Goal: Task Accomplishment & Management: Manage account settings

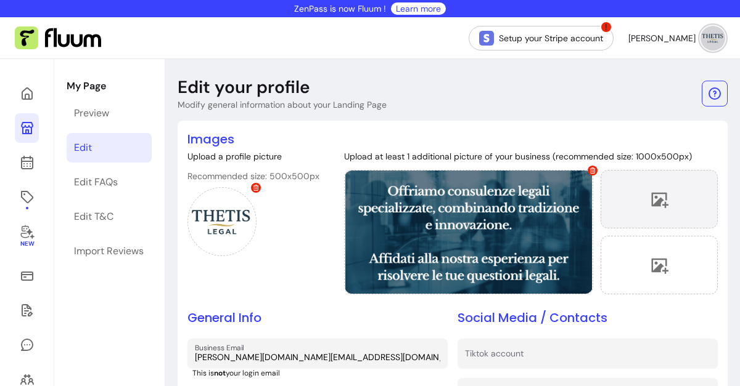
click at [650, 192] on icon at bounding box center [659, 199] width 18 height 18
click at [627, 195] on div at bounding box center [658, 199] width 117 height 59
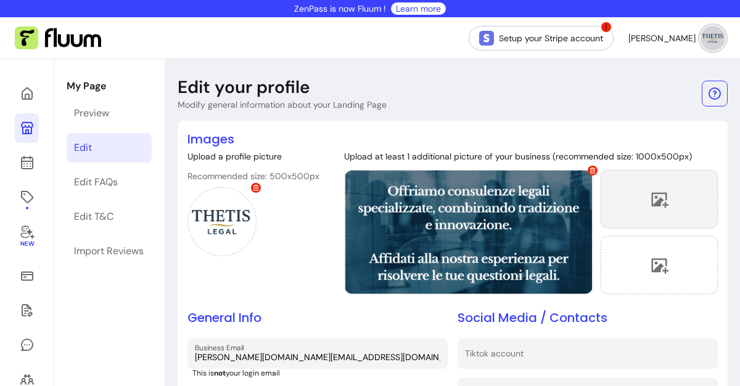
click at [651, 192] on icon at bounding box center [659, 199] width 17 height 15
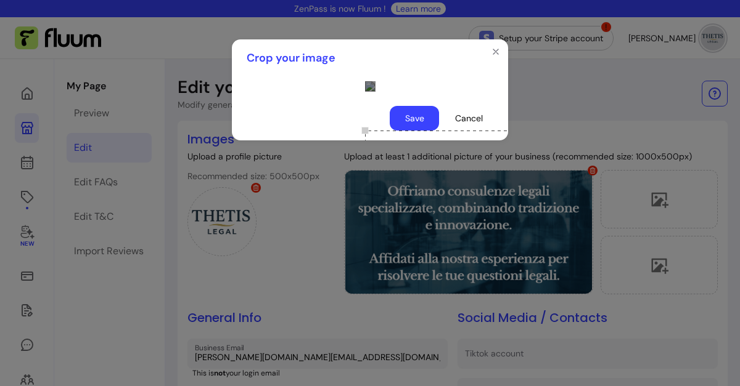
click at [462, 167] on div "Use the arrow keys to move the crop selection area" at bounding box center [488, 192] width 247 height 123
click at [482, 131] on button "Cancel" at bounding box center [468, 119] width 48 height 24
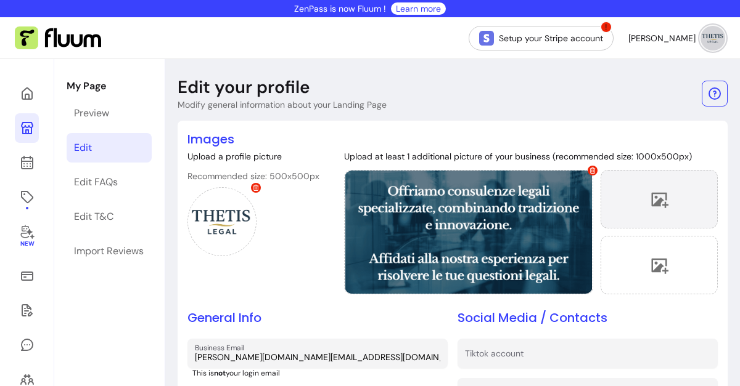
click at [656, 202] on icon at bounding box center [659, 199] width 17 height 15
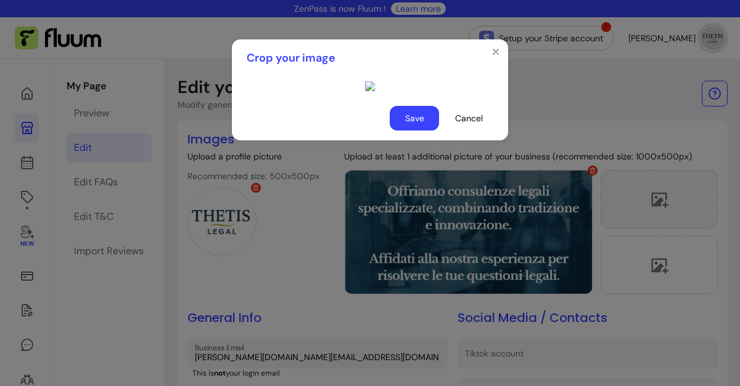
scroll to position [39, 0]
click at [390, 171] on div "Use the arrow keys to move the crop selection area" at bounding box center [488, 195] width 247 height 123
click at [406, 131] on button "Save" at bounding box center [414, 118] width 49 height 25
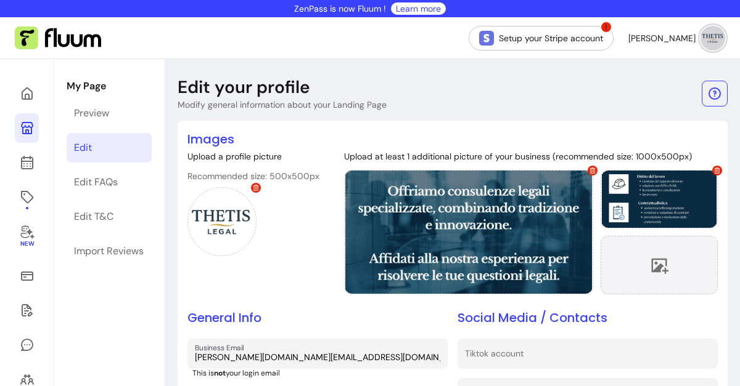
click at [623, 261] on div at bounding box center [658, 265] width 117 height 59
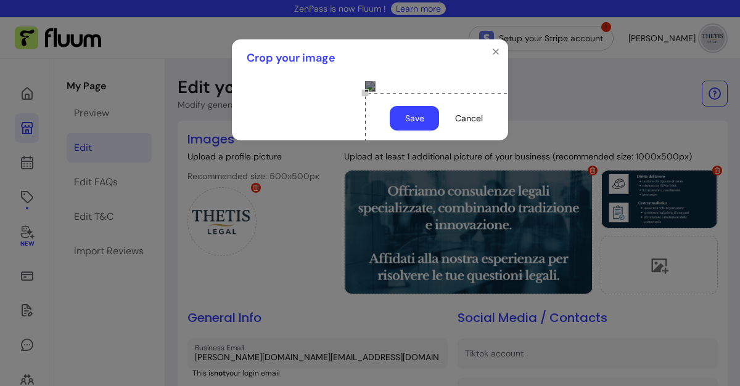
click at [382, 142] on div "Use the arrow keys to move the crop selection area" at bounding box center [488, 154] width 247 height 123
click at [369, 152] on div "Use the arrow keys to move the crop selection area" at bounding box center [488, 151] width 247 height 123
click at [417, 131] on button "Save" at bounding box center [414, 118] width 49 height 25
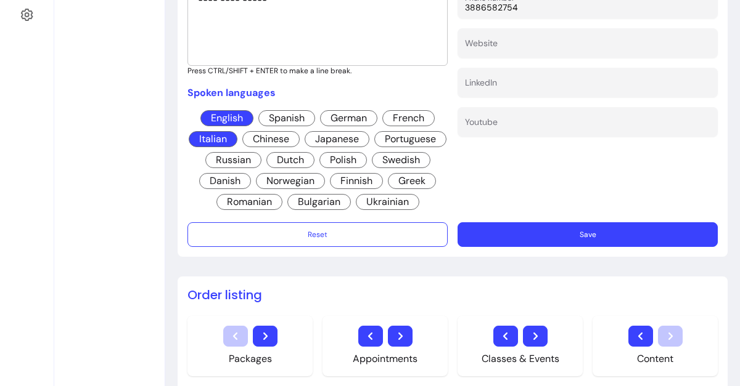
scroll to position [464, 0]
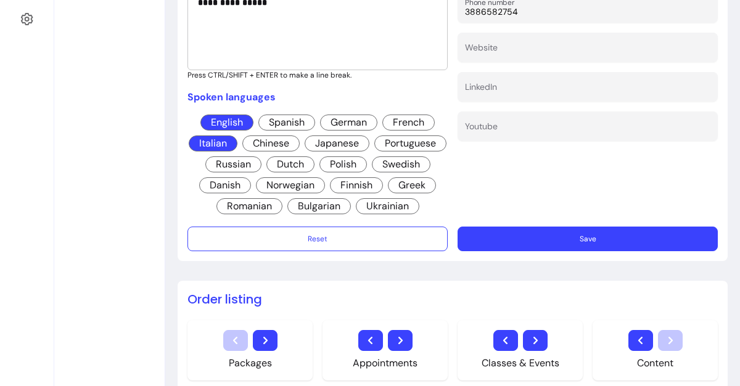
click at [557, 234] on button "Save" at bounding box center [587, 239] width 260 height 25
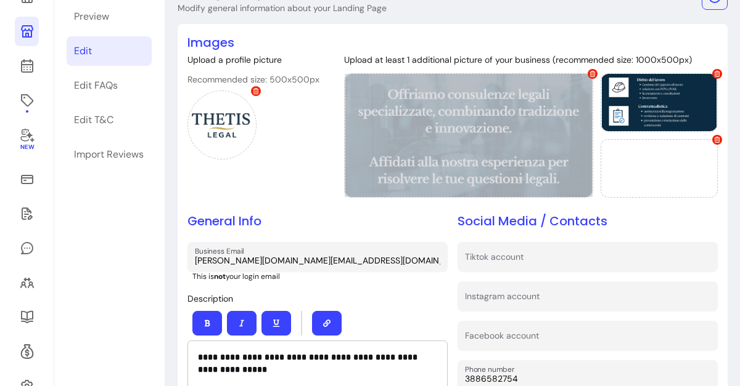
scroll to position [0, 0]
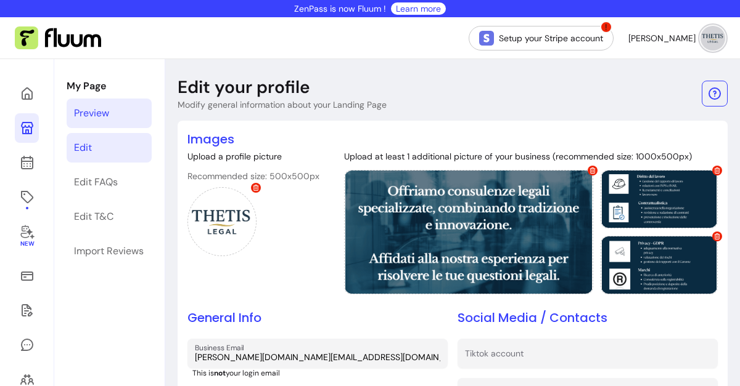
click at [94, 120] on div "Preview" at bounding box center [91, 113] width 35 height 15
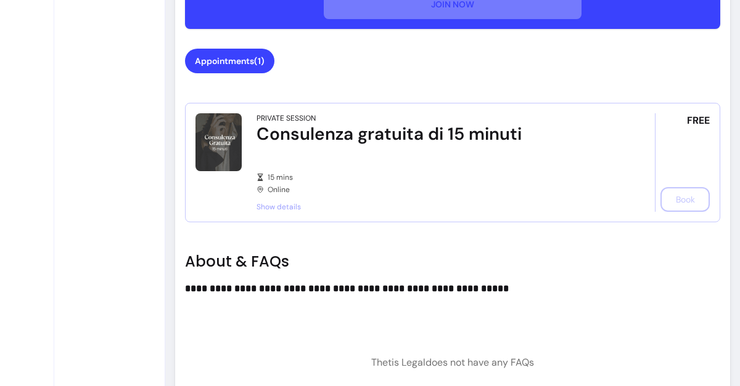
scroll to position [725, 0]
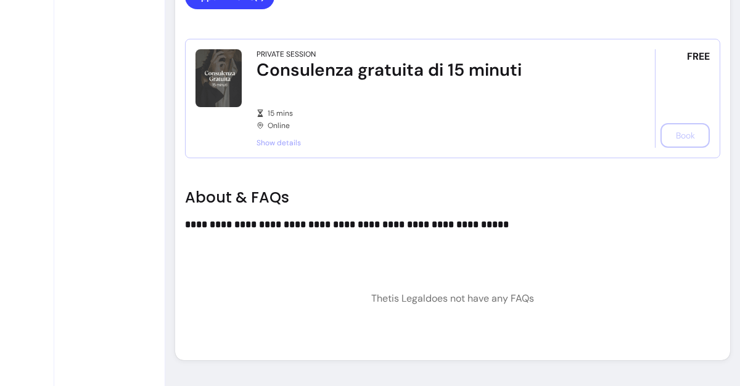
click at [345, 229] on strong "**********" at bounding box center [347, 224] width 324 height 9
click at [492, 219] on p "**********" at bounding box center [447, 225] width 525 height 15
click at [532, 99] on p at bounding box center [438, 95] width 364 height 12
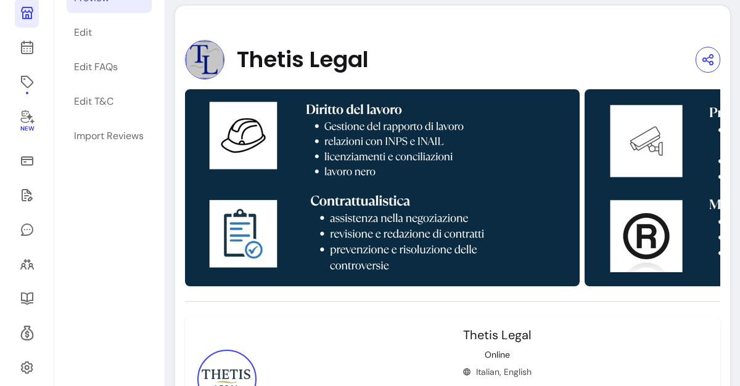
scroll to position [113, 0]
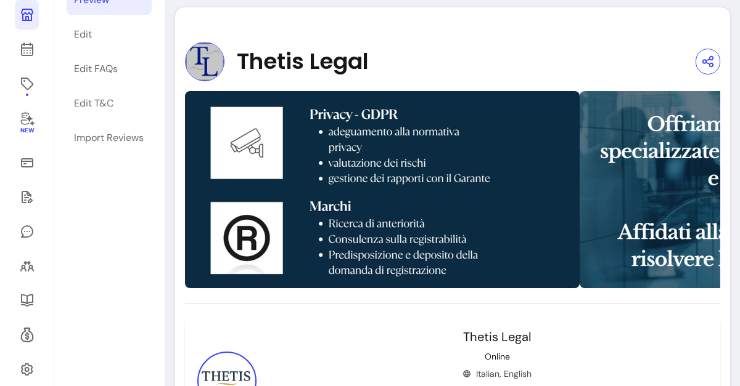
click at [91, 33] on div "Edit" at bounding box center [83, 34] width 18 height 15
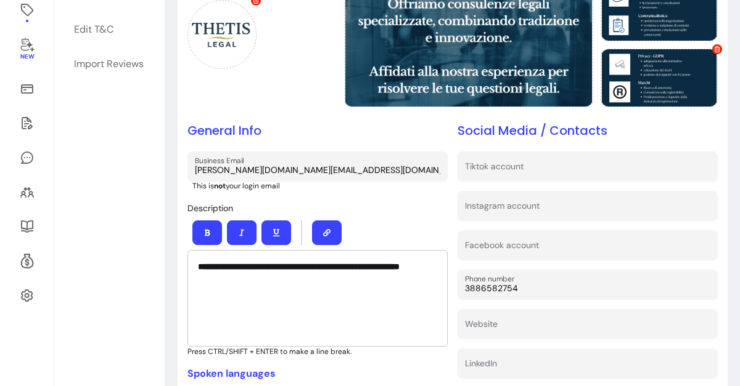
scroll to position [189, 0]
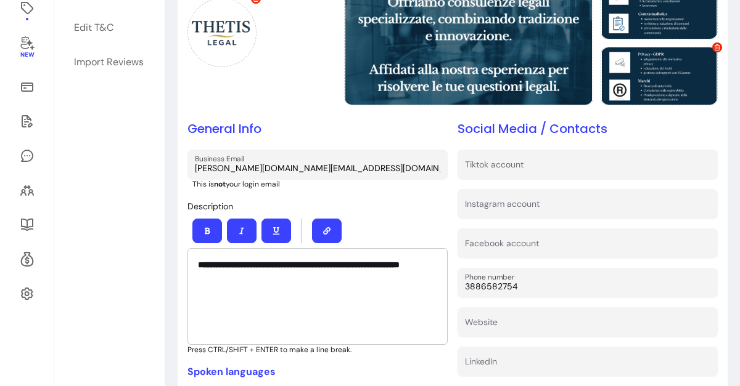
click at [269, 271] on p "**********" at bounding box center [317, 265] width 239 height 12
click at [198, 261] on strong "**********" at bounding box center [299, 265] width 202 height 9
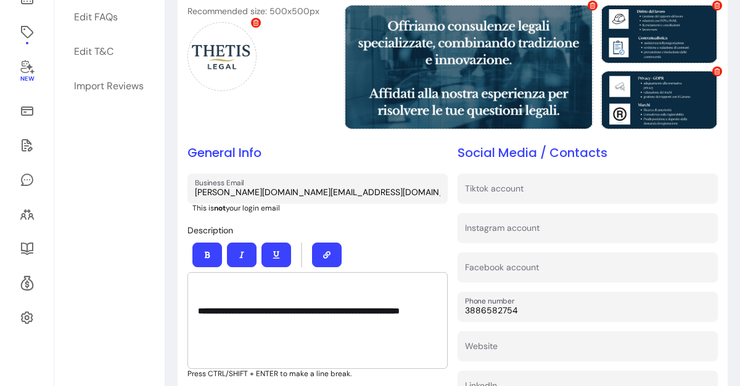
scroll to position [165, 0]
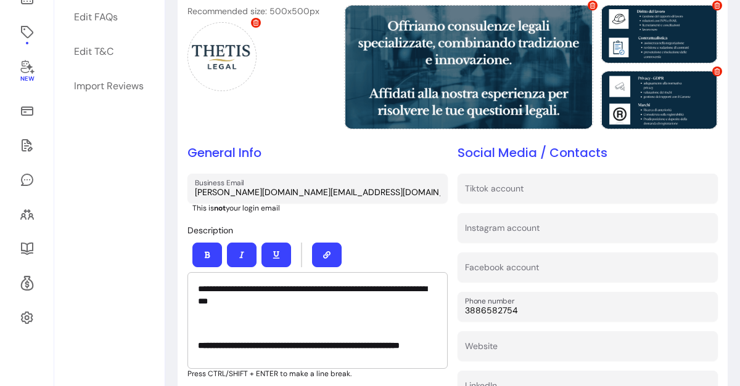
click at [433, 227] on div "**********" at bounding box center [317, 301] width 260 height 156
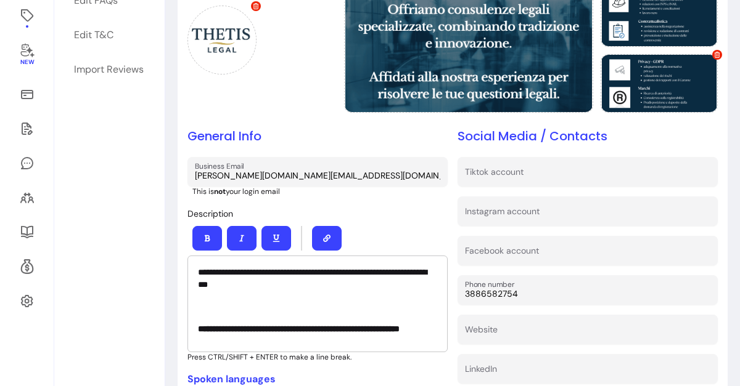
scroll to position [182, 0]
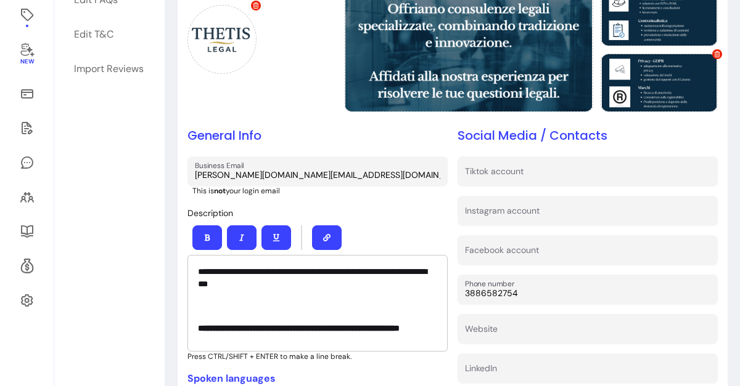
click at [431, 191] on p "This is not your login email" at bounding box center [319, 191] width 255 height 10
click at [316, 301] on p at bounding box center [317, 306] width 239 height 12
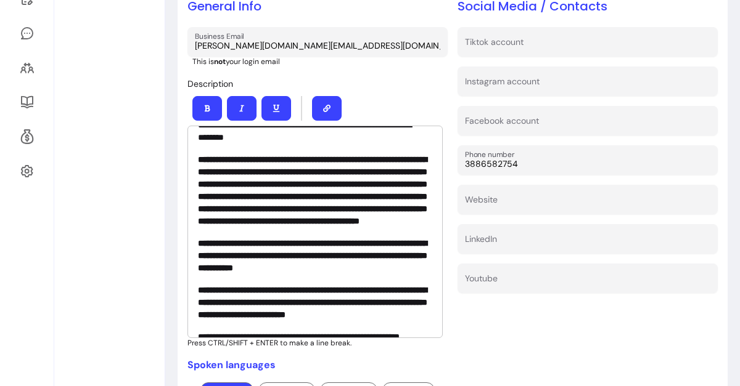
scroll to position [0, 0]
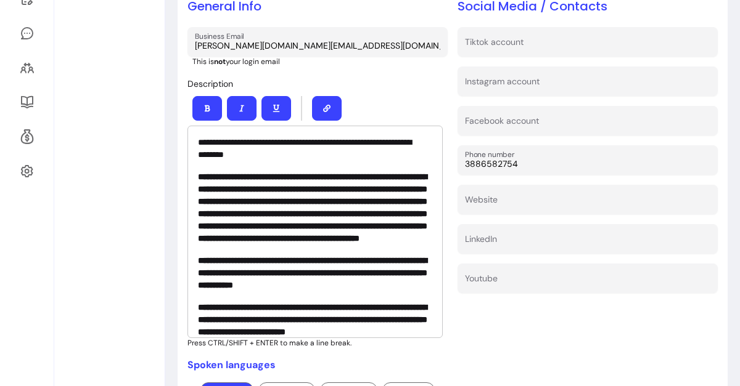
click at [303, 155] on p "**********" at bounding box center [311, 148] width 226 height 25
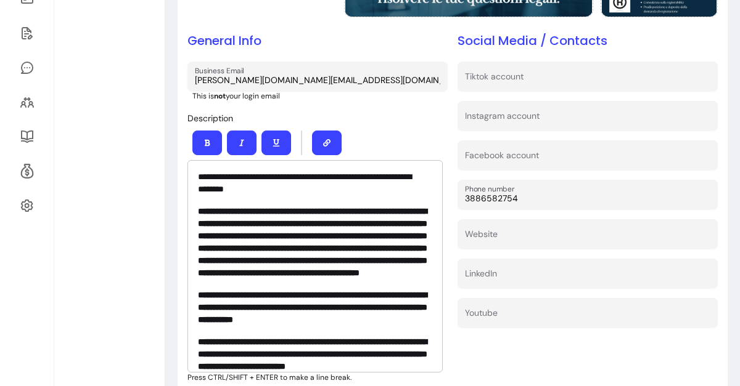
scroll to position [276, 0]
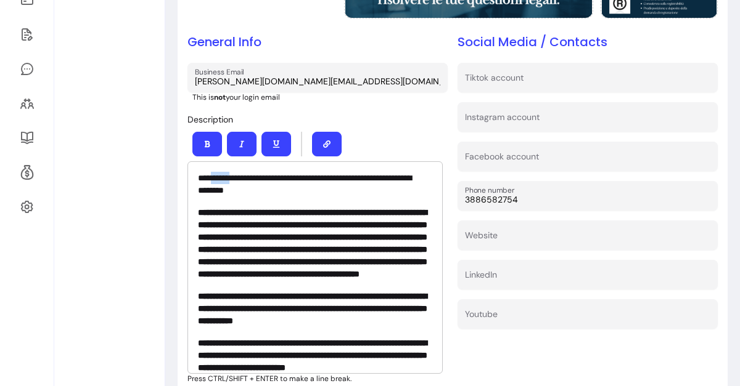
drag, startPoint x: 238, startPoint y: 172, endPoint x: 212, endPoint y: 169, distance: 26.0
click at [212, 172] on p "**********" at bounding box center [311, 184] width 226 height 25
drag, startPoint x: 198, startPoint y: 171, endPoint x: 231, endPoint y: 176, distance: 33.6
click at [231, 176] on p "**********" at bounding box center [311, 184] width 226 height 25
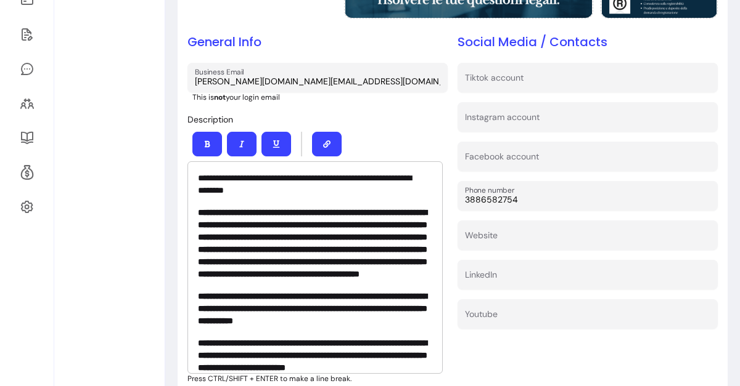
click at [345, 192] on p "**********" at bounding box center [311, 184] width 226 height 25
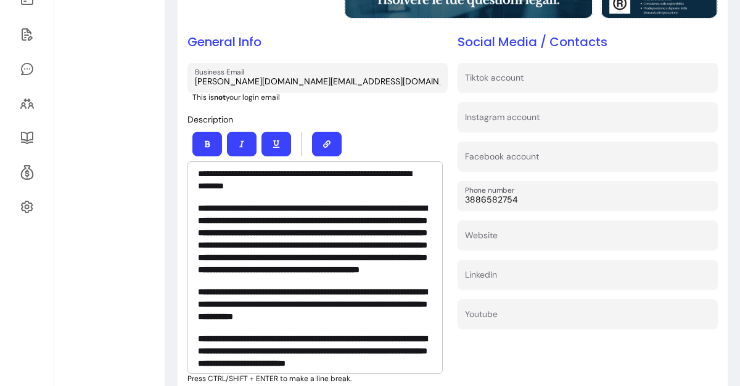
scroll to position [0, 0]
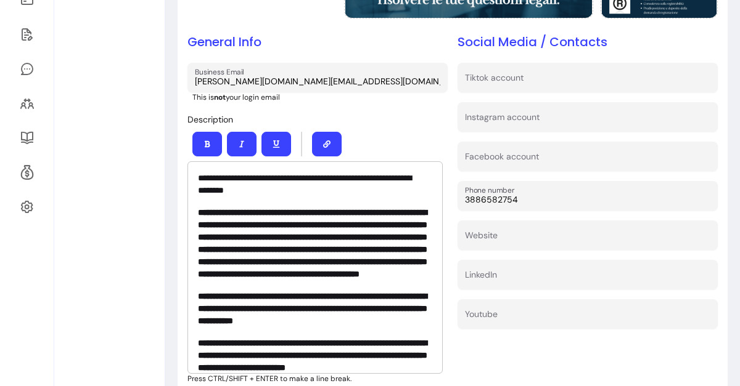
click at [306, 178] on p "**********" at bounding box center [311, 184] width 226 height 25
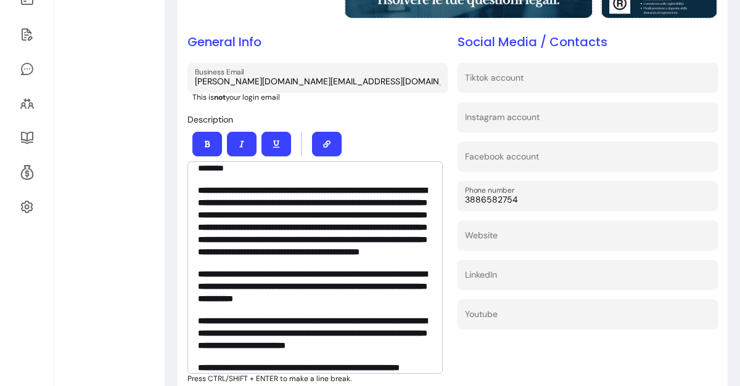
scroll to position [22, 0]
click at [370, 214] on strong "**********" at bounding box center [312, 221] width 229 height 70
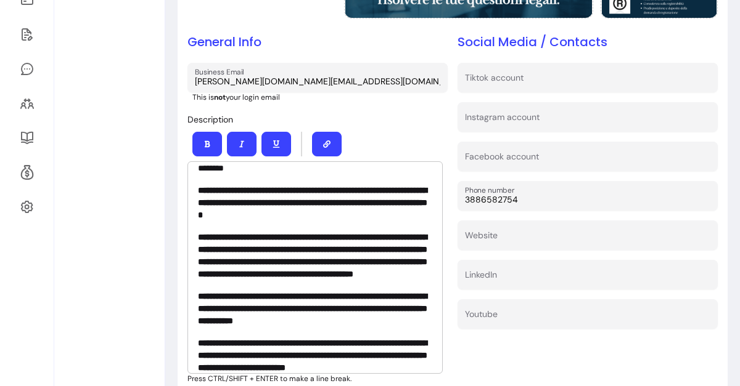
scroll to position [0, 0]
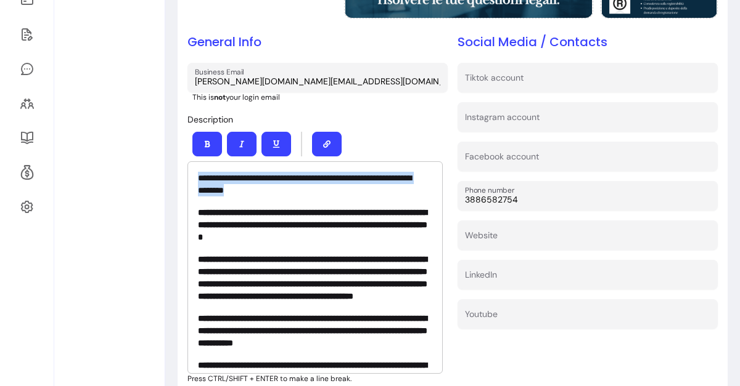
drag, startPoint x: 287, startPoint y: 177, endPoint x: 188, endPoint y: 155, distance: 101.7
click at [188, 155] on div "**********" at bounding box center [317, 250] width 260 height 247
click at [199, 147] on button "button" at bounding box center [207, 145] width 29 height 24
click at [382, 195] on div "**********" at bounding box center [314, 267] width 255 height 213
click at [239, 174] on strong "**********" at bounding box center [304, 184] width 213 height 21
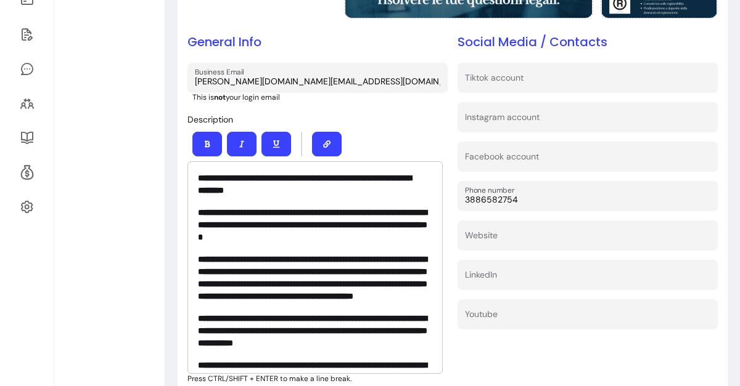
click at [195, 177] on div "**********" at bounding box center [314, 267] width 255 height 213
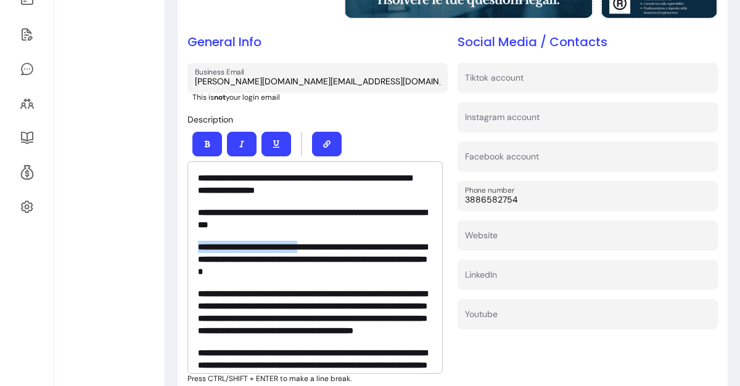
drag, startPoint x: 318, startPoint y: 243, endPoint x: 198, endPoint y: 242, distance: 120.2
click at [198, 243] on strong "**********" at bounding box center [312, 259] width 229 height 33
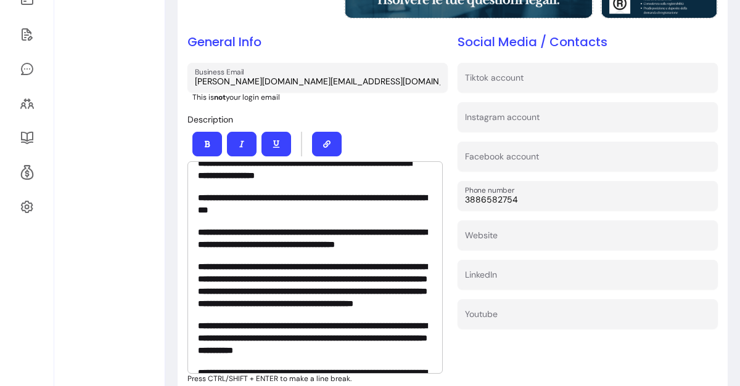
scroll to position [17, 0]
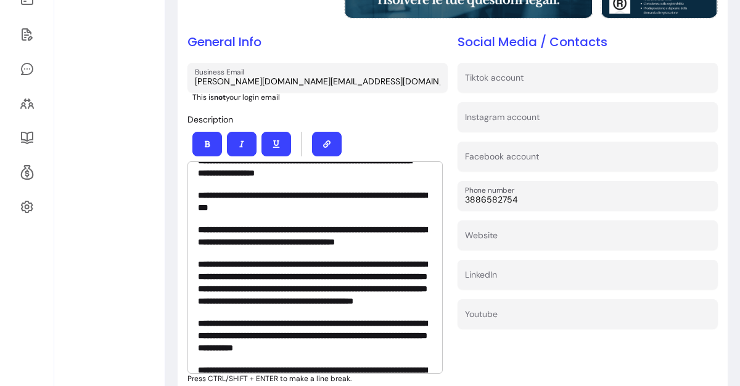
click at [242, 240] on strong "**********" at bounding box center [312, 236] width 229 height 21
drag, startPoint x: 377, startPoint y: 228, endPoint x: 240, endPoint y: 240, distance: 136.8
click at [240, 240] on strong "**********" at bounding box center [312, 236] width 229 height 21
click at [210, 242] on strong "**********" at bounding box center [312, 236] width 229 height 21
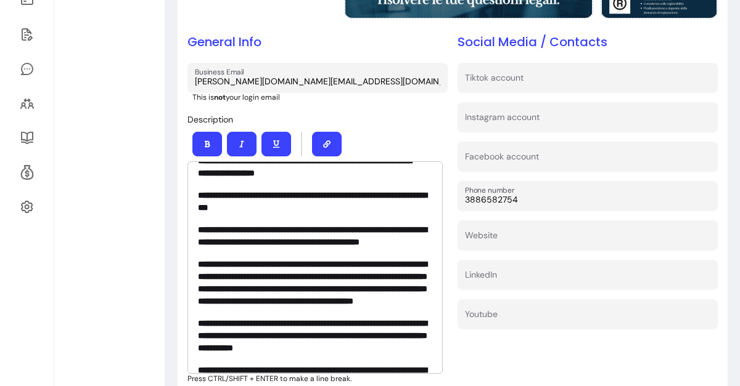
click at [354, 236] on strong "**********" at bounding box center [312, 236] width 229 height 21
drag, startPoint x: 286, startPoint y: 251, endPoint x: 336, endPoint y: 243, distance: 50.5
click at [336, 243] on p "**********" at bounding box center [315, 236] width 234 height 25
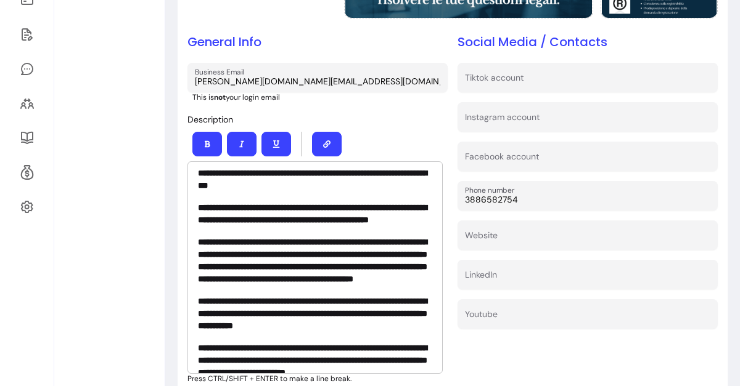
scroll to position [42, 0]
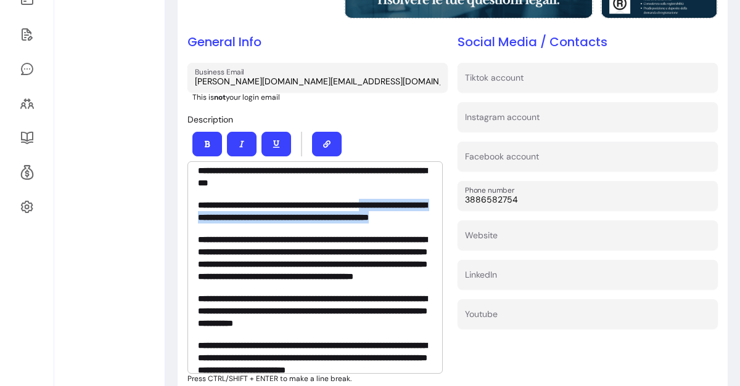
drag, startPoint x: 307, startPoint y: 227, endPoint x: 412, endPoint y: 205, distance: 107.1
click at [412, 205] on p "**********" at bounding box center [315, 211] width 234 height 25
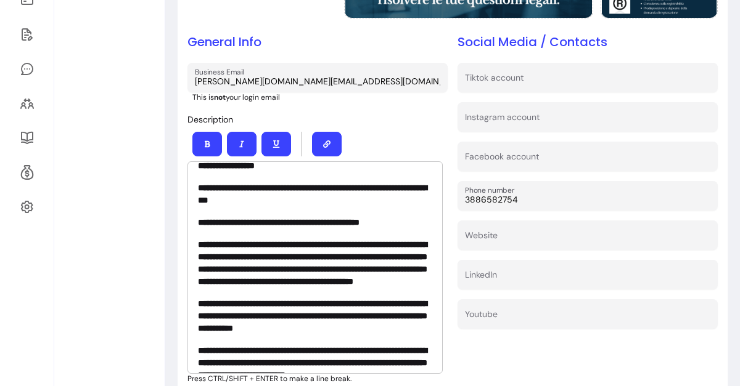
scroll to position [25, 0]
drag, startPoint x: 418, startPoint y: 219, endPoint x: 382, endPoint y: 218, distance: 35.8
click at [382, 218] on p "**********" at bounding box center [315, 222] width 234 height 12
click at [245, 242] on strong "**********" at bounding box center [312, 263] width 229 height 46
click at [235, 243] on strong "**********" at bounding box center [312, 263] width 229 height 46
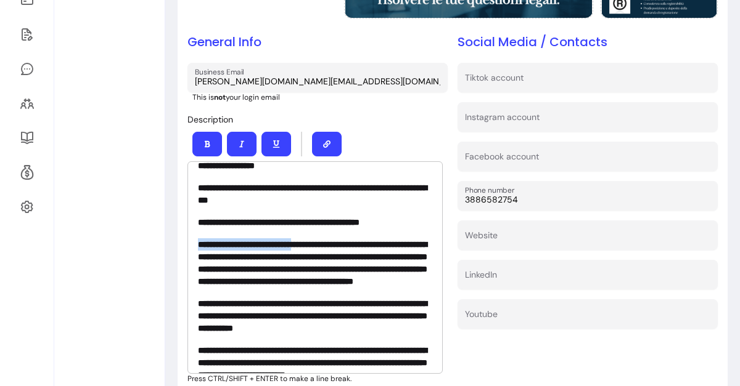
drag, startPoint x: 329, startPoint y: 240, endPoint x: 414, endPoint y: 208, distance: 90.9
click at [414, 208] on div "**********" at bounding box center [314, 267] width 255 height 213
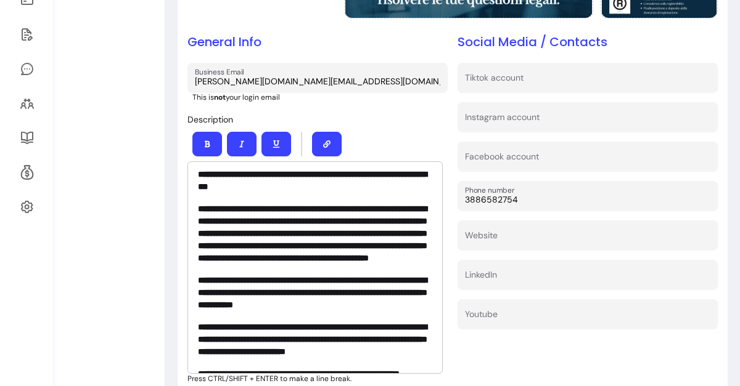
scroll to position [39, 0]
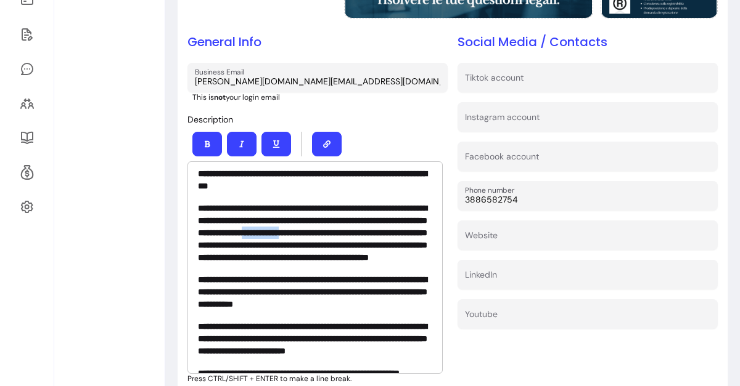
drag, startPoint x: 248, startPoint y: 242, endPoint x: 194, endPoint y: 241, distance: 54.3
click at [194, 241] on div "**********" at bounding box center [314, 267] width 255 height 213
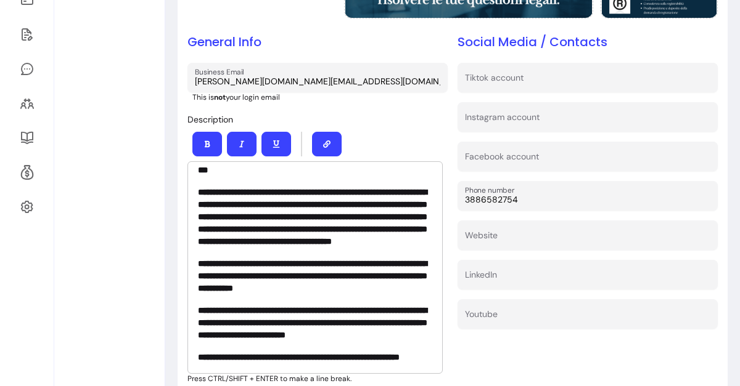
scroll to position [81, 0]
click at [263, 211] on strong "**********" at bounding box center [312, 217] width 229 height 58
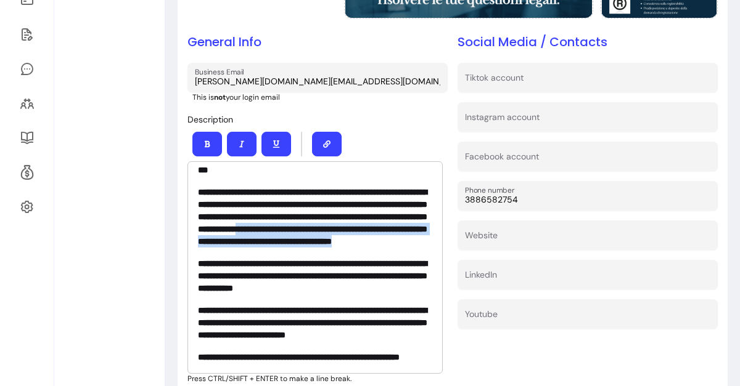
drag, startPoint x: 263, startPoint y: 211, endPoint x: 327, endPoint y: 235, distance: 69.3
click at [327, 235] on p "**********" at bounding box center [315, 217] width 234 height 62
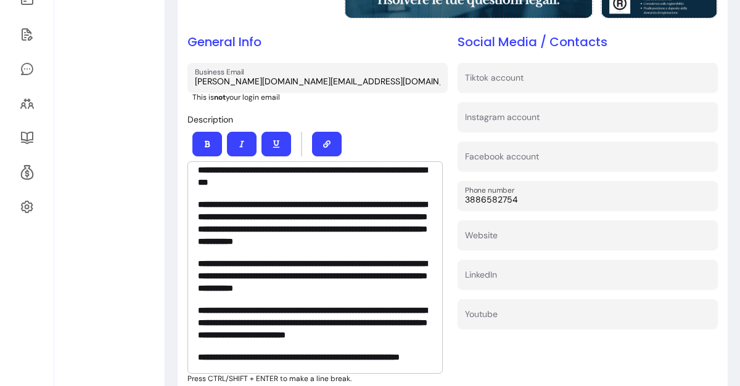
scroll to position [53, 0]
click at [338, 200] on strong "**********" at bounding box center [312, 223] width 229 height 46
click at [247, 259] on strong "**********" at bounding box center [312, 275] width 229 height 33
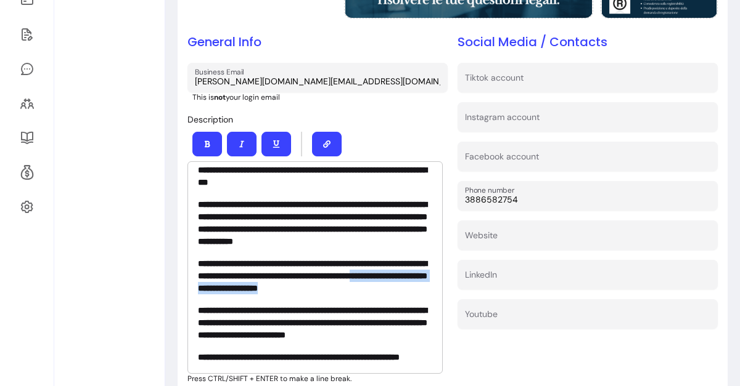
drag, startPoint x: 260, startPoint y: 263, endPoint x: 271, endPoint y: 248, distance: 18.5
click at [271, 258] on p "**********" at bounding box center [315, 276] width 234 height 37
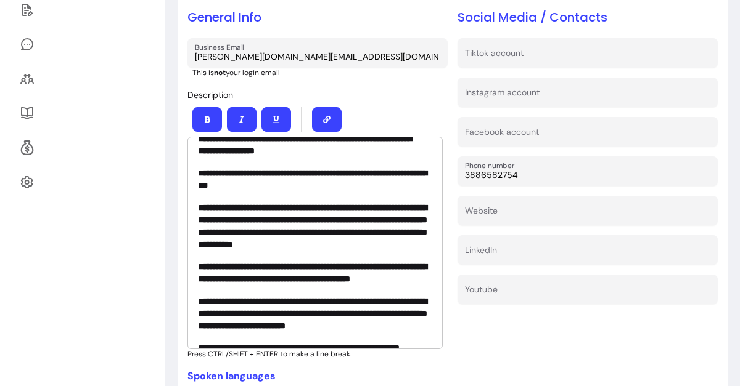
scroll to position [0, 0]
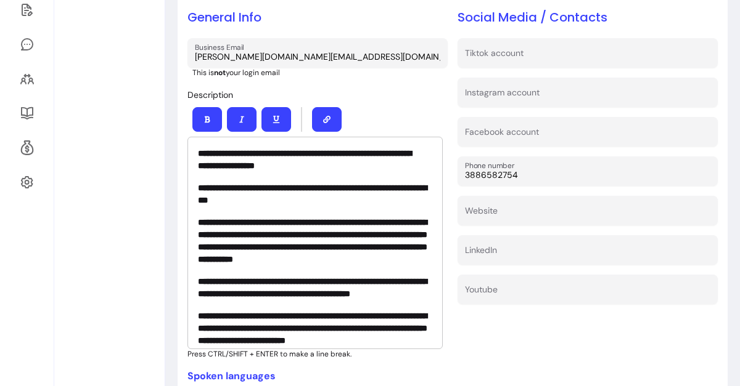
click at [367, 162] on p "**********" at bounding box center [311, 159] width 226 height 25
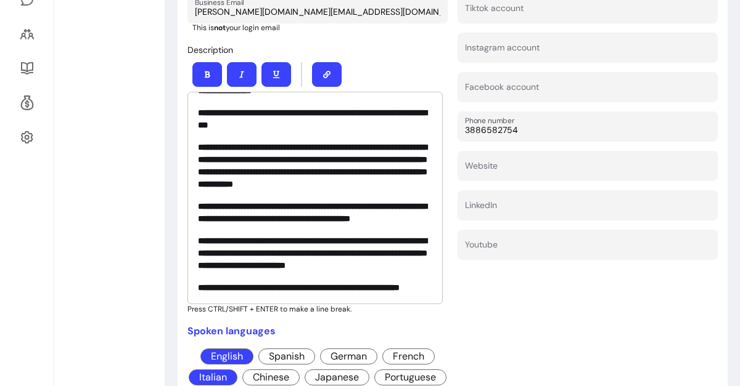
scroll to position [346, 0]
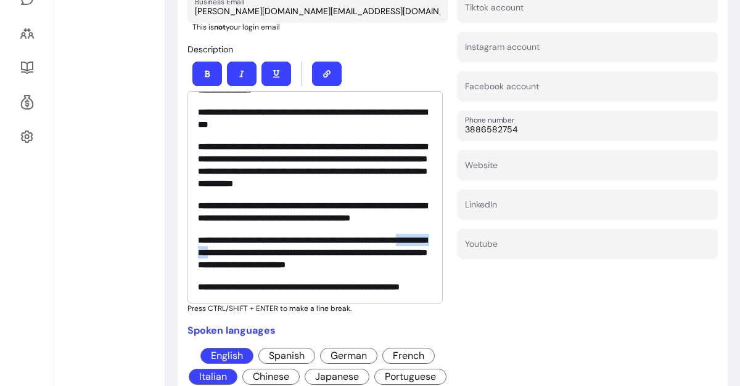
drag, startPoint x: 360, startPoint y: 225, endPoint x: 294, endPoint y: 220, distance: 66.1
click at [294, 236] on strong "**********" at bounding box center [312, 252] width 229 height 33
drag, startPoint x: 281, startPoint y: 247, endPoint x: 379, endPoint y: 239, distance: 98.3
click at [379, 239] on p "**********" at bounding box center [315, 252] width 234 height 37
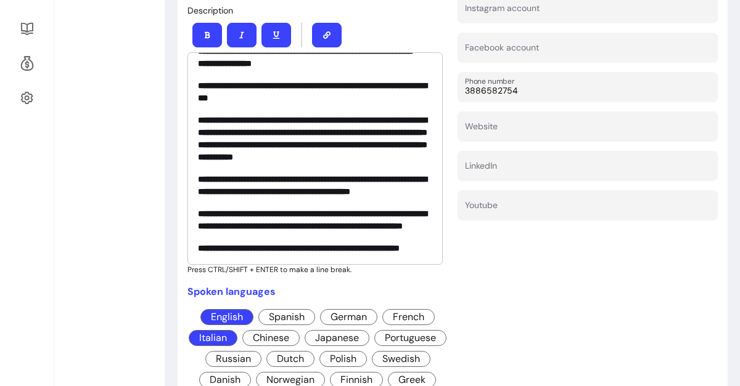
scroll to position [386, 0]
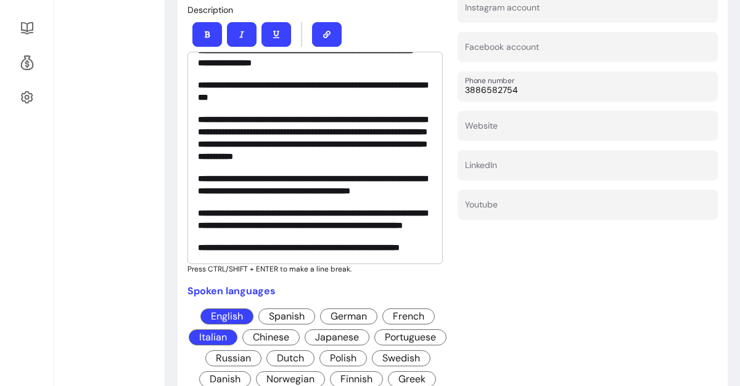
click at [290, 173] on p "**********" at bounding box center [315, 185] width 234 height 25
drag, startPoint x: 285, startPoint y: 164, endPoint x: 213, endPoint y: 160, distance: 72.9
click at [213, 173] on p "**********" at bounding box center [315, 185] width 234 height 25
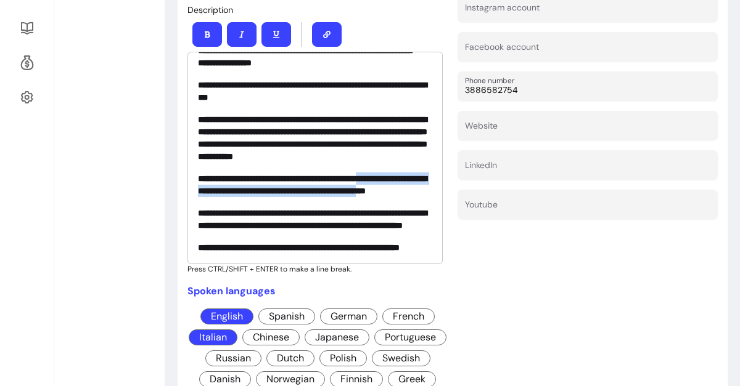
drag, startPoint x: 197, startPoint y: 169, endPoint x: 281, endPoint y: 179, distance: 84.4
click at [281, 179] on strong "**********" at bounding box center [312, 184] width 229 height 21
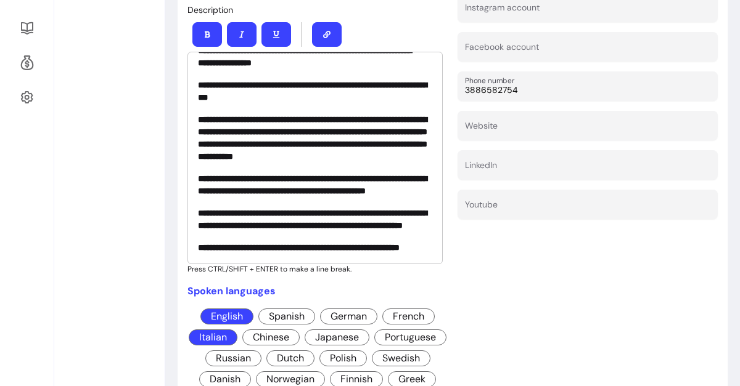
click at [301, 181] on p "**********" at bounding box center [315, 185] width 234 height 25
click at [193, 165] on div "**********" at bounding box center [314, 158] width 255 height 213
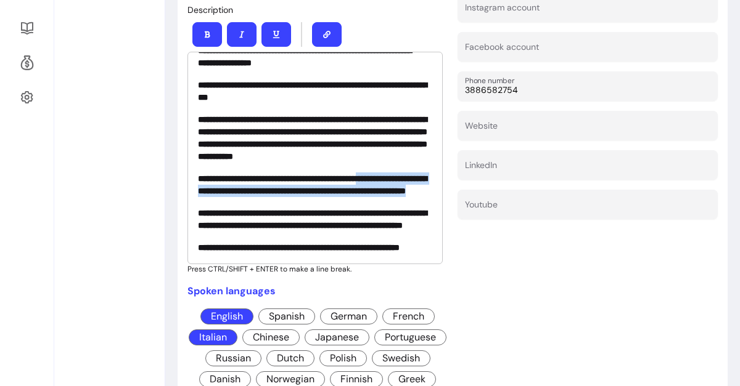
drag, startPoint x: 196, startPoint y: 168, endPoint x: 340, endPoint y: 184, distance: 144.5
click at [340, 184] on div "**********" at bounding box center [314, 158] width 255 height 213
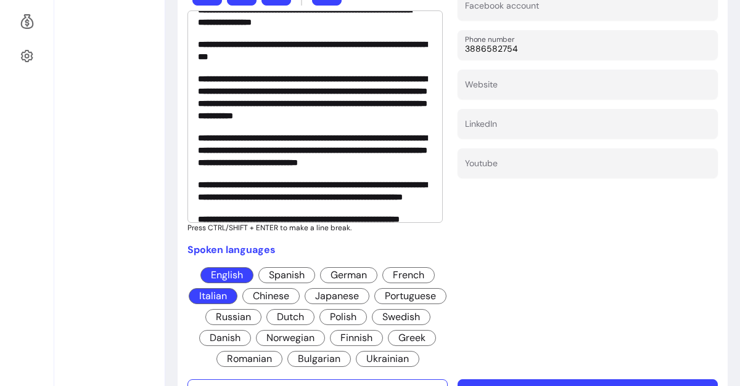
scroll to position [0, 0]
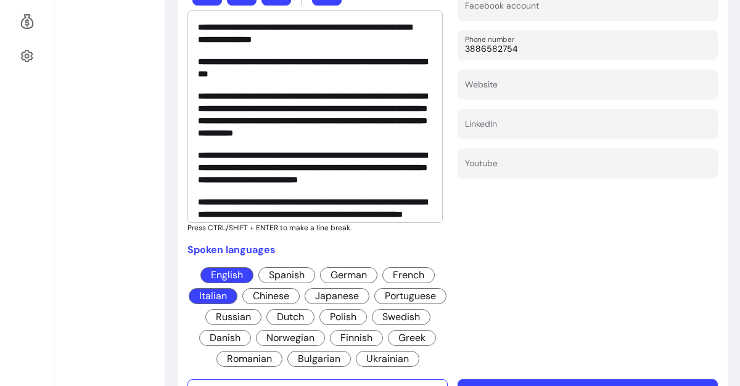
click at [487, 238] on div "Social Media / Contacts Tiktok account Instagram account Facebook account Phone…" at bounding box center [587, 126] width 260 height 488
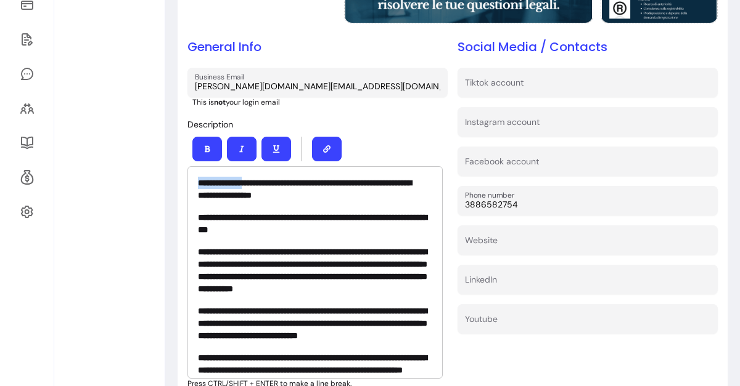
drag, startPoint x: 263, startPoint y: 179, endPoint x: 194, endPoint y: 170, distance: 69.0
click at [194, 170] on div "**********" at bounding box center [314, 272] width 255 height 213
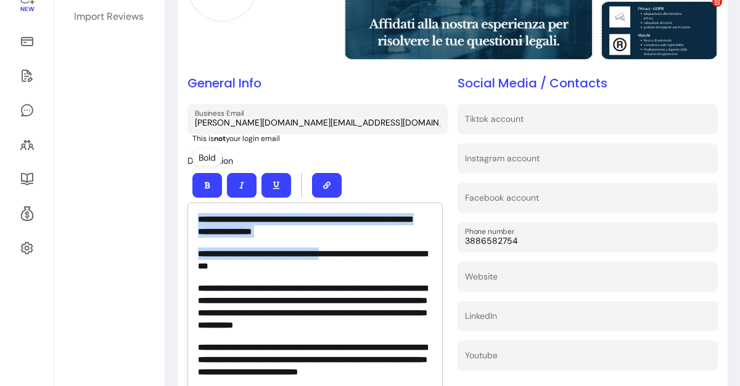
drag, startPoint x: 364, startPoint y: 239, endPoint x: 202, endPoint y: 196, distance: 167.6
click at [191, 186] on div "**********" at bounding box center [317, 291] width 260 height 247
click at [276, 256] on p "**********" at bounding box center [315, 260] width 234 height 25
drag, startPoint x: 368, startPoint y: 231, endPoint x: 179, endPoint y: 203, distance: 191.3
click at [179, 203] on div "**********" at bounding box center [453, 246] width 550 height 720
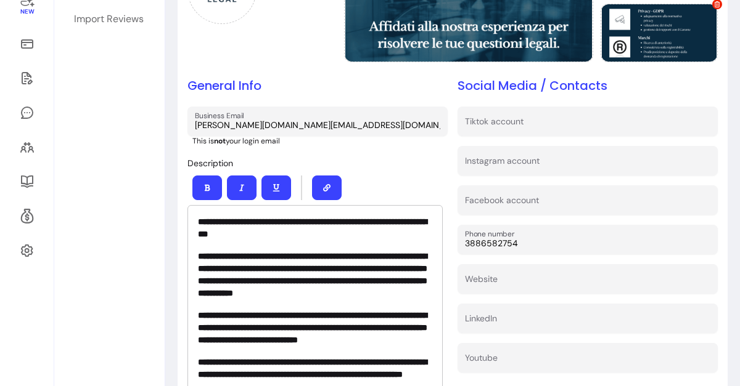
scroll to position [0, 0]
click at [357, 230] on p "**********" at bounding box center [315, 228] width 234 height 25
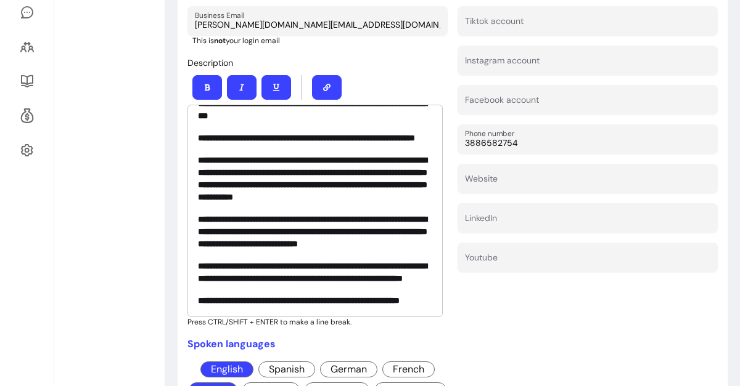
scroll to position [333, 0]
click at [493, 346] on div "Social Media / Contacts Tiktok account Instagram account Facebook account Phone…" at bounding box center [587, 221] width 260 height 488
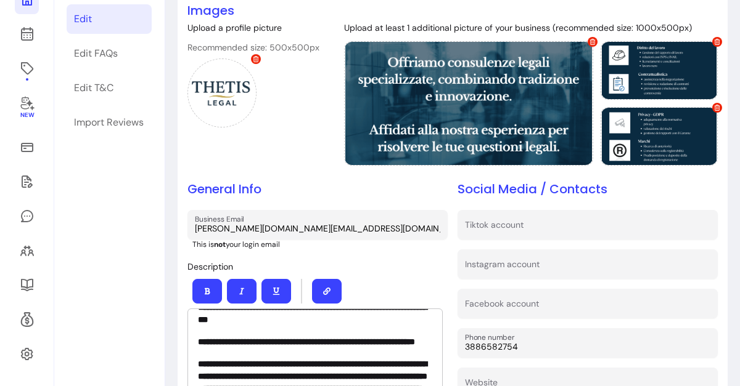
scroll to position [106, 0]
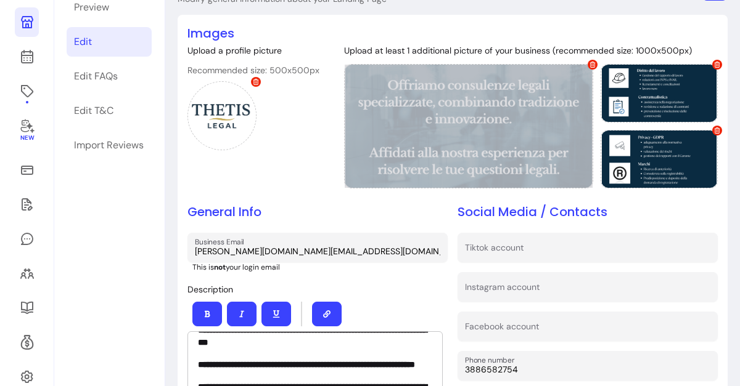
click at [589, 63] on span at bounding box center [592, 65] width 10 height 10
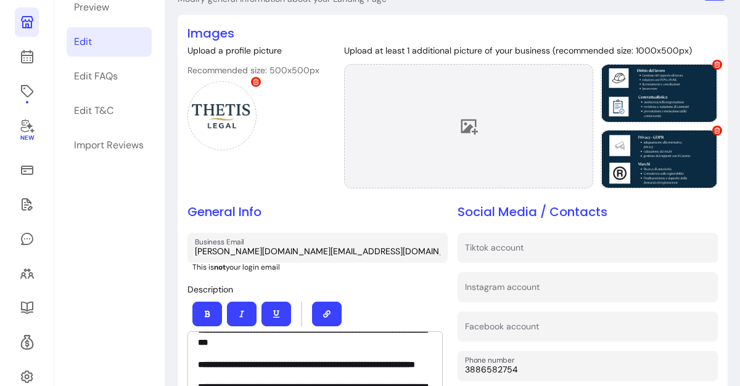
drag, startPoint x: 658, startPoint y: 76, endPoint x: 523, endPoint y: 116, distance: 141.4
click at [523, 116] on div at bounding box center [530, 126] width 373 height 124
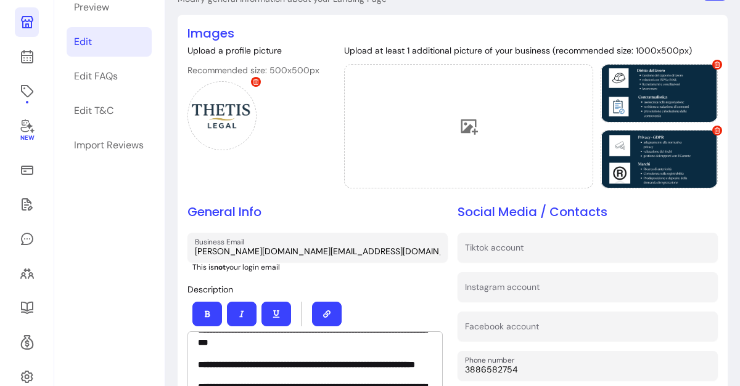
click at [628, 200] on div "**********" at bounding box center [452, 358] width 530 height 666
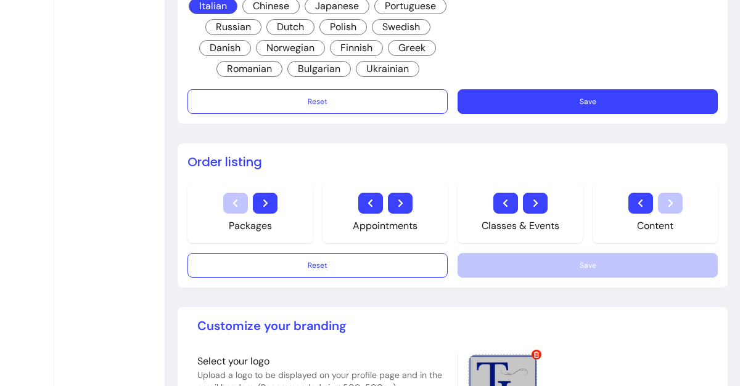
scroll to position [730, 0]
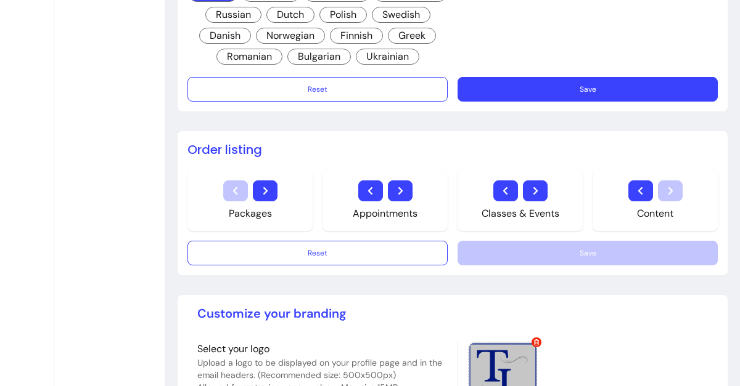
click at [535, 88] on button "Save" at bounding box center [587, 89] width 260 height 25
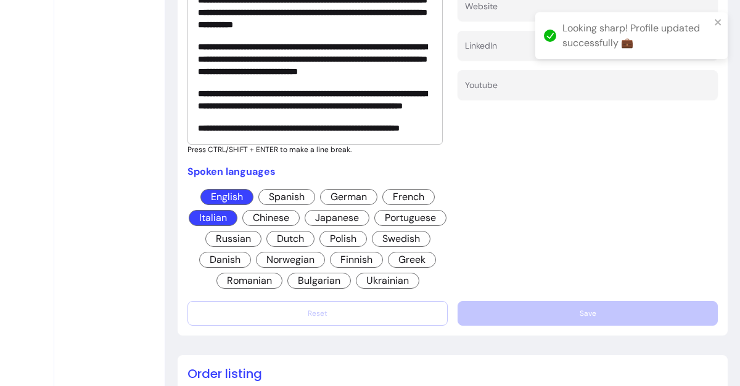
scroll to position [0, 0]
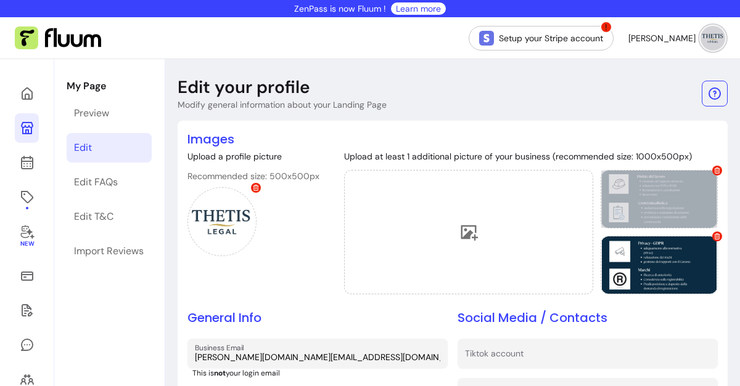
click at [714, 168] on icon at bounding box center [717, 171] width 6 height 6
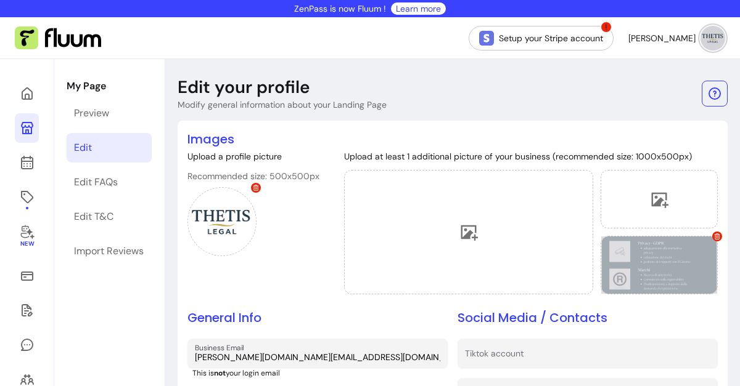
click at [714, 237] on icon at bounding box center [717, 237] width 6 height 6
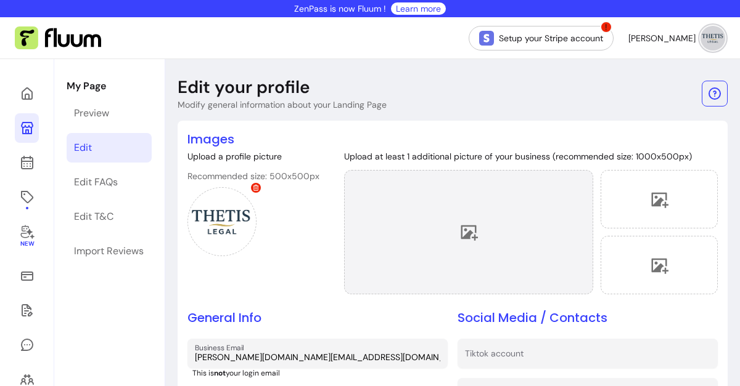
click at [438, 214] on div at bounding box center [468, 232] width 249 height 124
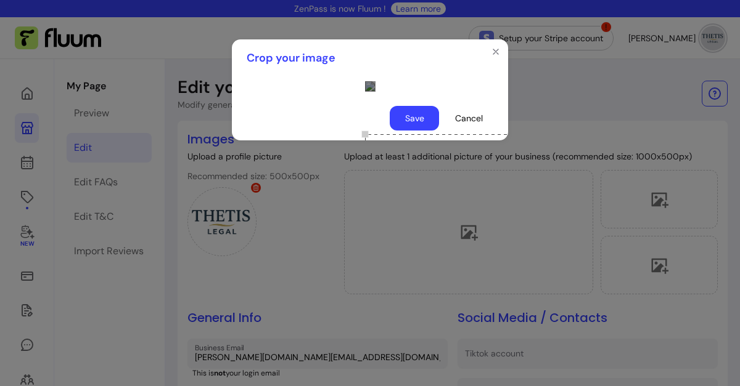
click at [401, 208] on div "Use the arrow keys to move the crop selection area" at bounding box center [488, 195] width 247 height 123
click at [422, 131] on button "Save" at bounding box center [414, 118] width 49 height 25
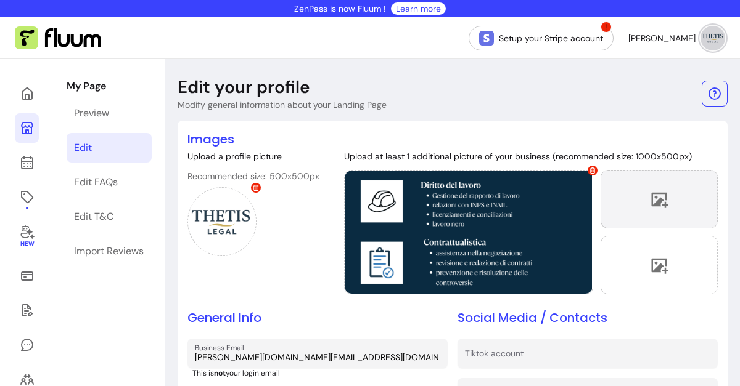
click at [647, 211] on div at bounding box center [658, 199] width 117 height 59
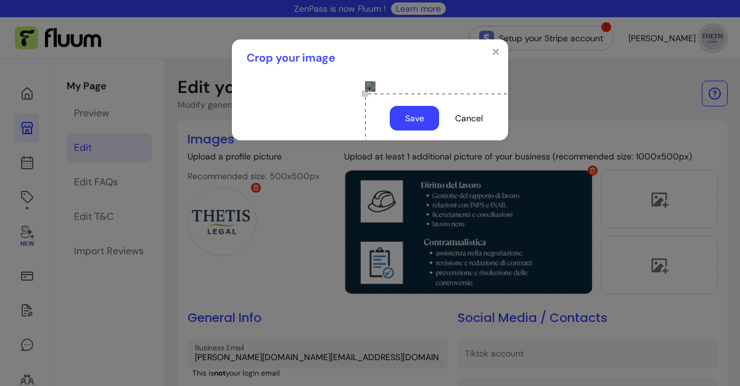
click at [385, 150] on div "Use the arrow keys to move the crop selection area" at bounding box center [488, 155] width 247 height 123
click at [412, 131] on button "Save" at bounding box center [414, 118] width 49 height 25
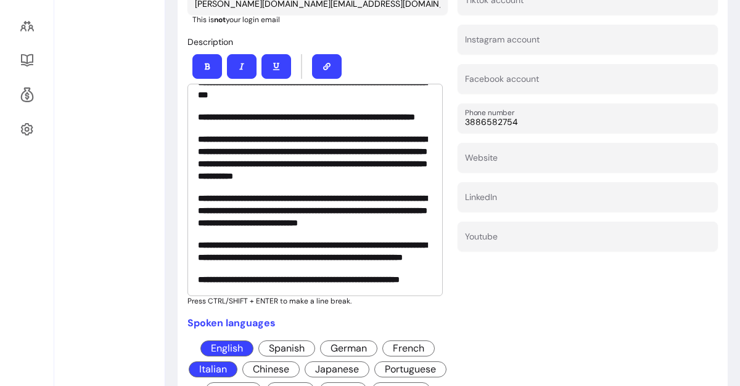
scroll to position [354, 0]
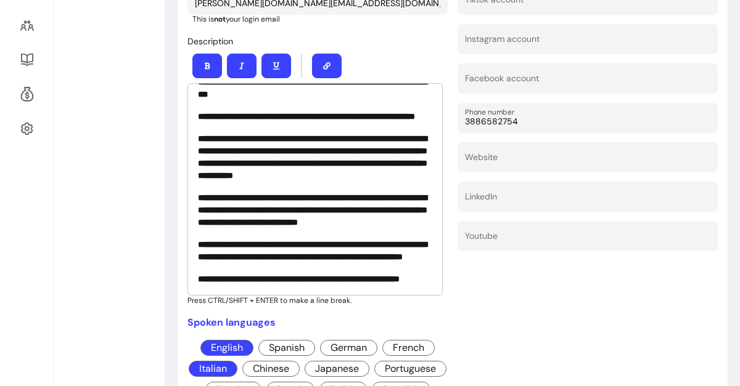
click at [391, 243] on p "**********" at bounding box center [315, 251] width 234 height 25
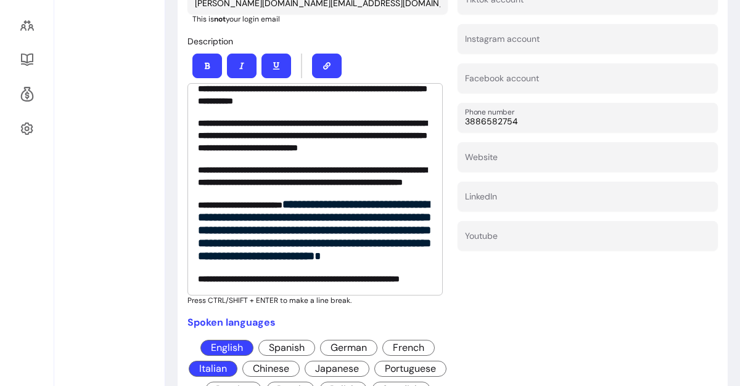
scroll to position [169, 0]
click at [282, 201] on strong "**********" at bounding box center [240, 205] width 84 height 9
drag, startPoint x: 202, startPoint y: 174, endPoint x: 359, endPoint y: 178, distance: 157.2
click at [359, 198] on p "**********" at bounding box center [315, 230] width 234 height 65
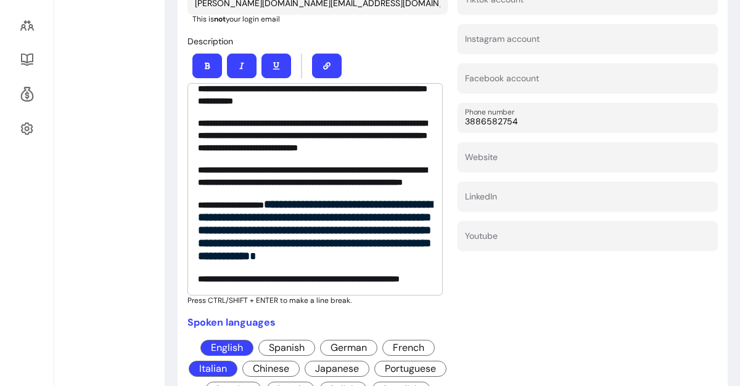
click at [249, 166] on strong "**********" at bounding box center [312, 176] width 229 height 21
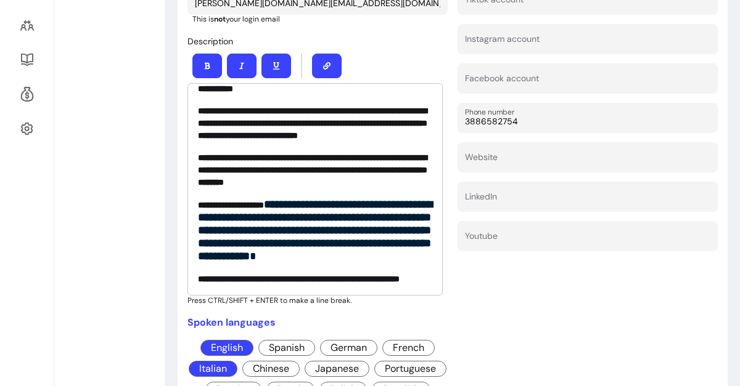
scroll to position [181, 0]
click at [264, 201] on strong "**********" at bounding box center [231, 205] width 66 height 9
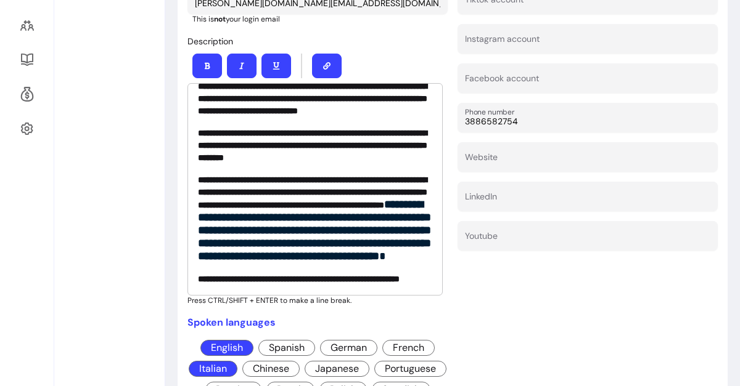
scroll to position [163, 0]
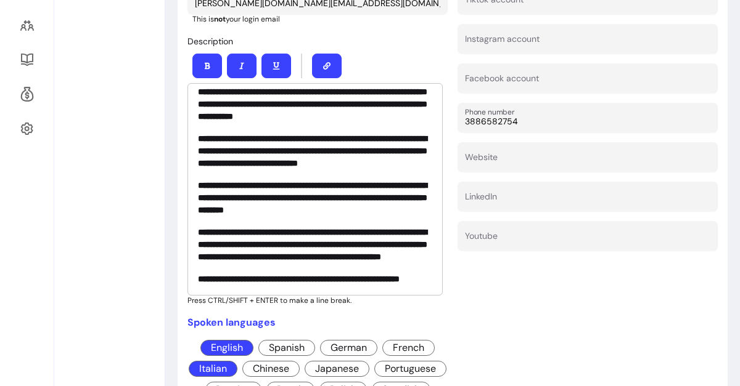
click at [377, 227] on p "**********" at bounding box center [315, 244] width 234 height 37
drag, startPoint x: 237, startPoint y: 223, endPoint x: 333, endPoint y: 215, distance: 97.1
click at [333, 226] on p "**********" at bounding box center [315, 244] width 234 height 37
click at [333, 228] on strong "**********" at bounding box center [312, 244] width 229 height 33
drag, startPoint x: 327, startPoint y: 216, endPoint x: 241, endPoint y: 231, distance: 86.8
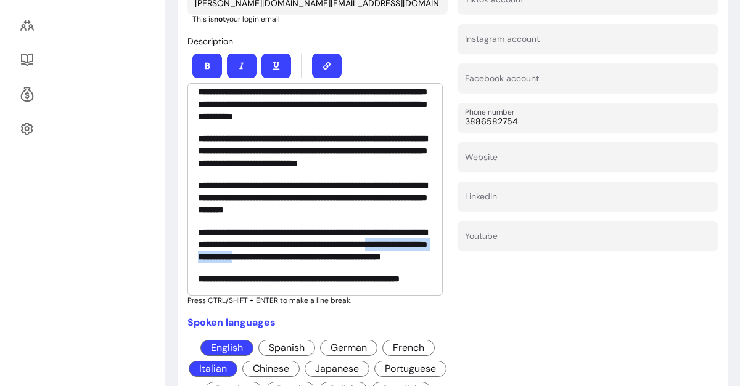
click at [241, 231] on strong "**********" at bounding box center [312, 244] width 229 height 33
click at [296, 231] on strong "**********" at bounding box center [312, 244] width 229 height 33
click at [350, 229] on strong "**********" at bounding box center [312, 244] width 229 height 33
drag, startPoint x: 327, startPoint y: 219, endPoint x: 243, endPoint y: 234, distance: 84.5
click at [243, 234] on strong "**********" at bounding box center [312, 244] width 229 height 33
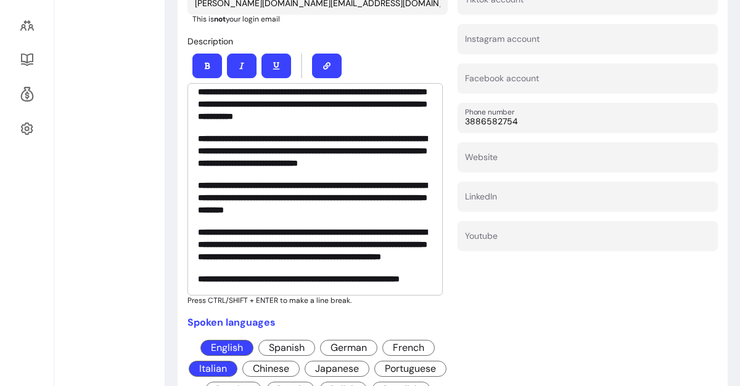
click at [355, 228] on strong "**********" at bounding box center [312, 244] width 229 height 33
click at [265, 241] on p "**********" at bounding box center [315, 244] width 234 height 37
click at [351, 234] on strong "**********" at bounding box center [312, 244] width 229 height 33
click at [266, 245] on p "**********" at bounding box center [315, 244] width 234 height 37
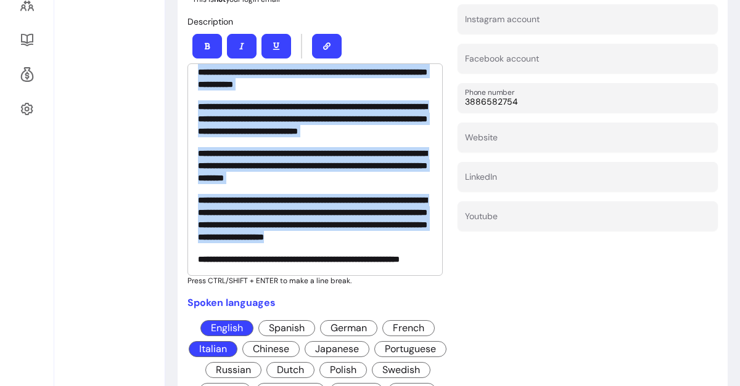
scroll to position [0, 0]
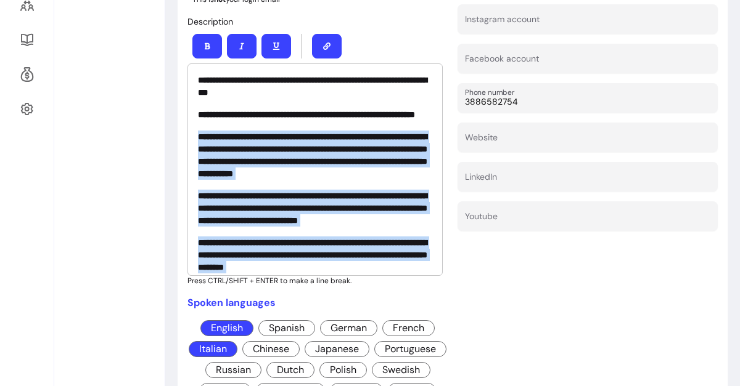
drag, startPoint x: 410, startPoint y: 221, endPoint x: 186, endPoint y: 141, distance: 238.4
click at [186, 141] on div "**********" at bounding box center [453, 107] width 550 height 720
click at [211, 44] on button "button" at bounding box center [207, 46] width 30 height 25
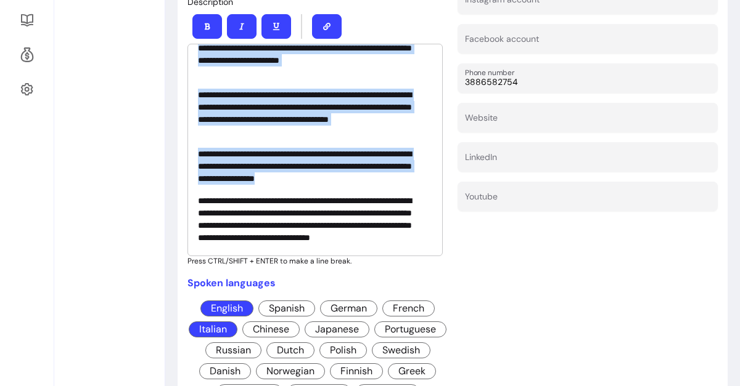
scroll to position [150, 0]
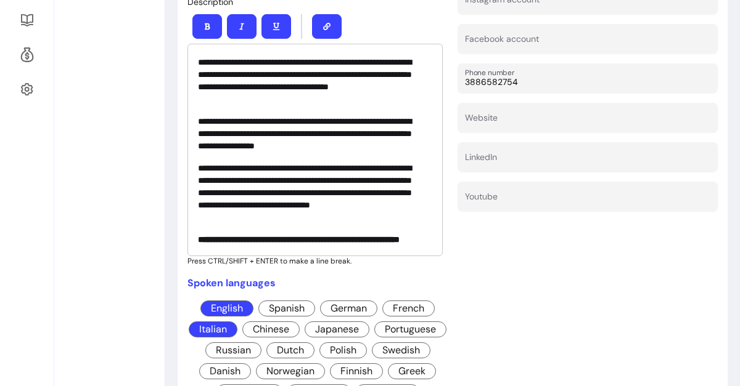
click at [545, 288] on div "Social Media / Contacts Tiktok account Instagram account Facebook account Phone…" at bounding box center [587, 160] width 260 height 488
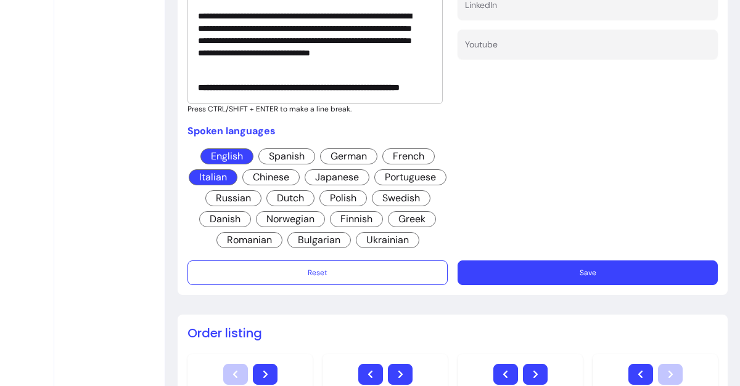
scroll to position [552, 0]
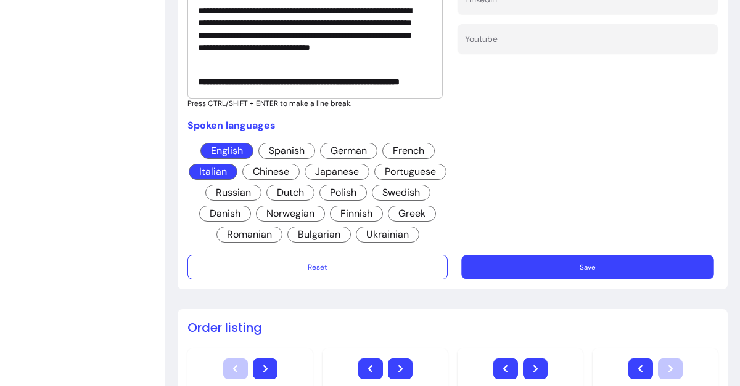
click at [513, 256] on button "Save" at bounding box center [587, 268] width 252 height 24
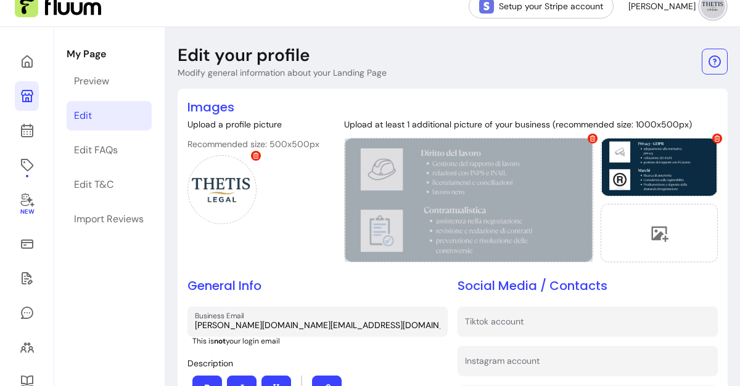
scroll to position [0, 0]
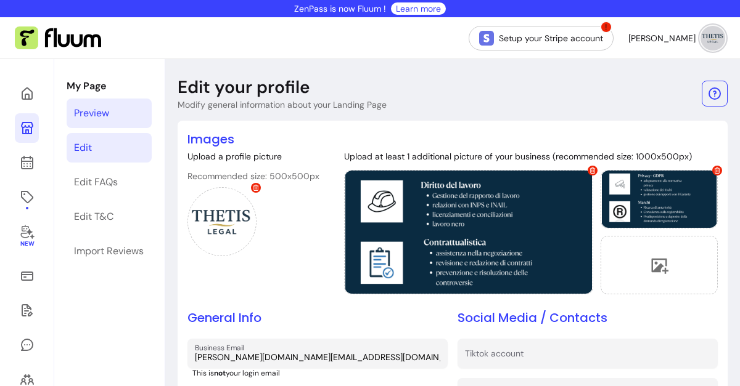
click at [89, 113] on div "Preview" at bounding box center [91, 113] width 35 height 15
click at [93, 115] on div "Preview" at bounding box center [91, 113] width 35 height 15
click at [99, 108] on div "Preview" at bounding box center [91, 113] width 35 height 15
click at [101, 120] on div "Preview" at bounding box center [91, 113] width 35 height 15
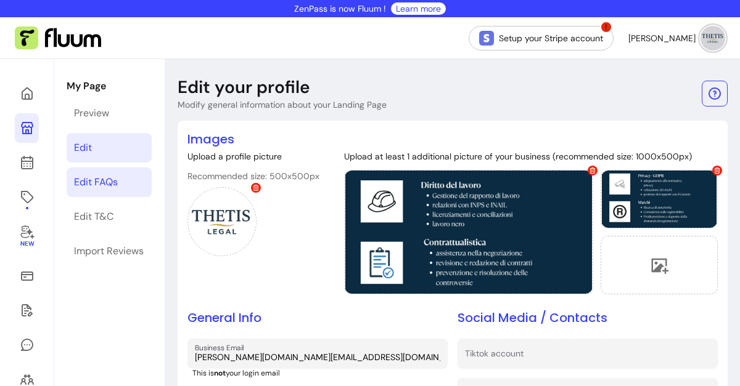
click at [119, 189] on link "Edit FAQs" at bounding box center [109, 183] width 85 height 30
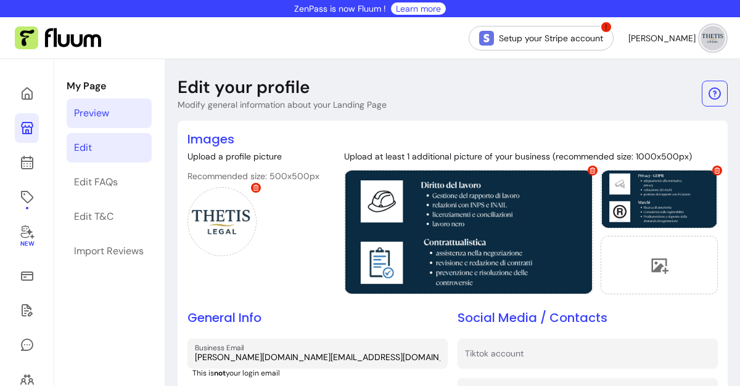
click at [108, 120] on div "Preview" at bounding box center [91, 113] width 35 height 15
click at [90, 116] on div "Preview" at bounding box center [91, 113] width 35 height 15
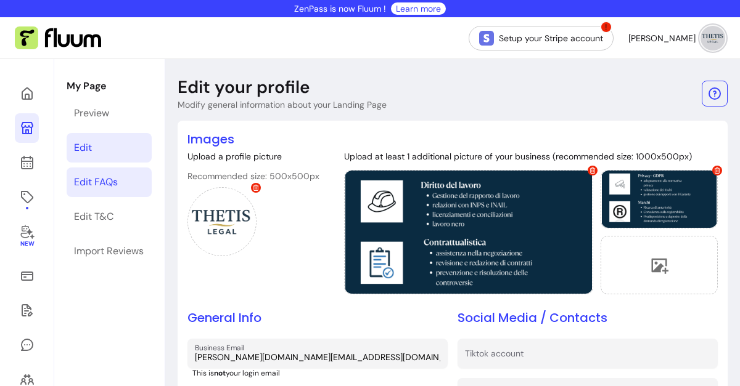
click at [108, 178] on div "Edit FAQs" at bounding box center [96, 182] width 44 height 15
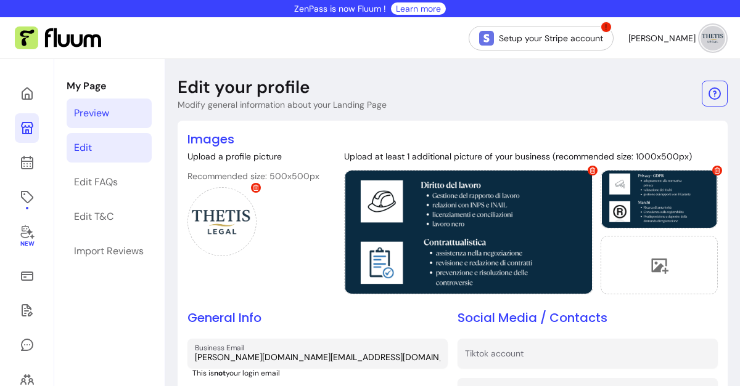
click at [99, 112] on div "Preview" at bounding box center [91, 113] width 35 height 15
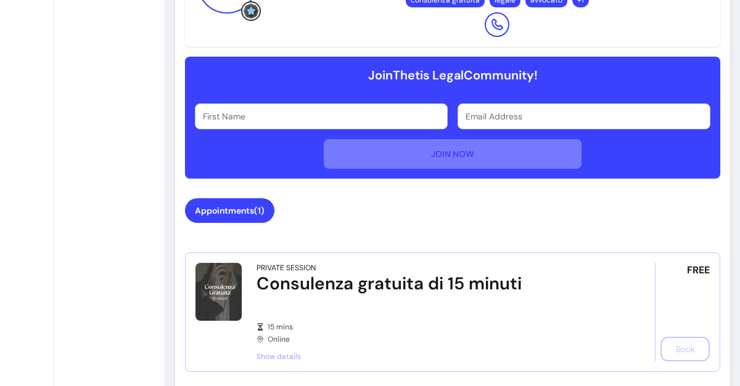
scroll to position [492, 0]
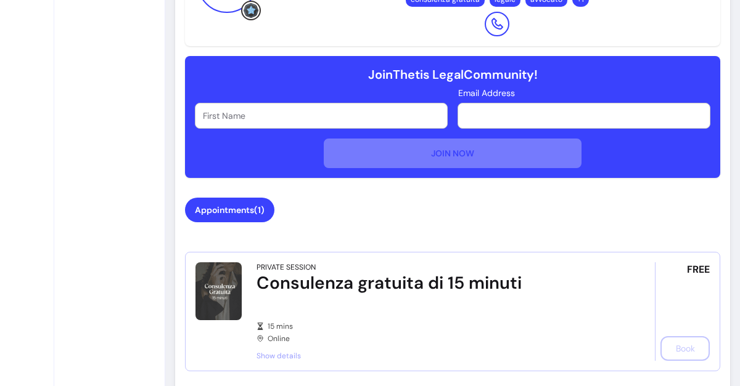
click at [465, 115] on input "Email Address" at bounding box center [583, 116] width 237 height 12
click at [427, 186] on div "**********" at bounding box center [452, 308] width 535 height 777
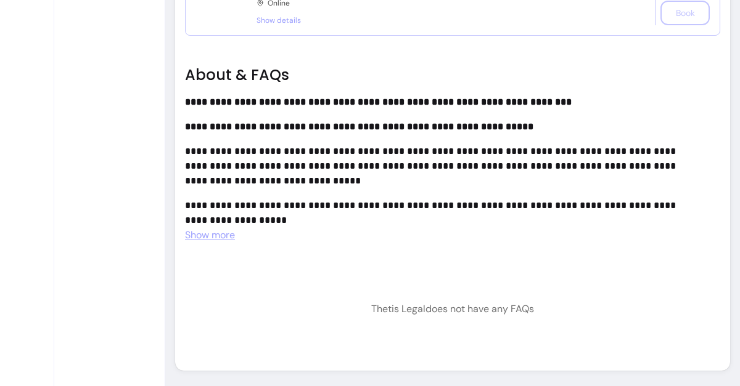
scroll to position [836, 0]
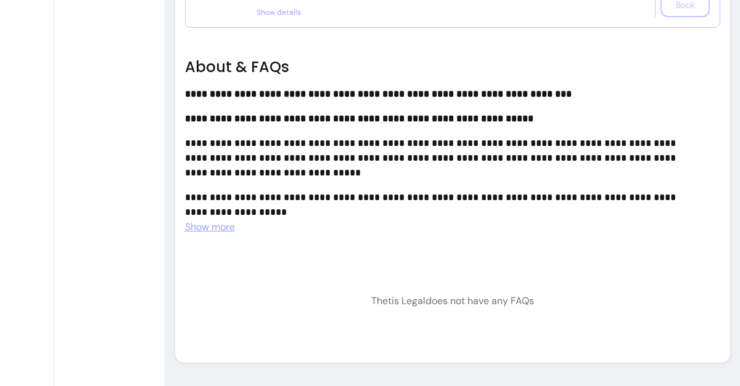
click at [210, 221] on span "Show more" at bounding box center [210, 227] width 50 height 13
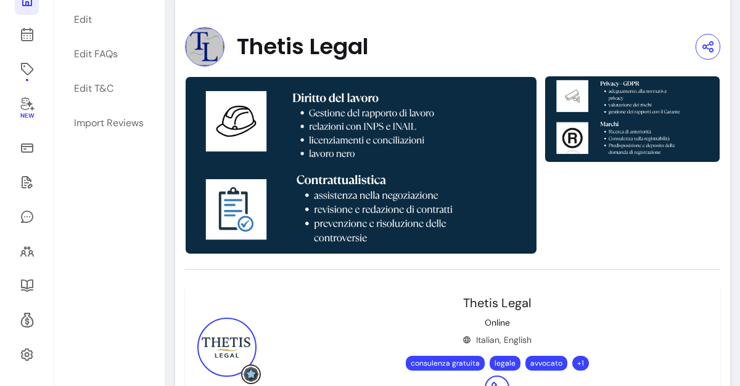
scroll to position [131, 0]
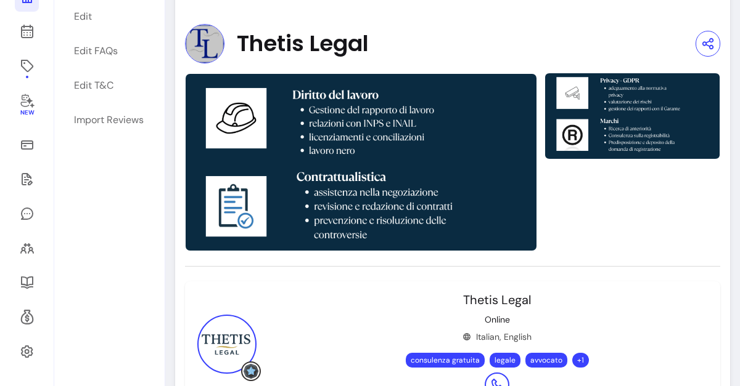
click at [439, 140] on img at bounding box center [361, 162] width 352 height 178
click at [557, 125] on img at bounding box center [632, 116] width 176 height 89
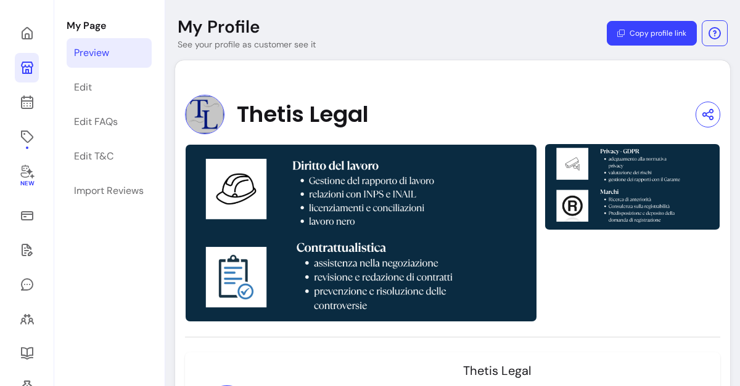
scroll to position [60, 0]
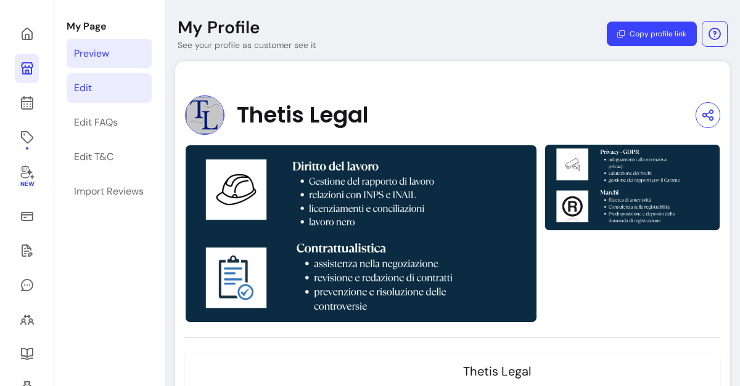
click at [92, 87] on link "Edit" at bounding box center [109, 88] width 85 height 30
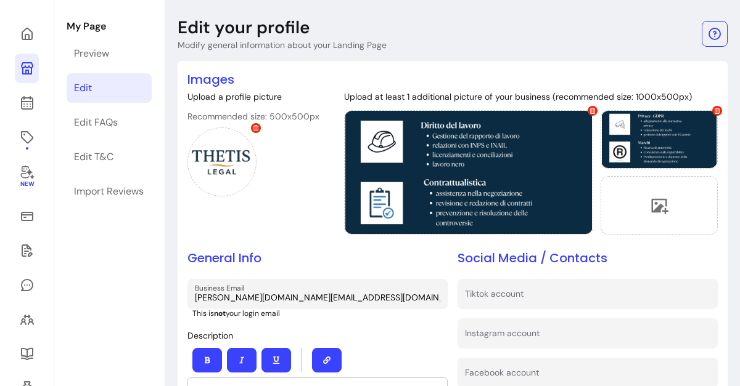
scroll to position [59, 0]
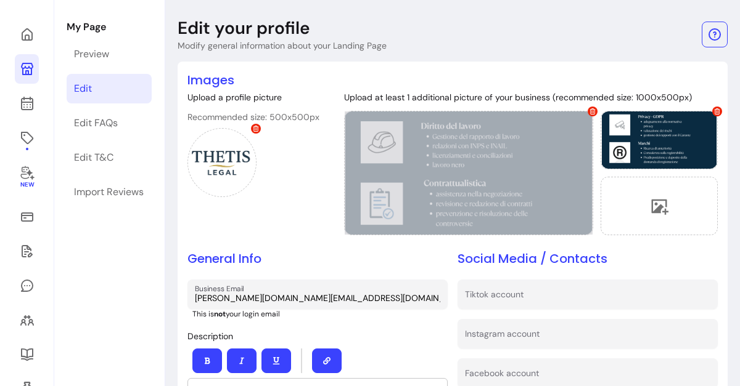
click at [590, 110] on icon at bounding box center [593, 111] width 6 height 6
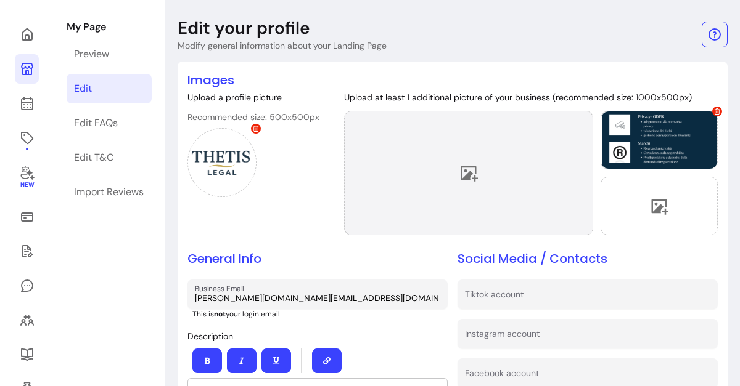
click at [474, 168] on div at bounding box center [468, 173] width 249 height 124
click at [467, 171] on icon at bounding box center [468, 173] width 18 height 18
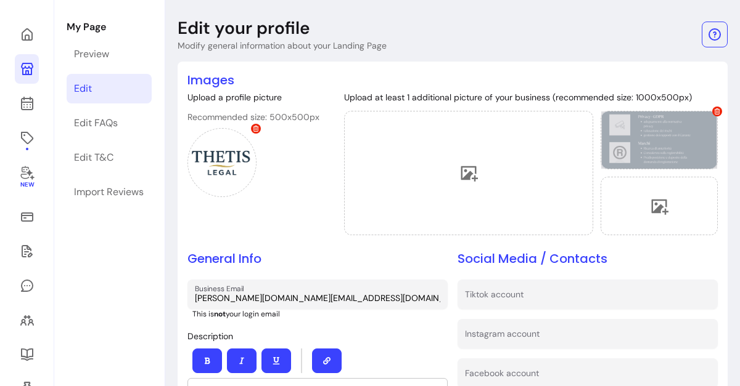
click at [712, 109] on span at bounding box center [717, 112] width 10 height 10
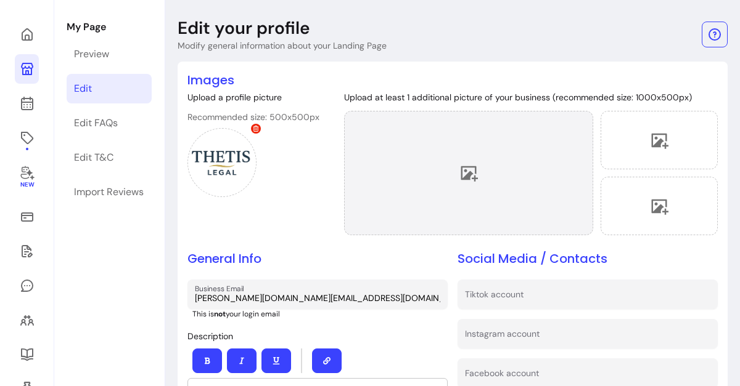
click at [466, 166] on icon at bounding box center [469, 173] width 17 height 15
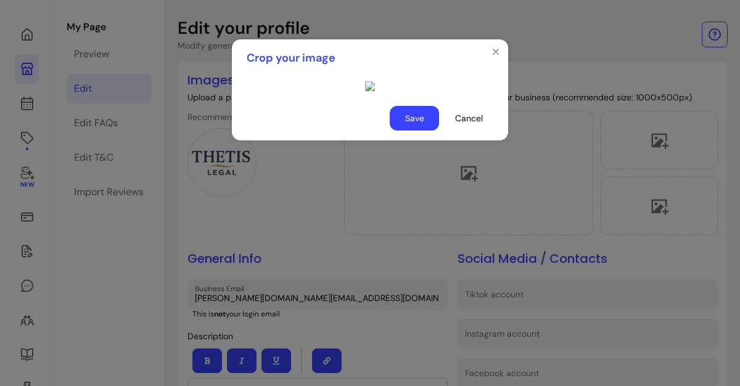
scroll to position [73, 0]
click at [463, 131] on button "Cancel" at bounding box center [468, 118] width 49 height 25
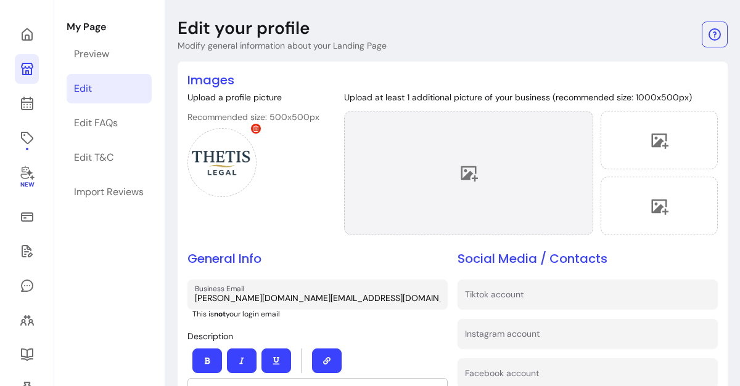
click at [452, 182] on div at bounding box center [468, 173] width 249 height 124
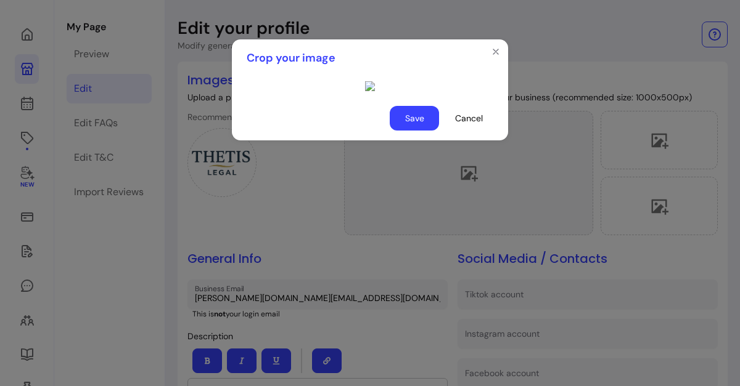
scroll to position [39, 0]
click at [454, 131] on button "Cancel" at bounding box center [468, 119] width 48 height 24
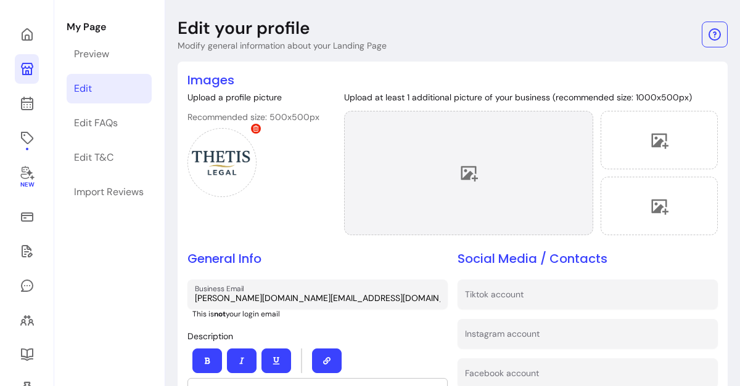
click at [463, 185] on div at bounding box center [468, 173] width 249 height 124
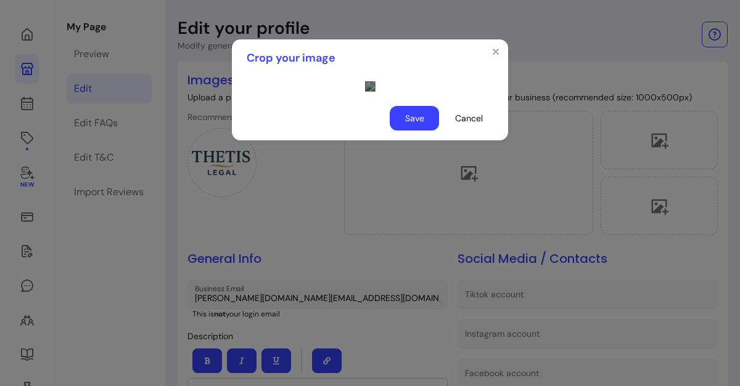
click at [375, 238] on div "Use the arrow keys to move the crop selection area" at bounding box center [488, 239] width 247 height 123
click at [404, 131] on button "Save" at bounding box center [414, 119] width 48 height 24
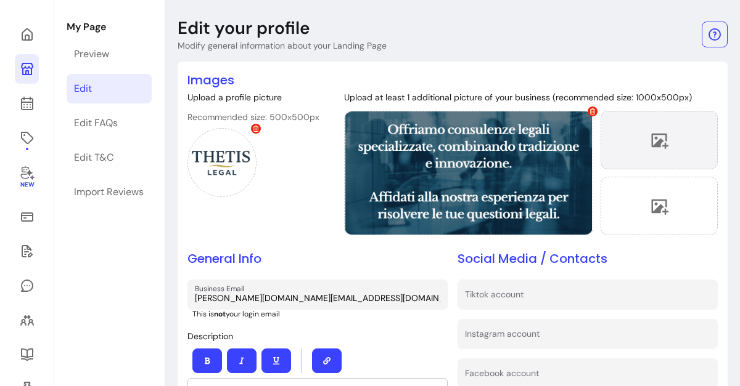
click at [639, 150] on div at bounding box center [658, 140] width 117 height 59
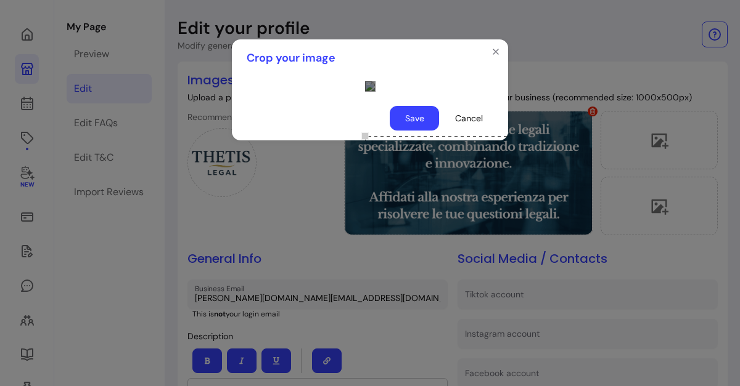
click at [405, 166] on div "Use the arrow keys to move the crop selection area" at bounding box center [488, 197] width 247 height 123
click at [414, 131] on button "Save" at bounding box center [414, 118] width 49 height 25
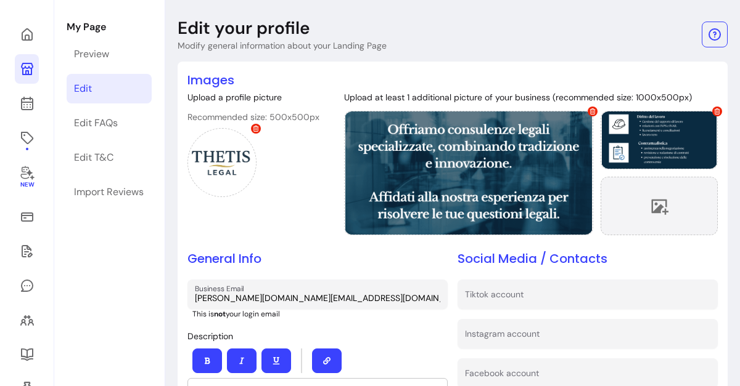
click at [651, 202] on icon at bounding box center [659, 206] width 18 height 18
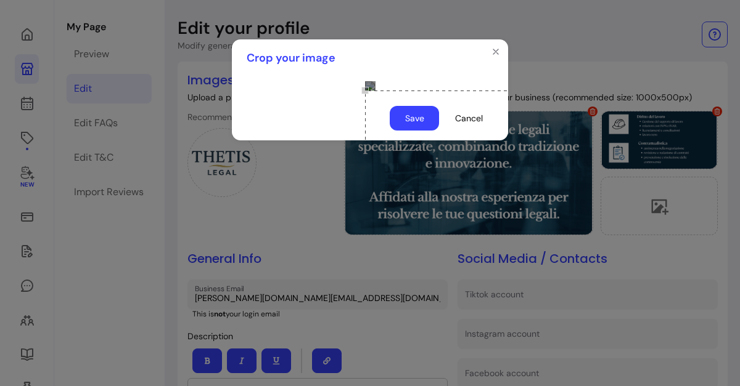
click at [365, 126] on div "Use the arrow keys to move the crop selection area" at bounding box center [488, 152] width 247 height 123
click at [413, 131] on button "Save" at bounding box center [414, 118] width 49 height 25
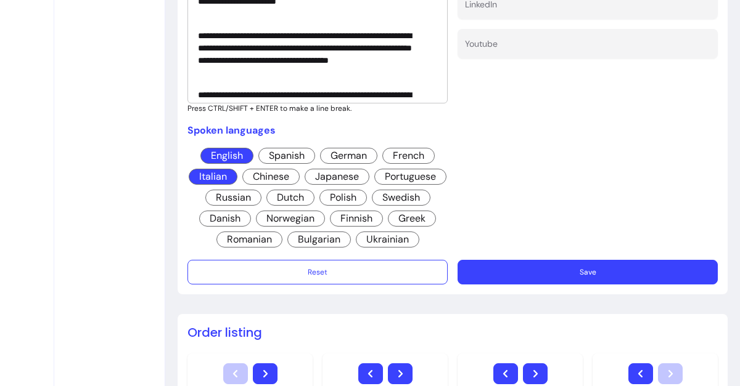
scroll to position [550, 0]
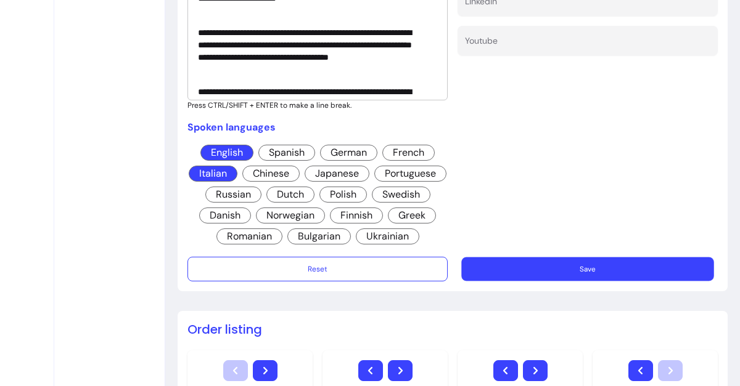
click at [516, 274] on button "Save" at bounding box center [587, 269] width 252 height 24
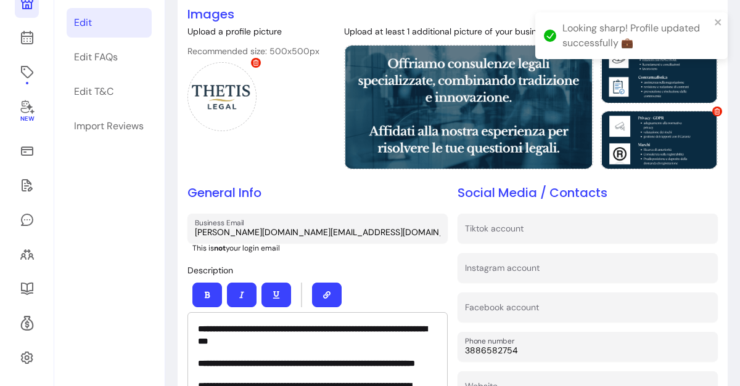
scroll to position [0, 0]
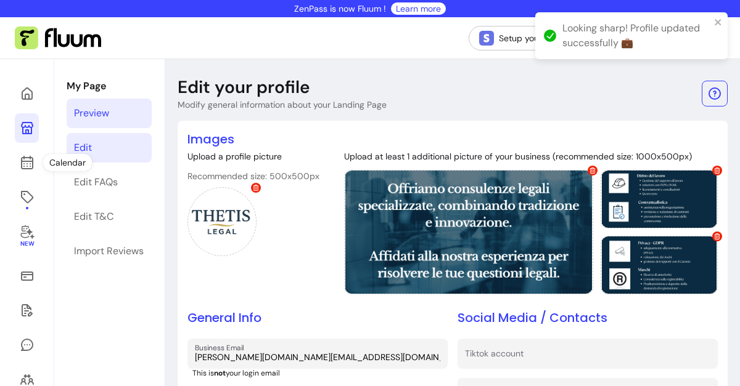
click at [78, 116] on div "Preview" at bounding box center [91, 113] width 35 height 15
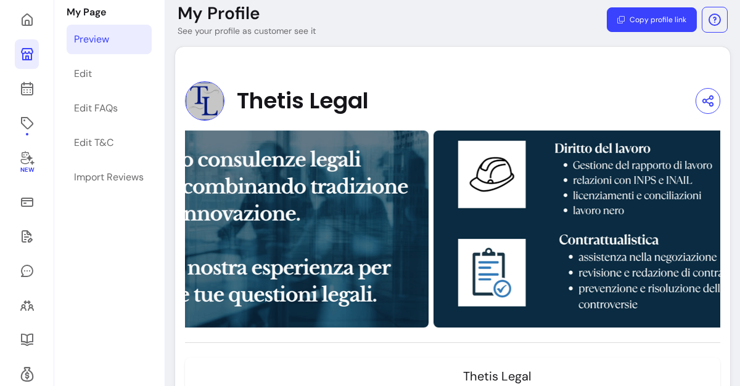
scroll to position [63, 0]
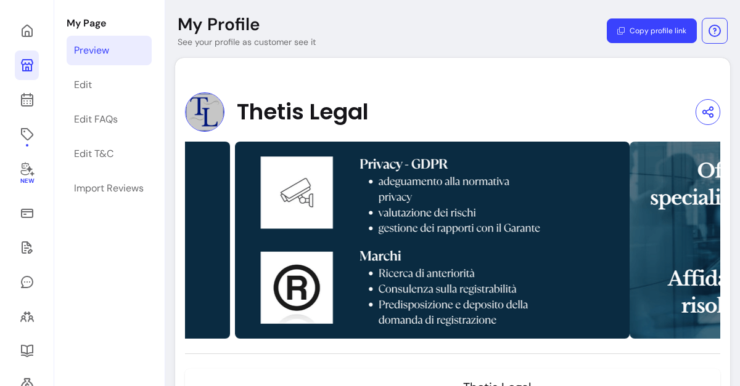
drag, startPoint x: 627, startPoint y: 227, endPoint x: 278, endPoint y: 197, distance: 350.1
click at [278, 197] on img at bounding box center [432, 240] width 394 height 197
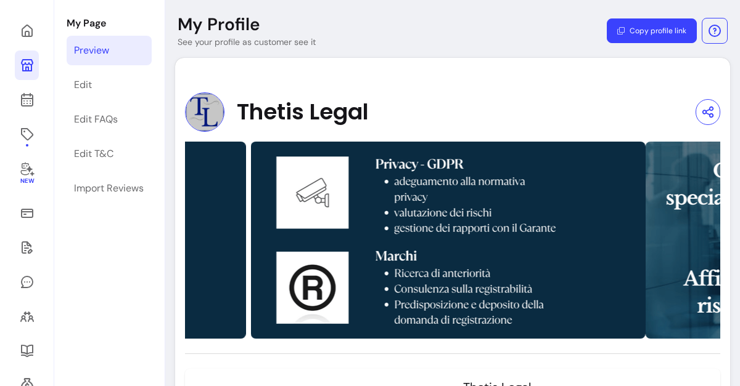
drag, startPoint x: 306, startPoint y: 227, endPoint x: 485, endPoint y: 229, distance: 179.4
click at [485, 229] on img at bounding box center [448, 240] width 394 height 197
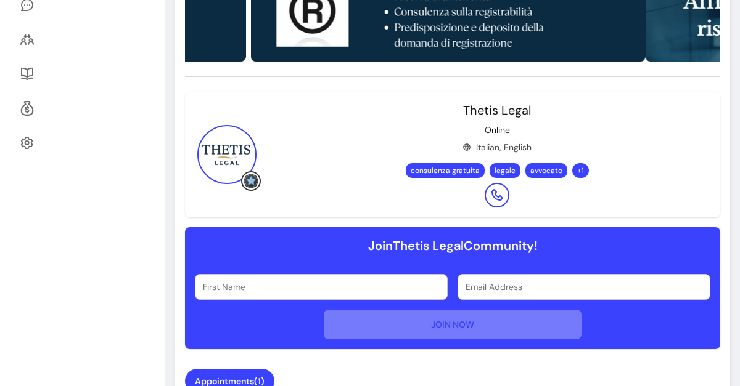
scroll to position [0, 0]
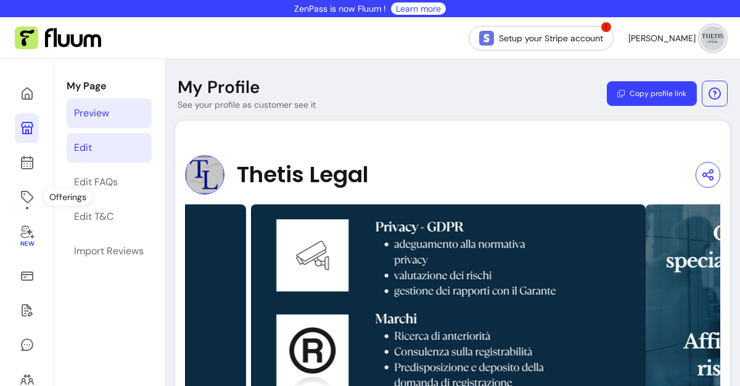
click at [84, 155] on div "Edit" at bounding box center [83, 148] width 18 height 15
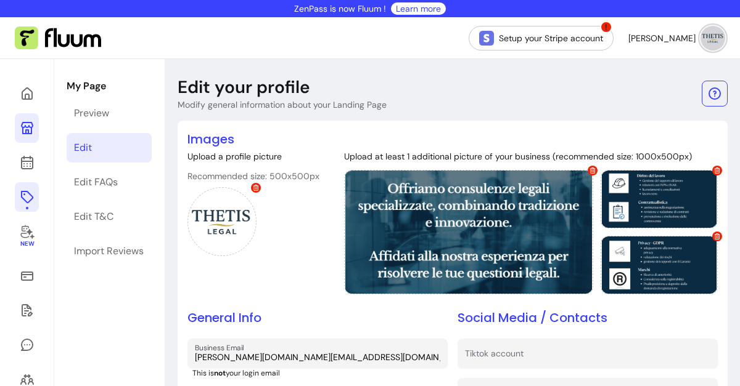
click at [36, 203] on link at bounding box center [27, 197] width 24 height 30
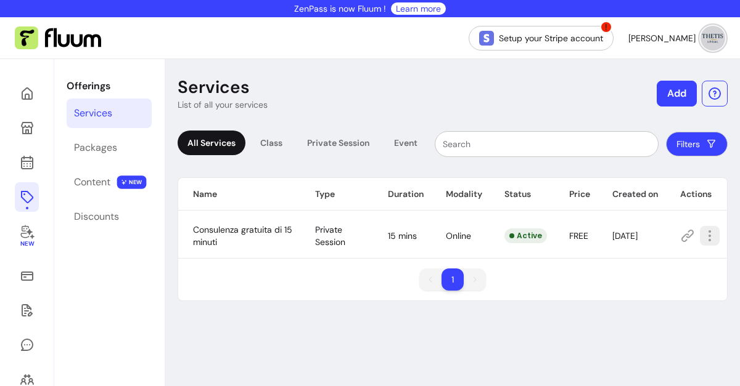
click at [702, 232] on icon "button" at bounding box center [709, 236] width 15 height 15
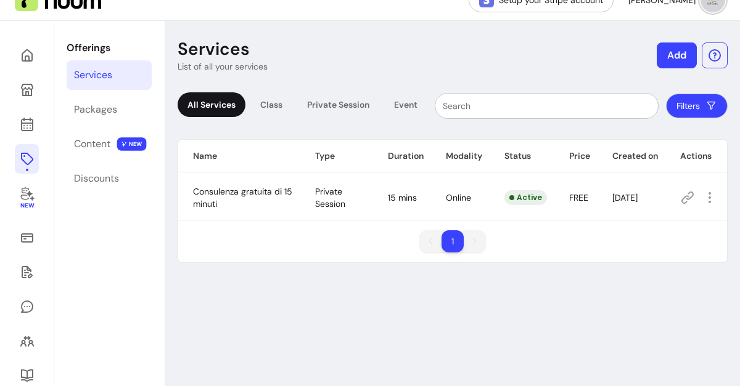
scroll to position [39, 0]
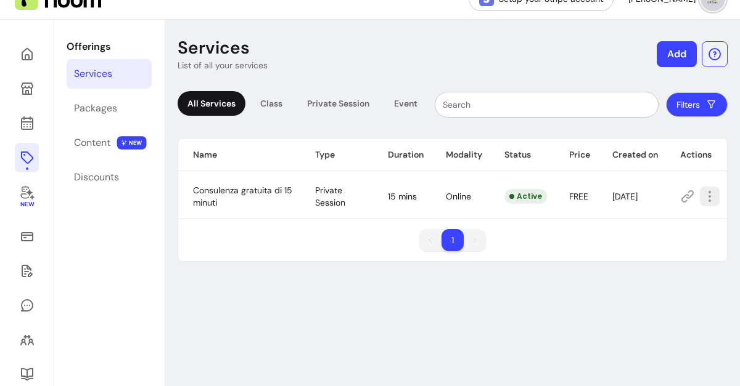
click at [704, 194] on icon "button" at bounding box center [709, 196] width 15 height 15
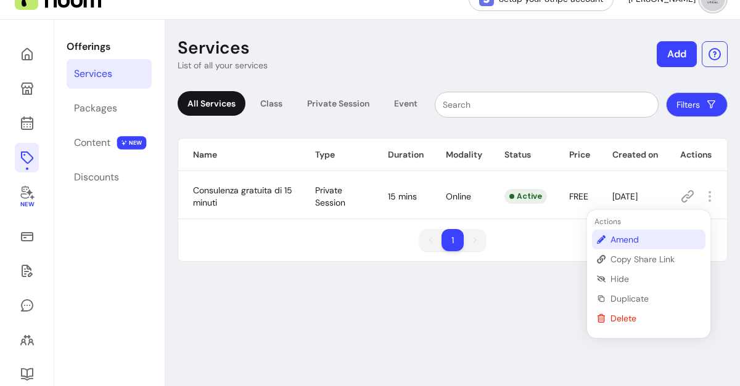
click at [622, 243] on span "Amend" at bounding box center [655, 240] width 90 height 12
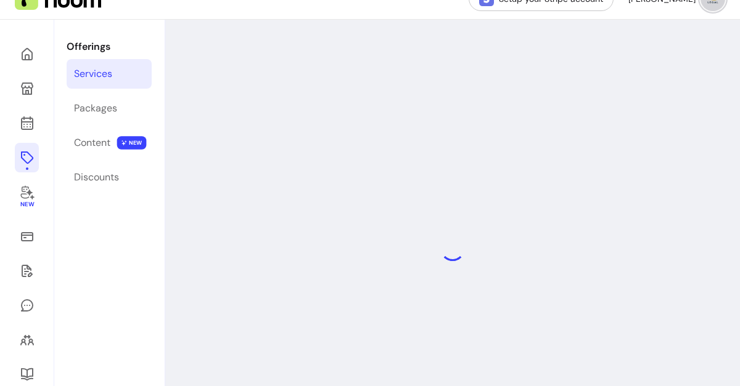
select select "**"
select select "***"
select select "****"
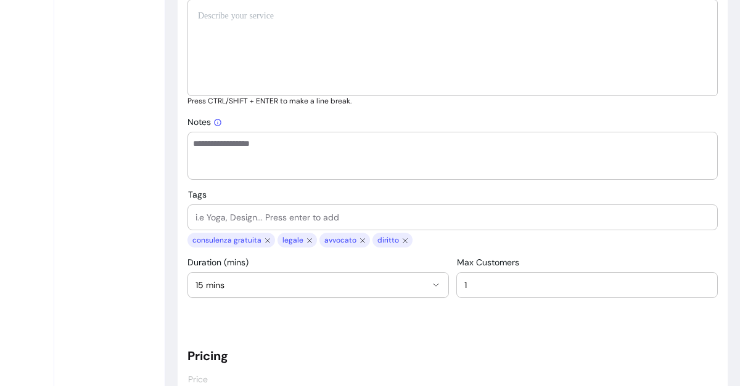
scroll to position [651, 0]
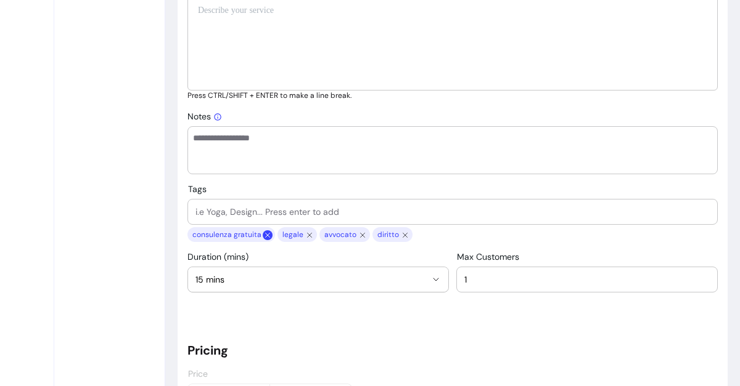
click at [266, 234] on icon "close chip" at bounding box center [268, 235] width 4 height 4
click at [248, 234] on span "avvocato" at bounding box center [250, 235] width 36 height 10
click at [272, 237] on icon "close chip" at bounding box center [272, 236] width 10 height 10
click at [263, 235] on icon "close chip" at bounding box center [262, 236] width 10 height 10
click at [221, 234] on icon "close chip" at bounding box center [219, 236] width 10 height 10
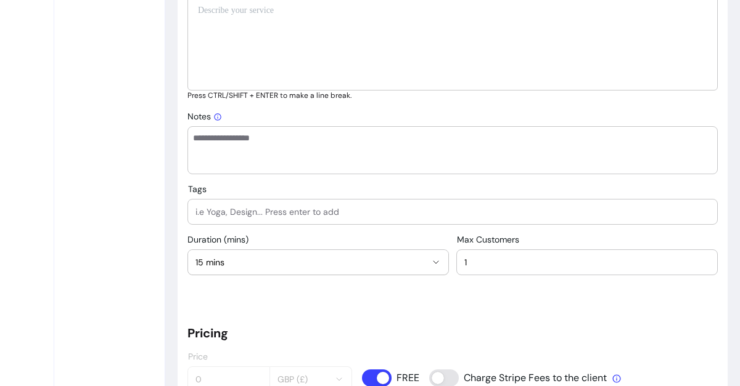
click at [221, 221] on div at bounding box center [452, 212] width 514 height 25
click at [220, 210] on input "Tags" at bounding box center [452, 212] width 514 height 12
type input "Avvocato"
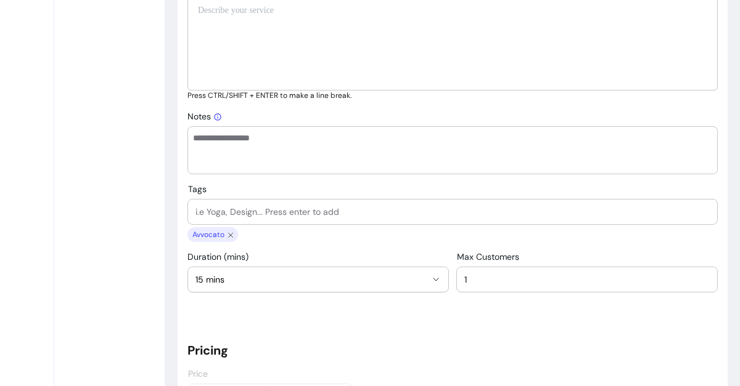
click at [220, 210] on input "Tags" at bounding box center [452, 212] width 514 height 12
type input "legale"
click at [220, 210] on input "Tags" at bounding box center [452, 212] width 514 height 12
type input "diritto"
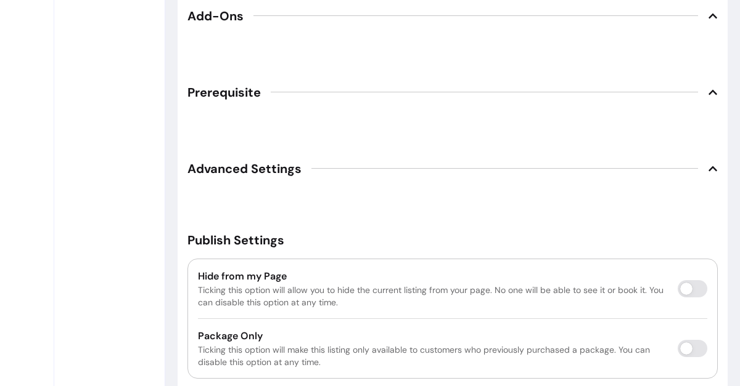
scroll to position [1904, 0]
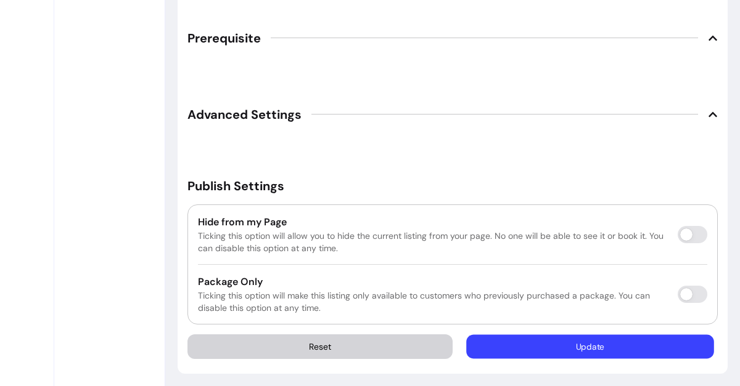
click at [618, 335] on button "Update" at bounding box center [590, 347] width 247 height 24
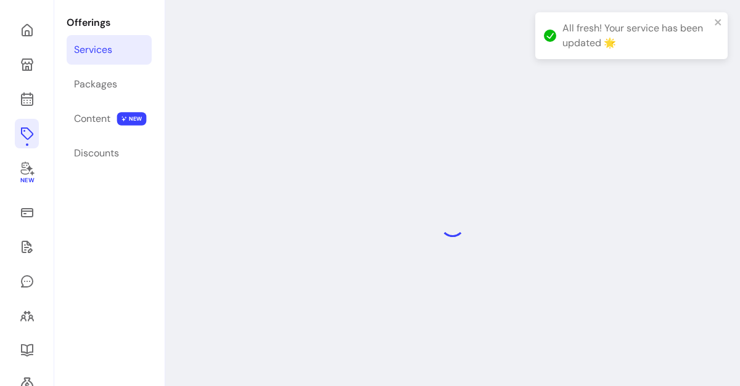
scroll to position [59, 0]
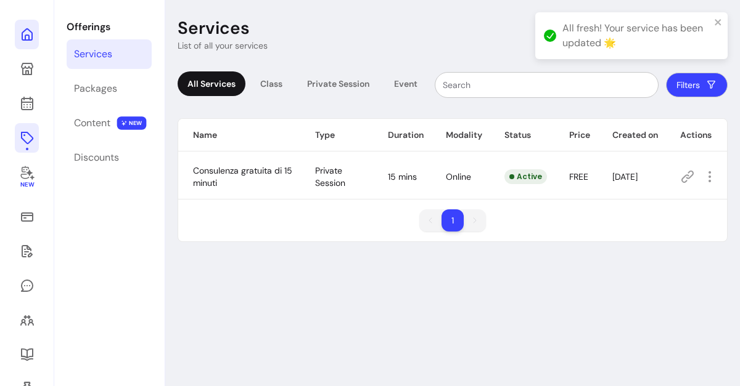
click at [29, 29] on icon at bounding box center [27, 34] width 15 height 15
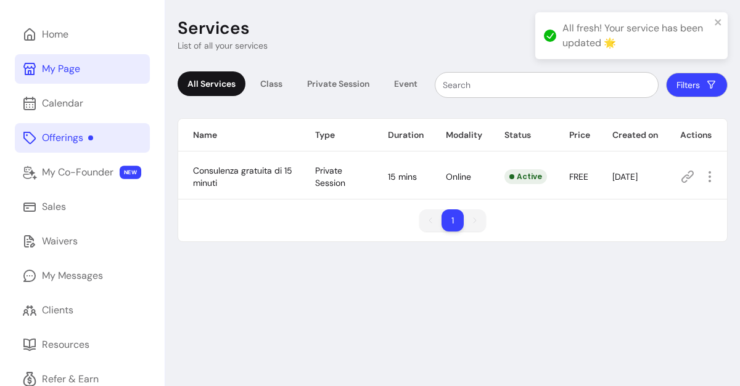
click at [82, 65] on link "My Page" at bounding box center [82, 69] width 135 height 30
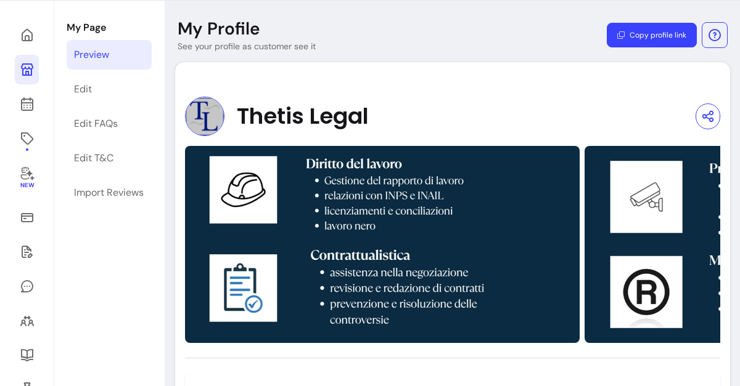
scroll to position [58, 0]
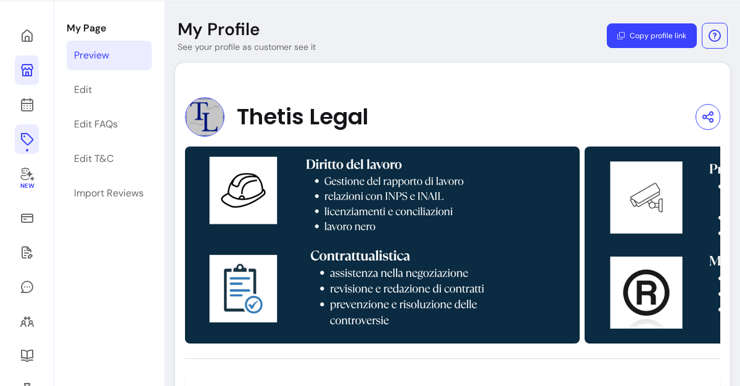
click at [34, 136] on icon at bounding box center [27, 139] width 15 height 15
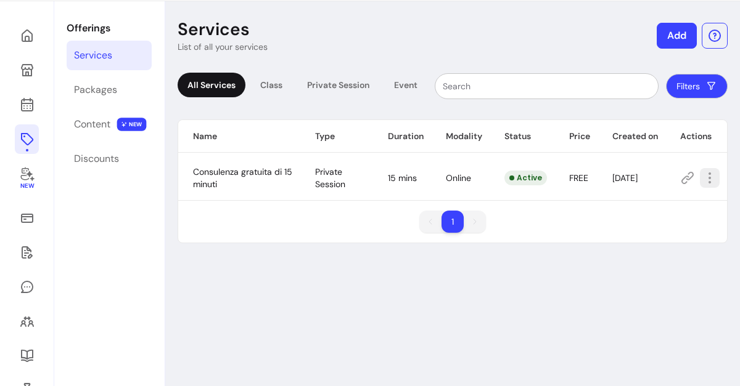
click at [704, 186] on button "button" at bounding box center [710, 178] width 20 height 20
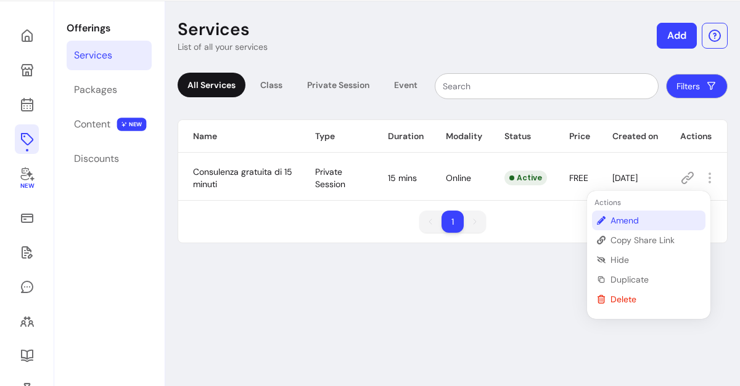
click at [621, 218] on span "Amend" at bounding box center [655, 220] width 90 height 12
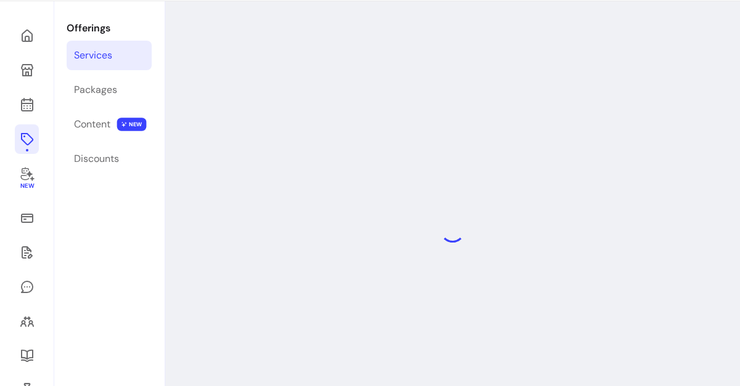
select select "**"
select select "***"
select select "****"
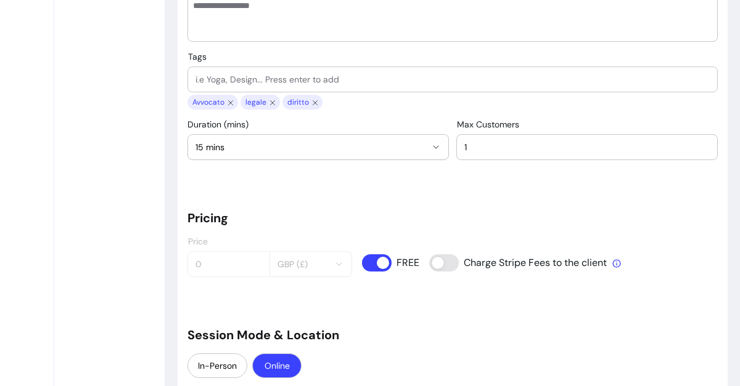
scroll to position [784, 0]
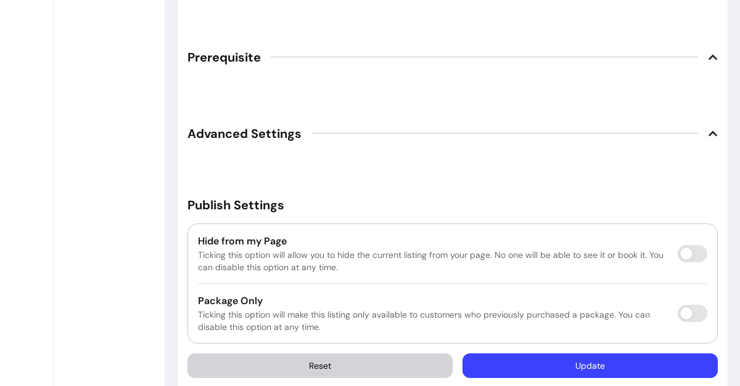
scroll to position [1904, 0]
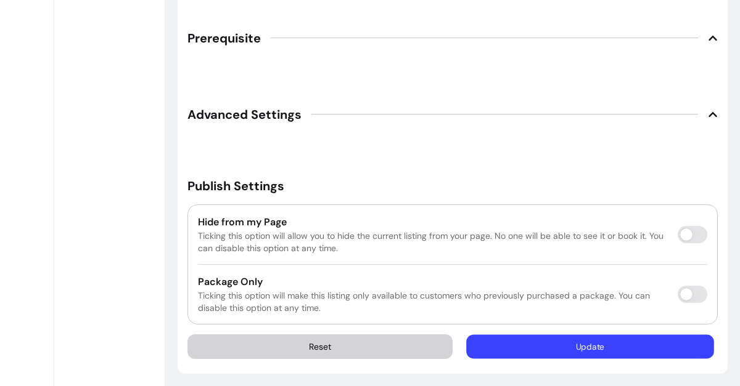
click at [601, 351] on button "Update" at bounding box center [590, 347] width 247 height 24
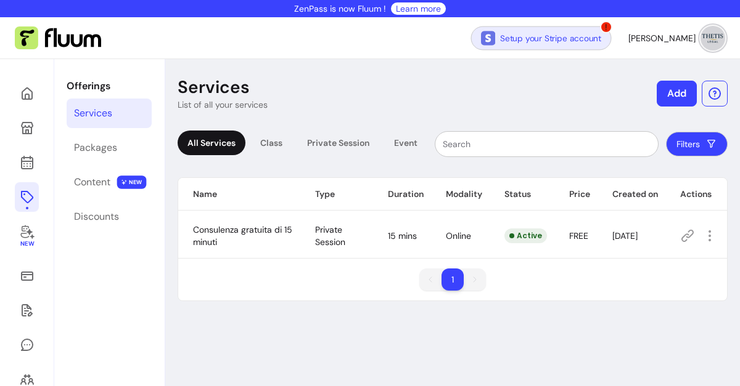
click at [566, 33] on link "Setup your Stripe account" at bounding box center [541, 38] width 141 height 24
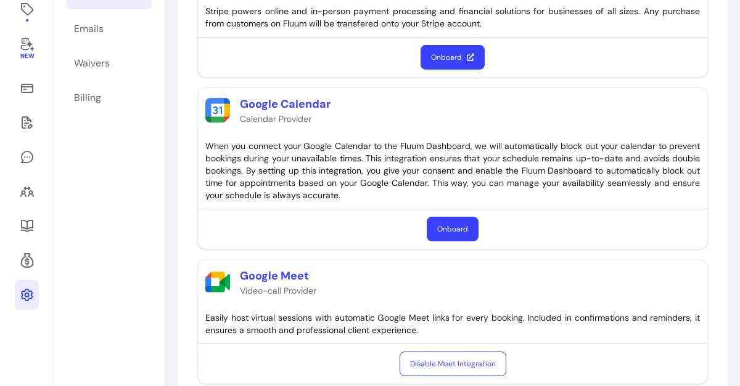
scroll to position [188, 0]
click at [439, 224] on button "Onboard" at bounding box center [453, 229] width 52 height 25
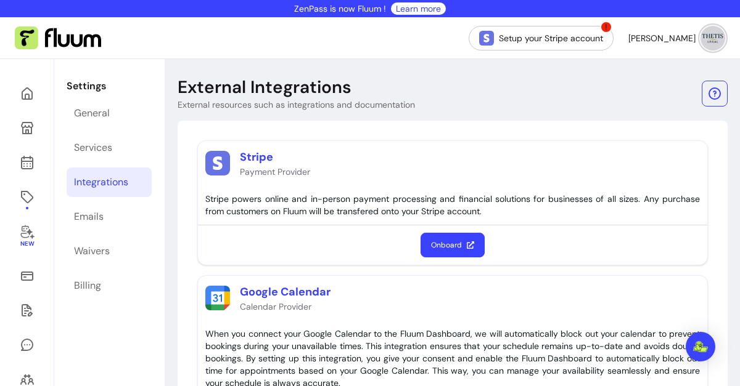
click at [454, 254] on button "Onboard" at bounding box center [452, 245] width 64 height 25
click at [92, 100] on link "General" at bounding box center [109, 114] width 85 height 30
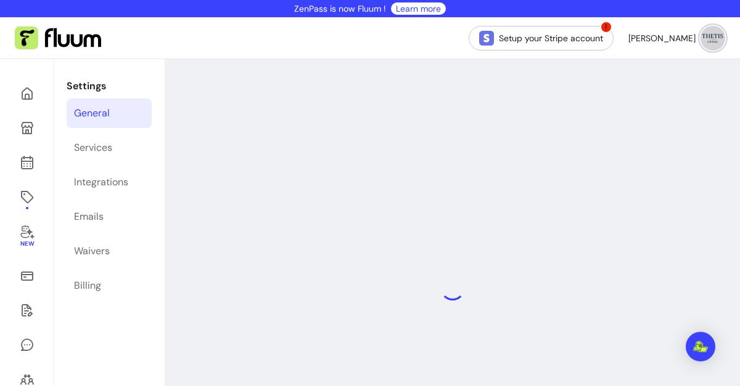
select select "**********"
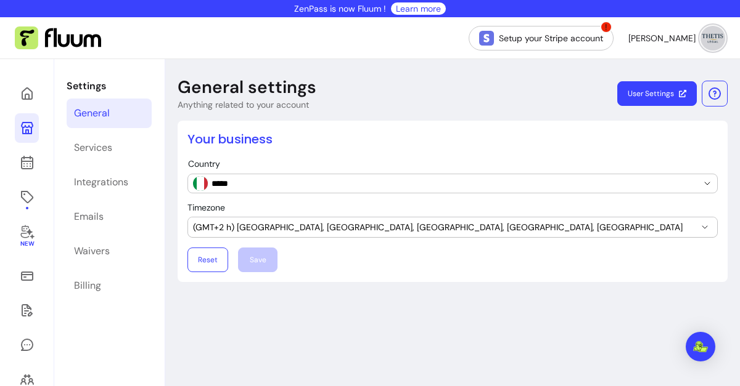
click at [33, 135] on link at bounding box center [27, 128] width 24 height 30
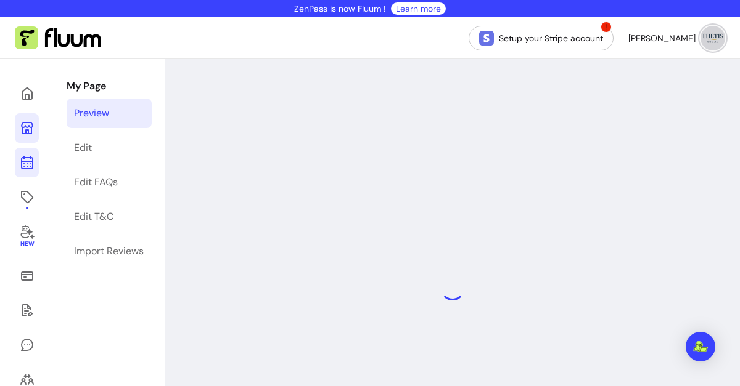
click at [29, 161] on icon at bounding box center [26, 114] width 209 height 176
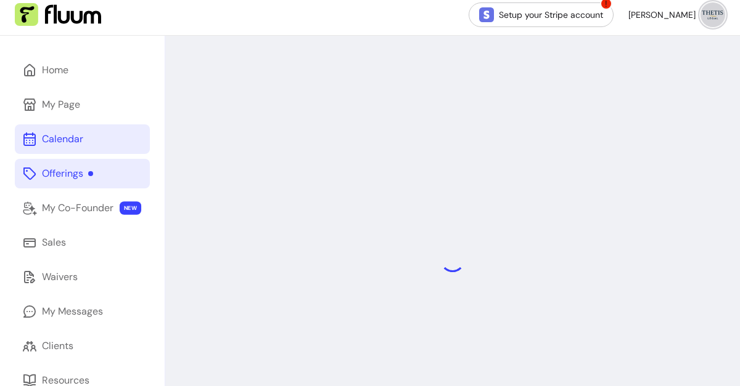
scroll to position [22, 0]
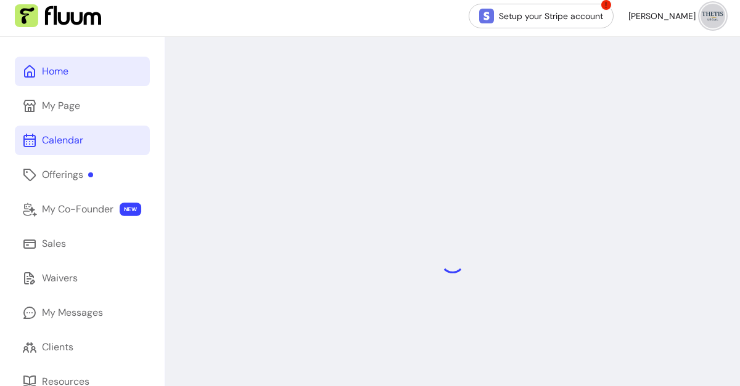
click at [35, 83] on link "Home" at bounding box center [82, 72] width 135 height 30
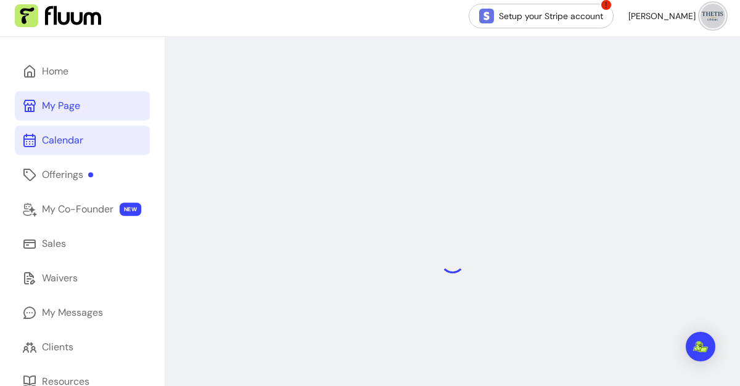
click at [45, 111] on div "My Page" at bounding box center [61, 106] width 38 height 15
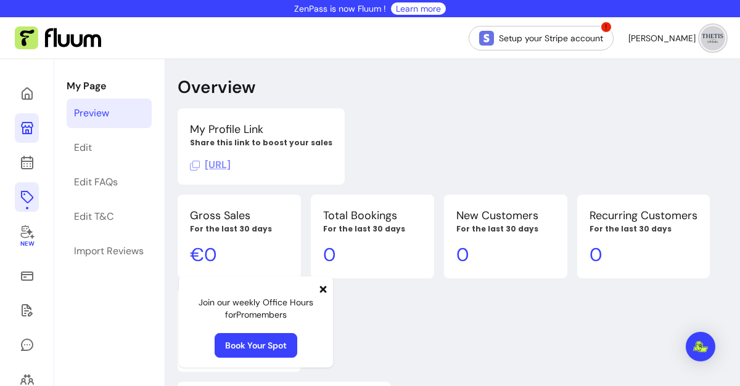
click at [26, 209] on div at bounding box center [27, 208] width 2 height 2
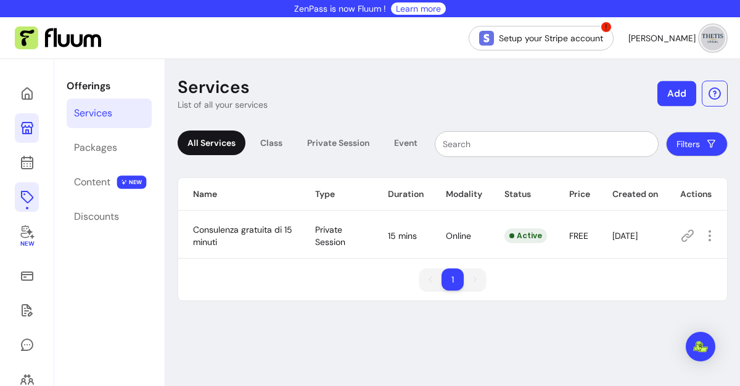
click at [671, 93] on button "Add" at bounding box center [676, 93] width 39 height 25
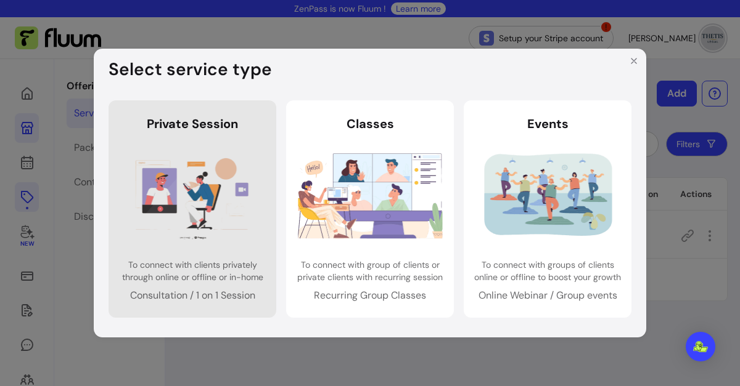
click at [190, 153] on img at bounding box center [192, 195] width 145 height 96
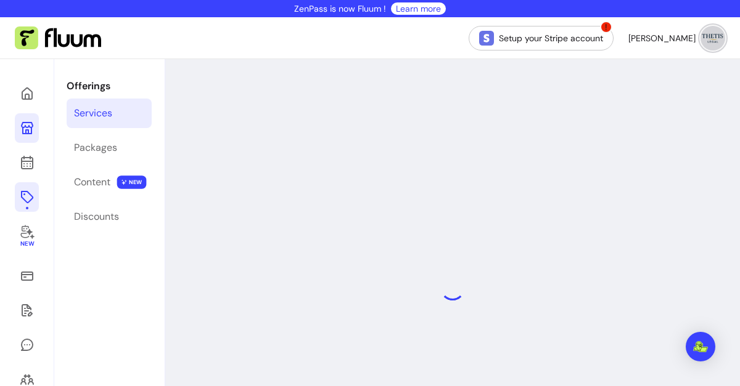
click at [229, 173] on div at bounding box center [452, 288] width 574 height 459
select select "***"
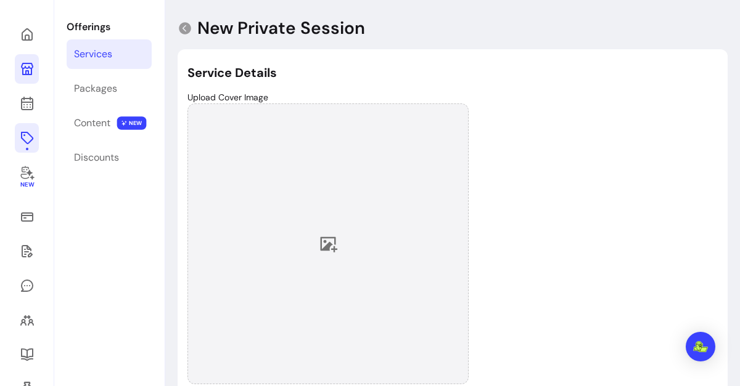
scroll to position [59, 0]
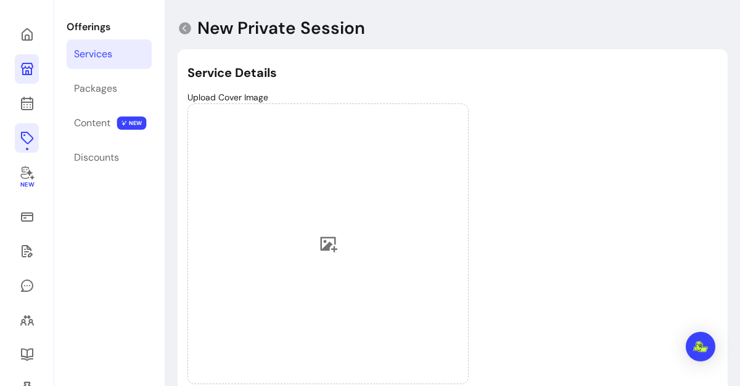
click at [20, 70] on icon at bounding box center [27, 69] width 15 height 15
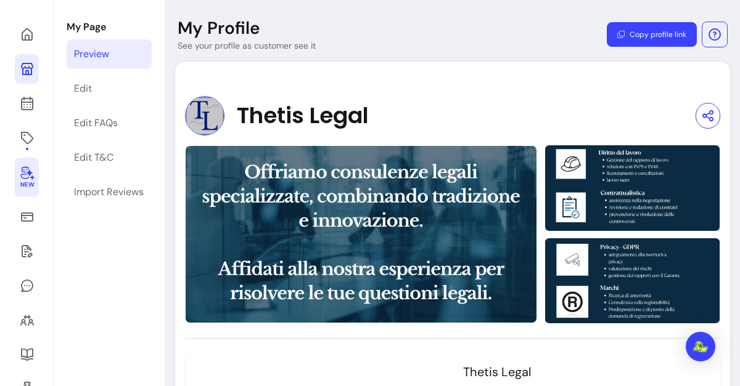
click at [27, 177] on icon at bounding box center [27, 172] width 15 height 15
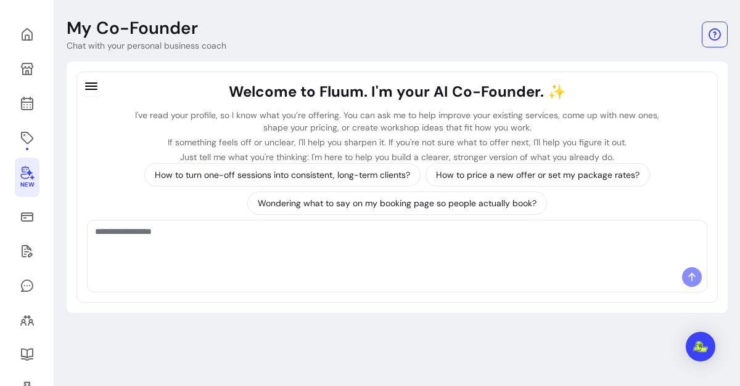
click at [182, 266] on div at bounding box center [397, 244] width 619 height 47
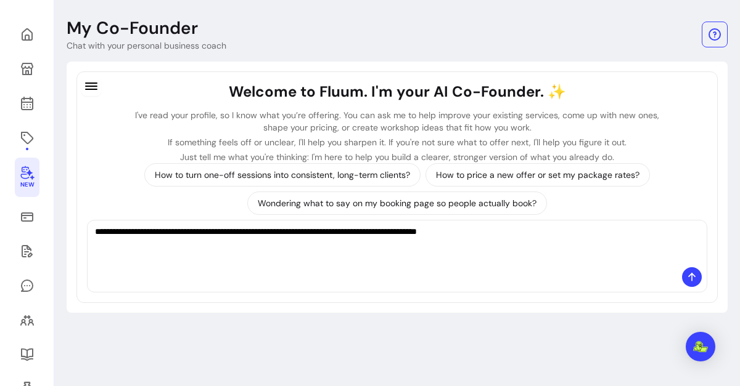
type textarea "**********"
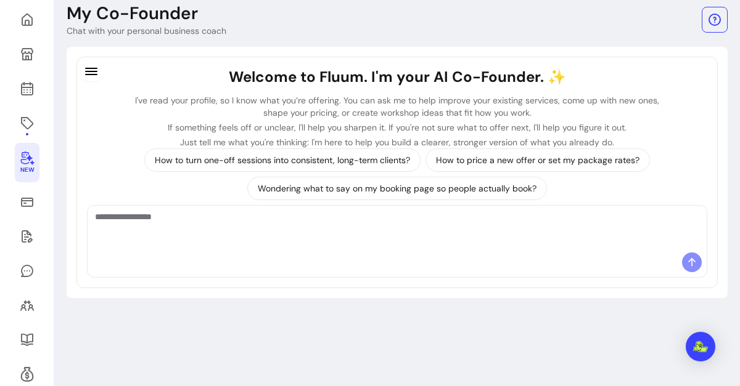
scroll to position [73, 0]
click at [682, 272] on span at bounding box center [692, 263] width 20 height 20
click at [561, 224] on textarea "Ask me anything..." at bounding box center [397, 229] width 604 height 37
click at [377, 242] on textarea "Ask me anything..." at bounding box center [397, 229] width 604 height 37
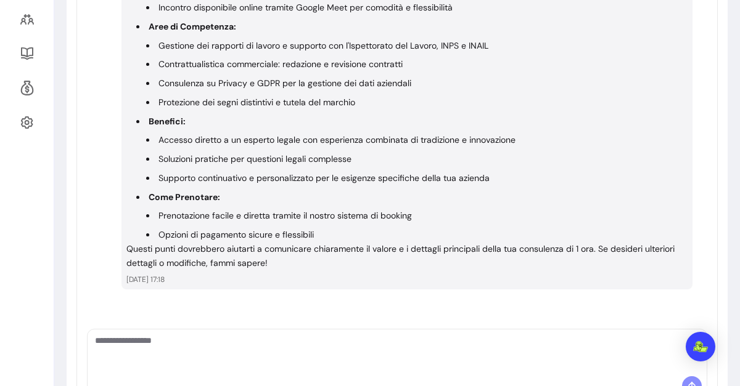
scroll to position [363, 0]
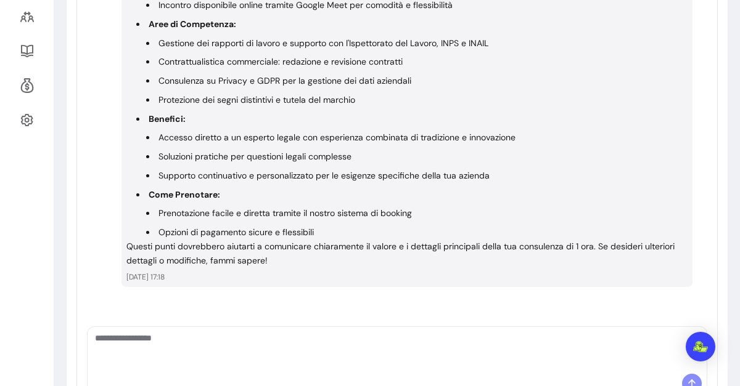
click at [174, 345] on textarea "Ask me anything..." at bounding box center [397, 350] width 604 height 37
type textarea "**********"
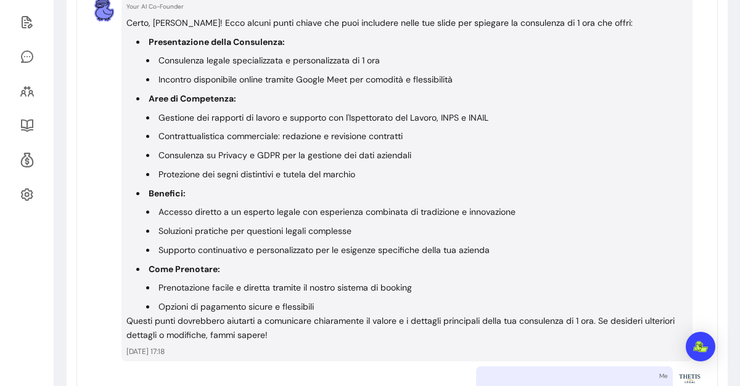
scroll to position [288, 0]
click at [191, 130] on li "Contrattualistica commerciale: redazione e revisione contratti" at bounding box center [416, 136] width 541 height 14
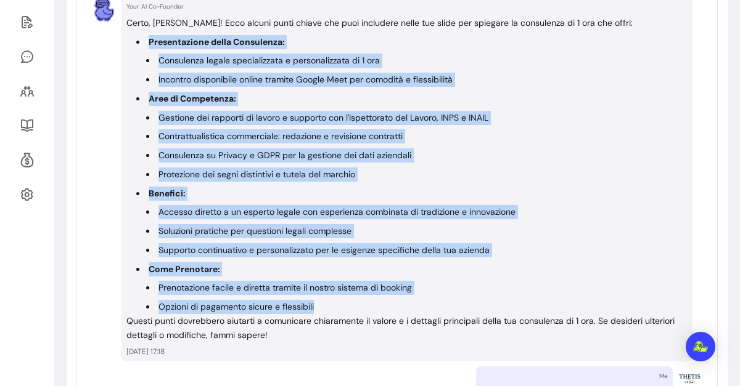
drag, startPoint x: 146, startPoint y: 39, endPoint x: 324, endPoint y: 309, distance: 323.6
click at [324, 309] on ul "Presentazione della Consulenza: Consulenza legale specializzata e personalizzat…" at bounding box center [406, 174] width 561 height 279
copy ul "Presentazione della Consulenza: Consulenza legale specializzata e personalizzat…"
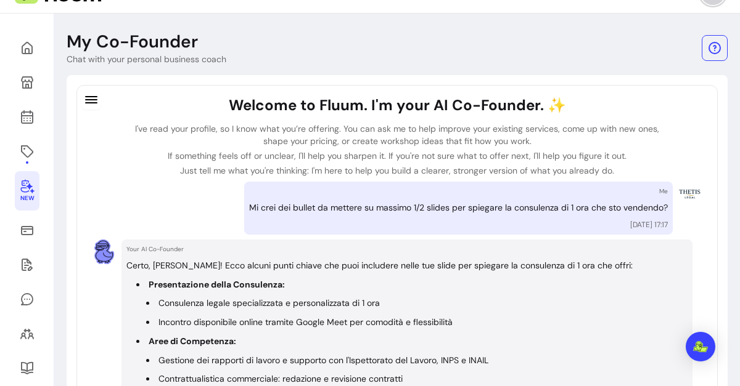
scroll to position [44, 0]
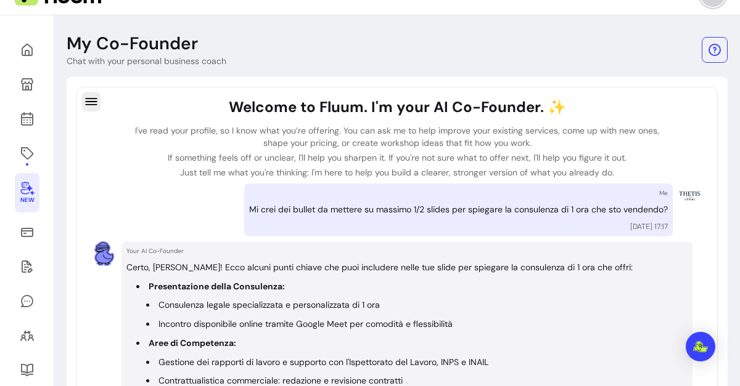
click at [100, 94] on div at bounding box center [91, 103] width 20 height 22
click at [97, 99] on icon "button" at bounding box center [91, 101] width 14 height 14
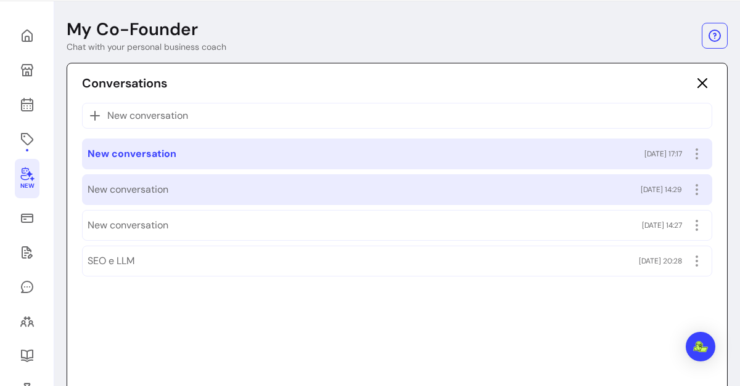
scroll to position [59, 0]
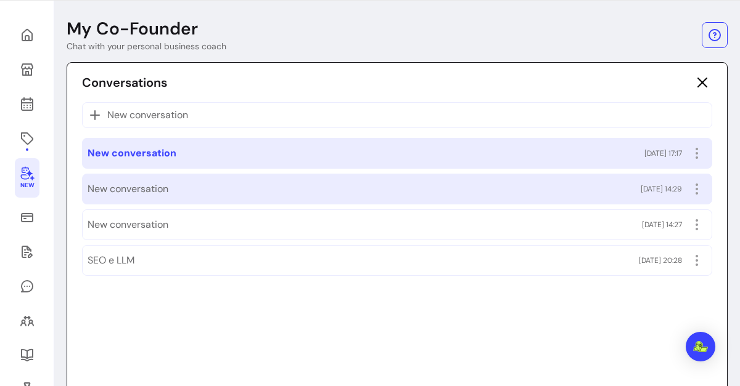
click at [126, 195] on span "New conversation" at bounding box center [128, 189] width 81 height 15
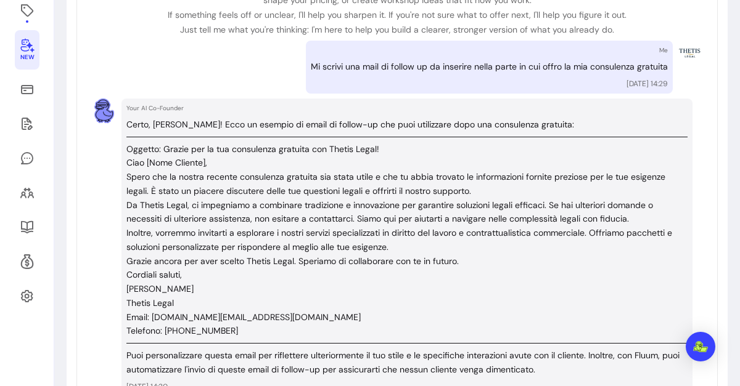
scroll to position [187, 0]
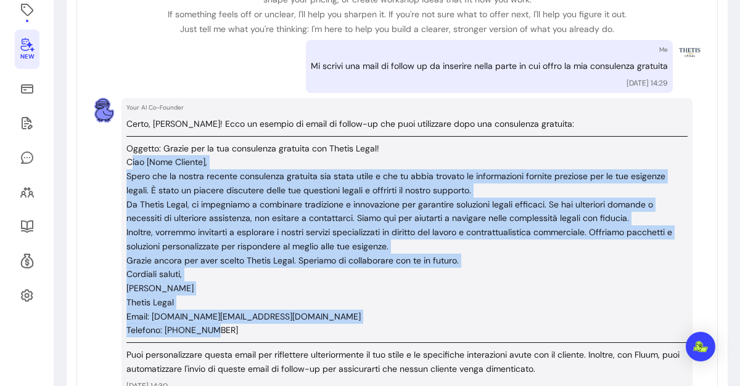
drag, startPoint x: 129, startPoint y: 160, endPoint x: 227, endPoint y: 333, distance: 198.7
click at [227, 333] on div "Certo, Alice! Ecco un esempio di email di follow-up che puoi utilizzare dopo un…" at bounding box center [406, 246] width 561 height 259
copy div "iao [Nome Cliente], Spero che la nostra recente consulenza gratuita sia stata u…"
click at [285, 202] on p "Da Thetis Legal, ci impegniamo a combinare tradizione e innovazione per garanti…" at bounding box center [406, 212] width 561 height 28
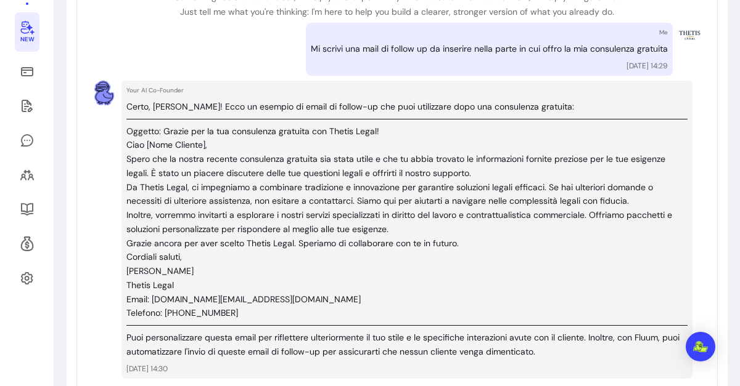
scroll to position [205, 0]
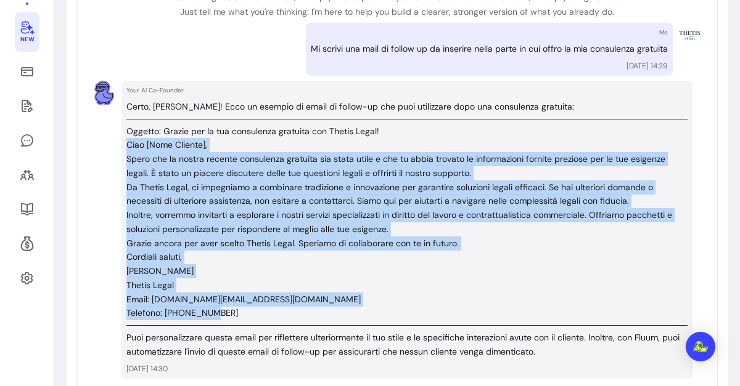
drag, startPoint x: 232, startPoint y: 313, endPoint x: 106, endPoint y: 147, distance: 208.9
click at [106, 147] on div "Your AI Co-Founder Certo, Alice! Ecco un esempio di email di follow-up che puoi…" at bounding box center [397, 230] width 610 height 298
click at [186, 138] on p "Ciao [Nome Cliente]," at bounding box center [406, 145] width 561 height 14
drag, startPoint x: 126, startPoint y: 130, endPoint x: 222, endPoint y: 314, distance: 207.3
click at [222, 314] on div "Certo, Alice! Ecco un esempio di email di follow-up che puoi utilizzare dopo un…" at bounding box center [406, 229] width 561 height 259
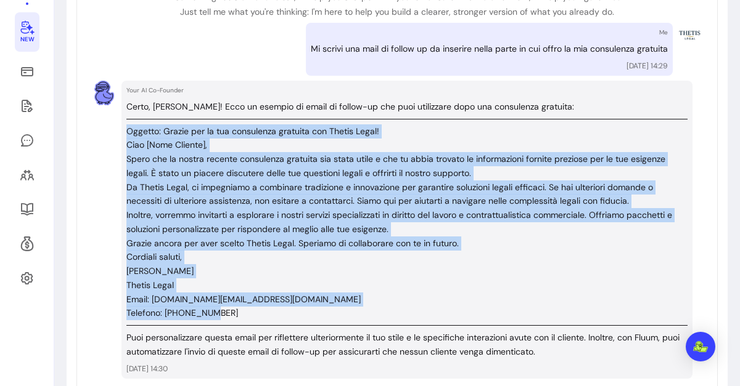
copy div "Oggetto: Grazie per la tua consulenza gratuita con Thetis Legal! Ciao [Nome Cli…"
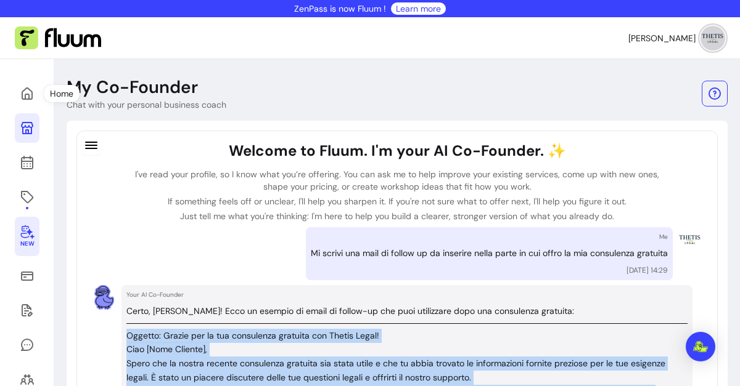
click at [28, 123] on icon at bounding box center [27, 128] width 15 height 15
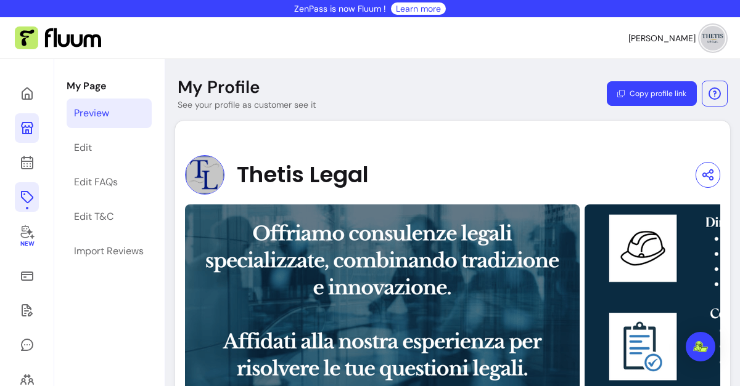
click at [23, 198] on icon at bounding box center [27, 197] width 15 height 15
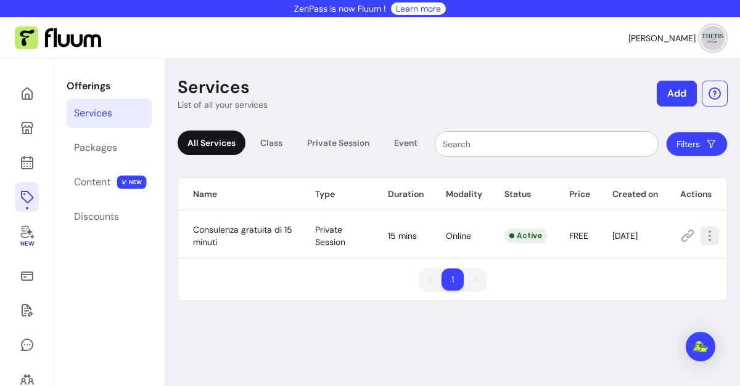
click at [704, 241] on icon "button" at bounding box center [709, 236] width 14 height 14
click at [506, 332] on div "Services List of all your services Add All Services Class Private Session Event…" at bounding box center [452, 288] width 574 height 459
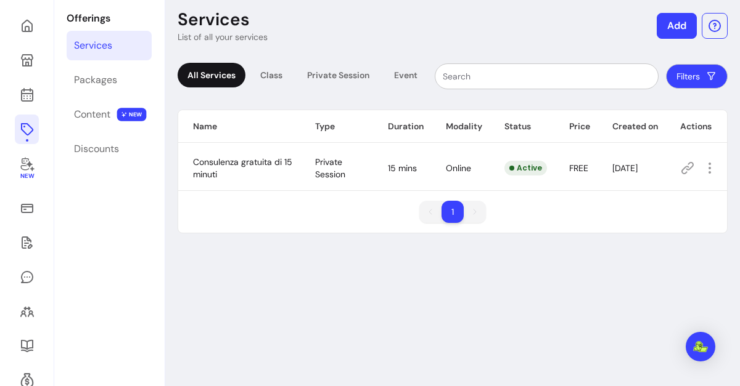
scroll to position [68, 0]
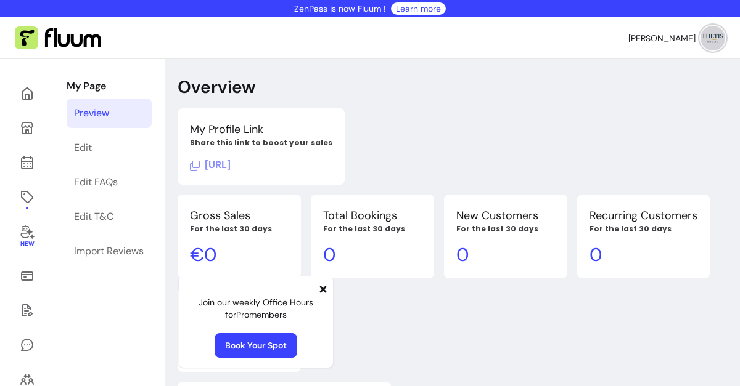
click at [99, 107] on div "Preview" at bounding box center [91, 113] width 35 height 15
click at [103, 113] on div "Preview" at bounding box center [91, 113] width 35 height 15
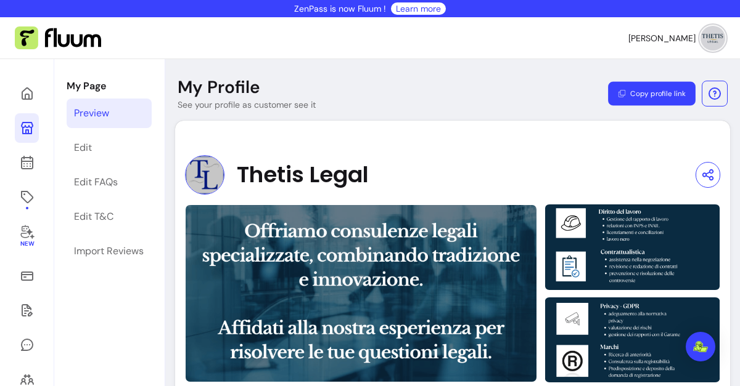
click at [639, 93] on button "Copy profile link" at bounding box center [652, 94] width 88 height 24
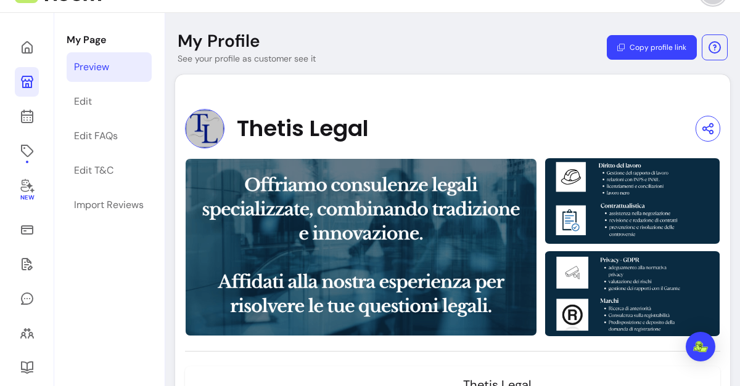
scroll to position [47, 0]
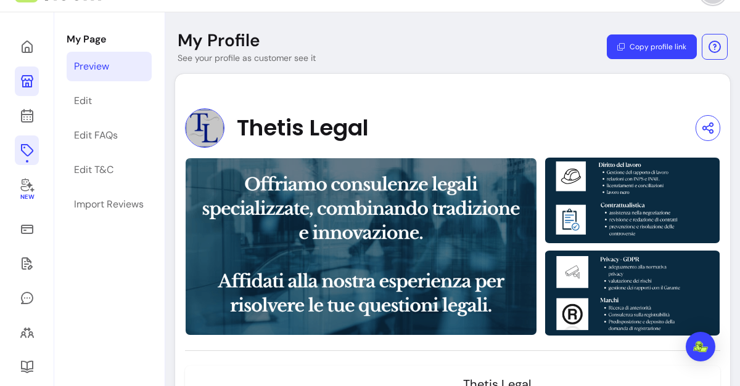
click at [21, 160] on link at bounding box center [27, 151] width 24 height 30
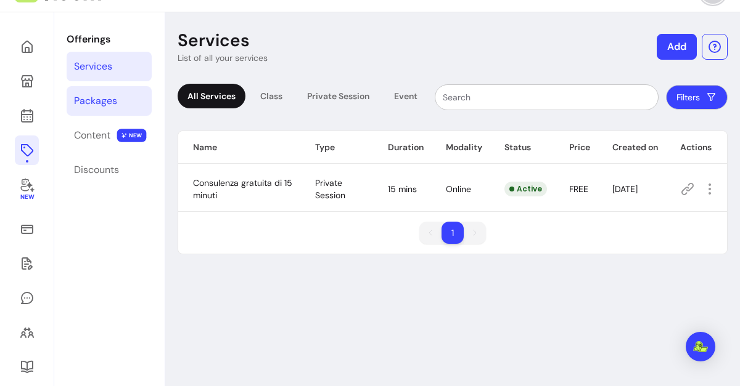
click at [94, 98] on div "Packages" at bounding box center [95, 101] width 43 height 15
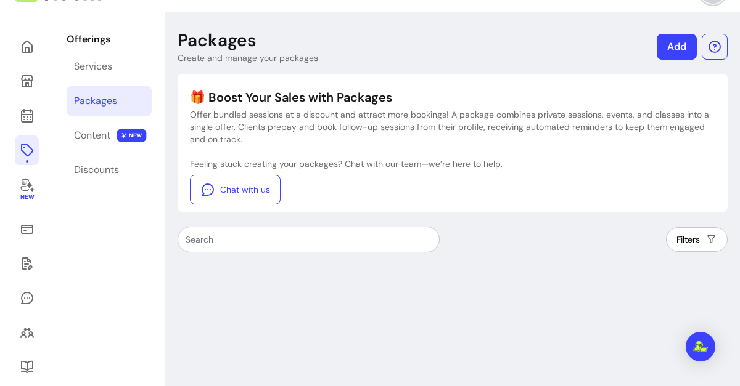
scroll to position [64, 0]
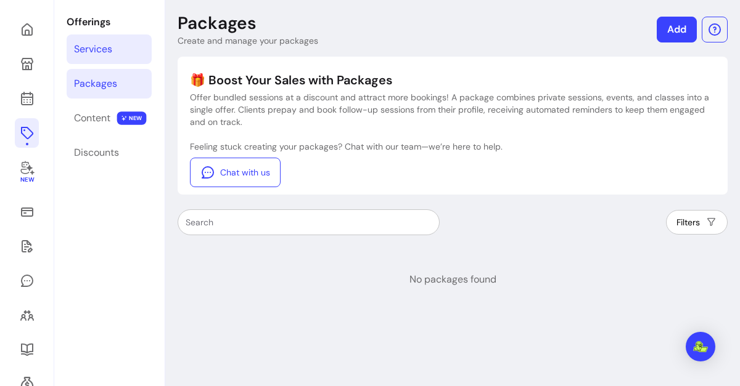
click at [83, 53] on div "Services" at bounding box center [93, 49] width 38 height 15
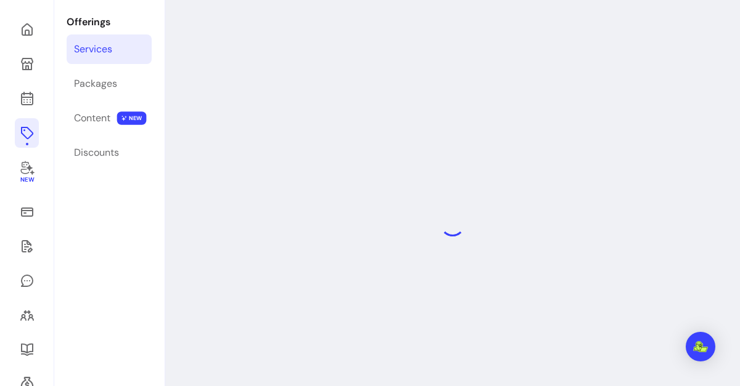
scroll to position [59, 0]
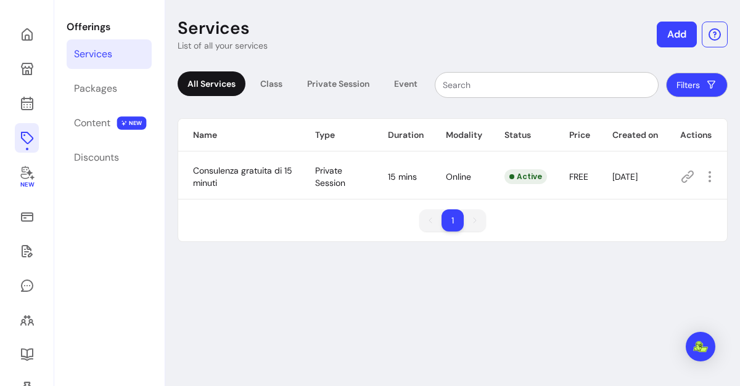
click at [661, 32] on button "Add" at bounding box center [676, 35] width 40 height 26
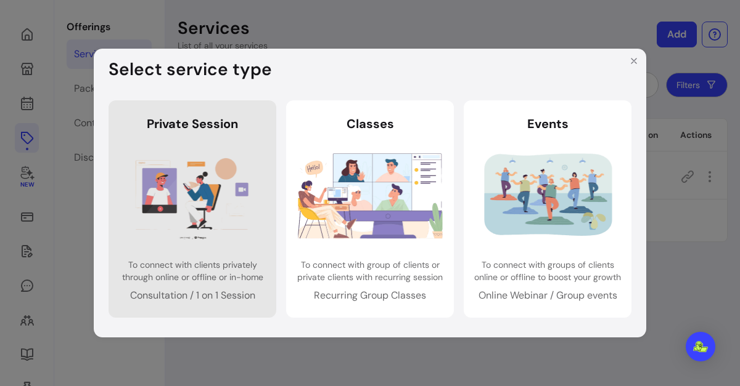
click at [133, 212] on img at bounding box center [192, 195] width 145 height 96
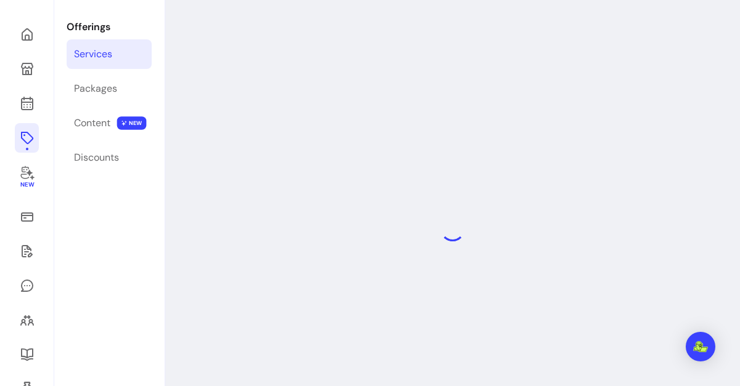
select select "***"
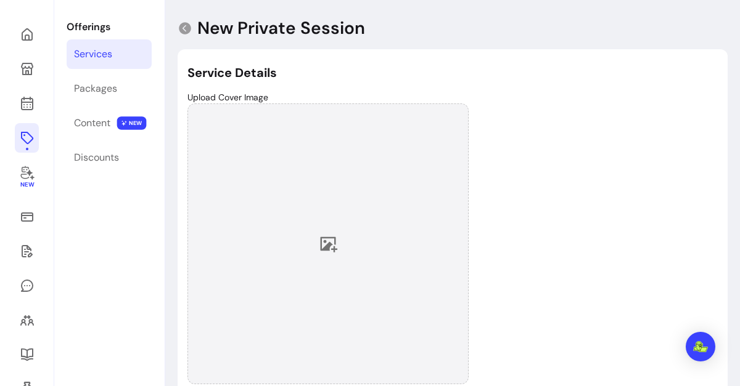
click at [291, 229] on div at bounding box center [327, 244] width 281 height 281
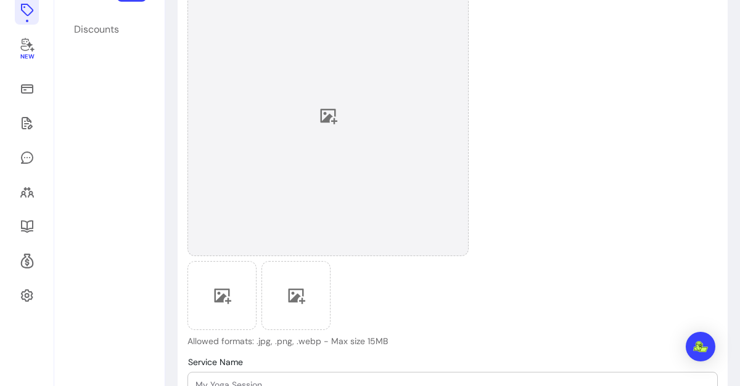
scroll to position [138, 0]
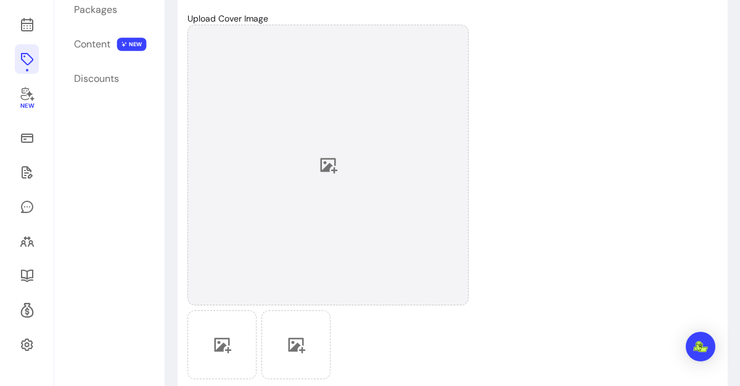
click at [325, 158] on icon at bounding box center [328, 165] width 17 height 15
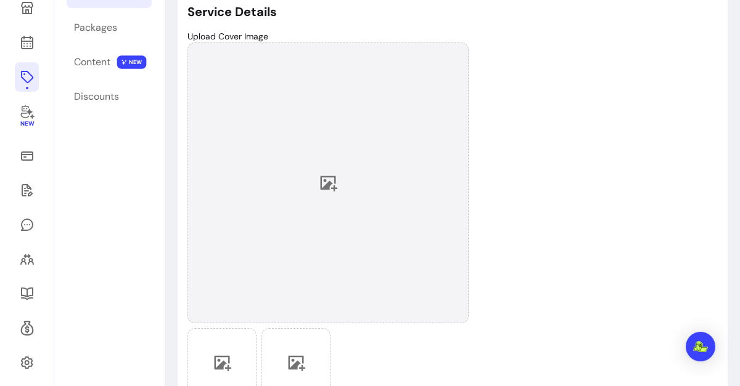
scroll to position [121, 0]
click at [342, 189] on div at bounding box center [327, 182] width 281 height 281
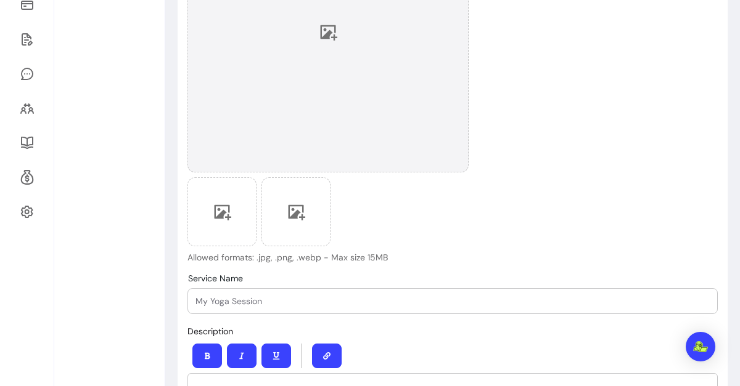
scroll to position [281, 0]
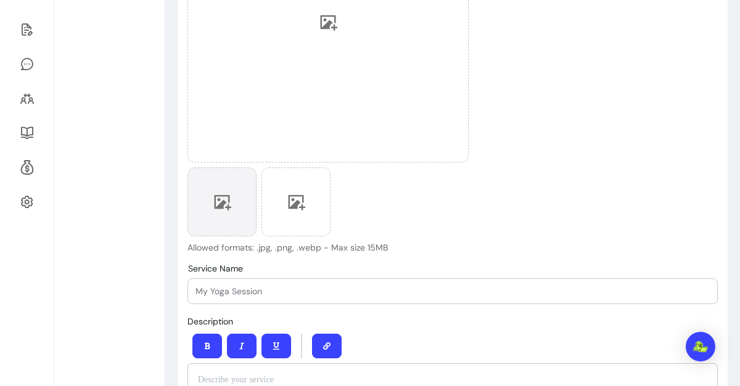
click at [226, 194] on icon at bounding box center [222, 202] width 18 height 18
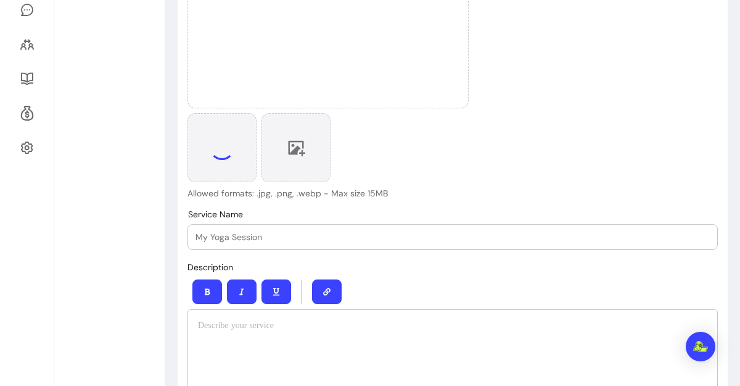
scroll to position [192, 0]
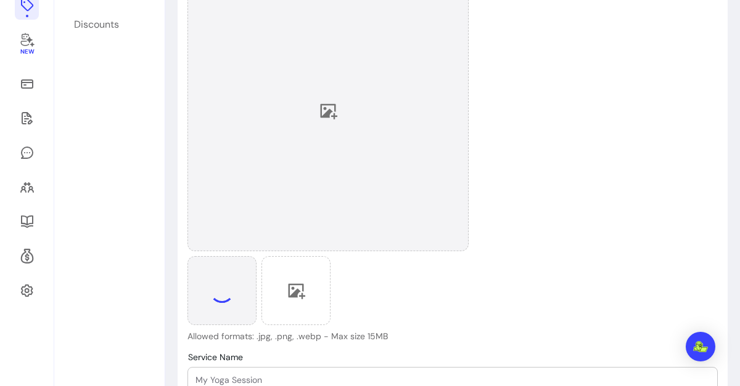
click at [348, 63] on div at bounding box center [327, 110] width 281 height 281
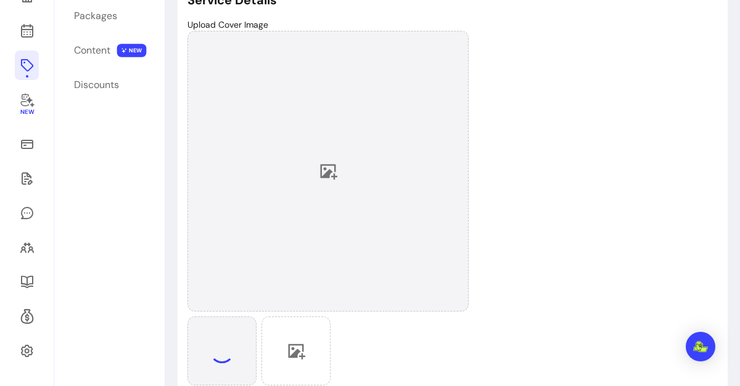
click at [326, 160] on div at bounding box center [327, 171] width 281 height 281
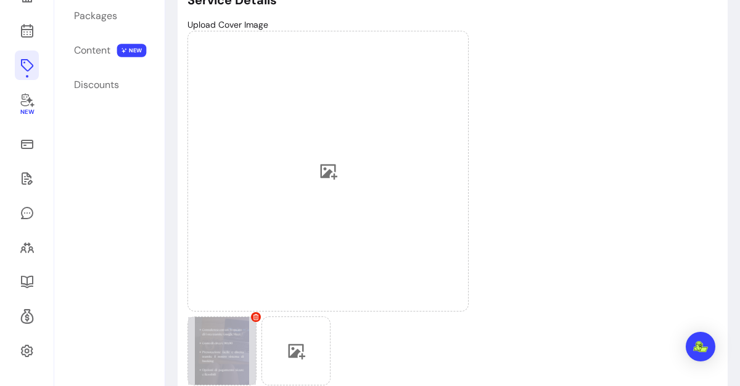
scroll to position [211, 0]
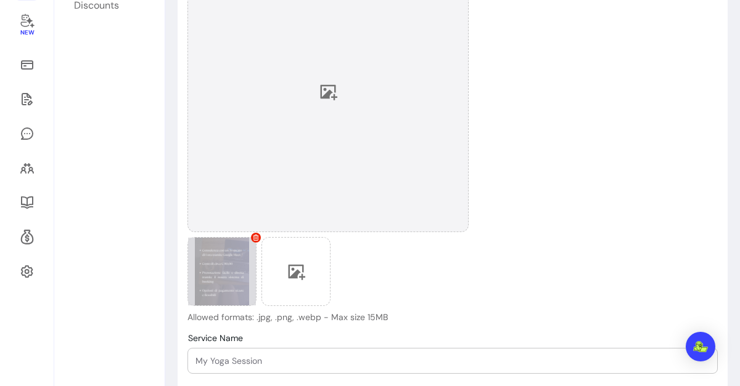
click at [324, 91] on icon at bounding box center [328, 92] width 18 height 18
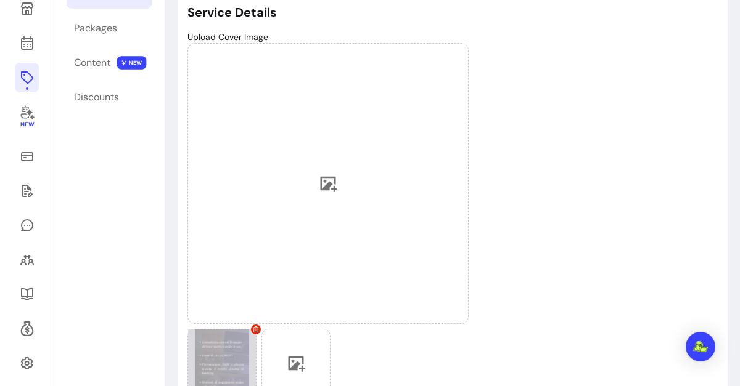
scroll to position [67, 0]
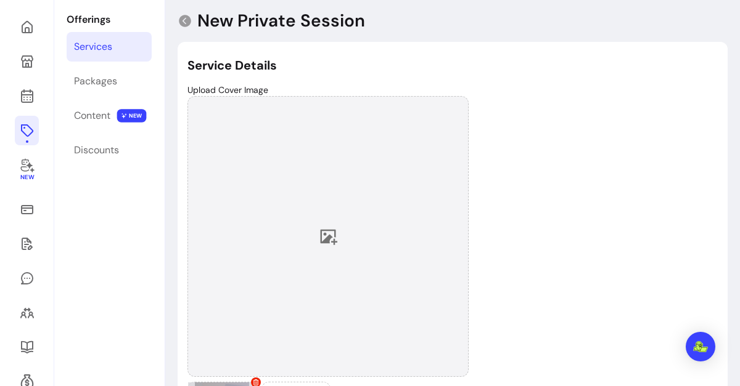
click at [329, 229] on icon at bounding box center [328, 236] width 18 height 18
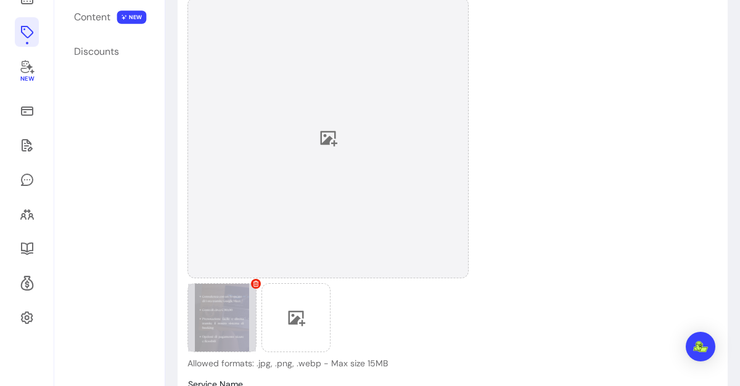
scroll to position [169, 0]
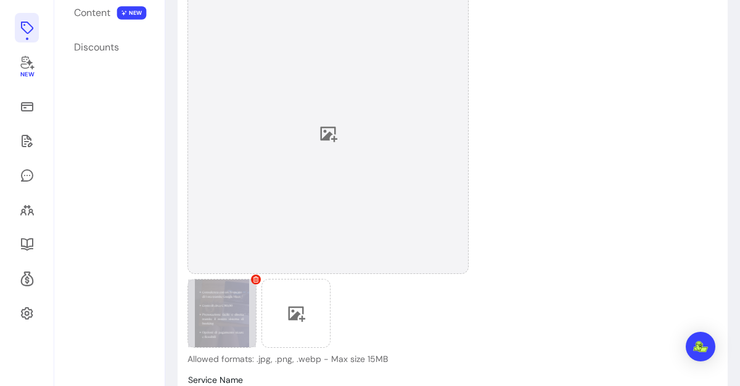
click at [291, 149] on div at bounding box center [327, 133] width 281 height 281
click at [390, 138] on div at bounding box center [327, 133] width 281 height 281
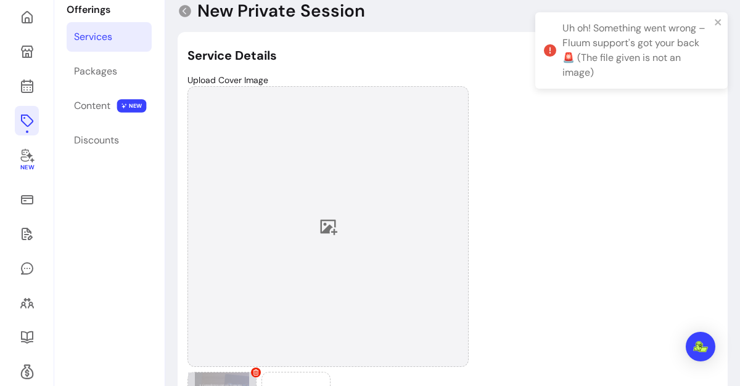
scroll to position [67, 0]
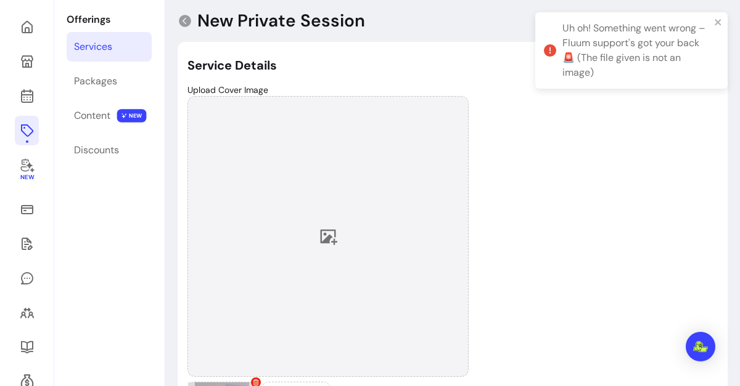
click at [317, 232] on div at bounding box center [327, 236] width 281 height 281
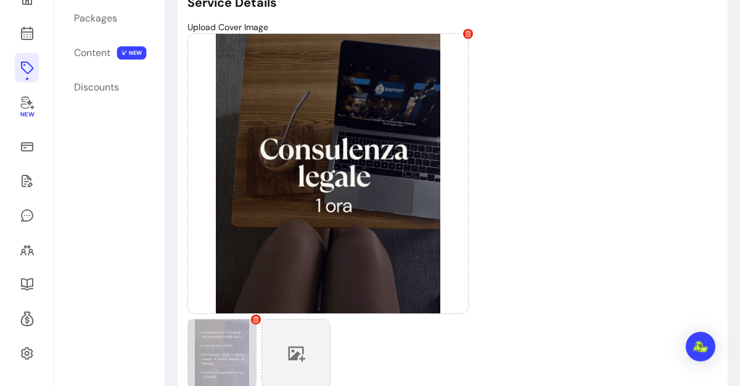
scroll to position [197, 0]
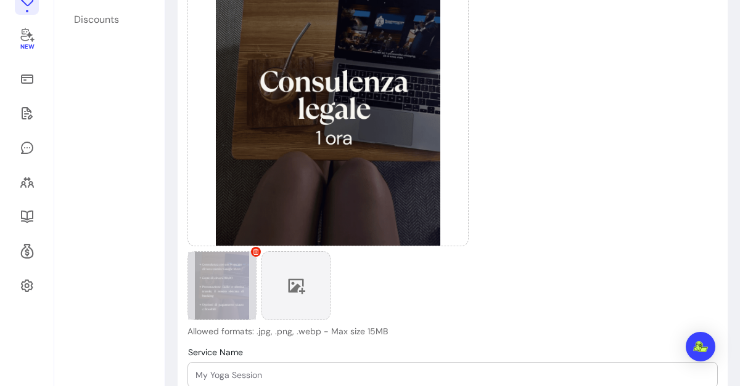
click at [295, 268] on div at bounding box center [295, 285] width 69 height 69
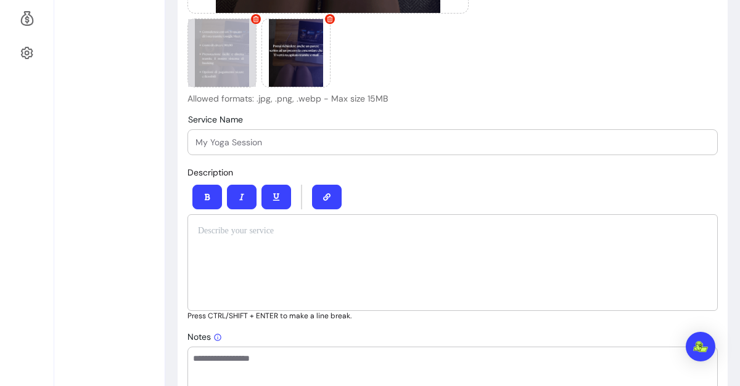
scroll to position [429, 0]
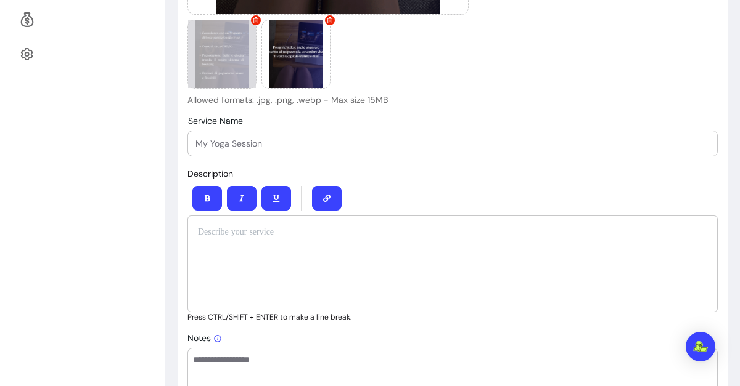
click at [275, 138] on input "Service Name" at bounding box center [452, 143] width 514 height 12
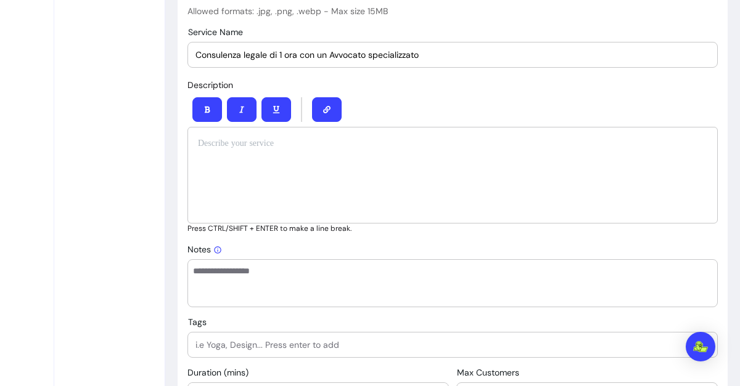
scroll to position [522, 0]
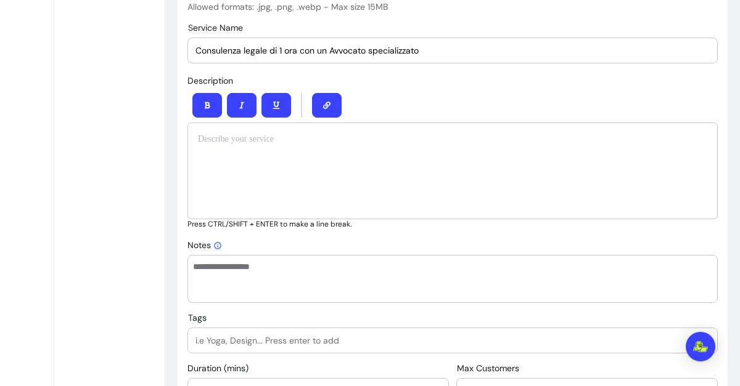
type input "Consulenza legale di 1 ora con un Avvocato specializzato"
click at [258, 274] on textarea "Notes" at bounding box center [452, 279] width 519 height 37
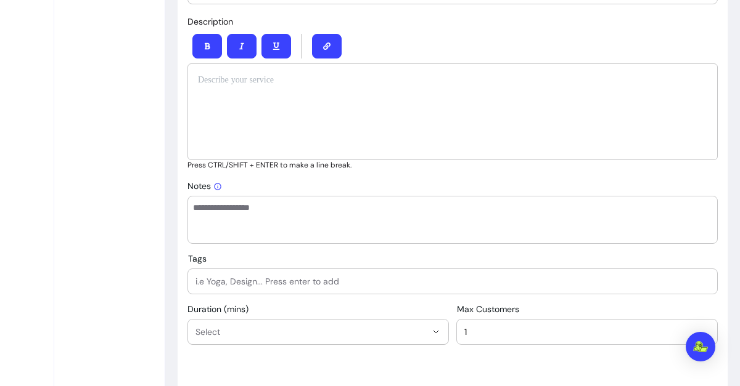
scroll to position [581, 0]
click at [228, 210] on textarea "Notes" at bounding box center [452, 220] width 519 height 37
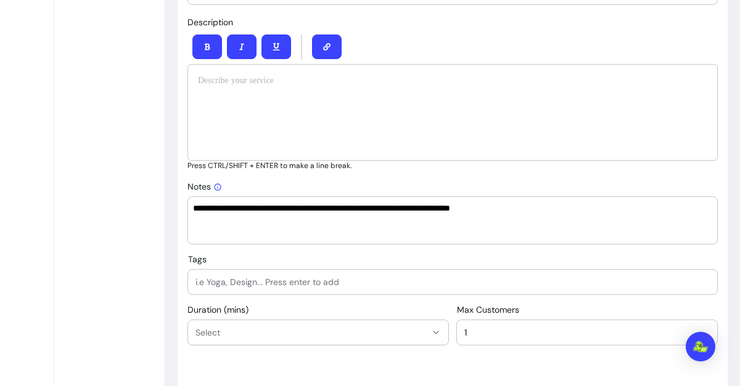
click at [277, 214] on textarea "**********" at bounding box center [452, 220] width 519 height 37
click at [279, 212] on textarea "**********" at bounding box center [452, 220] width 519 height 37
click at [524, 209] on textarea "**********" at bounding box center [452, 220] width 519 height 37
click at [279, 208] on textarea "**********" at bounding box center [452, 220] width 519 height 37
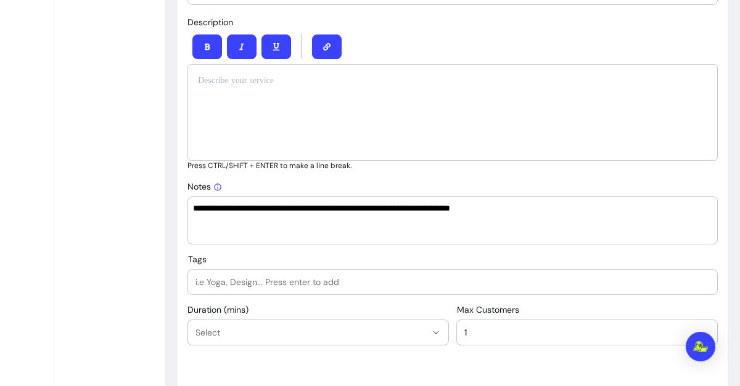
drag, startPoint x: 279, startPoint y: 210, endPoint x: 242, endPoint y: 204, distance: 38.0
click at [242, 204] on textarea "**********" at bounding box center [452, 220] width 519 height 37
click at [510, 211] on textarea "**********" at bounding box center [452, 220] width 519 height 37
click at [436, 206] on textarea "**********" at bounding box center [452, 220] width 519 height 37
drag, startPoint x: 438, startPoint y: 211, endPoint x: 558, endPoint y: 213, distance: 120.2
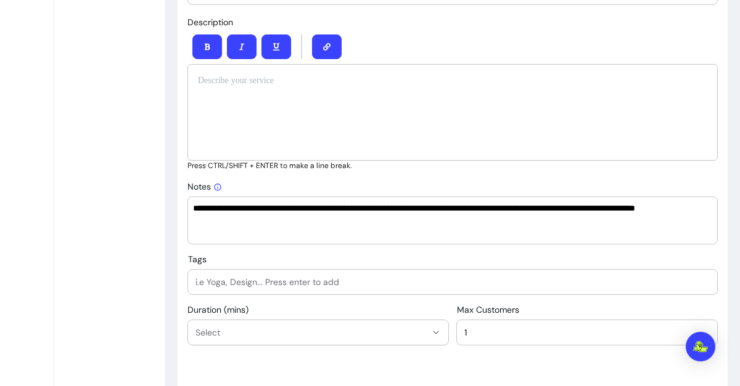
click at [558, 213] on textarea "**********" at bounding box center [452, 220] width 519 height 37
click at [693, 208] on textarea "**********" at bounding box center [452, 220] width 519 height 37
drag, startPoint x: 502, startPoint y: 210, endPoint x: 436, endPoint y: 205, distance: 66.1
click at [436, 205] on textarea "**********" at bounding box center [452, 220] width 519 height 37
drag, startPoint x: 311, startPoint y: 226, endPoint x: 248, endPoint y: 219, distance: 63.8
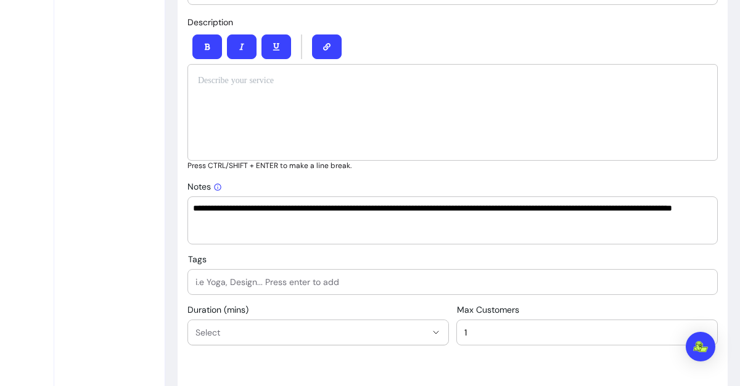
click at [248, 219] on textarea "**********" at bounding box center [452, 220] width 519 height 37
click at [348, 227] on textarea "**********" at bounding box center [452, 220] width 519 height 37
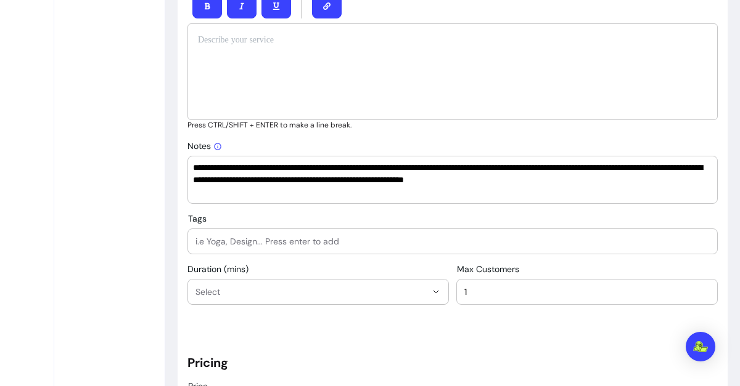
scroll to position [622, 0]
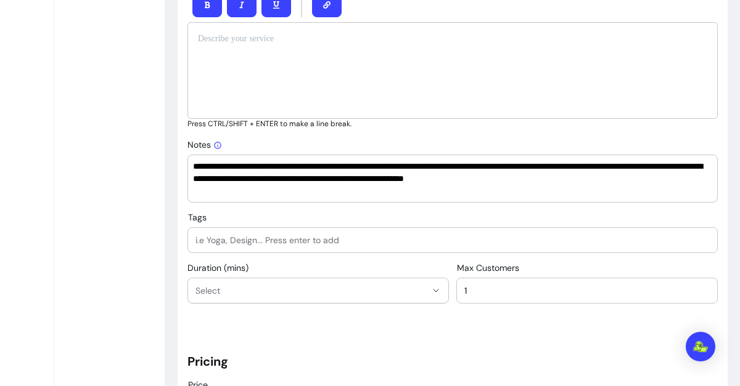
drag, startPoint x: 600, startPoint y: 180, endPoint x: 567, endPoint y: 176, distance: 32.9
click at [567, 176] on textarea "**********" at bounding box center [452, 178] width 519 height 37
drag, startPoint x: 498, startPoint y: 179, endPoint x: 304, endPoint y: 180, distance: 193.5
click at [304, 180] on textarea "**********" at bounding box center [452, 178] width 519 height 37
type textarea "**********"
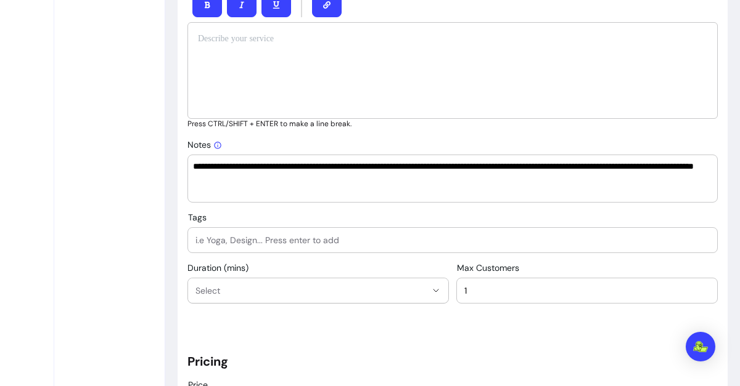
click at [313, 234] on input "Tags" at bounding box center [452, 240] width 514 height 12
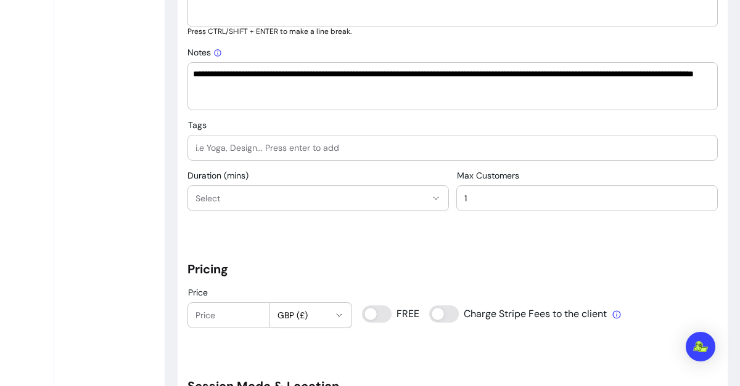
scroll to position [715, 0]
click at [412, 187] on button "Select" at bounding box center [318, 198] width 260 height 25
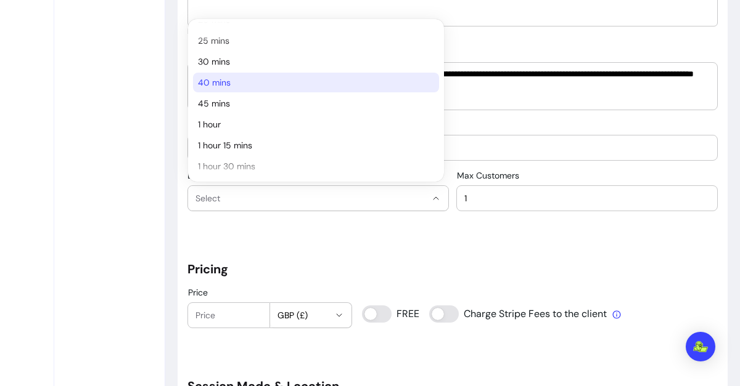
scroll to position [57, 0]
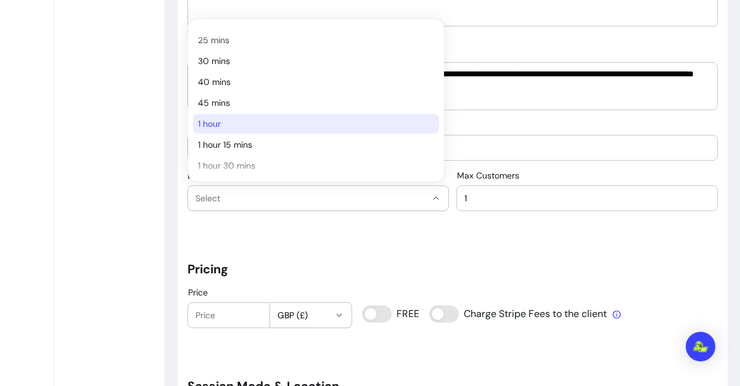
click at [218, 119] on span "1 hour" at bounding box center [310, 124] width 224 height 12
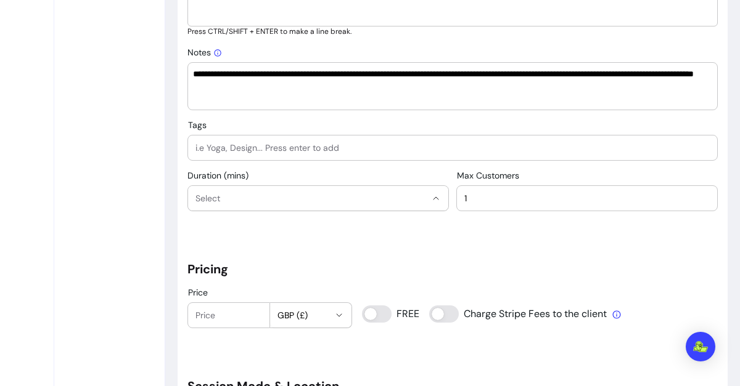
select select "**"
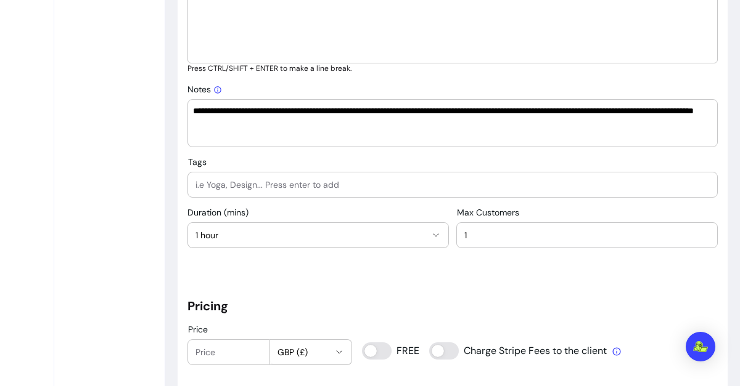
scroll to position [667, 0]
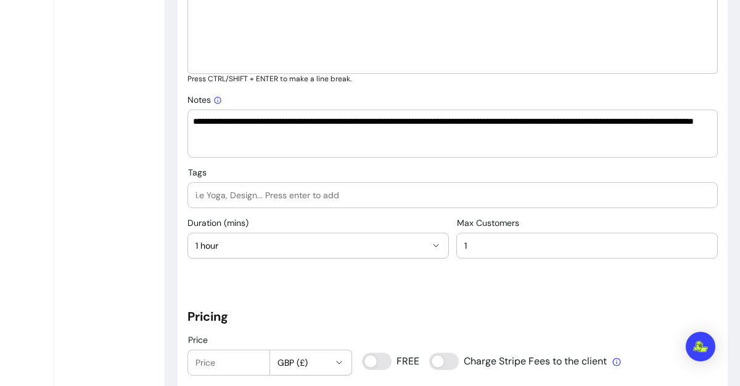
drag, startPoint x: 334, startPoint y: 134, endPoint x: 186, endPoint y: 120, distance: 148.7
click at [480, 133] on textarea "**********" at bounding box center [452, 133] width 519 height 37
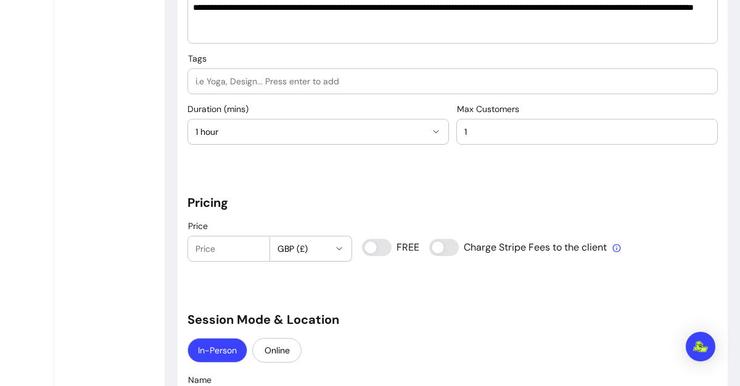
scroll to position [785, 0]
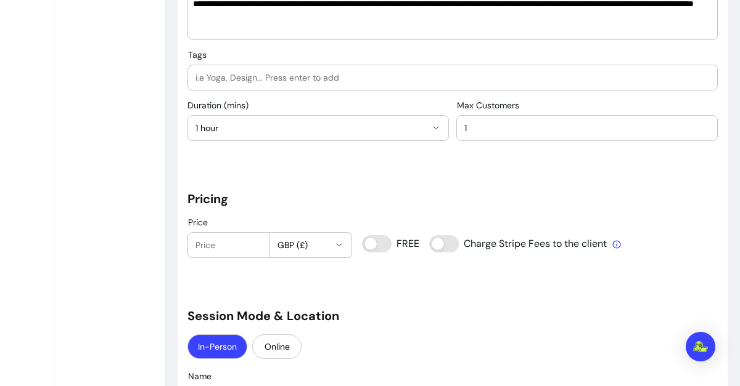
click at [220, 241] on input "Price" at bounding box center [228, 245] width 67 height 12
click at [220, 248] on input "Price" at bounding box center [228, 245] width 67 height 12
click at [202, 244] on input "Price" at bounding box center [228, 245] width 67 height 12
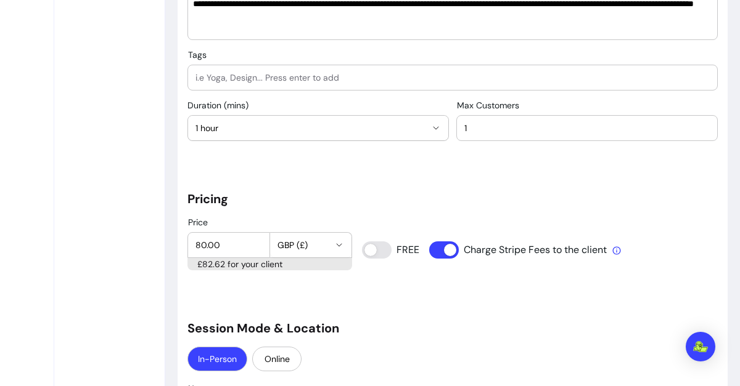
type input "80.00"
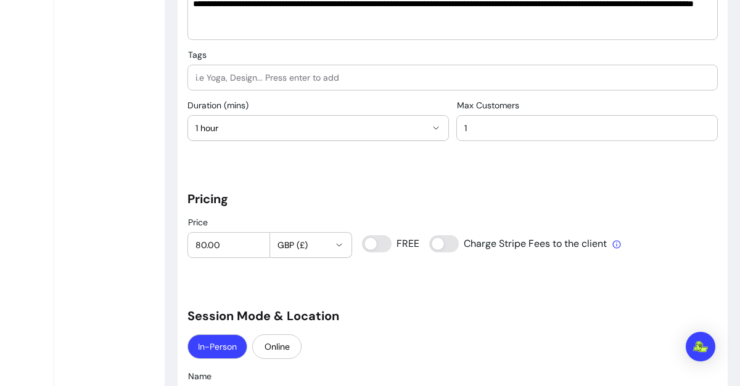
click at [231, 249] on input "80.00" at bounding box center [228, 245] width 67 height 12
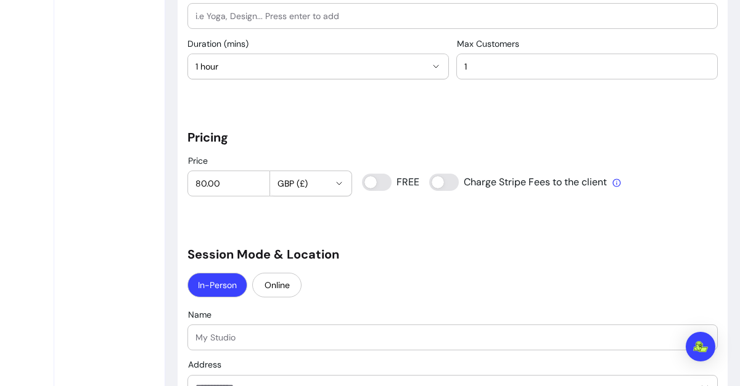
scroll to position [847, 0]
click at [314, 181] on span "GBP (£)" at bounding box center [303, 183] width 52 height 12
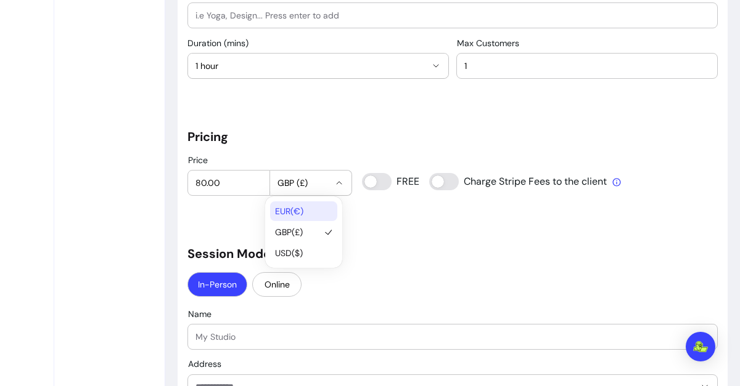
click at [281, 209] on span "EUR ( € )" at bounding box center [297, 211] width 45 height 12
select select "***"
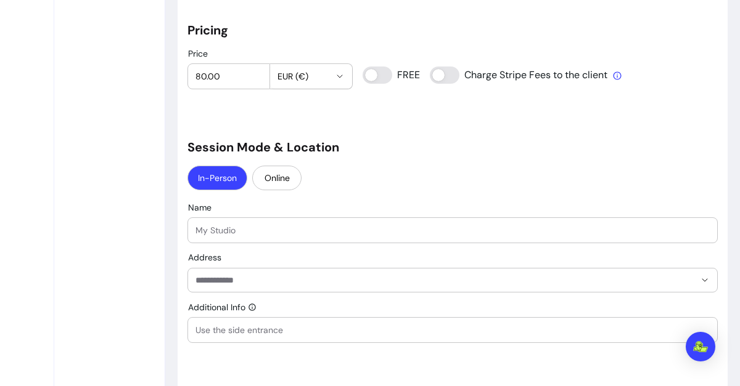
scroll to position [957, 0]
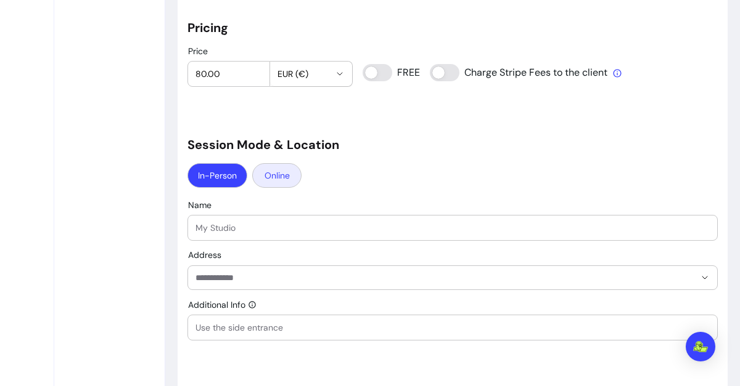
click at [279, 176] on button "Online" at bounding box center [276, 175] width 49 height 25
select select "****"
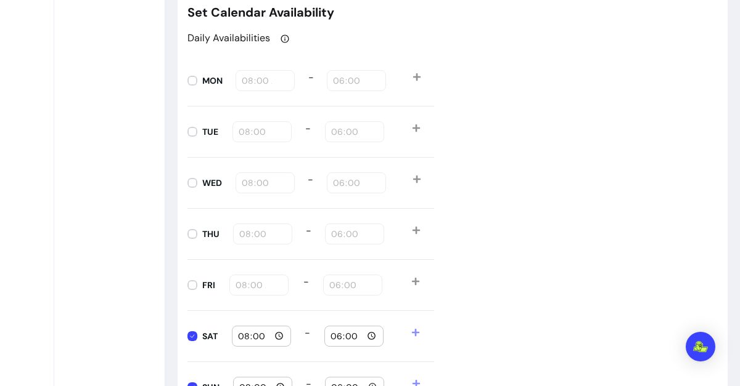
scroll to position [1225, 0]
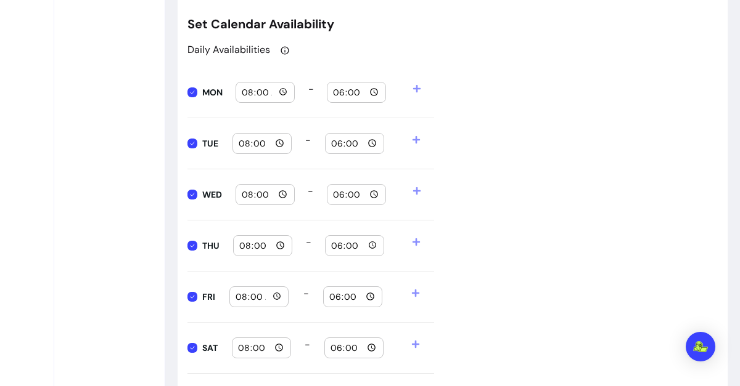
click at [343, 92] on input "18:00" at bounding box center [356, 93] width 48 height 14
click at [330, 89] on div "18:00" at bounding box center [356, 93] width 58 height 20
type input "09:00"
click at [267, 146] on input "08:00" at bounding box center [262, 144] width 48 height 14
click at [335, 147] on input "18:00" at bounding box center [354, 144] width 48 height 14
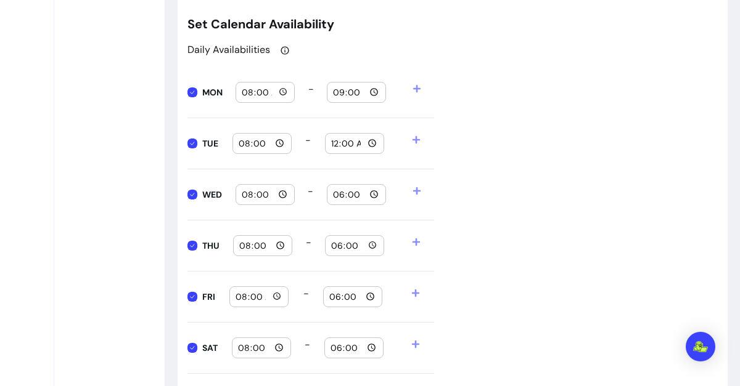
type input "09:00"
click at [255, 195] on input "08:00" at bounding box center [265, 195] width 48 height 14
click at [253, 197] on input "09:00" at bounding box center [265, 195] width 48 height 14
click at [242, 192] on input "09:00" at bounding box center [265, 195] width 48 height 14
type input "08:00"
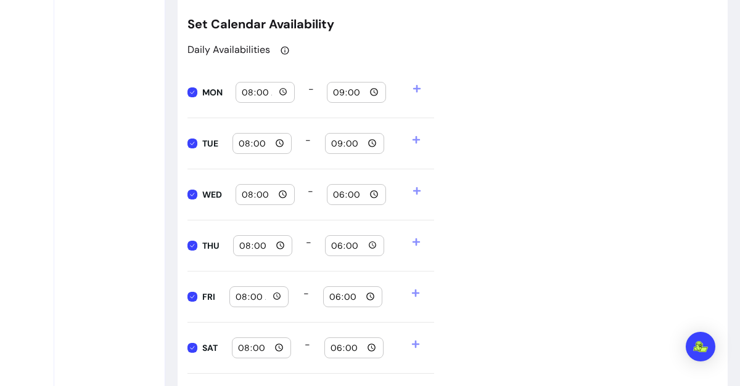
click at [341, 196] on input "18:00" at bounding box center [356, 195] width 48 height 14
type input "09:00"
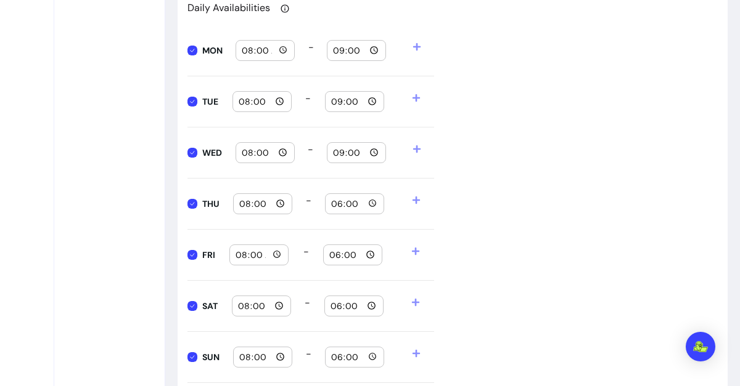
scroll to position [1269, 0]
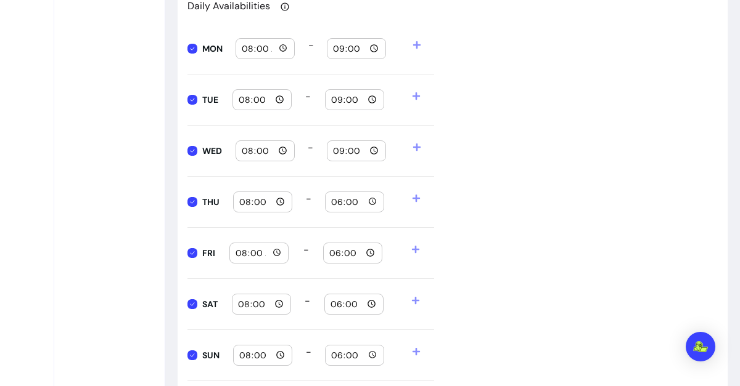
click at [333, 203] on input "18:00" at bounding box center [354, 202] width 48 height 14
type input "09:00"
click at [245, 252] on input "08:00" at bounding box center [259, 254] width 48 height 14
click at [340, 248] on input "18:00" at bounding box center [353, 254] width 48 height 14
click at [329, 250] on input "18:00" at bounding box center [353, 254] width 48 height 14
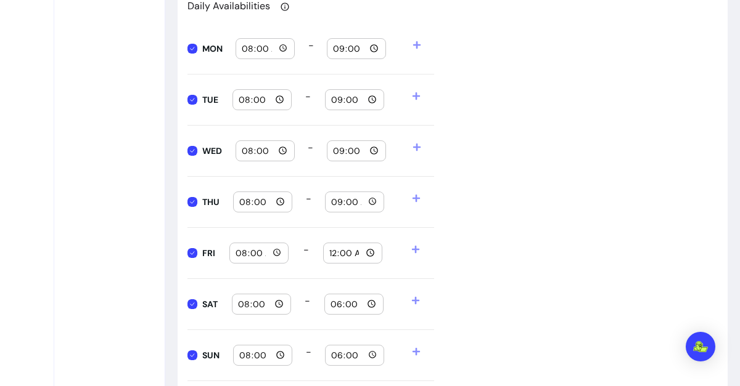
type input "09:00"
click at [341, 304] on input "18:00" at bounding box center [354, 305] width 48 height 14
type input "09:00"
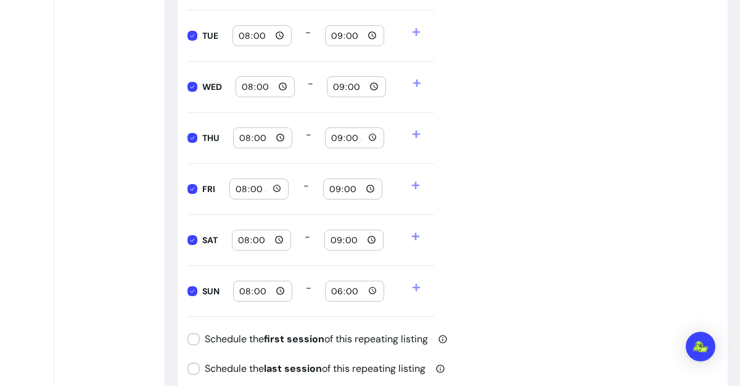
scroll to position [1333, 0]
click at [337, 290] on input "18:00" at bounding box center [354, 292] width 48 height 14
type input "09:00"
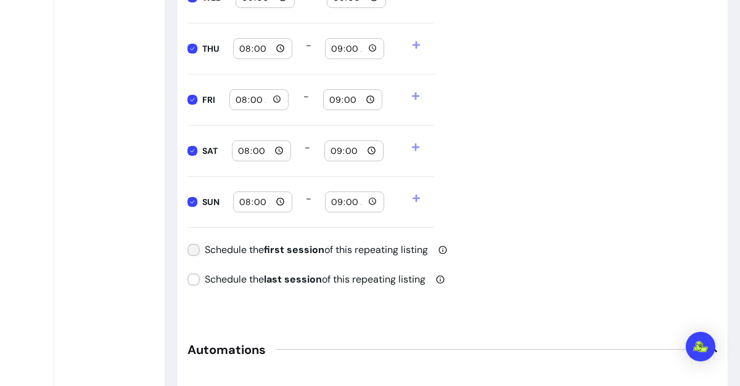
scroll to position [1356, 0]
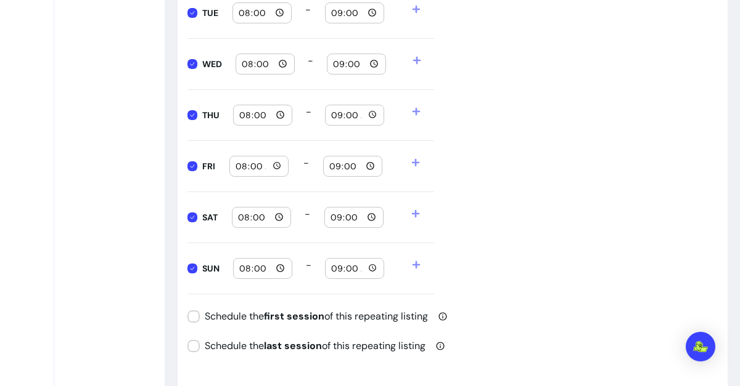
click at [339, 213] on input "09:00" at bounding box center [354, 218] width 48 height 14
type input "18:00"
click at [338, 266] on input "09:00" at bounding box center [354, 269] width 48 height 14
type input "18:00"
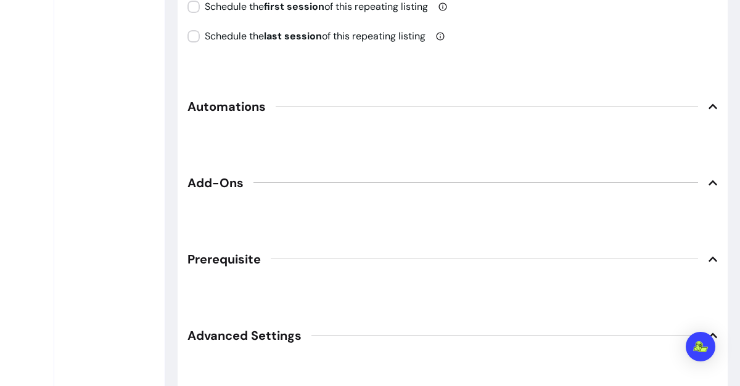
scroll to position [1665, 0]
click at [708, 105] on icon at bounding box center [712, 107] width 9 height 5
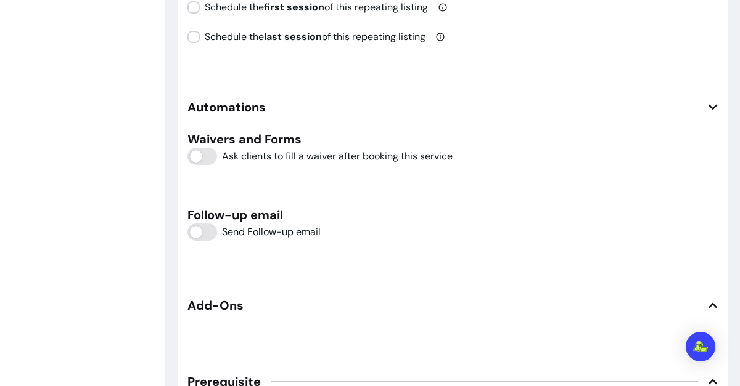
click at [708, 105] on icon at bounding box center [712, 107] width 9 height 5
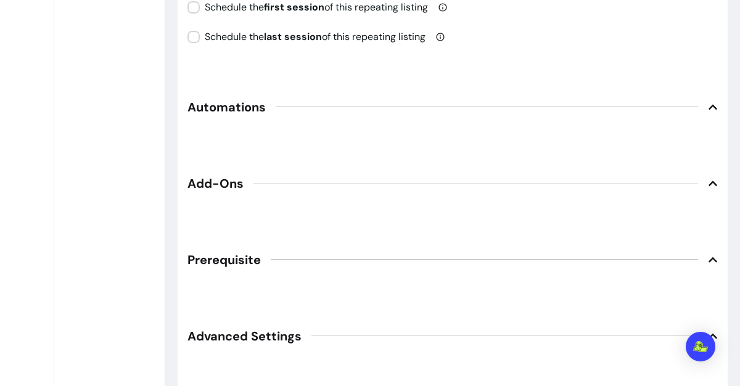
click at [708, 105] on icon at bounding box center [713, 107] width 10 height 10
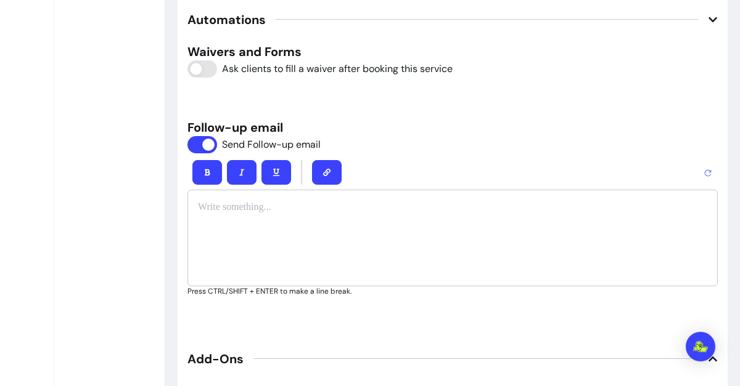
scroll to position [1753, 0]
click at [284, 226] on div at bounding box center [452, 238] width 530 height 97
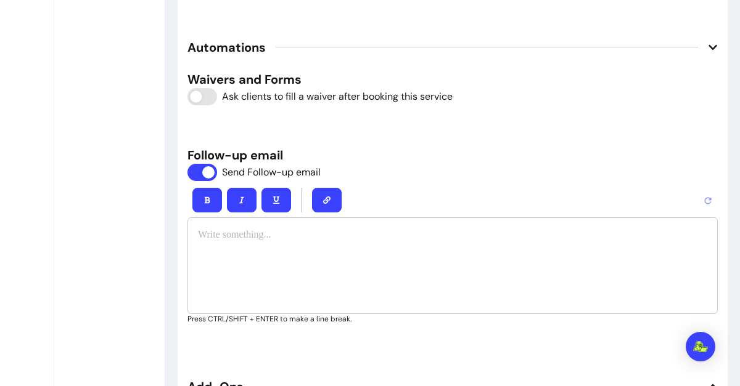
scroll to position [1726, 0]
click at [256, 239] on div at bounding box center [452, 265] width 530 height 97
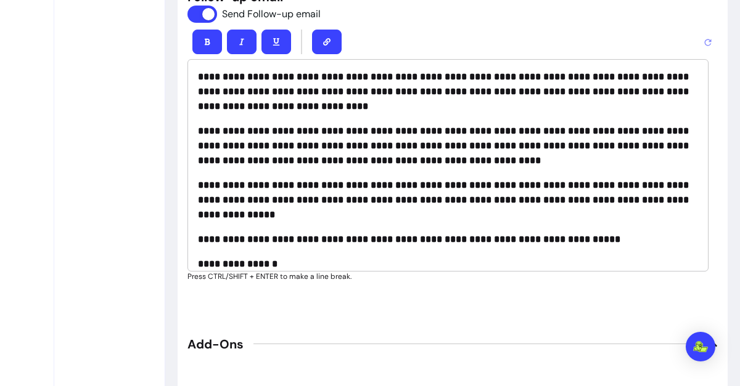
scroll to position [0, 0]
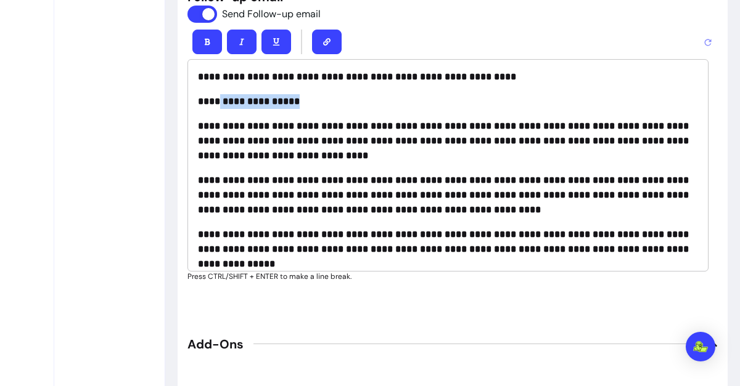
drag, startPoint x: 301, startPoint y: 97, endPoint x: 219, endPoint y: 96, distance: 82.6
click at [219, 96] on p "**********" at bounding box center [448, 101] width 500 height 15
drag, startPoint x: 419, startPoint y: 71, endPoint x: 380, endPoint y: 68, distance: 39.6
click at [380, 72] on strong "**********" at bounding box center [357, 76] width 318 height 9
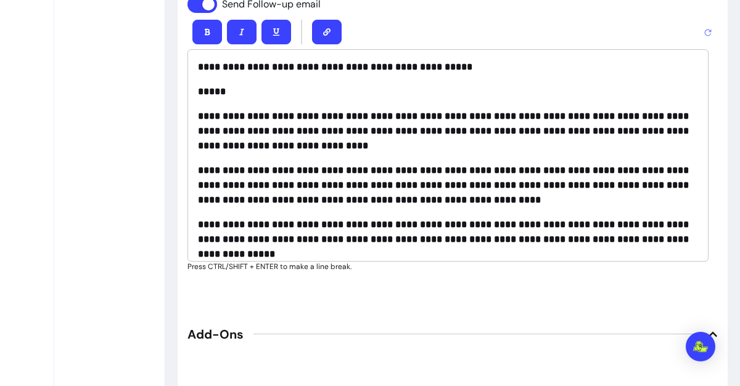
scroll to position [1910, 0]
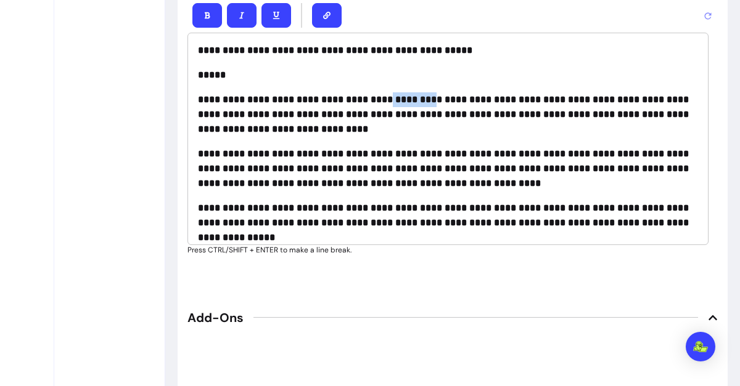
drag, startPoint x: 431, startPoint y: 91, endPoint x: 390, endPoint y: 89, distance: 42.0
click at [390, 95] on strong "**********" at bounding box center [444, 114] width 493 height 39
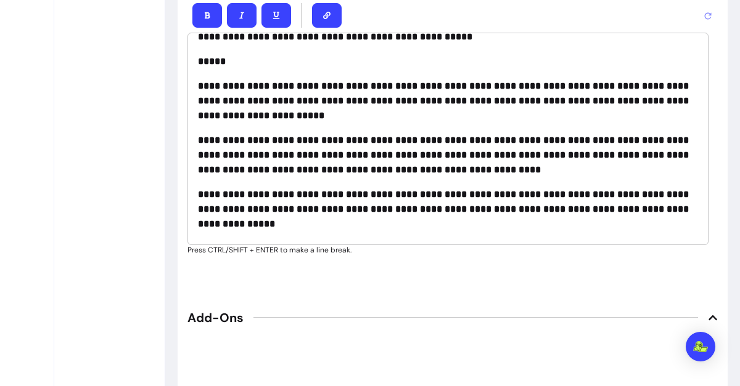
scroll to position [15, 0]
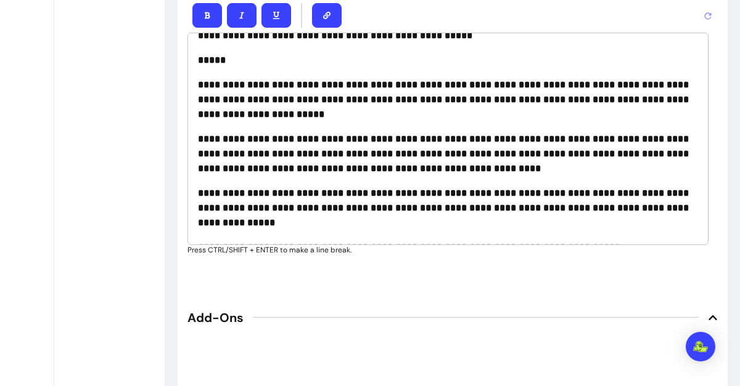
click at [489, 80] on strong "**********" at bounding box center [444, 99] width 493 height 39
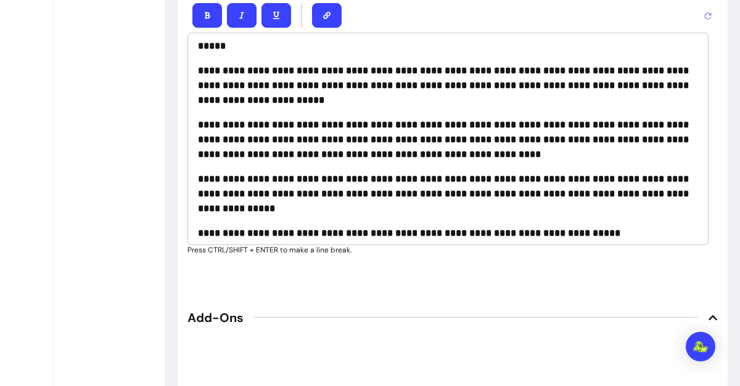
scroll to position [30, 0]
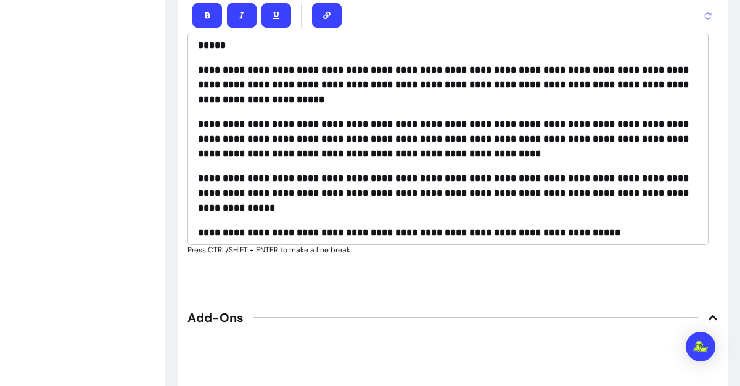
click at [274, 82] on strong "**********" at bounding box center [444, 84] width 493 height 39
click at [367, 78] on strong "**********" at bounding box center [444, 84] width 493 height 39
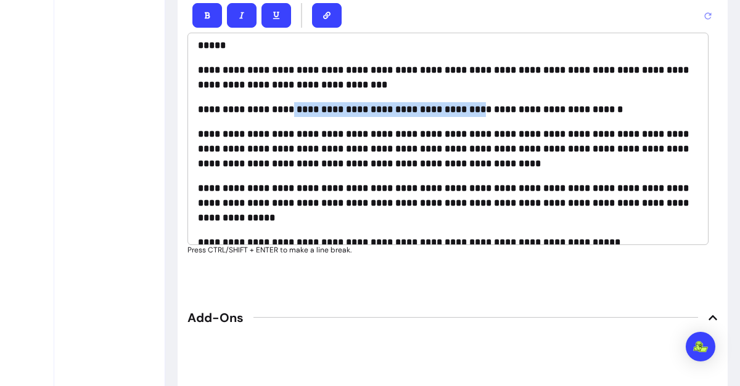
drag, startPoint x: 288, startPoint y: 103, endPoint x: 465, endPoint y: 108, distance: 177.0
click at [465, 108] on strong "**********" at bounding box center [410, 109] width 425 height 9
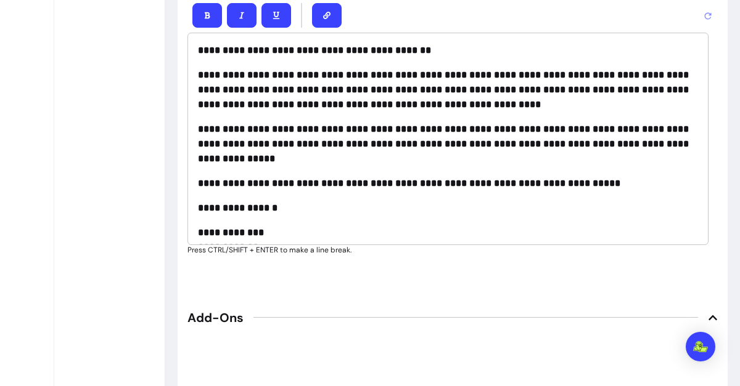
scroll to position [89, 0]
click at [242, 83] on strong "**********" at bounding box center [444, 89] width 493 height 39
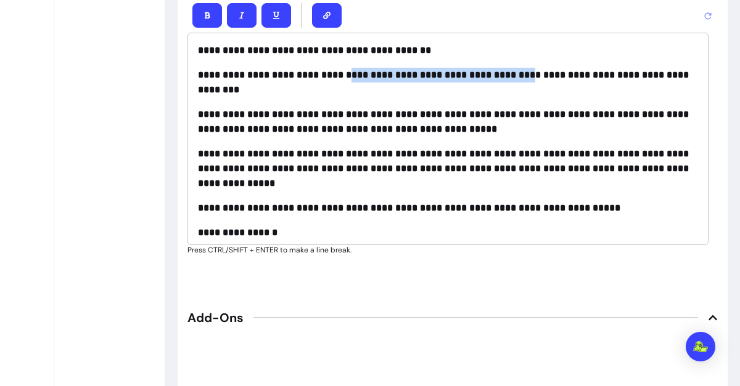
drag, startPoint x: 529, startPoint y: 70, endPoint x: 348, endPoint y: 62, distance: 181.4
click at [348, 68] on p "**********" at bounding box center [448, 83] width 500 height 30
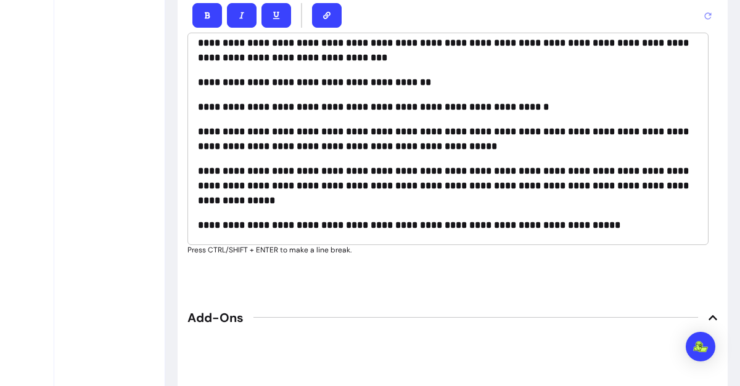
scroll to position [62, 0]
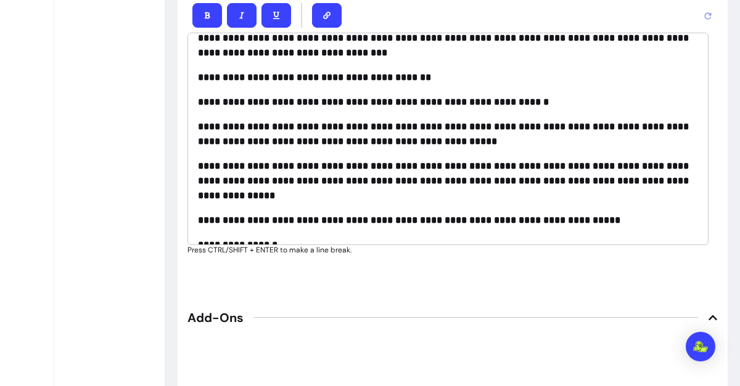
click at [548, 96] on p "**********" at bounding box center [448, 102] width 500 height 15
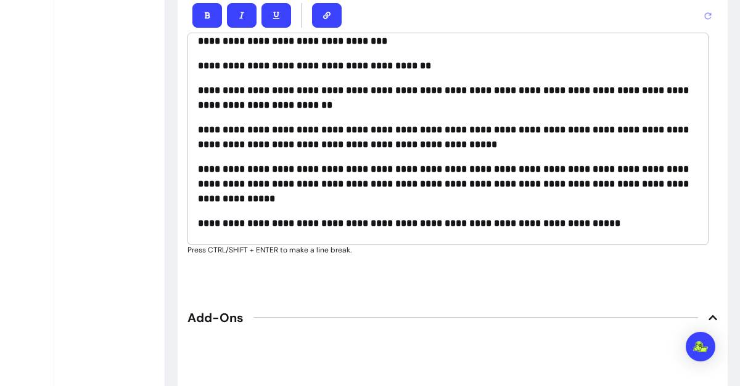
scroll to position [74, 0]
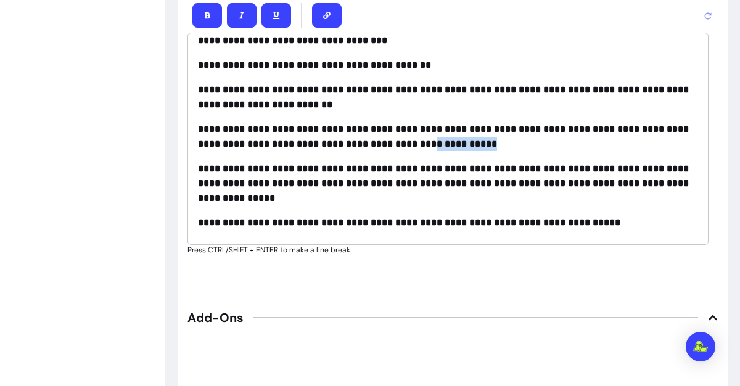
drag, startPoint x: 482, startPoint y: 139, endPoint x: 402, endPoint y: 142, distance: 79.6
click at [402, 142] on p "**********" at bounding box center [448, 137] width 500 height 30
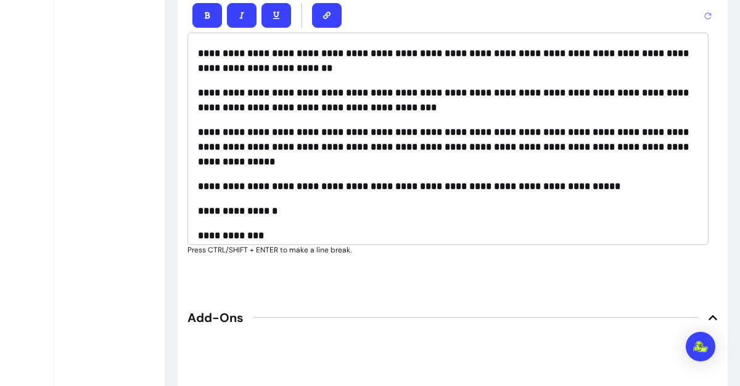
scroll to position [111, 0]
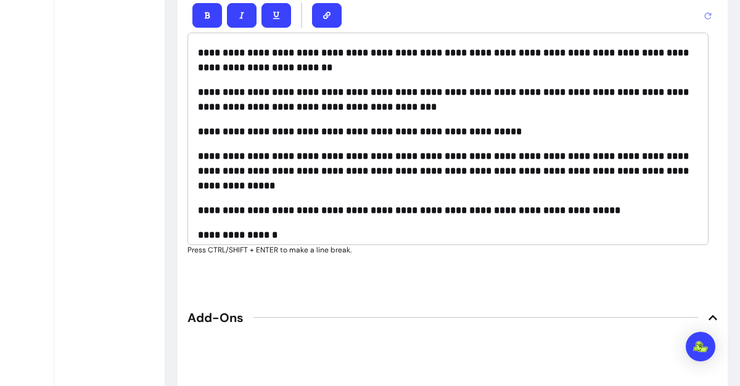
click at [354, 131] on strong "**********" at bounding box center [360, 131] width 324 height 9
click at [443, 127] on strong "**********" at bounding box center [379, 131] width 362 height 9
click at [548, 133] on strong "**********" at bounding box center [406, 131] width 417 height 9
click at [543, 124] on p "**********" at bounding box center [448, 131] width 500 height 15
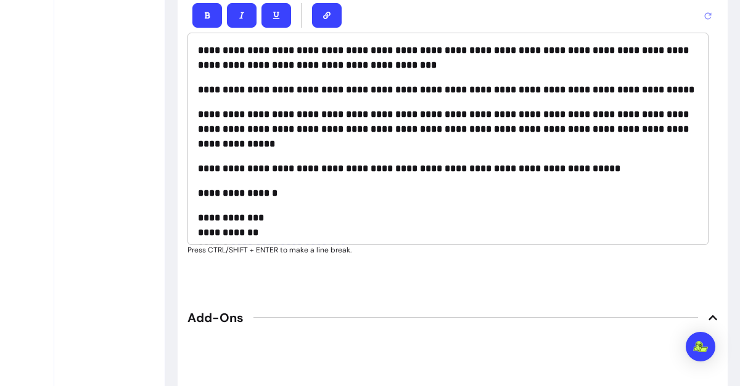
scroll to position [153, 0]
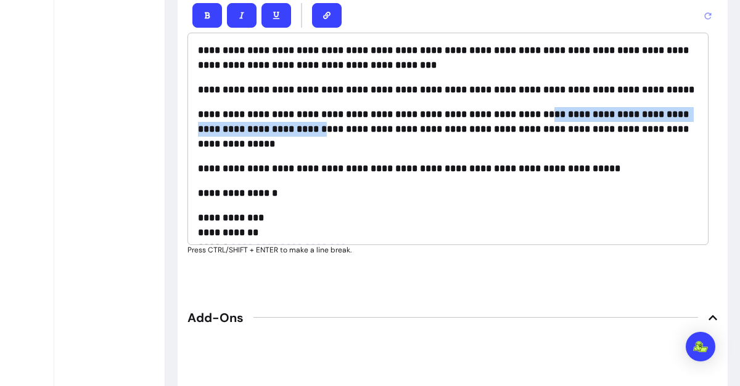
drag, startPoint x: 515, startPoint y: 110, endPoint x: 350, endPoint y: 120, distance: 165.4
click at [350, 120] on strong "**********" at bounding box center [444, 129] width 493 height 39
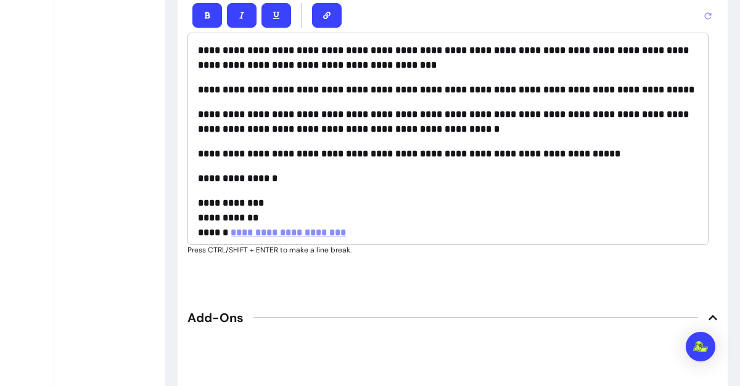
click at [481, 131] on p "**********" at bounding box center [448, 122] width 500 height 30
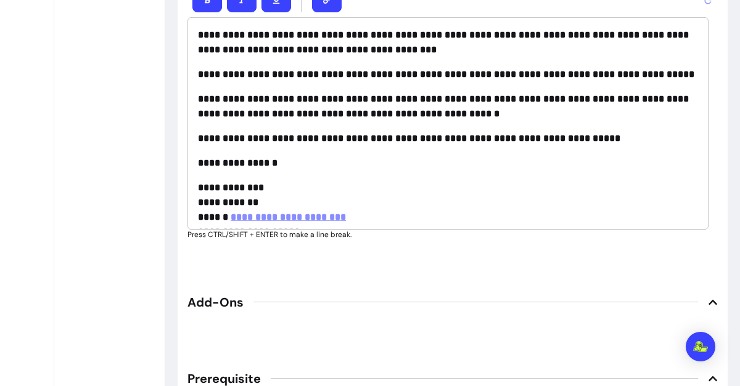
scroll to position [1927, 0]
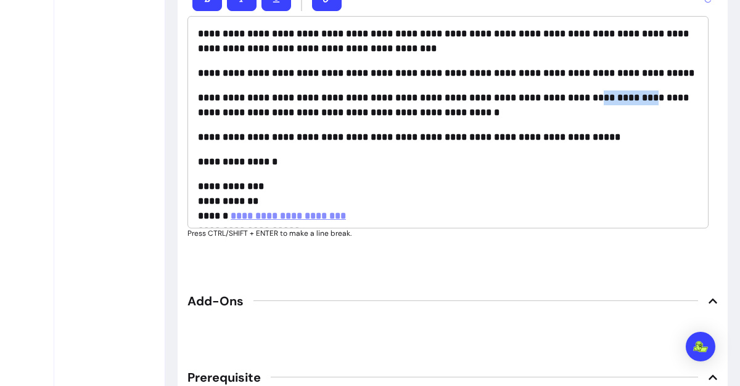
drag, startPoint x: 619, startPoint y: 95, endPoint x: 565, endPoint y: 90, distance: 54.5
click at [565, 93] on strong "**********" at bounding box center [444, 105] width 493 height 24
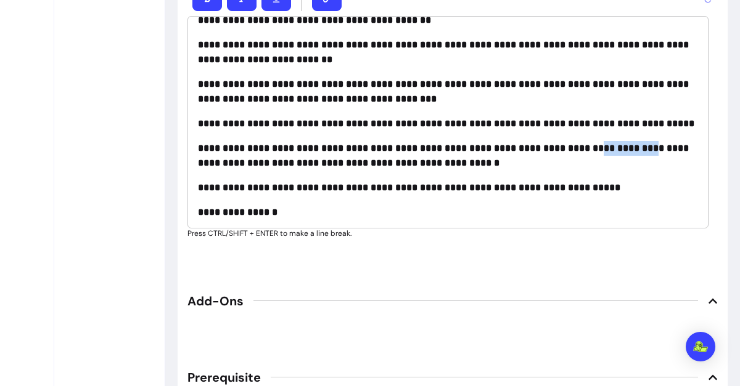
scroll to position [101, 0]
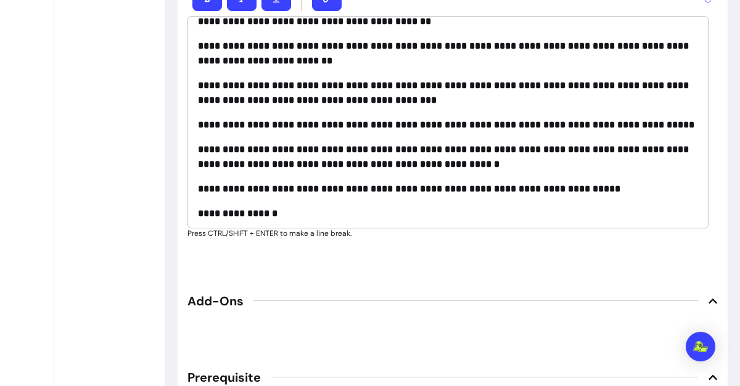
click at [515, 147] on strong "**********" at bounding box center [444, 157] width 493 height 24
drag, startPoint x: 555, startPoint y: 147, endPoint x: 502, endPoint y: 147, distance: 52.4
click at [502, 147] on strong "**********" at bounding box center [444, 157] width 493 height 24
click at [579, 157] on p "**********" at bounding box center [448, 157] width 500 height 30
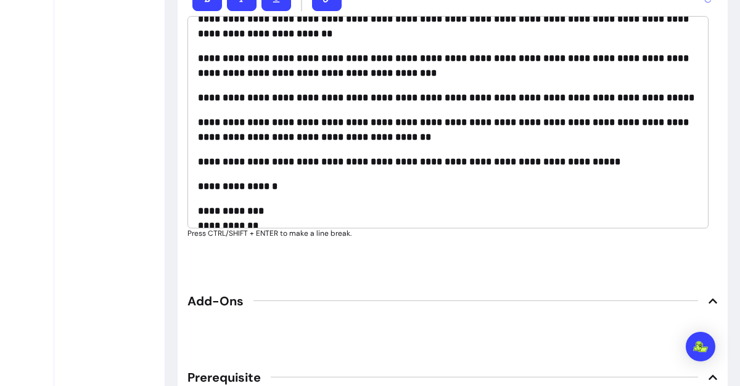
scroll to position [173, 0]
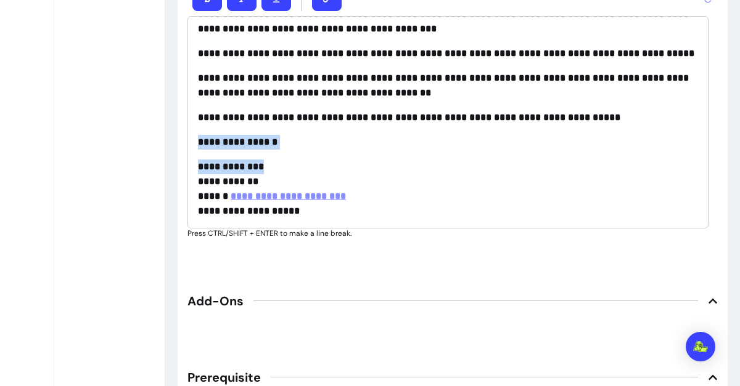
drag, startPoint x: 266, startPoint y: 163, endPoint x: 200, endPoint y: 142, distance: 69.8
click at [200, 142] on div "**********" at bounding box center [447, 122] width 521 height 213
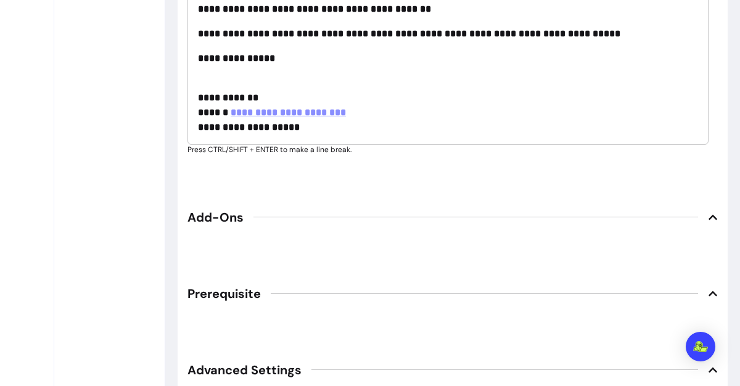
scroll to position [2011, 0]
click at [262, 124] on strong "**********" at bounding box center [249, 126] width 102 height 9
click at [189, 91] on div "**********" at bounding box center [447, 38] width 521 height 213
click at [205, 107] on strong "**********" at bounding box center [228, 104] width 60 height 24
click at [202, 108] on strong "**********" at bounding box center [228, 104] width 60 height 24
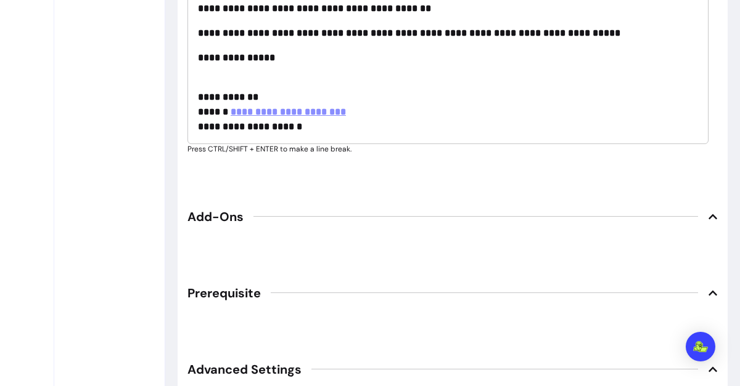
click at [199, 108] on strong "**********" at bounding box center [228, 104] width 60 height 24
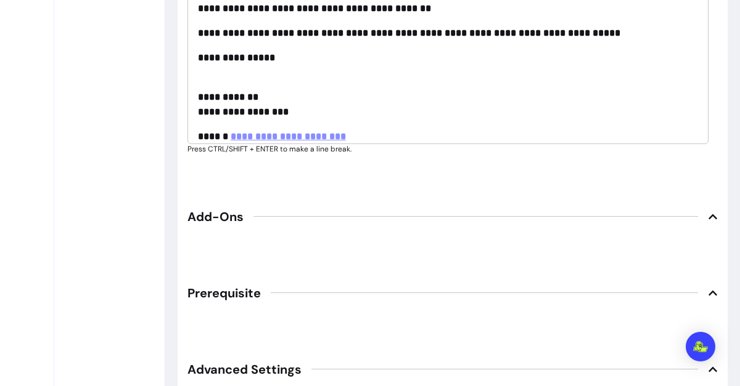
click at [266, 83] on p "**********" at bounding box center [448, 97] width 500 height 44
click at [265, 88] on p "**********" at bounding box center [448, 97] width 500 height 44
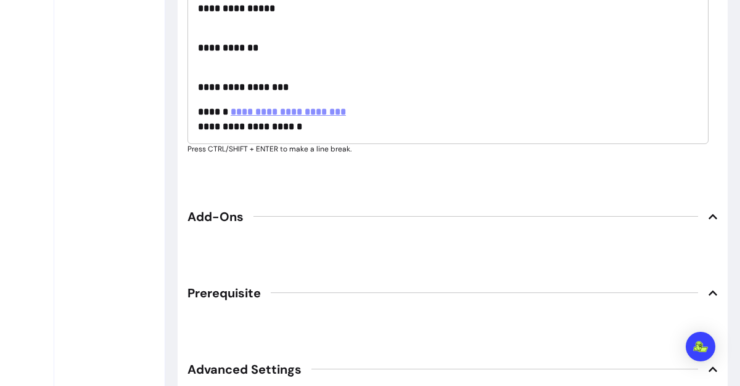
click at [206, 93] on div "**********" at bounding box center [447, 38] width 521 height 213
click at [197, 98] on div "**********" at bounding box center [447, 38] width 521 height 213
drag, startPoint x: 301, startPoint y: 86, endPoint x: 201, endPoint y: 59, distance: 103.3
click at [201, 65] on p "**********" at bounding box center [448, 80] width 500 height 30
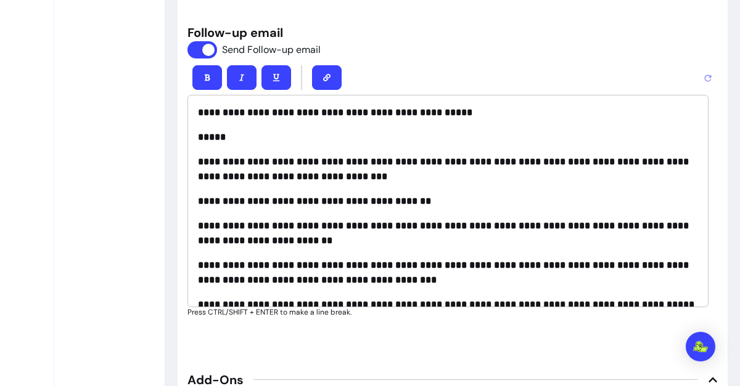
scroll to position [1847, 0]
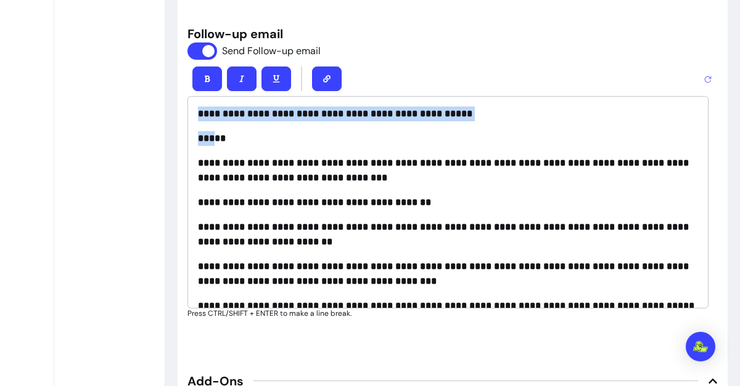
drag, startPoint x: 212, startPoint y: 123, endPoint x: 171, endPoint y: 105, distance: 44.8
click at [411, 109] on strong "**********" at bounding box center [335, 113] width 274 height 9
drag, startPoint x: 471, startPoint y: 106, endPoint x: 153, endPoint y: 80, distance: 319.1
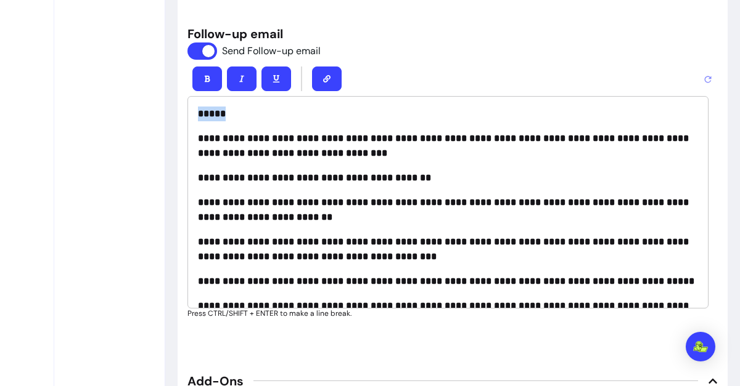
drag, startPoint x: 242, startPoint y: 100, endPoint x: 190, endPoint y: 95, distance: 52.1
click at [190, 96] on div "**********" at bounding box center [447, 202] width 521 height 213
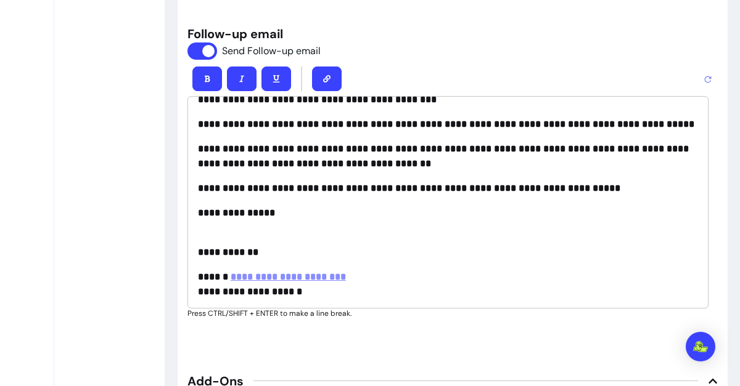
scroll to position [158, 0]
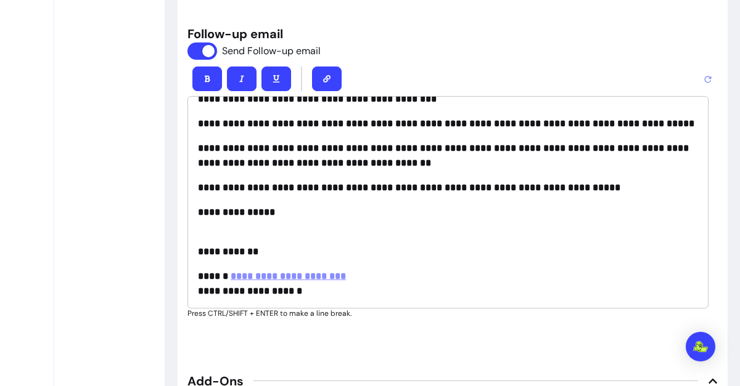
click at [239, 230] on p "**********" at bounding box center [448, 245] width 500 height 30
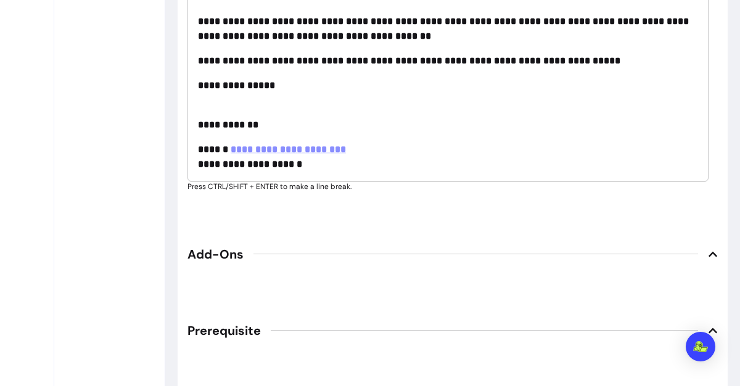
scroll to position [1972, 0]
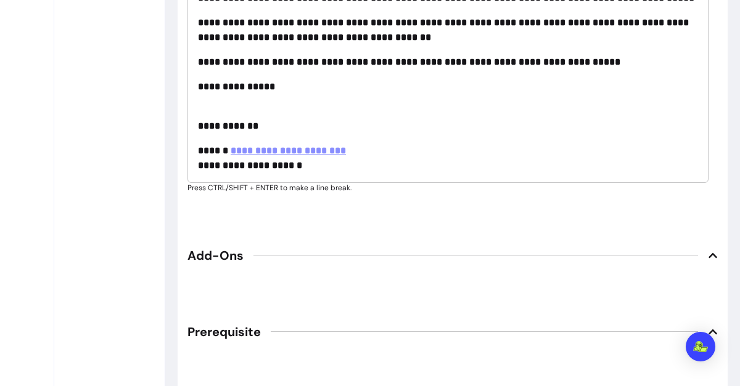
click at [245, 97] on div "**********" at bounding box center [447, 76] width 521 height 213
click at [237, 86] on strong "**********" at bounding box center [236, 86] width 77 height 9
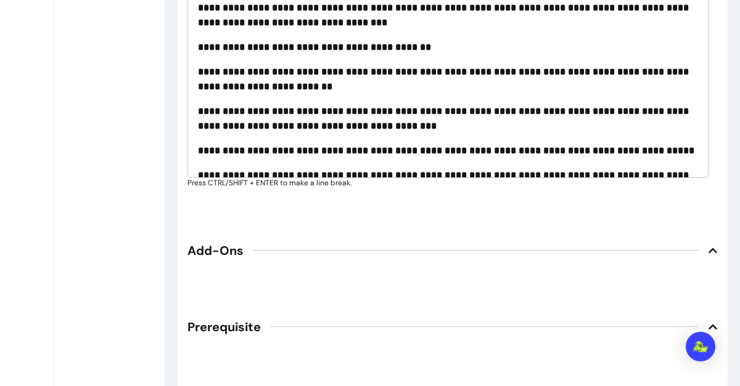
scroll to position [158, 0]
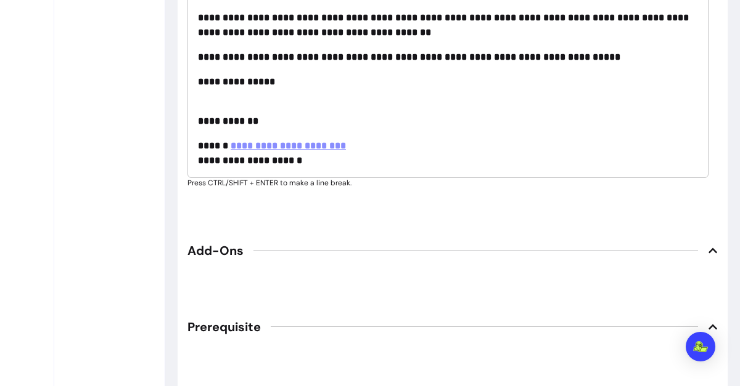
click at [322, 91] on div "**********" at bounding box center [447, 71] width 521 height 213
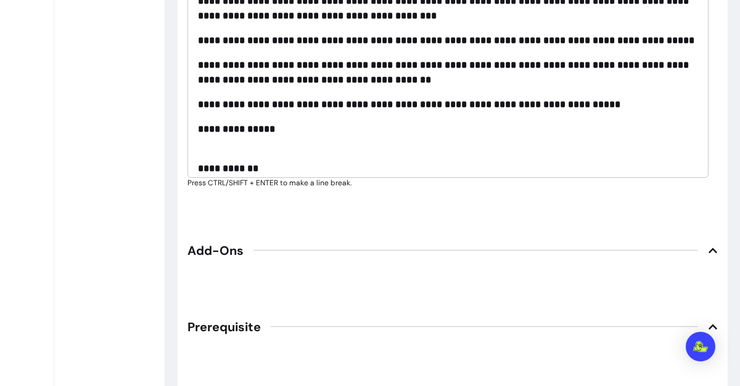
scroll to position [108, 0]
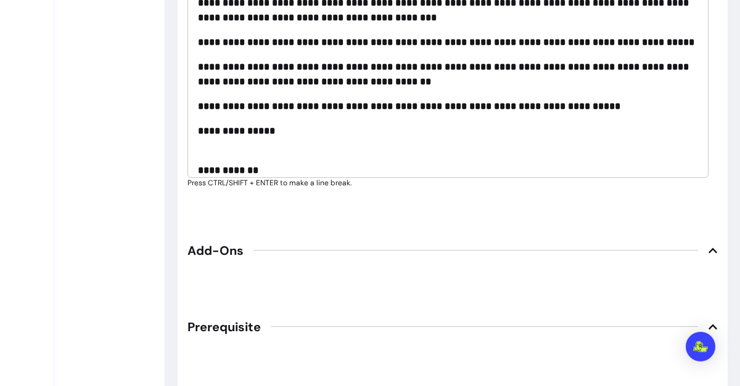
click at [409, 81] on p "**********" at bounding box center [448, 75] width 500 height 30
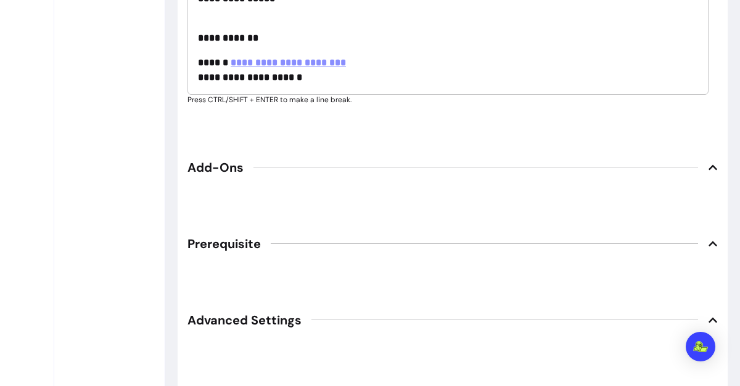
scroll to position [2065, 0]
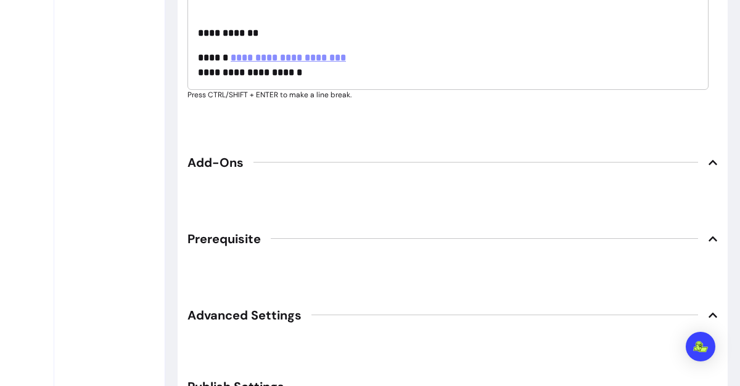
click at [708, 237] on icon at bounding box center [712, 239] width 9 height 5
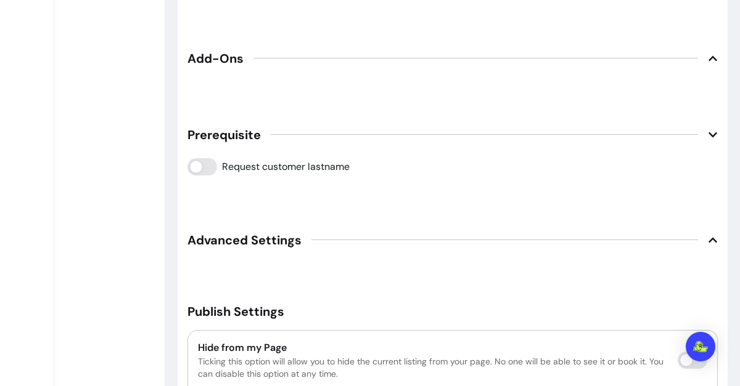
scroll to position [2171, 0]
click at [708, 234] on icon at bounding box center [713, 239] width 10 height 10
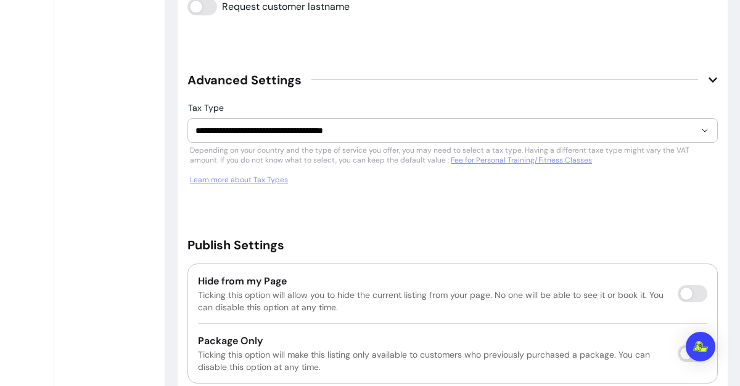
scroll to position [2332, 0]
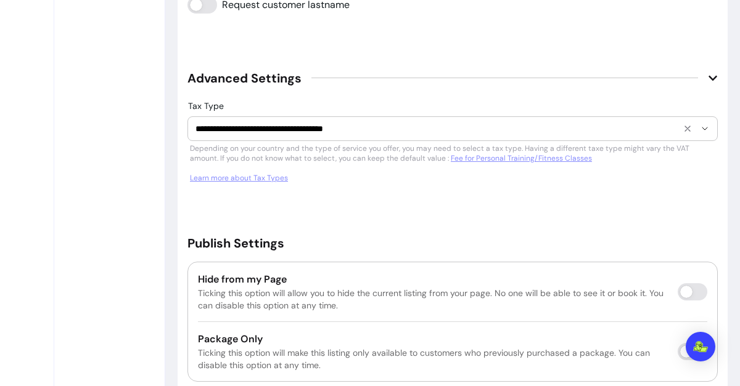
click at [581, 128] on input "**********" at bounding box center [435, 129] width 480 height 12
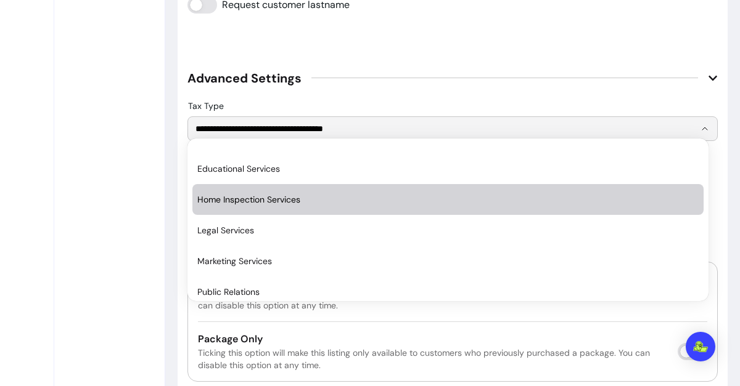
scroll to position [3964, 0]
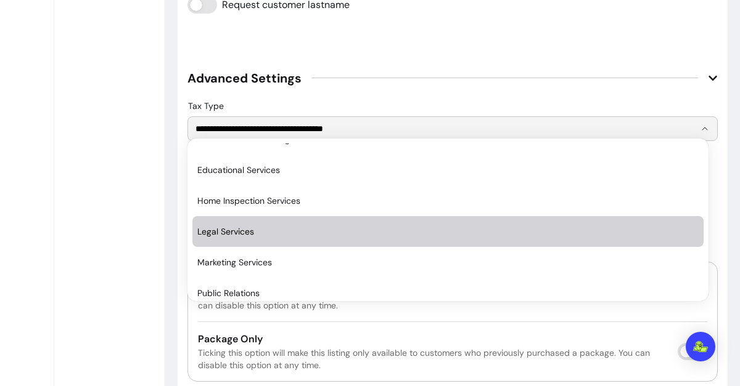
click at [245, 232] on span "Legal Services" at bounding box center [441, 232] width 489 height 12
type input "**********"
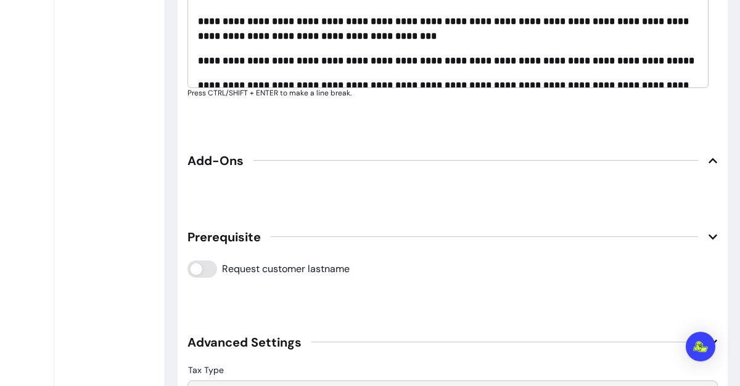
scroll to position [2388, 0]
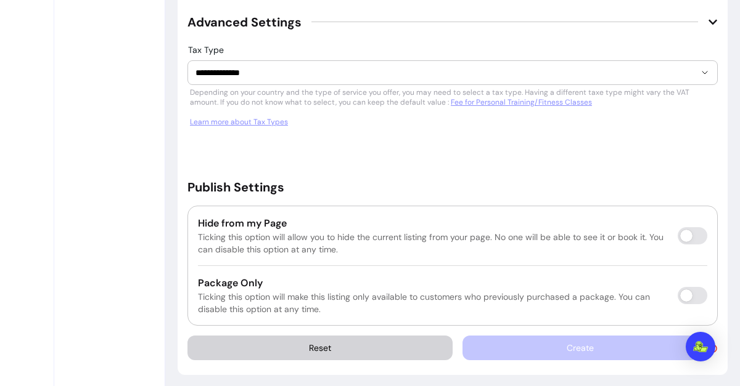
click at [541, 353] on div "Create" at bounding box center [589, 348] width 255 height 25
click at [424, 179] on h5 "Publish Settings" at bounding box center [452, 187] width 530 height 17
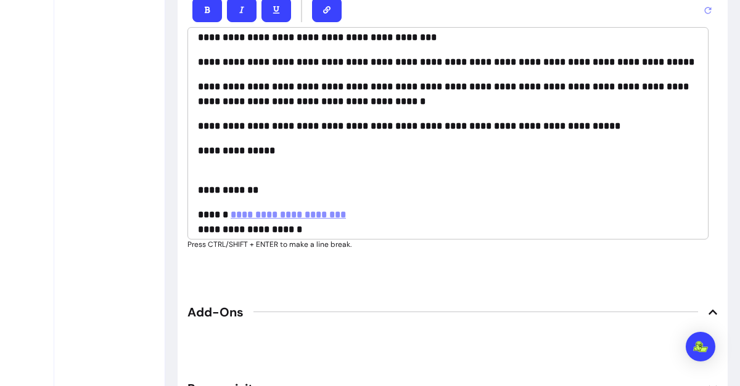
scroll to position [158, 0]
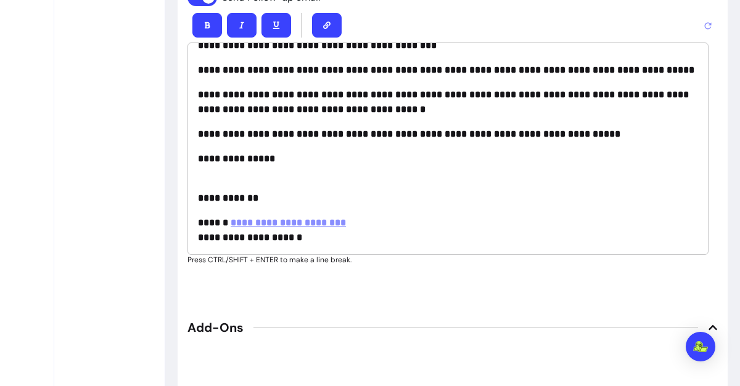
scroll to position [1901, 0]
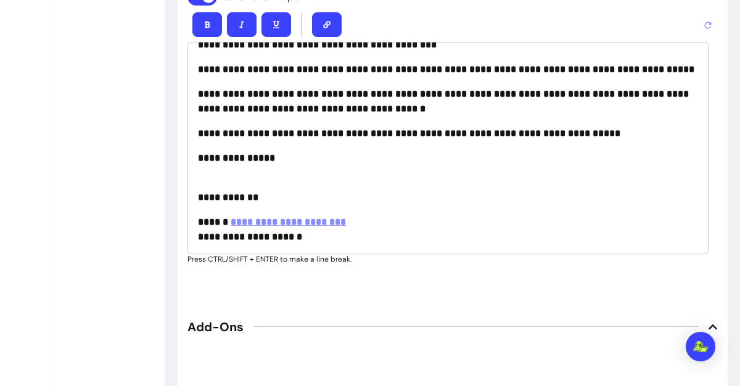
click at [266, 202] on div "**********" at bounding box center [447, 148] width 521 height 213
click at [253, 176] on p "**********" at bounding box center [448, 191] width 500 height 30
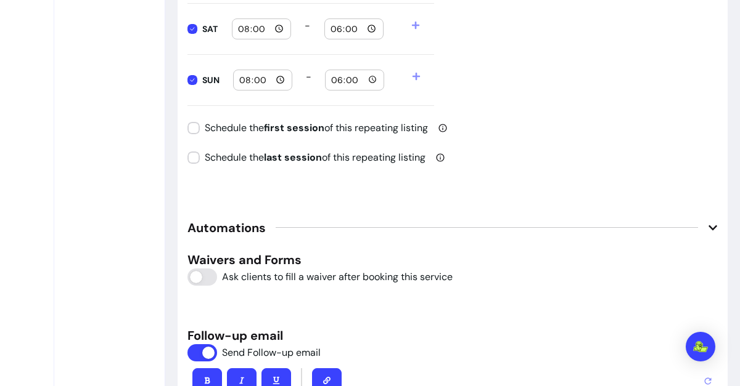
scroll to position [1544, 0]
click at [325, 253] on h5 "Waivers and Forms" at bounding box center [452, 260] width 530 height 17
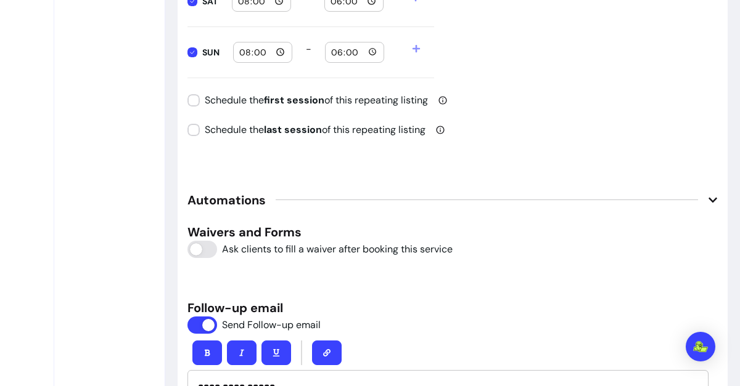
scroll to position [1573, 0]
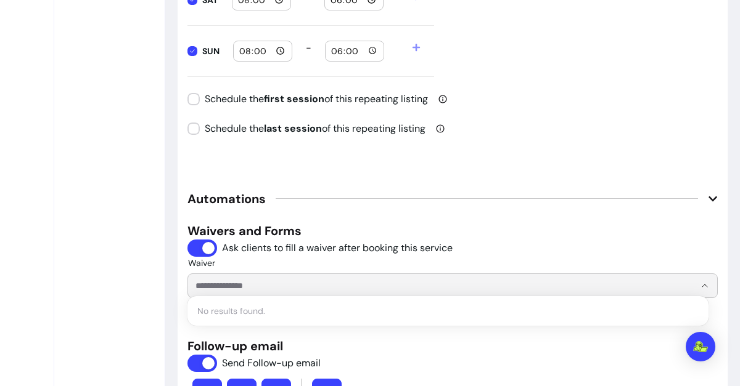
click at [271, 284] on input "Waiver" at bounding box center [435, 286] width 480 height 12
click at [296, 284] on input "Waiver" at bounding box center [435, 286] width 480 height 12
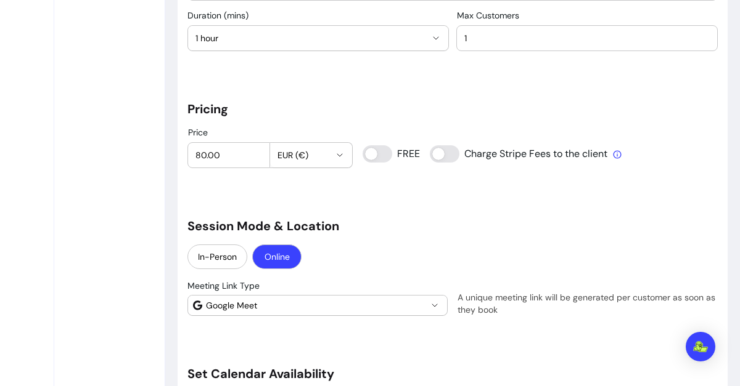
scroll to position [879, 0]
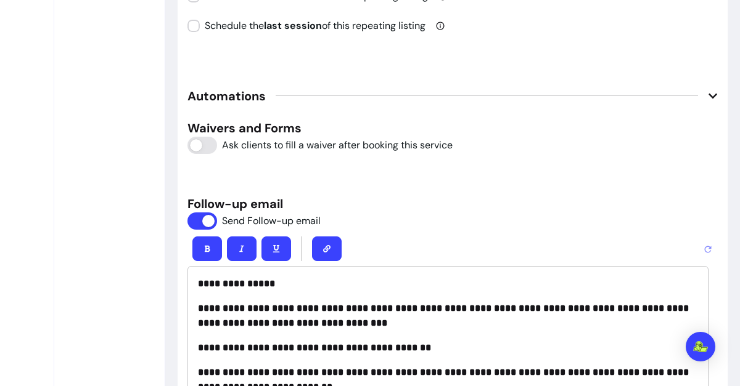
scroll to position [1678, 0]
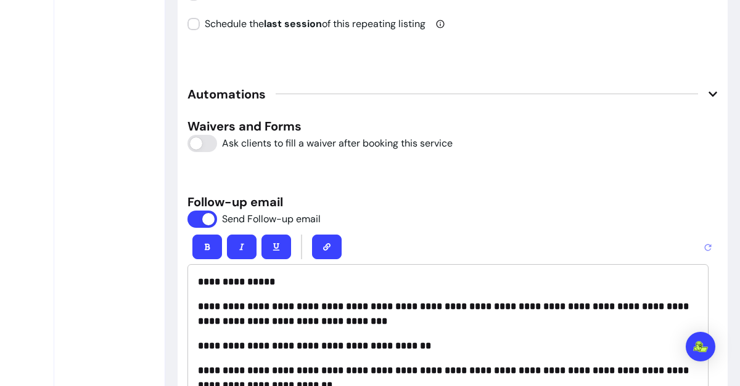
click at [708, 92] on icon at bounding box center [713, 94] width 10 height 10
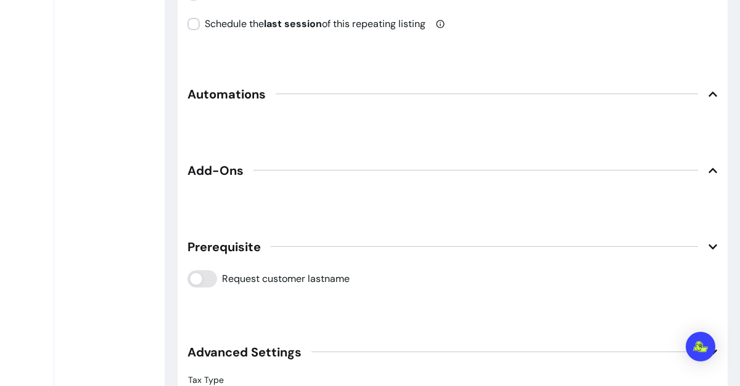
click at [708, 169] on icon at bounding box center [713, 171] width 10 height 10
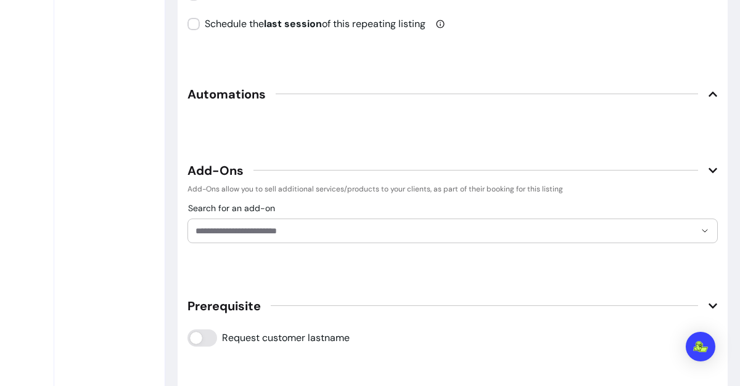
click at [708, 169] on icon at bounding box center [713, 171] width 10 height 10
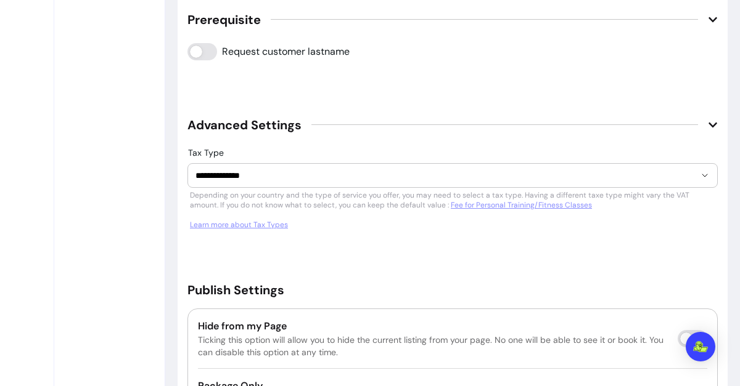
scroll to position [2009, 0]
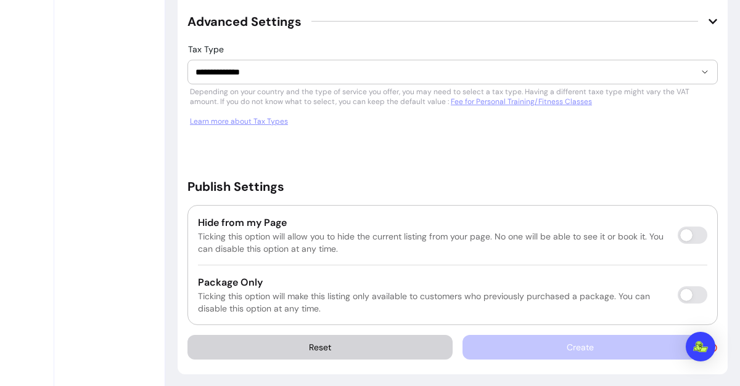
click at [512, 231] on p "Ticking this option will allow you to hide the current listing from your page. …" at bounding box center [433, 243] width 470 height 25
click at [594, 341] on div "Create" at bounding box center [589, 347] width 255 height 25
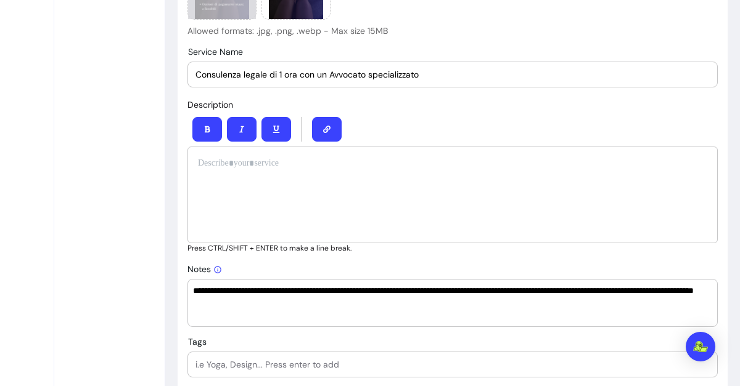
scroll to position [497, 0]
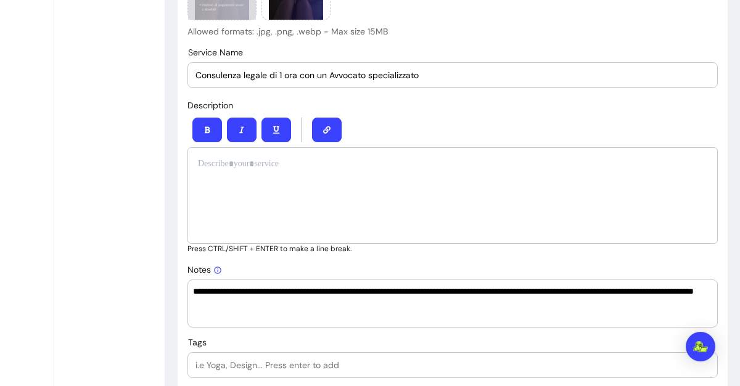
click at [296, 175] on div at bounding box center [452, 195] width 530 height 97
click at [372, 103] on div "Description Press CTRL/SHIFT + ENTER to make a line break." at bounding box center [452, 176] width 530 height 156
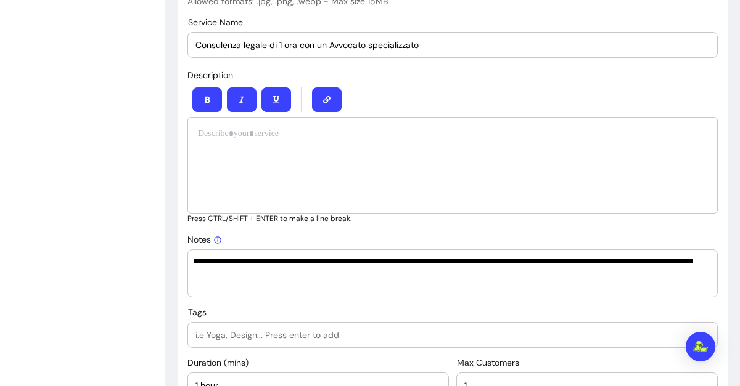
scroll to position [528, 0]
click at [438, 115] on div at bounding box center [452, 100] width 530 height 35
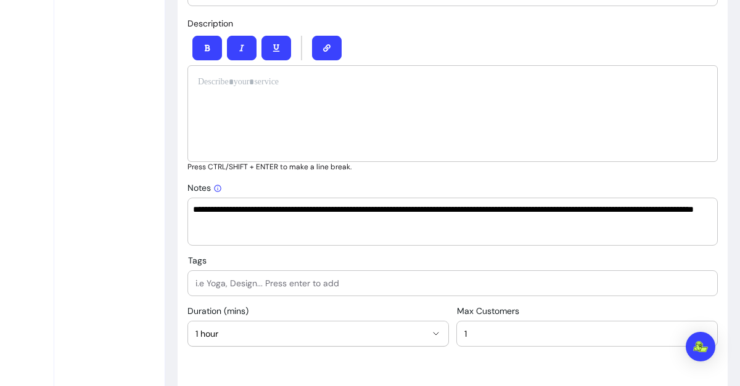
scroll to position [579, 0]
click at [425, 169] on p "Press CTRL/SHIFT + ENTER to make a line break." at bounding box center [452, 167] width 530 height 10
click at [343, 117] on div at bounding box center [452, 113] width 530 height 97
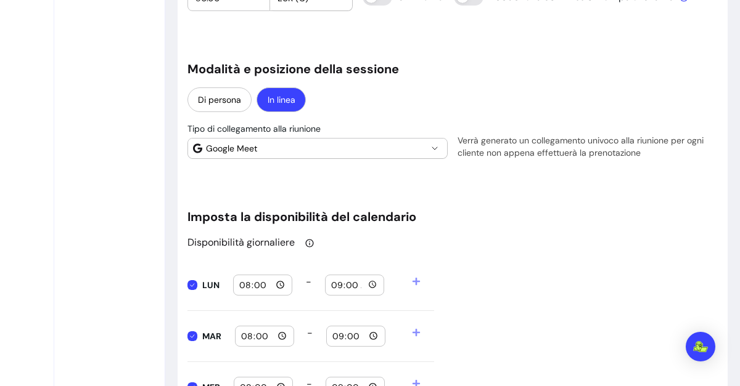
scroll to position [1033, 0]
click at [492, 168] on div "**********" at bounding box center [452, 213] width 530 height 2246
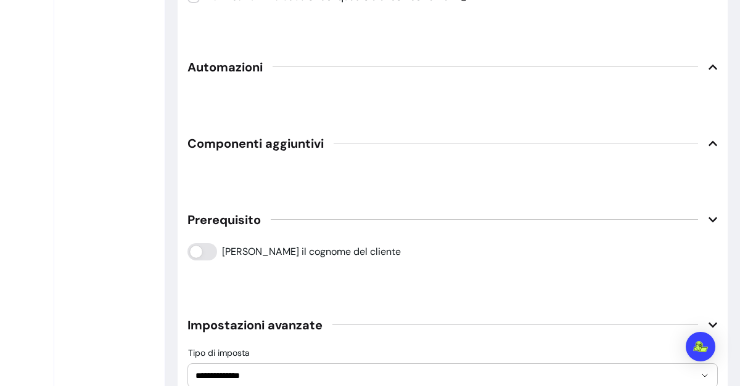
scroll to position [1706, 0]
click at [708, 64] on icon at bounding box center [712, 66] width 9 height 5
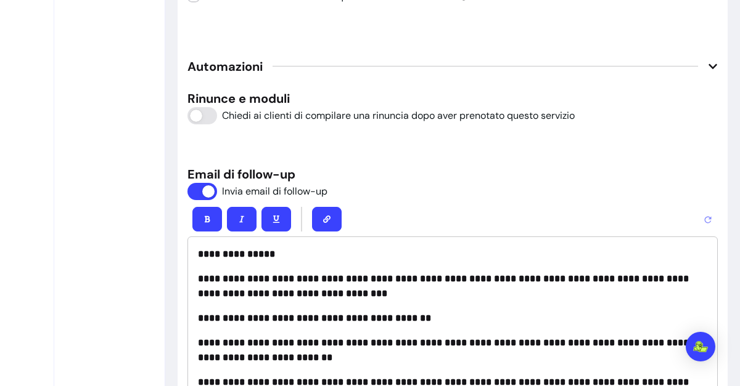
click at [708, 64] on icon at bounding box center [712, 66] width 9 height 5
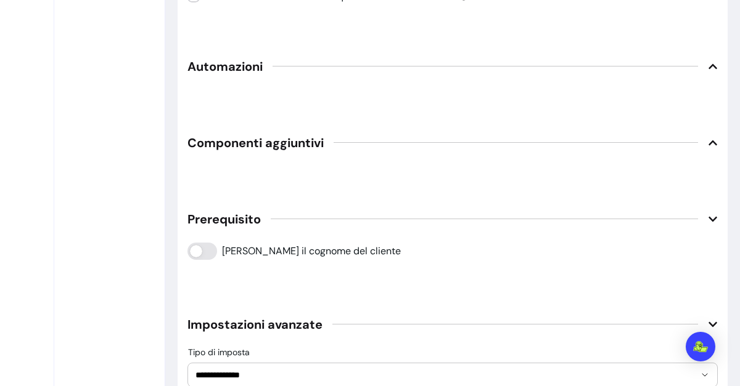
click at [708, 142] on icon at bounding box center [713, 143] width 10 height 10
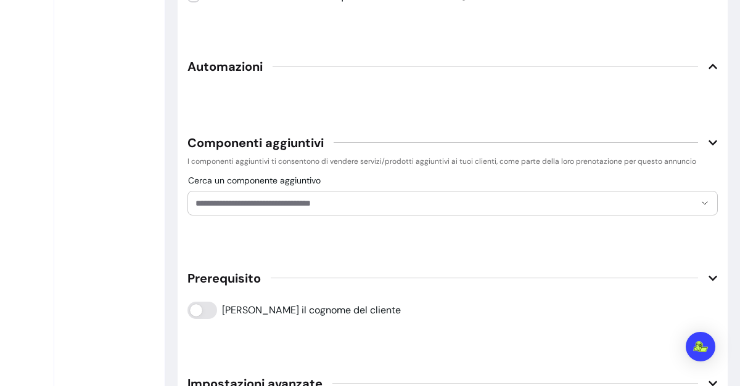
click at [708, 142] on icon at bounding box center [713, 143] width 10 height 10
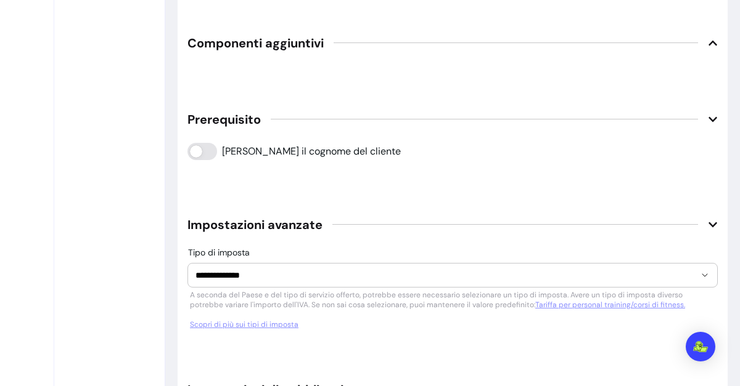
scroll to position [1805, 0]
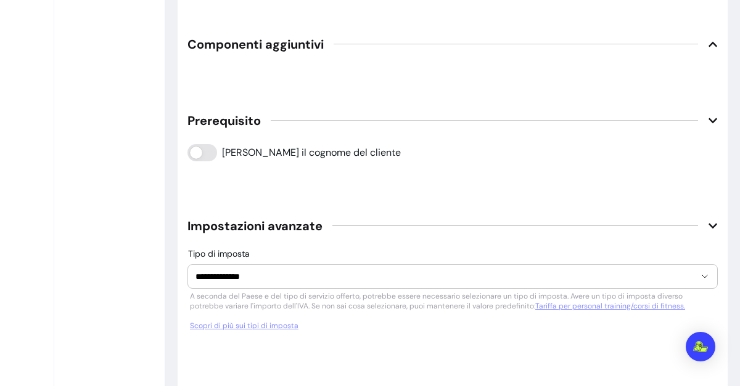
click at [708, 118] on icon at bounding box center [712, 120] width 9 height 5
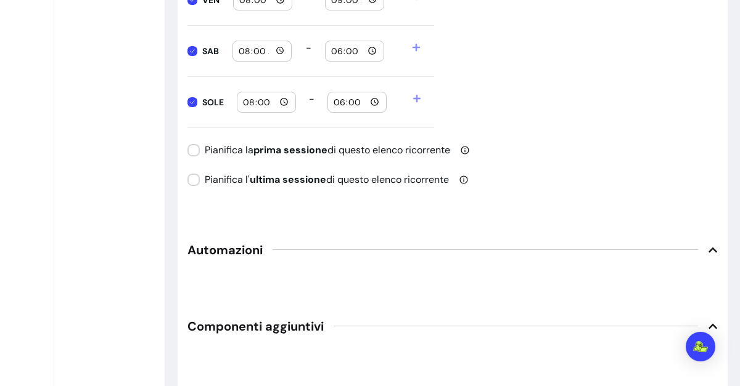
scroll to position [1518, 0]
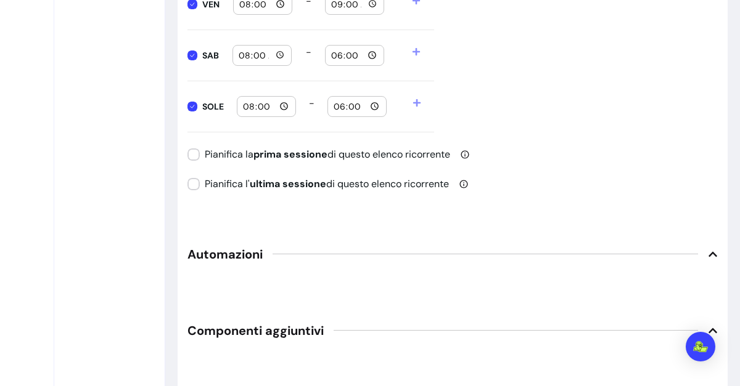
click at [708, 253] on icon at bounding box center [713, 255] width 10 height 10
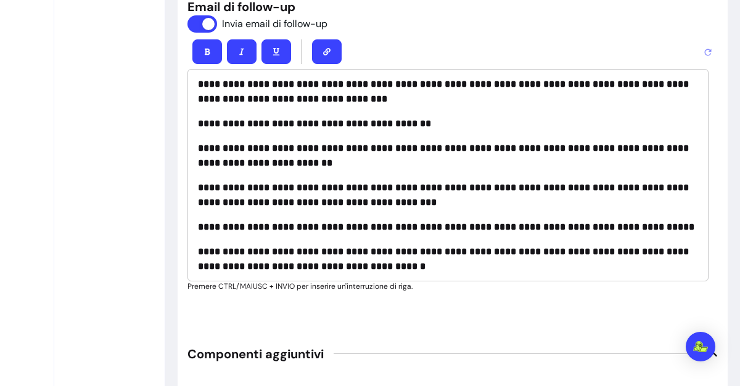
scroll to position [158, 0]
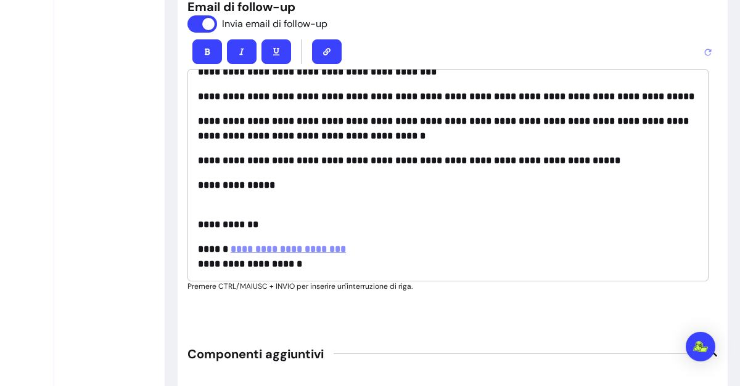
click at [362, 167] on div "**********" at bounding box center [447, 175] width 521 height 213
click at [316, 195] on div "**********" at bounding box center [447, 175] width 521 height 213
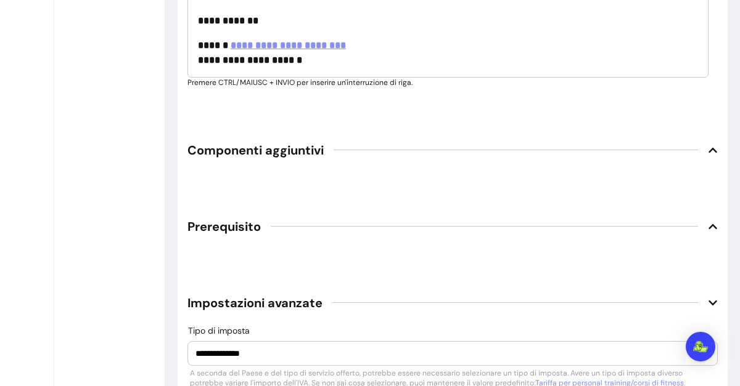
scroll to position [2359, 0]
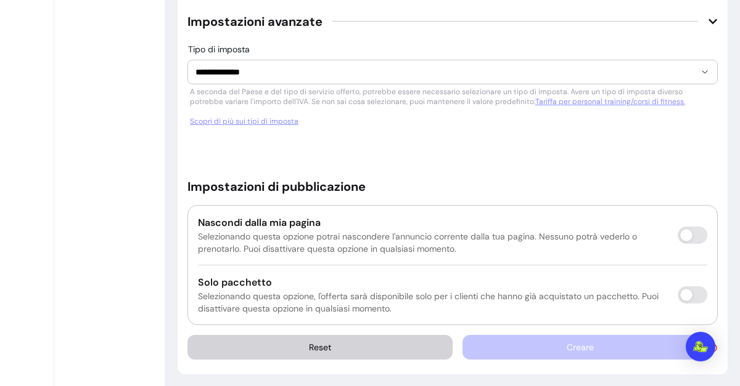
click at [534, 345] on div "Creare" at bounding box center [589, 347] width 255 height 25
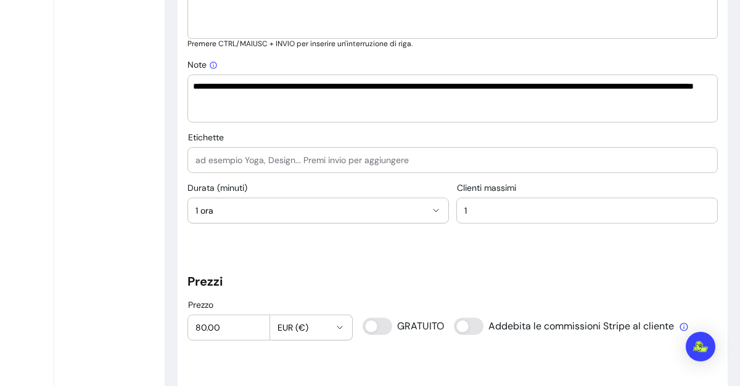
scroll to position [741, 0]
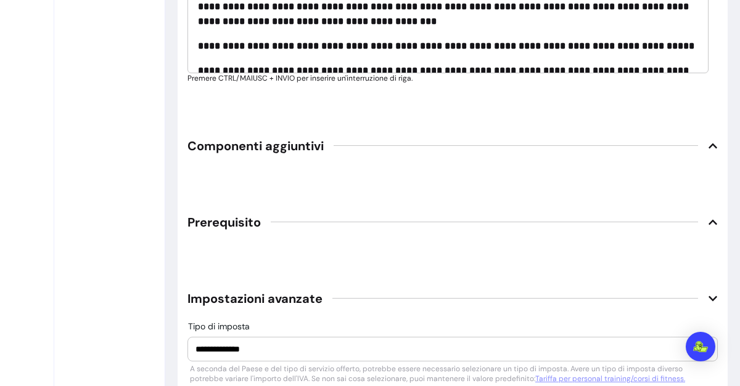
scroll to position [2081, 0]
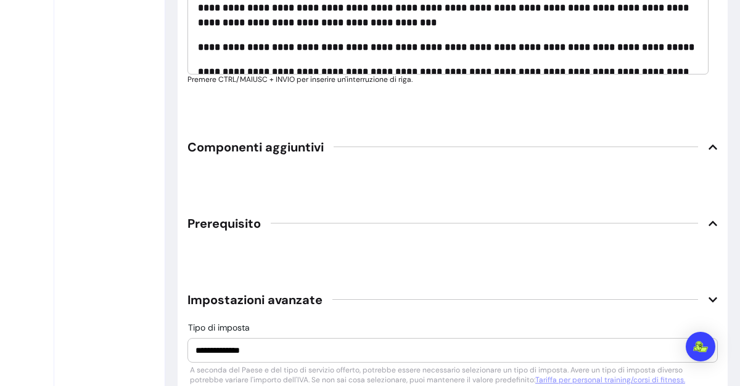
click at [708, 223] on icon at bounding box center [713, 224] width 10 height 10
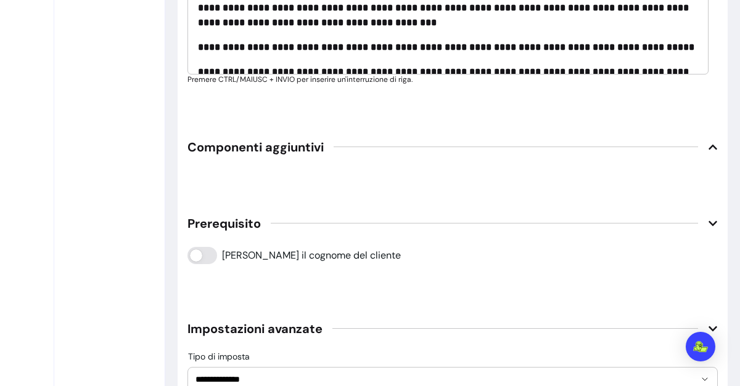
click at [708, 223] on icon at bounding box center [713, 224] width 10 height 10
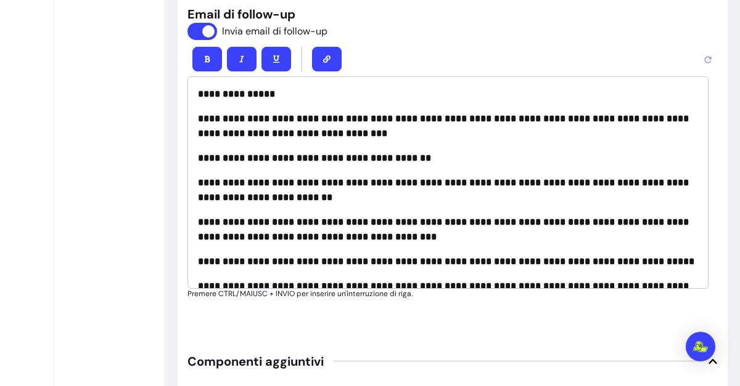
scroll to position [1866, 0]
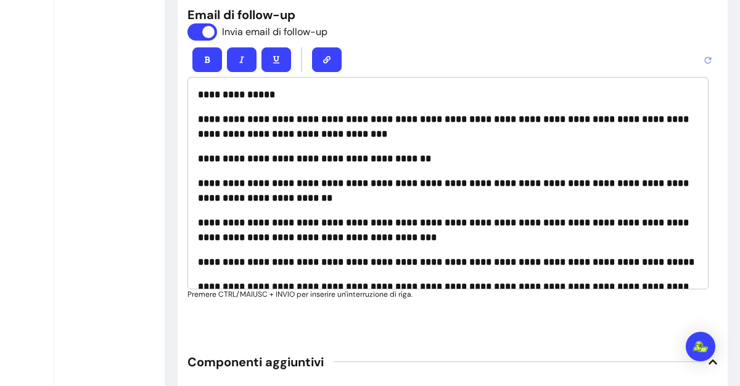
click at [360, 126] on strong "**********" at bounding box center [444, 127] width 493 height 24
click at [348, 44] on div at bounding box center [452, 60] width 530 height 35
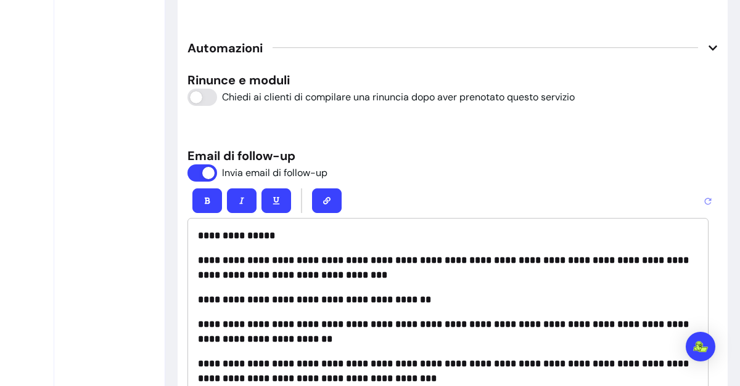
scroll to position [1723, 0]
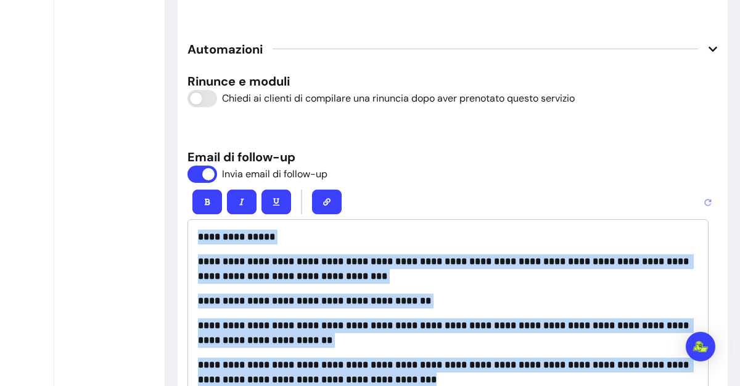
drag, startPoint x: 195, startPoint y: 229, endPoint x: 430, endPoint y: 379, distance: 279.0
click at [430, 379] on div "**********" at bounding box center [447, 325] width 521 height 213
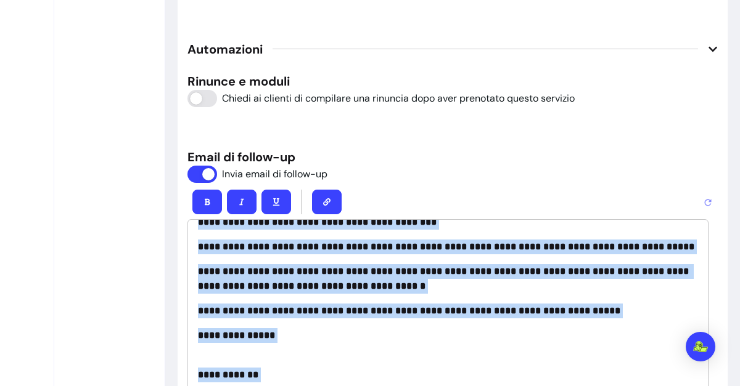
scroll to position [1755, 0]
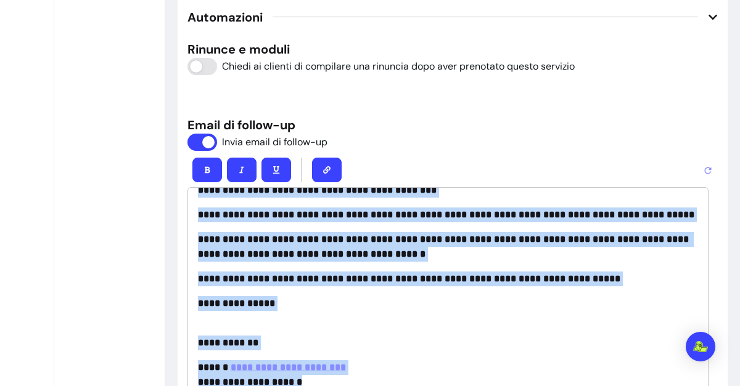
copy div "**********"
click at [559, 261] on div "**********" at bounding box center [447, 293] width 521 height 213
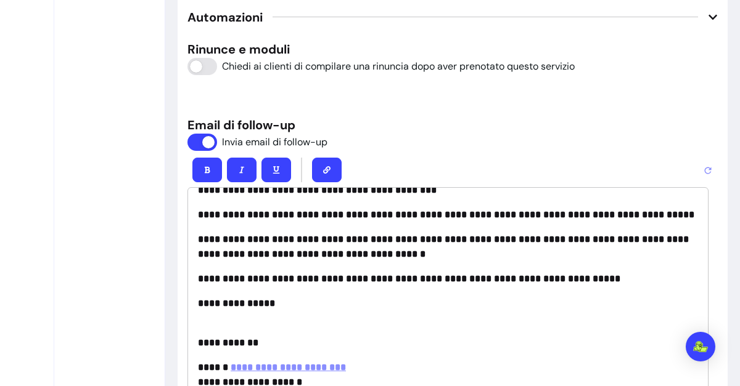
click at [428, 161] on div at bounding box center [452, 170] width 530 height 35
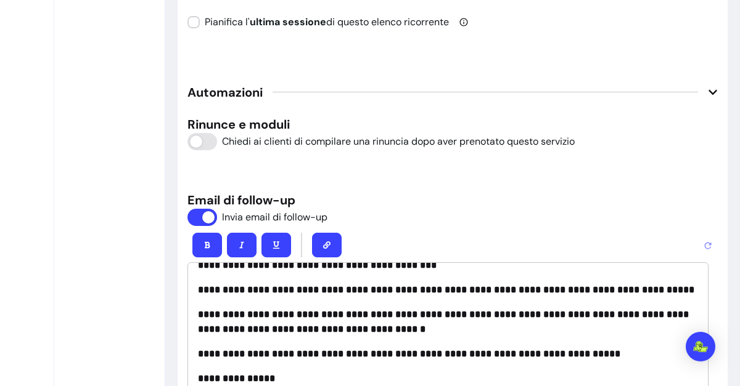
scroll to position [1678, 0]
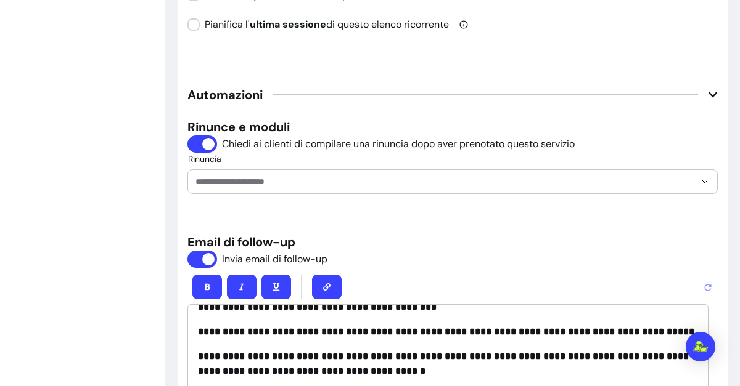
click at [478, 184] on div at bounding box center [452, 181] width 514 height 23
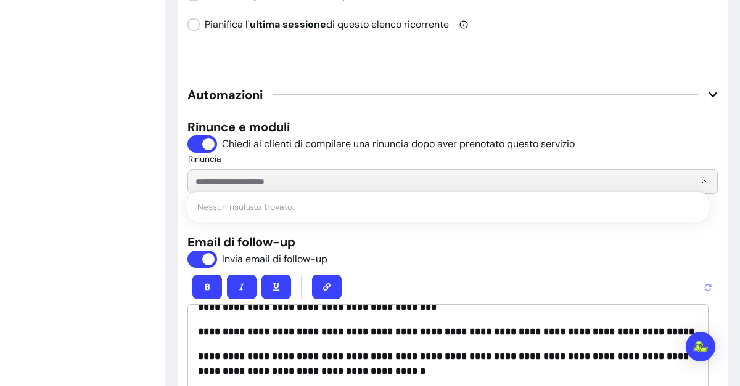
click at [276, 160] on div "Rinuncia" at bounding box center [452, 174] width 530 height 39
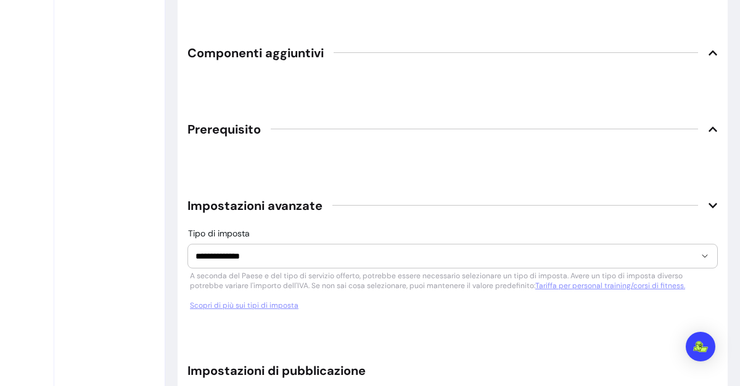
scroll to position [2399, 0]
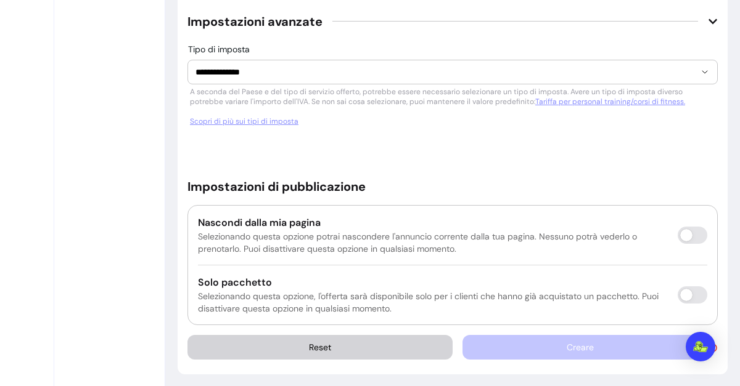
click at [580, 337] on div "Creare" at bounding box center [589, 347] width 255 height 25
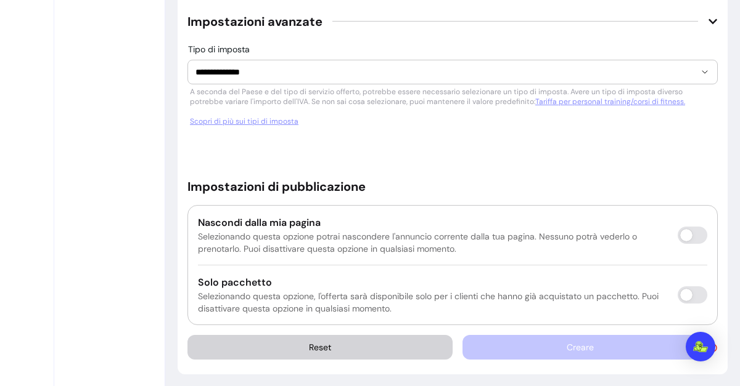
click at [580, 337] on div "Creare" at bounding box center [589, 347] width 255 height 25
drag, startPoint x: 513, startPoint y: 266, endPoint x: 487, endPoint y: 249, distance: 31.3
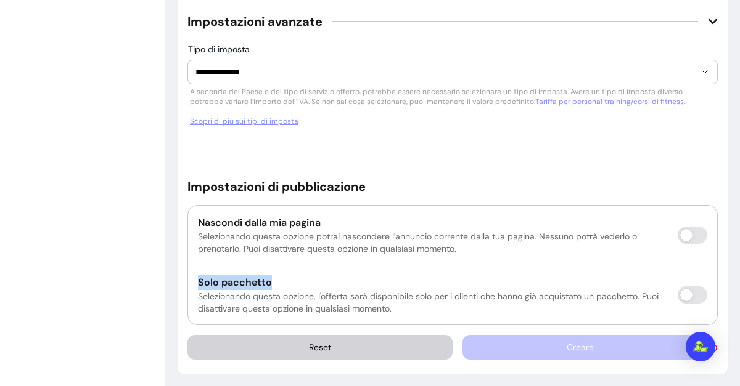
click at [487, 249] on div "Nascondi dalla mia pagina Selezionando questa opzione potrai nascondere l'annun…" at bounding box center [452, 265] width 530 height 120
click at [504, 252] on div "Nascondi dalla mia pagina Selezionando questa opzione potrai nascondere l'annun…" at bounding box center [452, 265] width 530 height 120
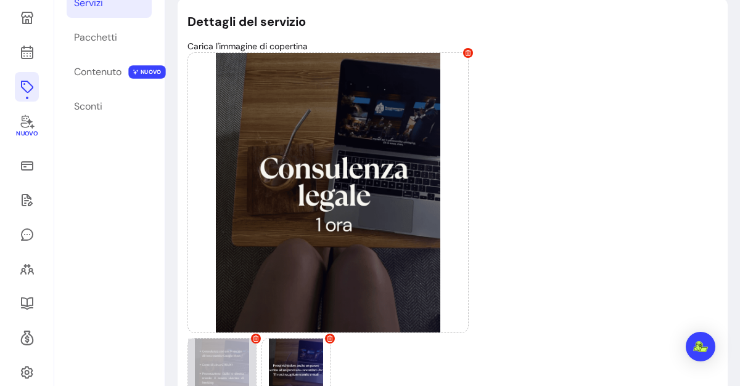
scroll to position [0, 0]
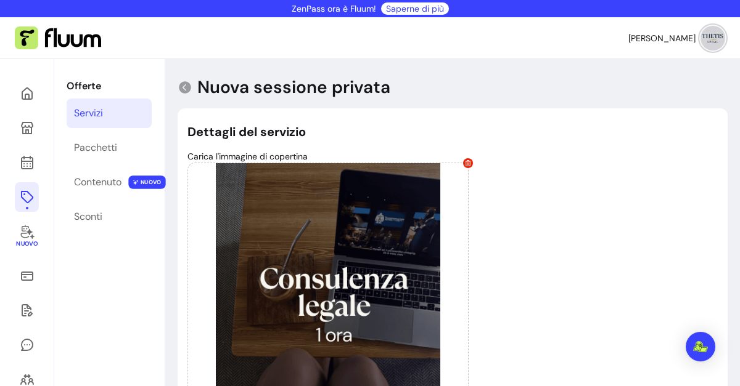
click at [618, 76] on header "Nuova sessione privata" at bounding box center [453, 87] width 550 height 22
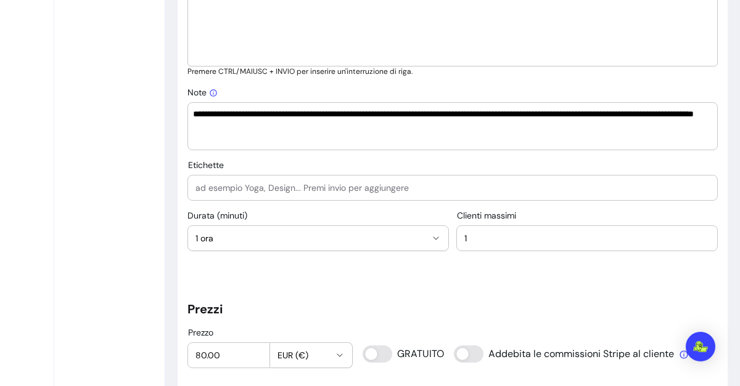
scroll to position [683, 0]
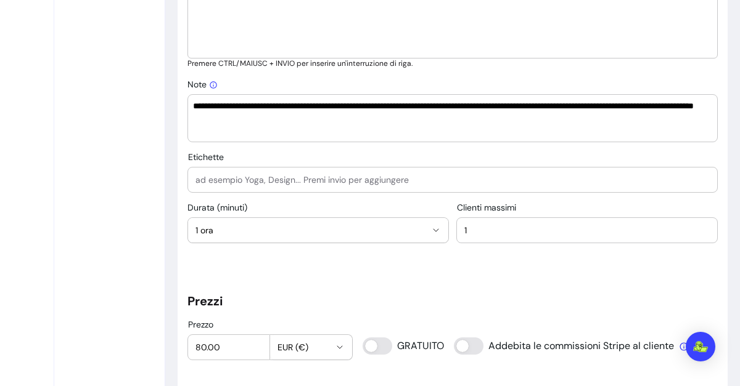
click at [264, 177] on input "Etichette" at bounding box center [452, 180] width 514 height 12
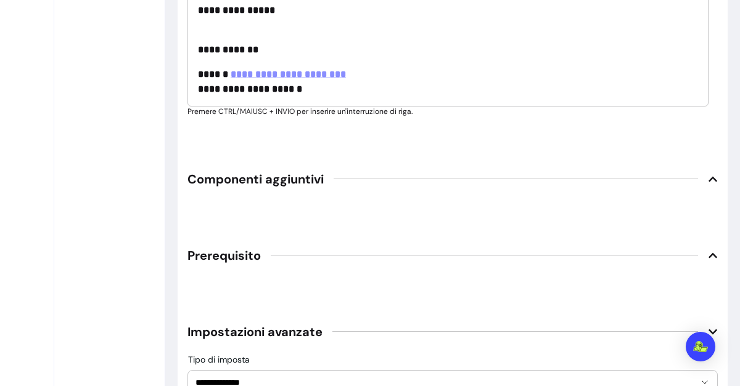
scroll to position [2213, 0]
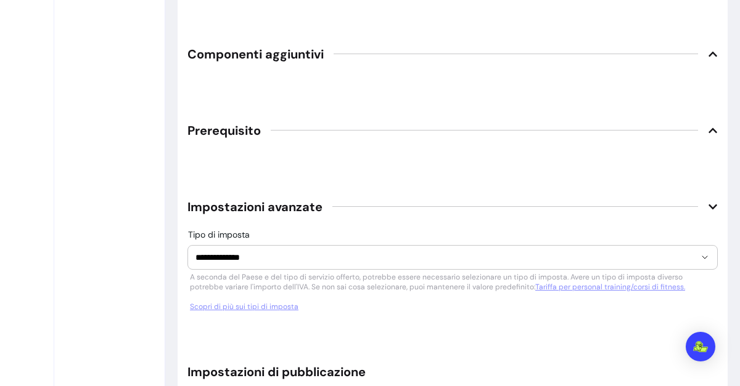
click at [708, 52] on icon at bounding box center [712, 54] width 9 height 5
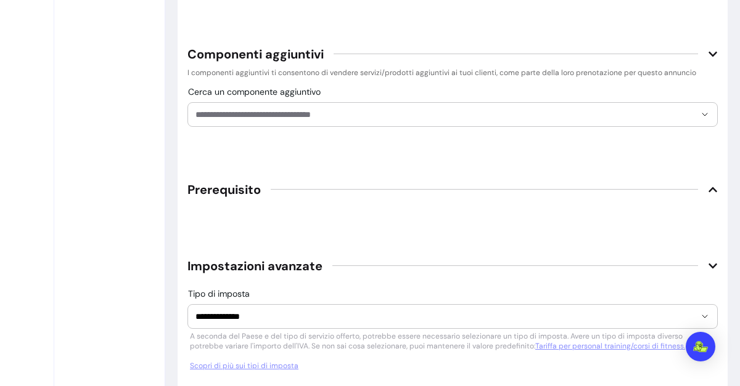
click at [671, 120] on div at bounding box center [452, 114] width 514 height 23
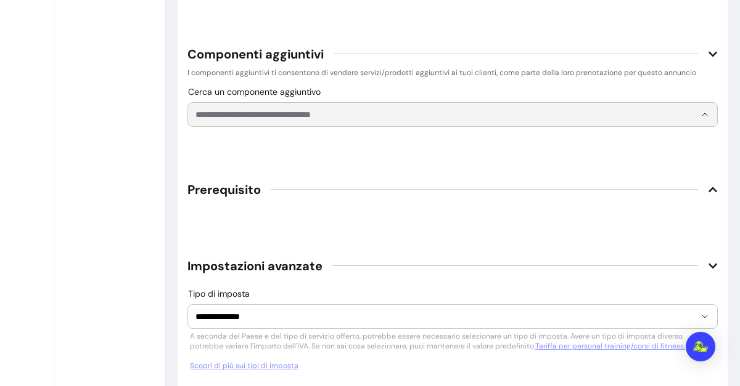
click at [491, 68] on font "I componenti aggiuntivi ti consentono di vendere servizi/prodotti aggiuntivi ai…" at bounding box center [441, 73] width 508 height 10
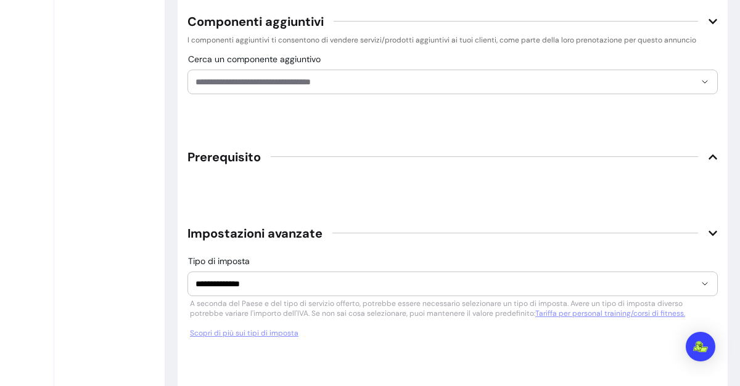
scroll to position [2247, 0]
click at [708, 151] on icon at bounding box center [713, 156] width 10 height 10
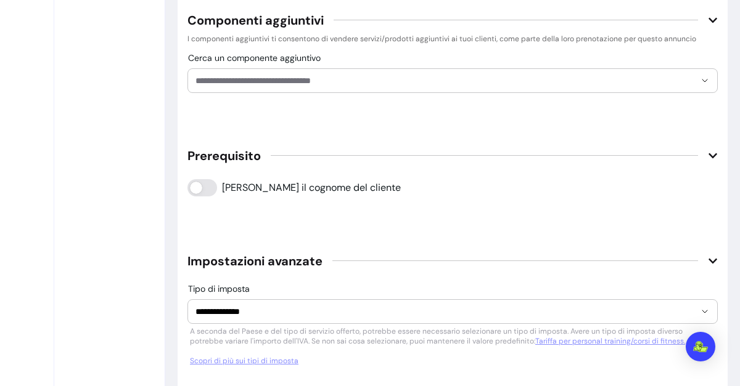
click at [708, 151] on icon at bounding box center [713, 156] width 10 height 10
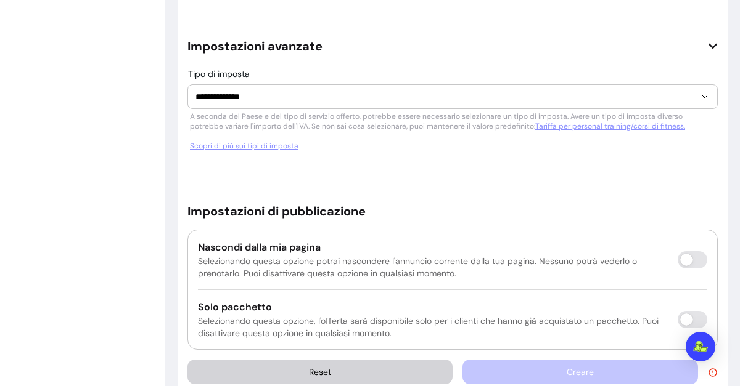
scroll to position [2458, 0]
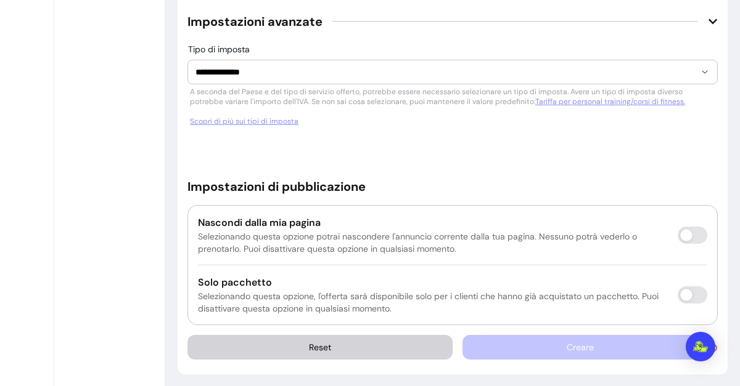
click at [592, 349] on div "Creare" at bounding box center [589, 347] width 255 height 25
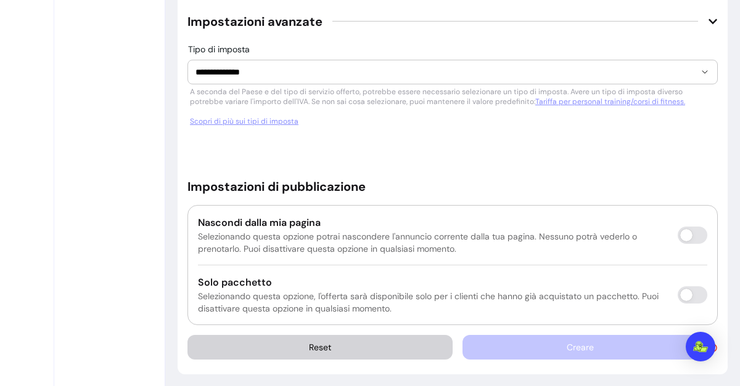
click at [592, 349] on div "Creare" at bounding box center [589, 347] width 255 height 25
drag, startPoint x: 592, startPoint y: 349, endPoint x: 586, endPoint y: 327, distance: 23.8
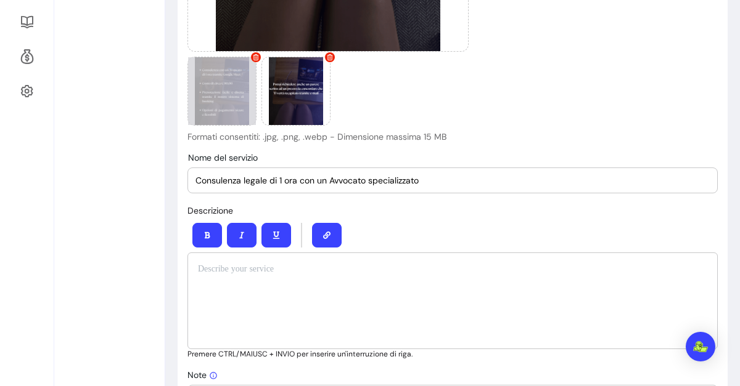
scroll to position [424, 0]
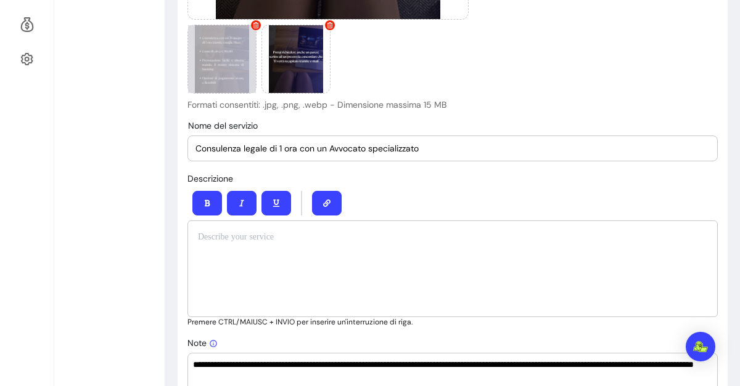
click at [465, 234] on p at bounding box center [452, 237] width 509 height 12
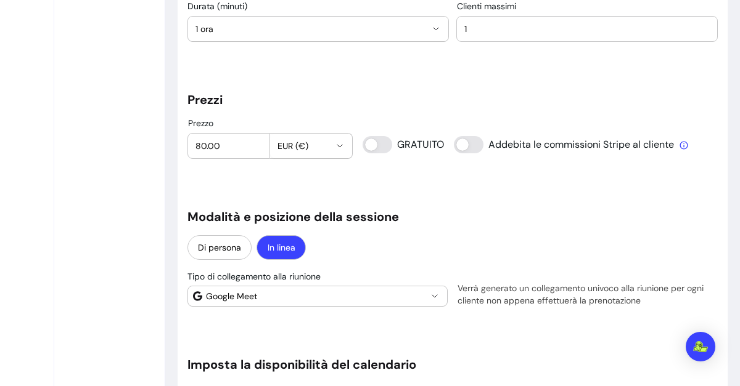
scroll to position [885, 0]
type input "0"
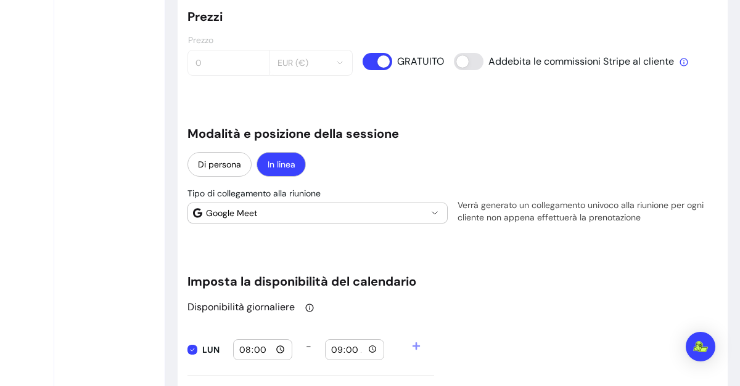
scroll to position [927, 0]
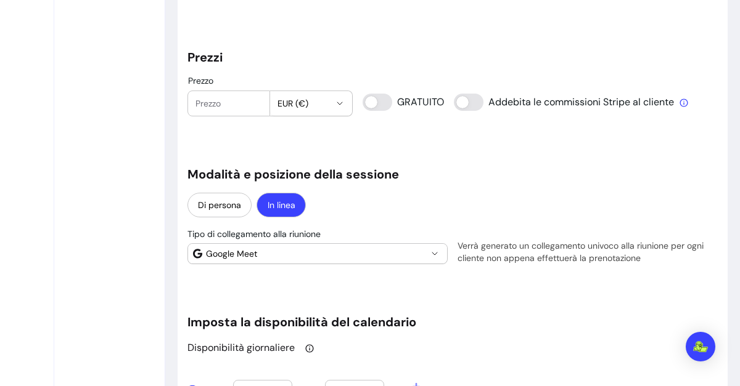
click at [232, 104] on input "Prezzo" at bounding box center [228, 103] width 67 height 12
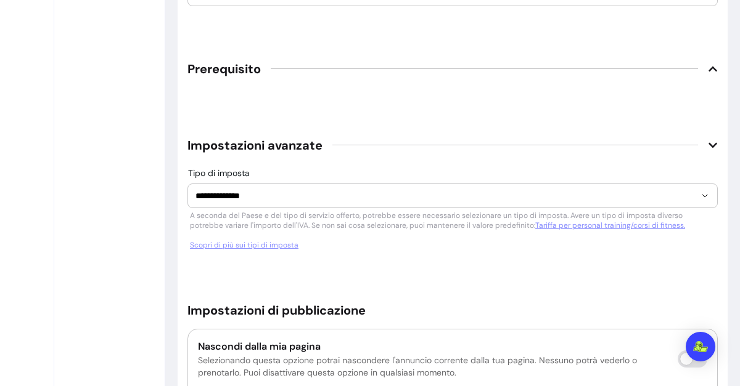
scroll to position [2458, 0]
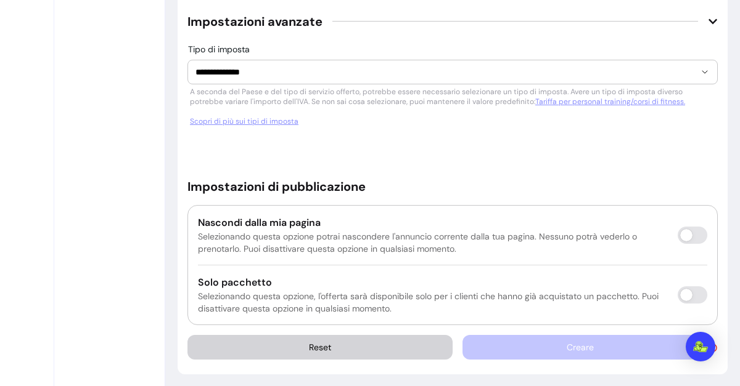
type input "80.00"
click at [528, 349] on div "Creare" at bounding box center [589, 347] width 255 height 25
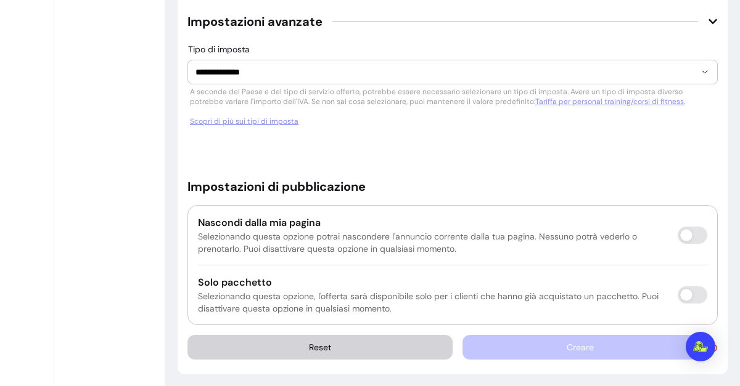
click at [528, 349] on div "Creare" at bounding box center [589, 347] width 255 height 25
drag, startPoint x: 528, startPoint y: 349, endPoint x: 512, endPoint y: 333, distance: 22.2
click at [512, 335] on div "Creare" at bounding box center [589, 347] width 255 height 25
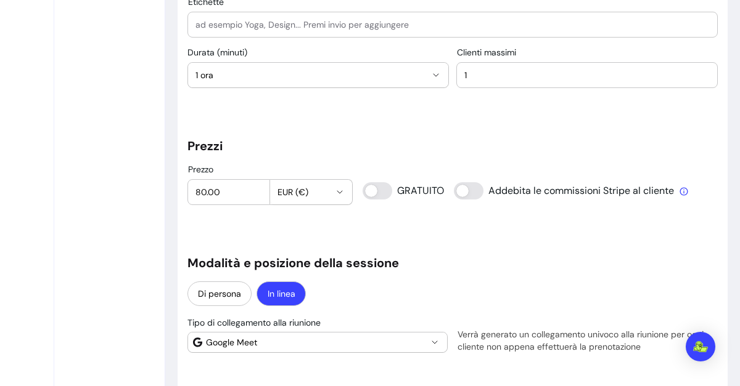
scroll to position [831, 0]
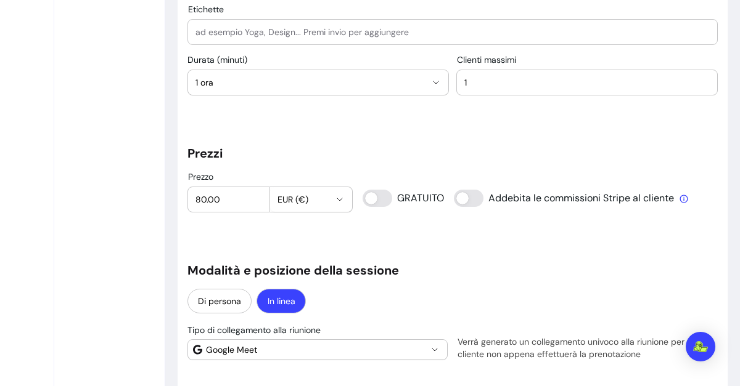
click at [471, 147] on h5 "Prezzi" at bounding box center [452, 153] width 530 height 17
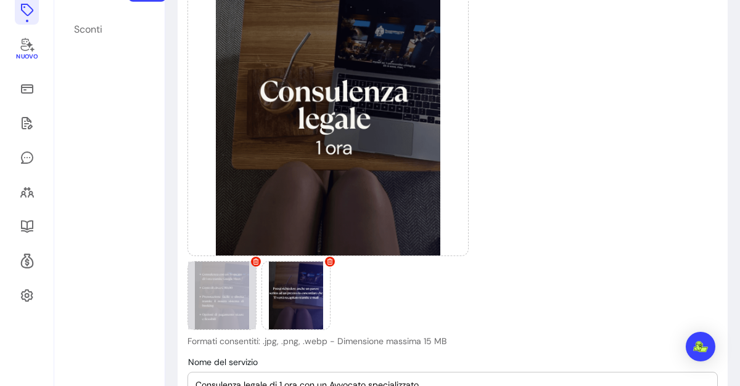
scroll to position [0, 0]
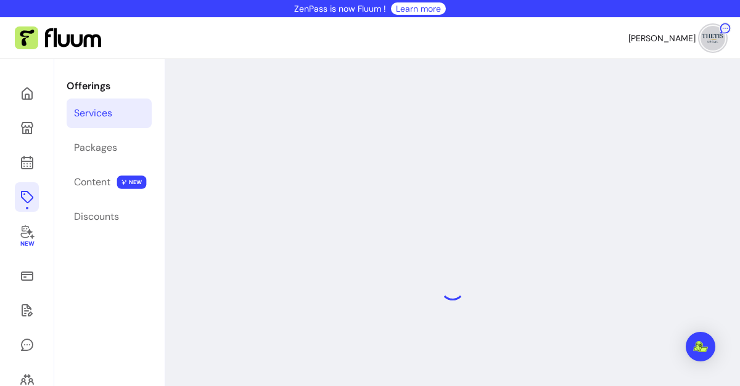
select select "***"
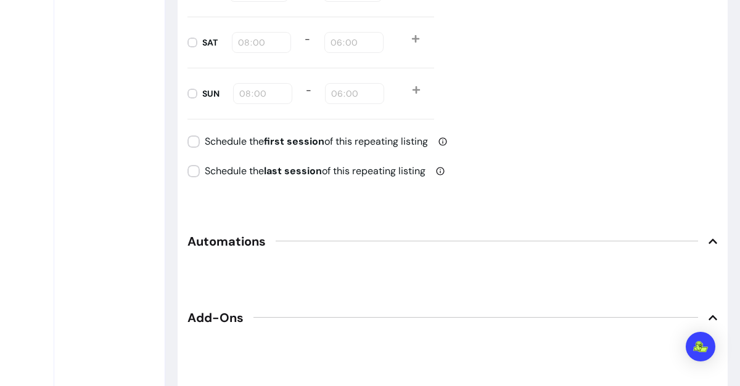
scroll to position [1993, 0]
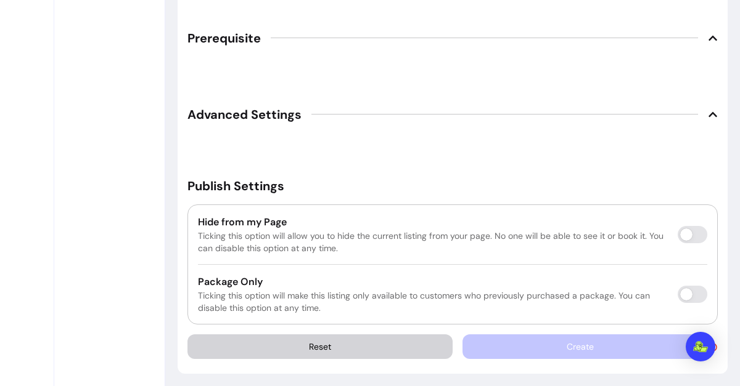
click at [602, 345] on div "Create" at bounding box center [589, 347] width 255 height 25
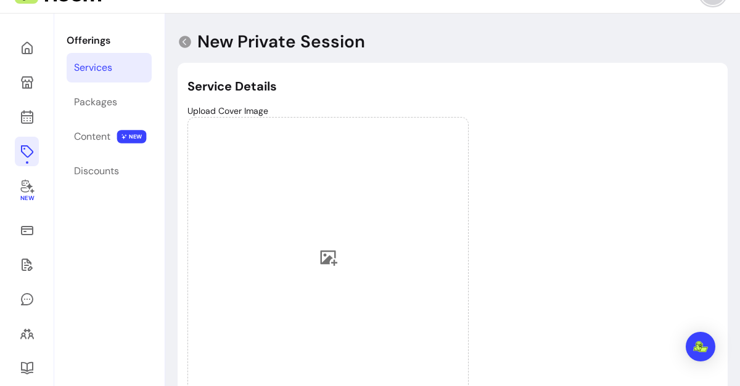
scroll to position [0, 0]
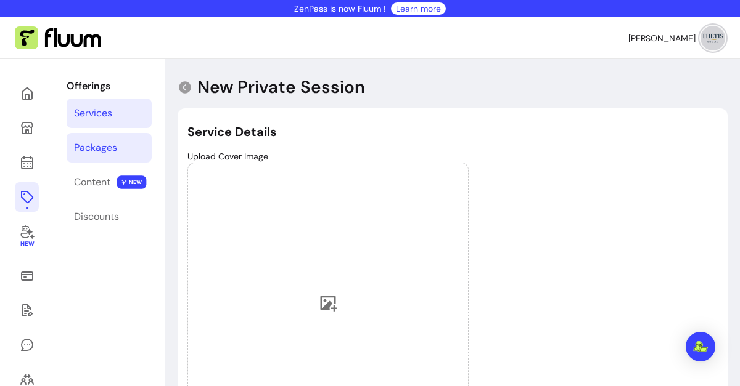
click at [96, 152] on div "Packages" at bounding box center [95, 148] width 43 height 15
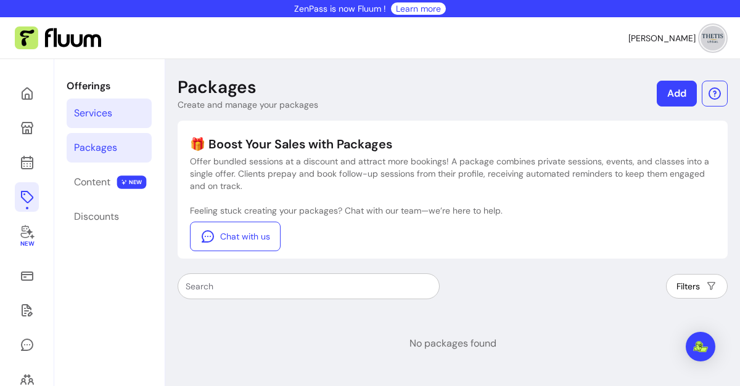
click at [111, 109] on div "Services" at bounding box center [93, 113] width 38 height 15
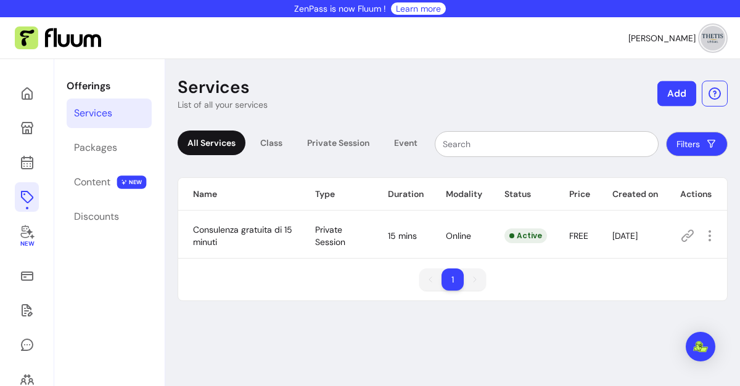
click at [666, 100] on button "Add" at bounding box center [676, 93] width 39 height 25
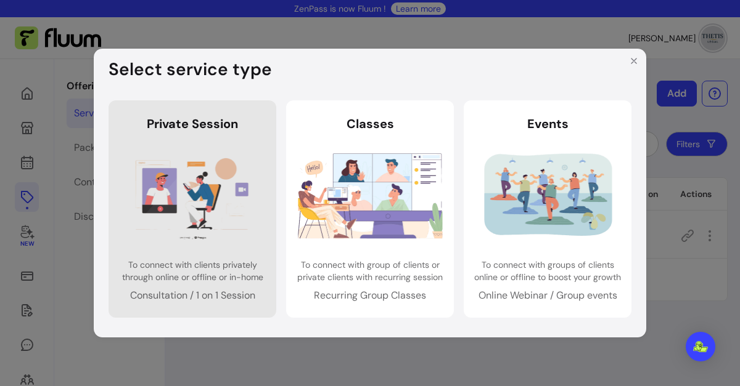
click at [170, 198] on img at bounding box center [192, 195] width 145 height 96
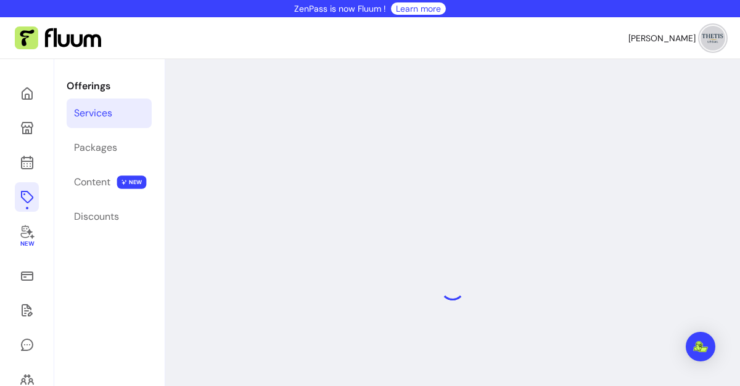
select select "***"
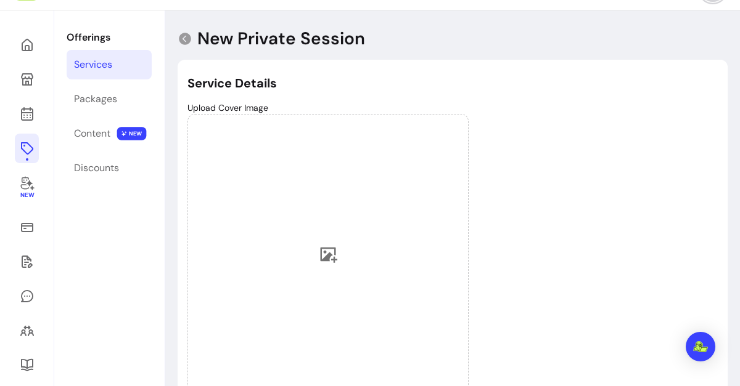
scroll to position [51, 0]
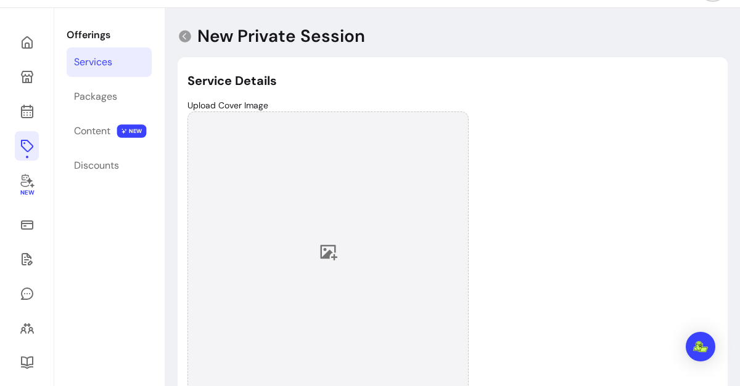
click at [325, 243] on icon at bounding box center [328, 252] width 18 height 18
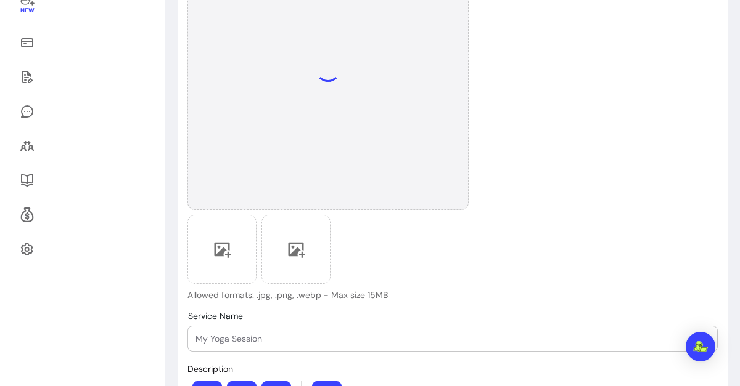
scroll to position [270, 0]
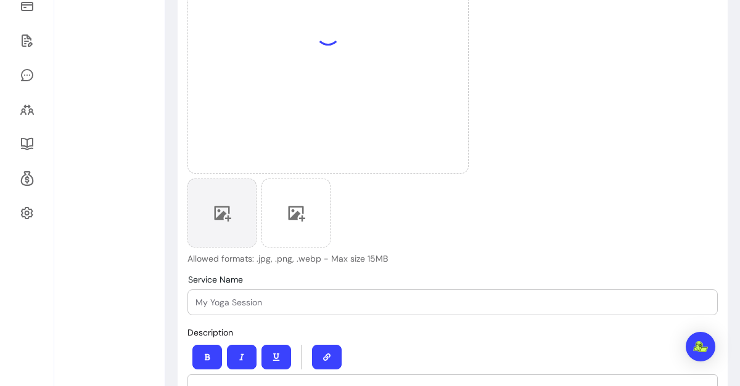
click at [224, 211] on icon at bounding box center [222, 213] width 18 height 18
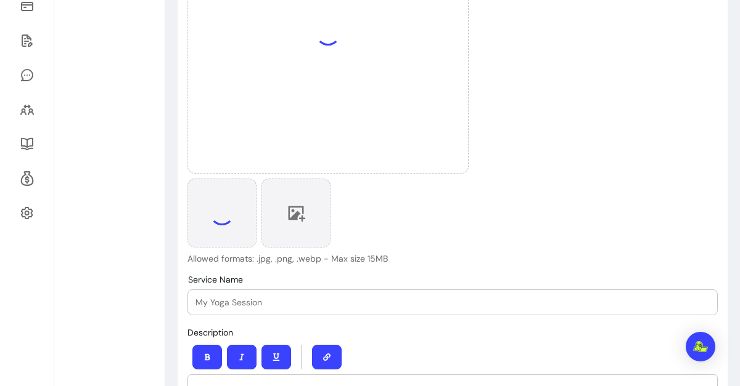
click at [299, 222] on div at bounding box center [295, 213] width 69 height 69
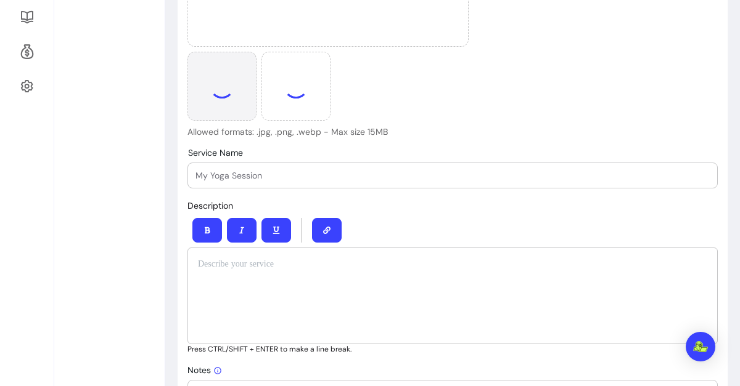
scroll to position [399, 0]
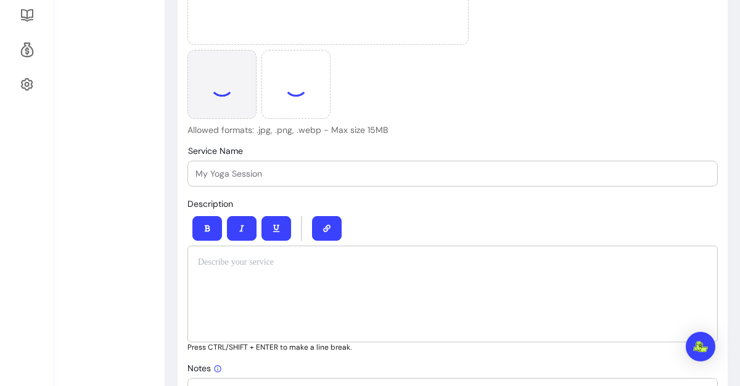
click at [415, 169] on input "Service Name" at bounding box center [452, 174] width 514 height 12
type input "Consulenza c"
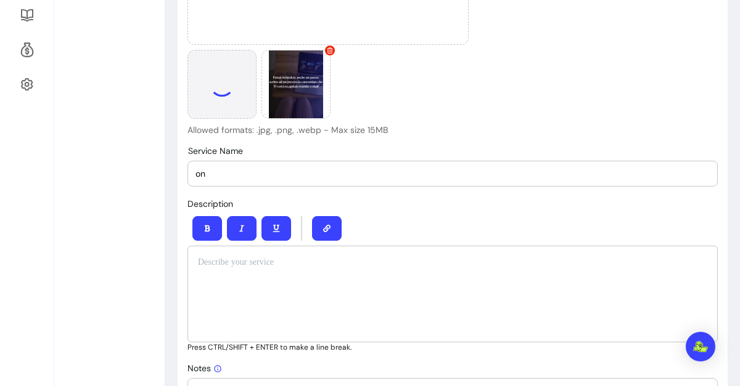
type input "o"
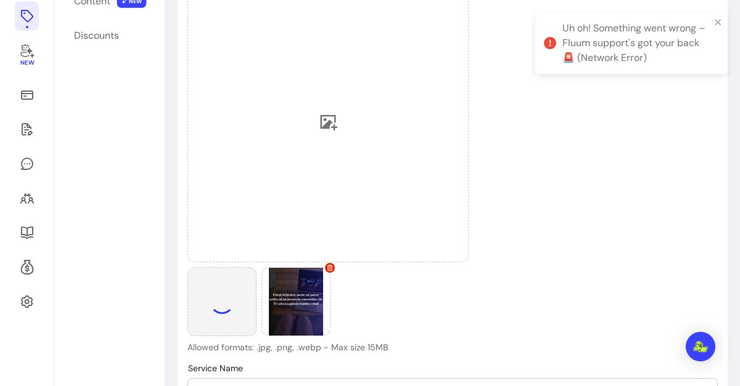
scroll to position [182, 0]
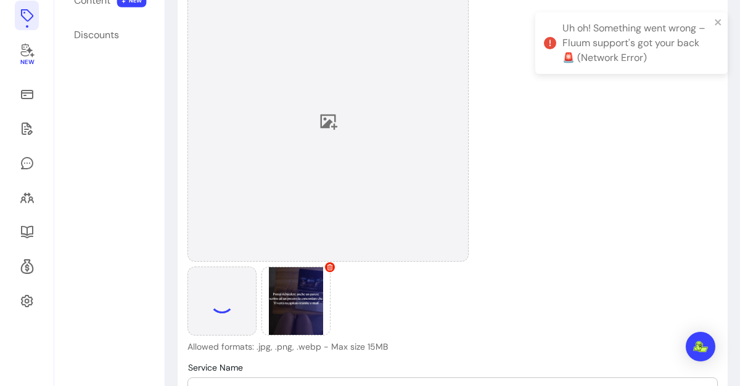
click at [350, 125] on div at bounding box center [327, 121] width 281 height 281
click at [329, 118] on icon at bounding box center [328, 121] width 18 height 18
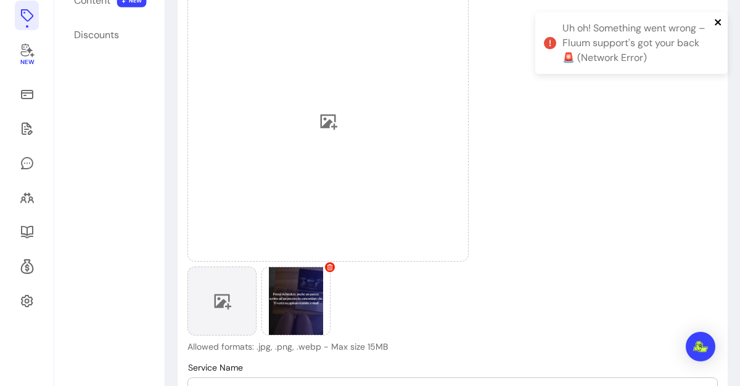
click at [720, 24] on icon "close" at bounding box center [717, 22] width 6 height 6
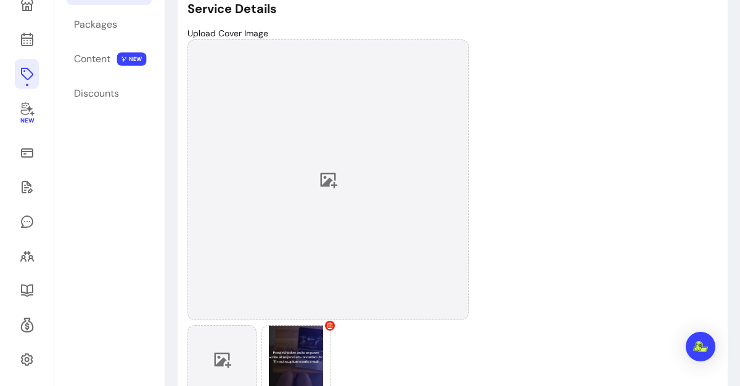
scroll to position [124, 0]
click at [319, 156] on div at bounding box center [327, 178] width 281 height 281
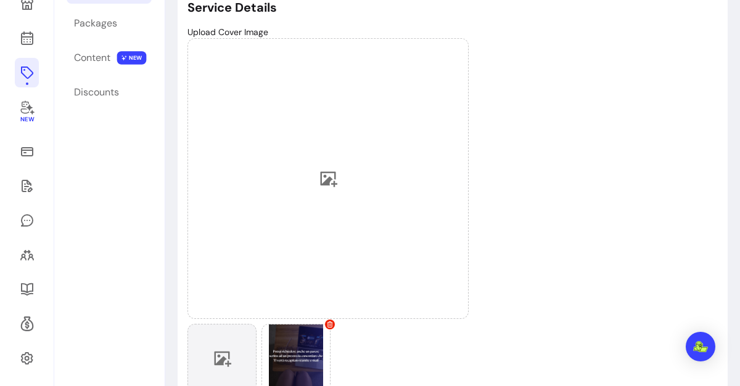
click at [560, 197] on div "Upload Cover Image Allowed formats: .jpg, .png, .webp - Max size 15MB" at bounding box center [452, 218] width 530 height 385
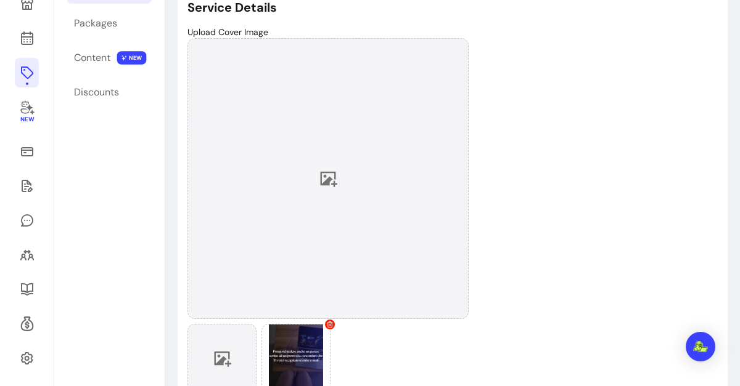
scroll to position [460, 0]
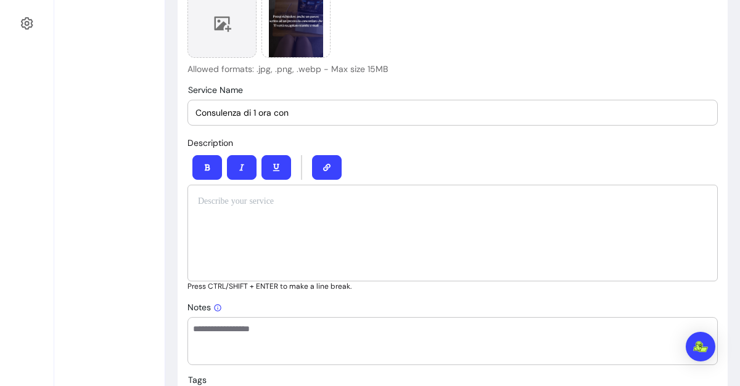
click at [255, 246] on div at bounding box center [452, 233] width 530 height 97
click at [300, 115] on input "Consulenza di 1 ora con" at bounding box center [452, 113] width 514 height 12
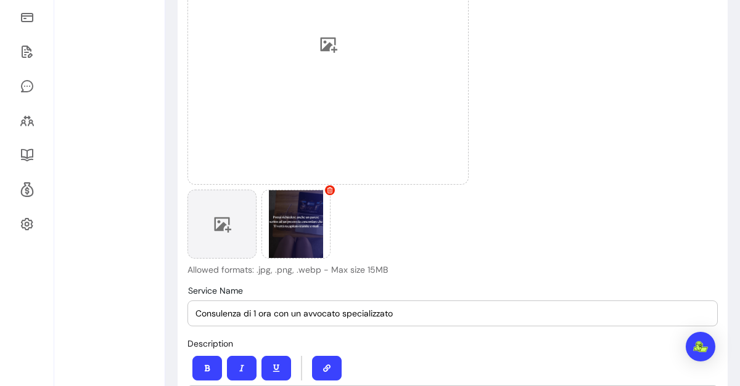
scroll to position [256, 0]
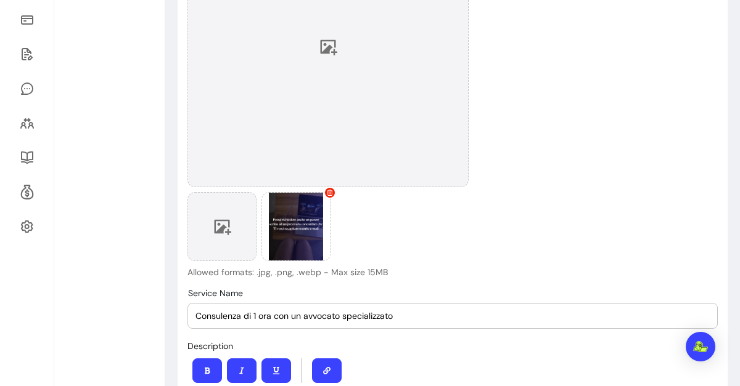
type input "Consulenza di 1 ora con un avvocato specializzato"
click at [335, 100] on div at bounding box center [327, 46] width 281 height 281
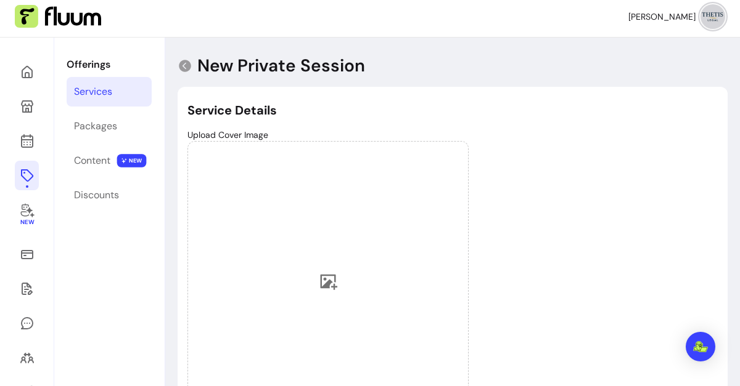
scroll to position [0, 0]
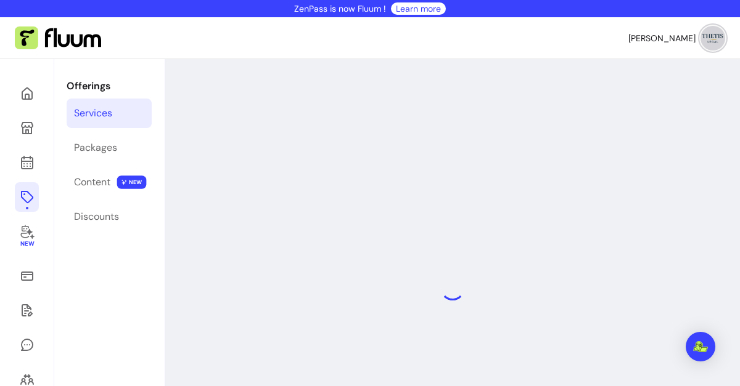
select select "***"
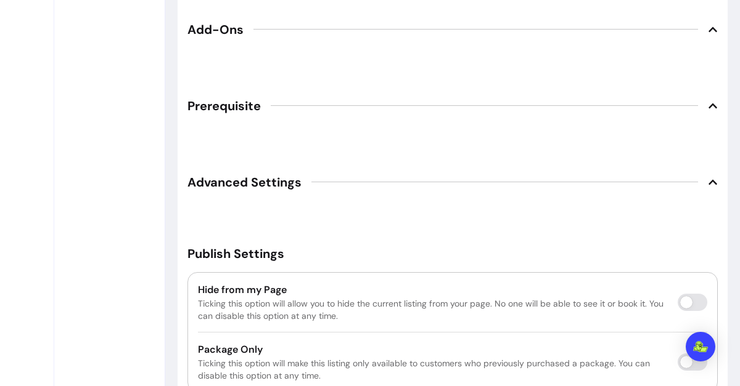
scroll to position [1993, 0]
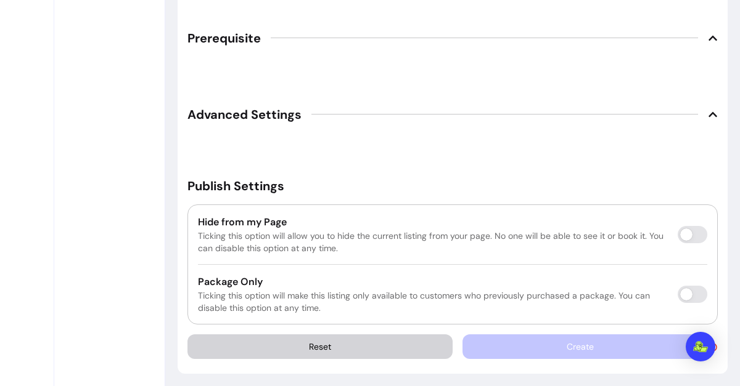
click at [525, 335] on div "Create" at bounding box center [589, 347] width 255 height 25
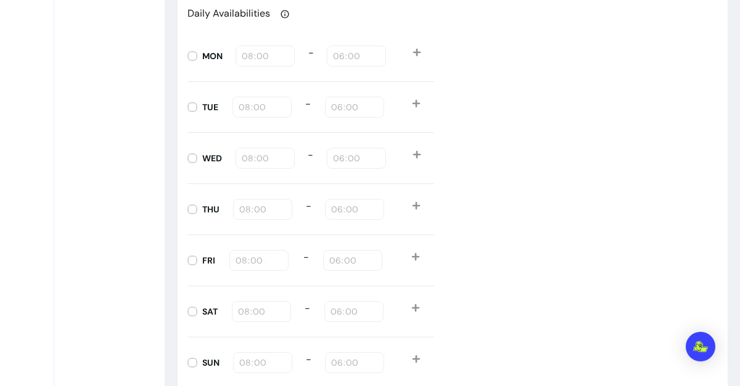
scroll to position [1367, 0]
click at [268, 55] on div "MON 08:00 - 18:00" at bounding box center [310, 56] width 247 height 51
click at [247, 51] on input "08:00" at bounding box center [265, 57] width 48 height 14
click at [340, 59] on input "18:00" at bounding box center [356, 57] width 48 height 14
type input "09:00"
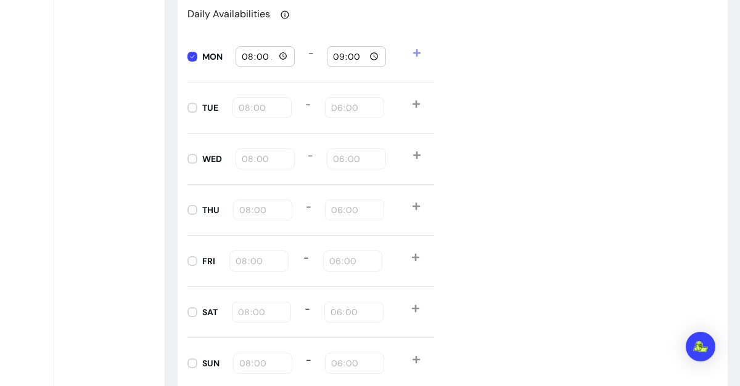
click at [256, 104] on div "TUE 08:00 - 18:00" at bounding box center [310, 108] width 247 height 51
click at [182, 99] on label "TUE" at bounding box center [202, 107] width 41 height 31
click at [346, 112] on input "18:00" at bounding box center [354, 108] width 48 height 14
type input "09:00"
click at [333, 156] on input "18:00" at bounding box center [356, 159] width 48 height 14
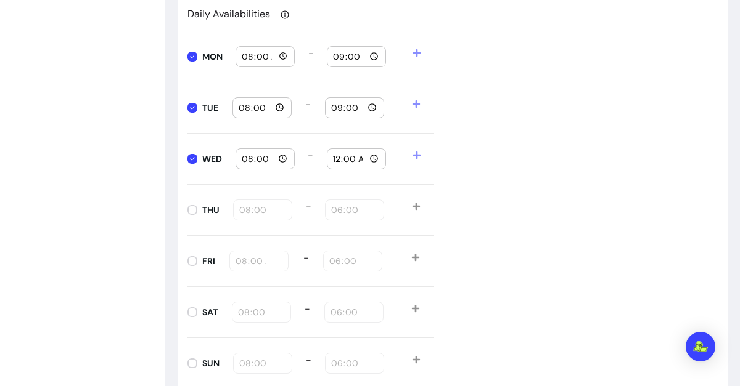
type input "09:00"
click at [187, 209] on label "THU" at bounding box center [203, 210] width 42 height 31
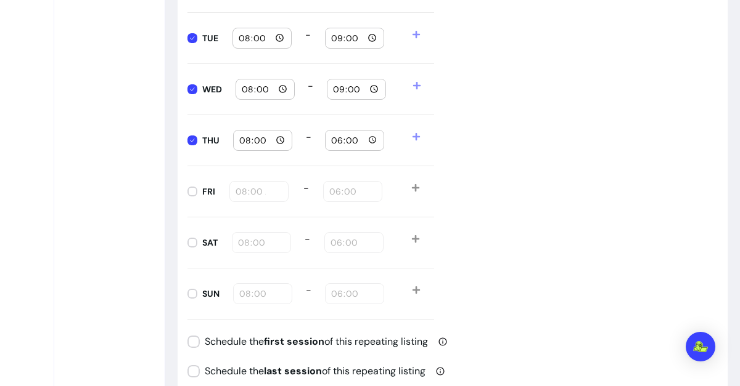
click at [338, 137] on input "18:00" at bounding box center [354, 141] width 48 height 14
type input "09:00"
click at [332, 193] on input "18:00" at bounding box center [353, 192] width 48 height 14
type input "09:00"
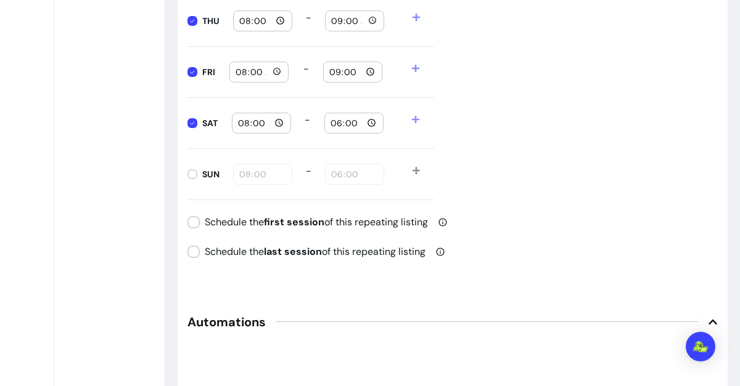
click at [335, 121] on input "18:00" at bounding box center [354, 123] width 48 height 14
click at [335, 121] on input "09:00" at bounding box center [354, 123] width 48 height 14
type input "18:00"
click at [350, 166] on div "SUN 08:00 - 18:00" at bounding box center [310, 174] width 247 height 51
click at [186, 165] on label "SUN" at bounding box center [203, 174] width 42 height 31
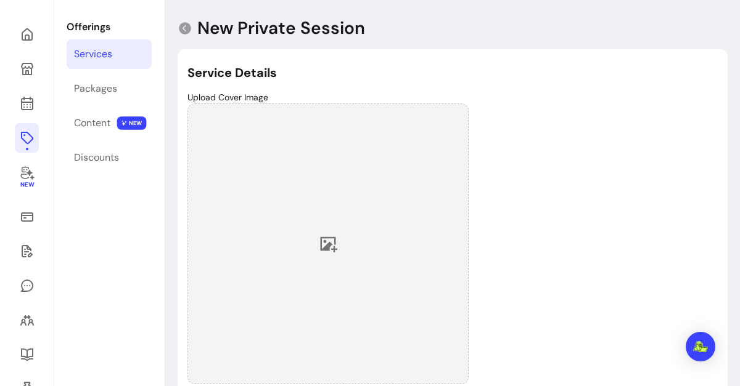
scroll to position [62, 0]
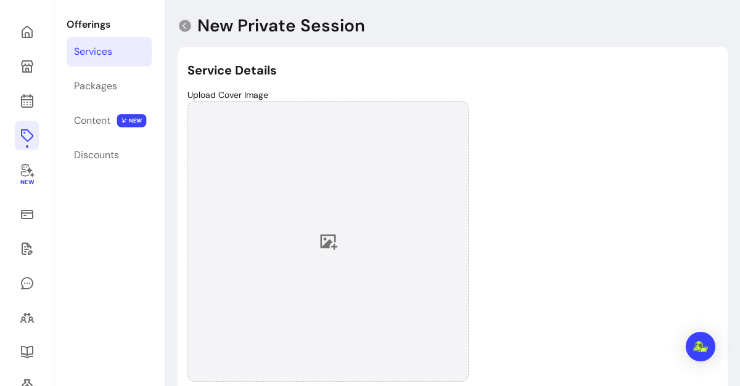
click at [332, 214] on div at bounding box center [327, 241] width 281 height 281
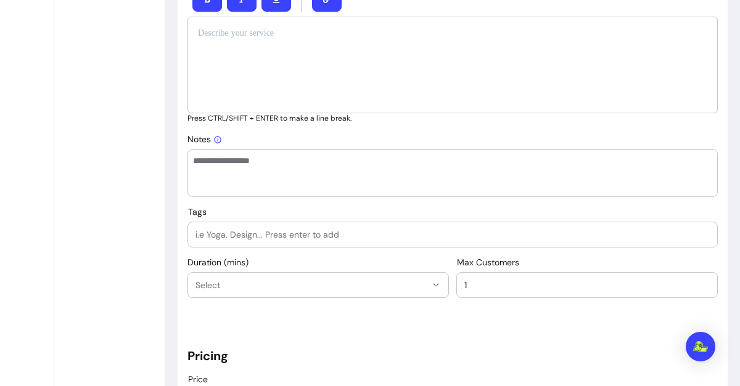
scroll to position [584, 0]
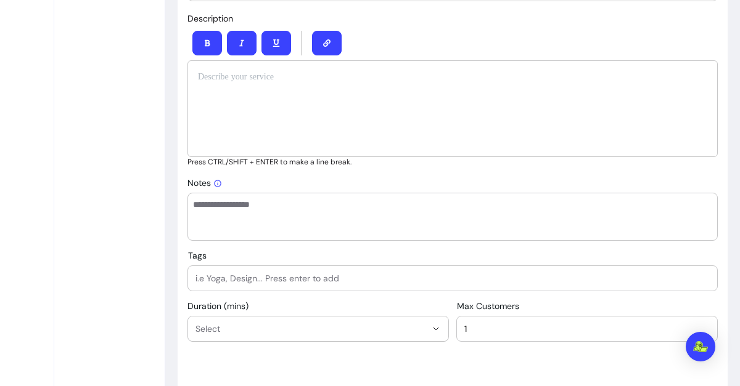
click at [451, 98] on div at bounding box center [452, 108] width 530 height 97
click at [255, 207] on textarea "Notes" at bounding box center [452, 216] width 519 height 37
paste textarea "**********"
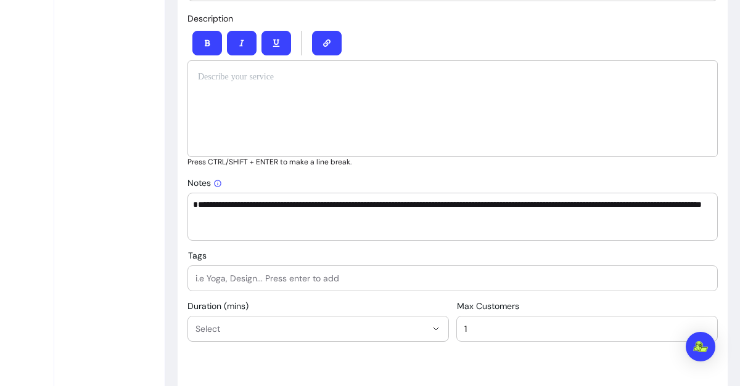
scroll to position [0, 0]
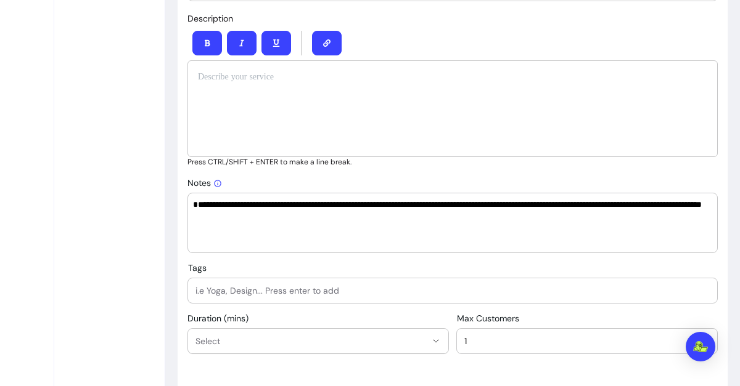
click at [255, 207] on textarea "**********" at bounding box center [448, 222] width 510 height 49
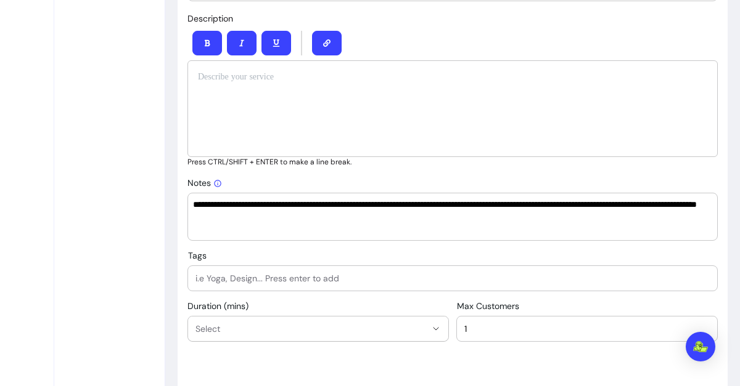
type textarea "**********"
click at [365, 155] on div at bounding box center [452, 108] width 530 height 97
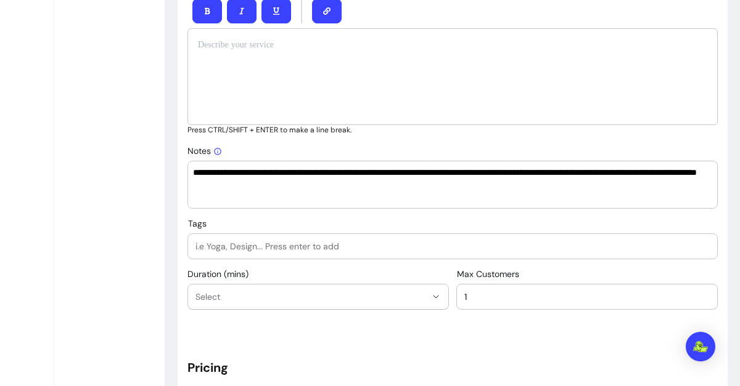
scroll to position [663, 0]
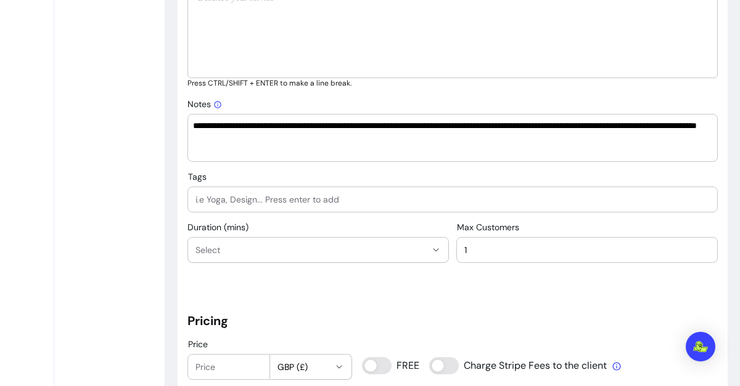
click at [410, 253] on span "Select" at bounding box center [310, 250] width 231 height 12
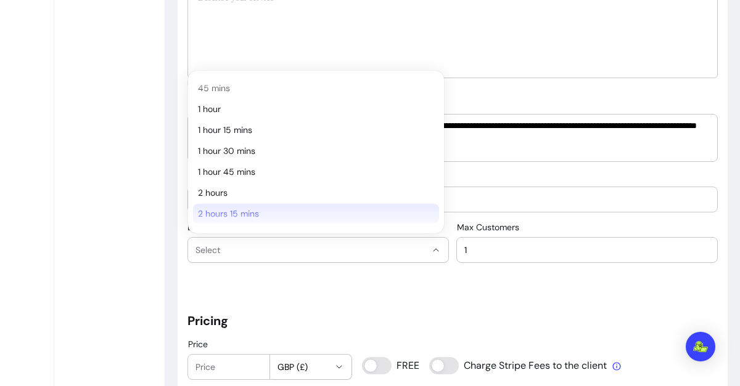
scroll to position [123, 0]
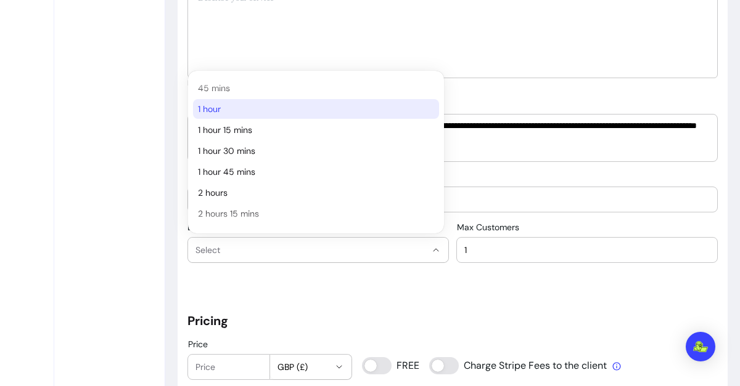
click at [216, 100] on li "1 hour" at bounding box center [316, 109] width 246 height 20
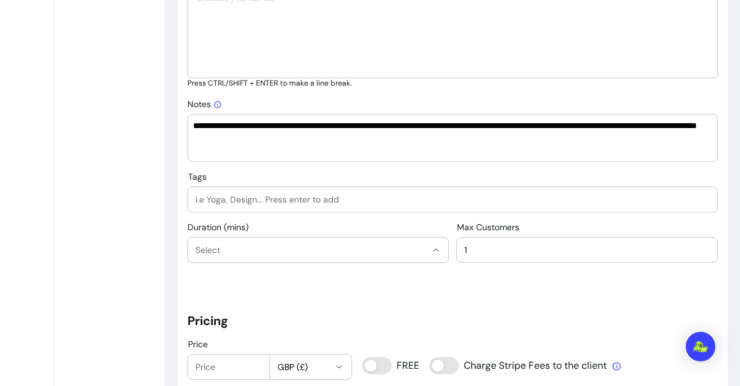
select select "**"
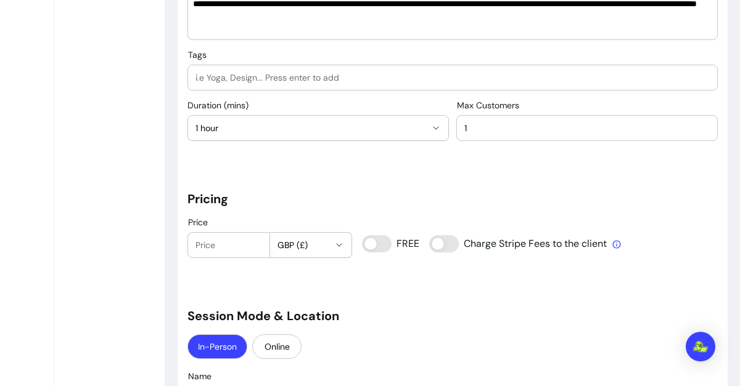
scroll to position [789, 0]
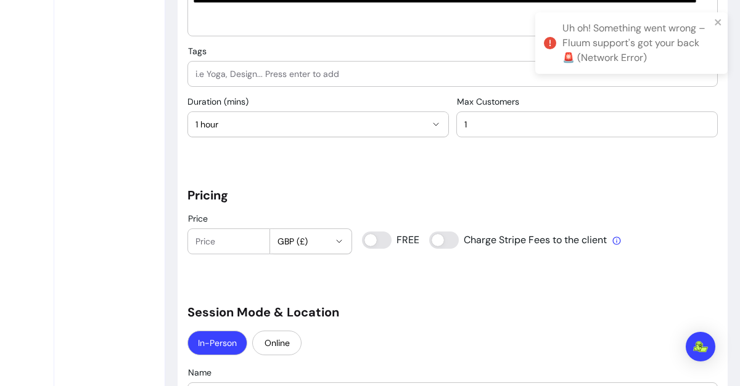
click at [224, 246] on input "Price" at bounding box center [228, 241] width 67 height 12
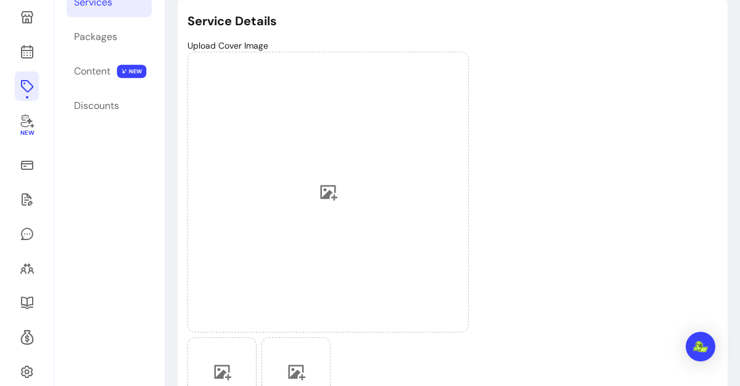
scroll to position [0, 0]
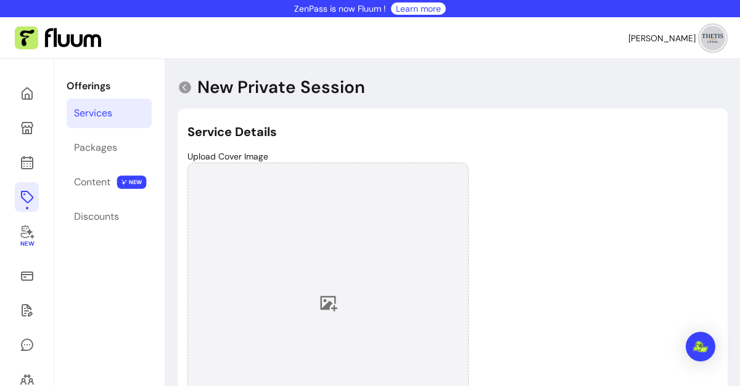
type input "80.00"
click at [314, 310] on div at bounding box center [327, 303] width 281 height 281
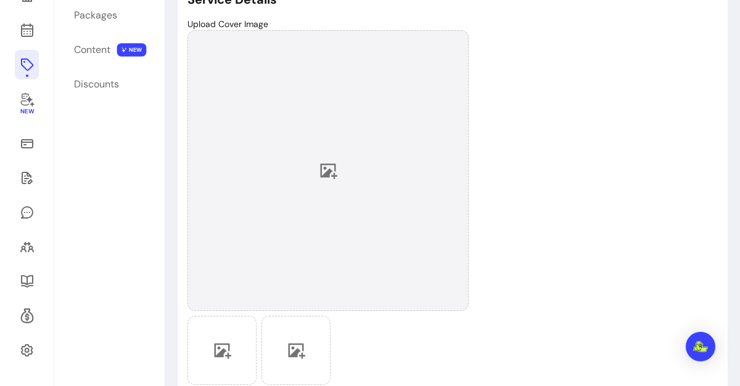
scroll to position [133, 0]
click at [335, 186] on div at bounding box center [327, 170] width 281 height 281
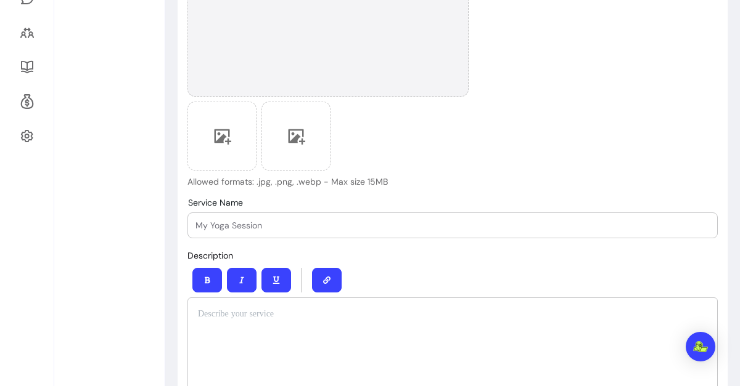
scroll to position [348, 0]
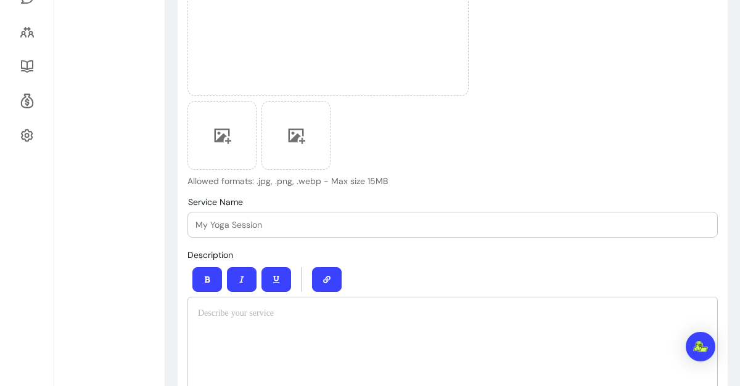
click at [283, 225] on input "Service Name" at bounding box center [452, 225] width 514 height 12
click at [242, 229] on input "Consulenza con un Avvocato specializzato" at bounding box center [452, 225] width 514 height 12
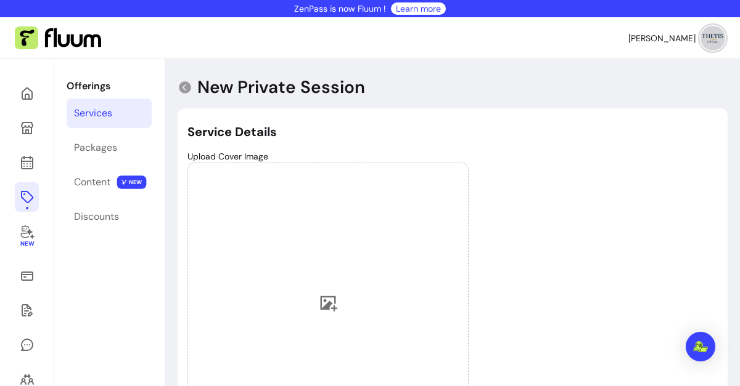
scroll to position [0, 0]
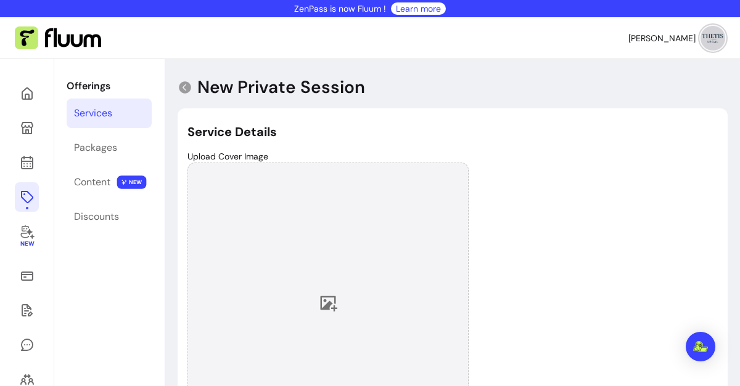
type input "Consulenza di 1 ora con un Avvocato specializzato"
click at [318, 306] on div at bounding box center [327, 303] width 281 height 281
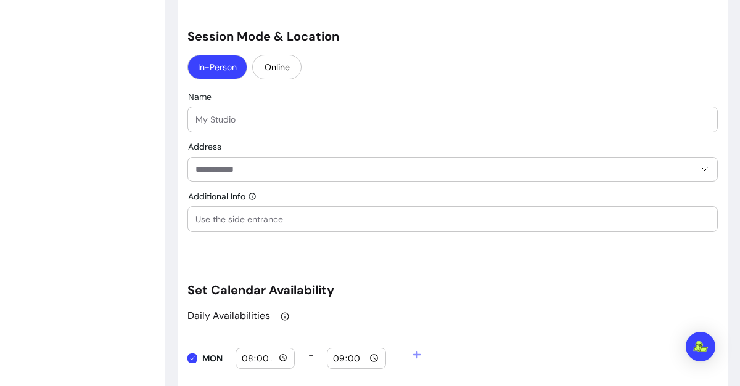
scroll to position [1066, 0]
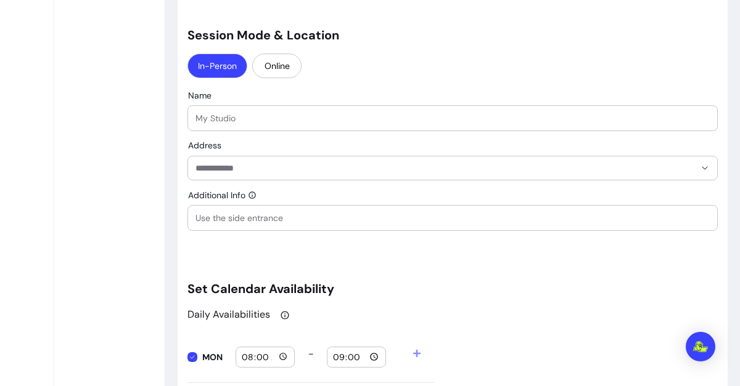
click at [293, 124] on div "" at bounding box center [452, 118] width 514 height 25
click at [279, 57] on button "Online" at bounding box center [276, 66] width 49 height 25
select select "****"
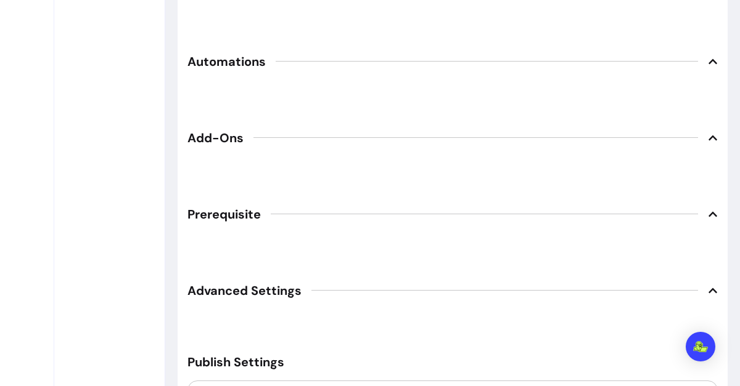
scroll to position [1712, 0]
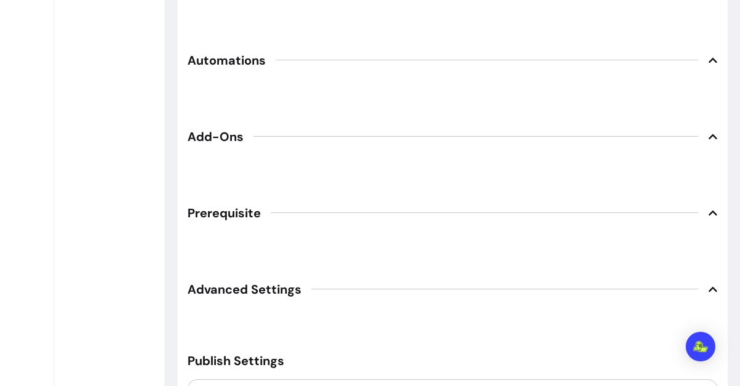
click at [708, 55] on icon at bounding box center [713, 60] width 10 height 10
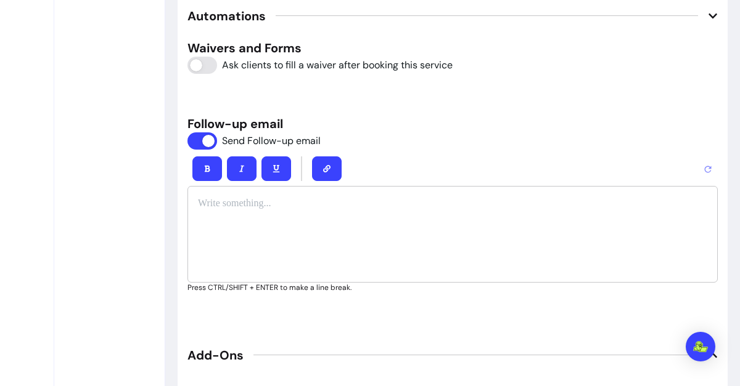
scroll to position [1757, 0]
click at [611, 105] on div "Waivers and Forms Ask clients to fill a waiver after booking this service Follo…" at bounding box center [452, 165] width 530 height 253
click at [219, 218] on div at bounding box center [452, 234] width 530 height 97
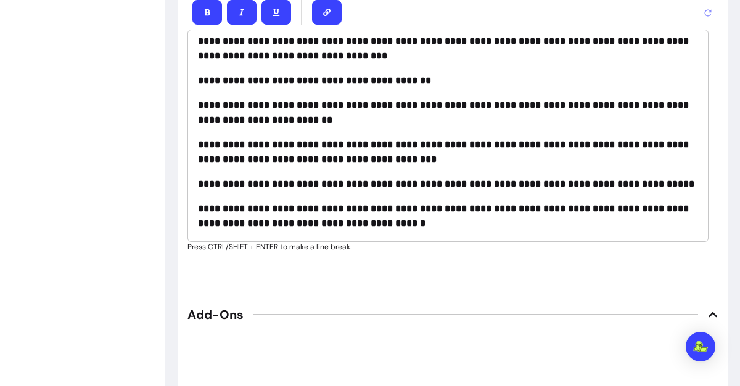
scroll to position [158, 0]
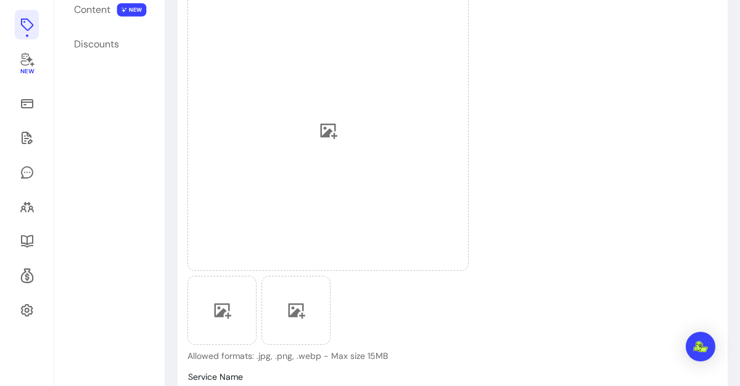
scroll to position [0, 0]
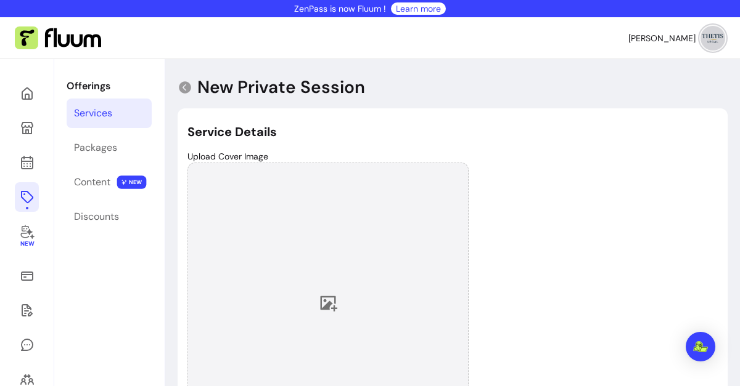
click at [323, 300] on icon at bounding box center [328, 303] width 18 height 18
click at [419, 9] on link "Learn more" at bounding box center [418, 8] width 45 height 12
click at [311, 271] on div at bounding box center [327, 303] width 281 height 281
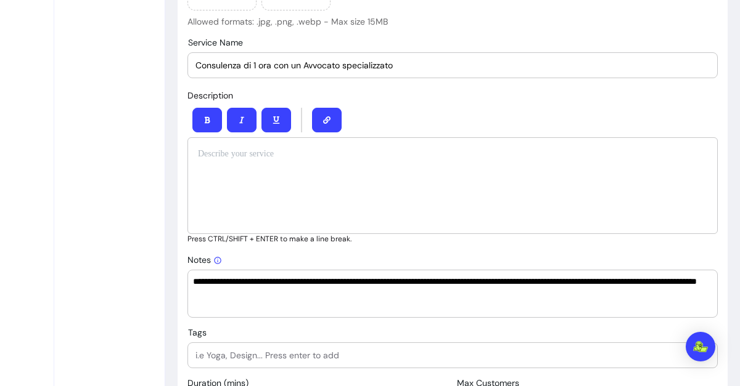
scroll to position [497, 0]
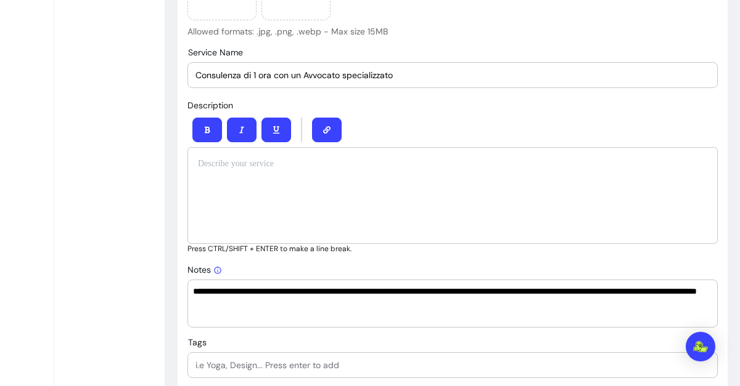
drag, startPoint x: 404, startPoint y: 84, endPoint x: 192, endPoint y: 72, distance: 211.7
click at [192, 72] on div "Service Name Consulenza di 1 ora con un Avvocato specializzato" at bounding box center [452, 75] width 529 height 25
drag, startPoint x: 407, startPoint y: 77, endPoint x: 179, endPoint y: 102, distance: 229.4
click at [458, 169] on div at bounding box center [452, 195] width 530 height 97
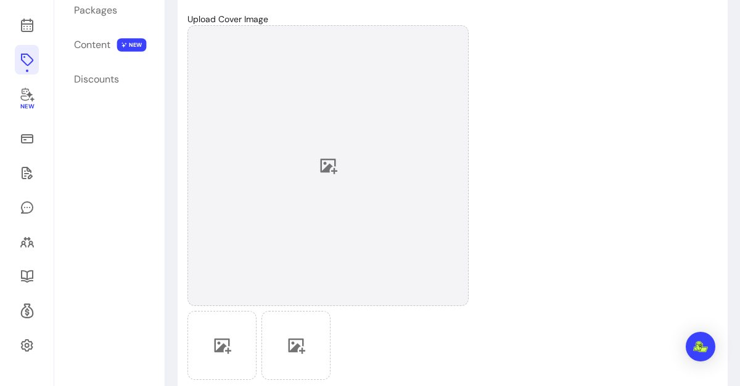
scroll to position [142, 0]
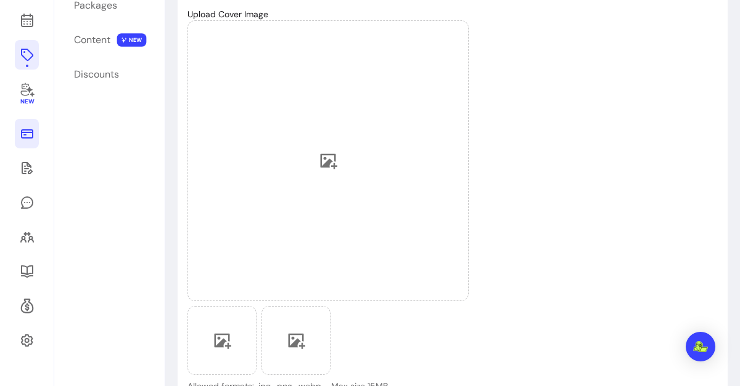
click at [33, 142] on link at bounding box center [27, 134] width 24 height 30
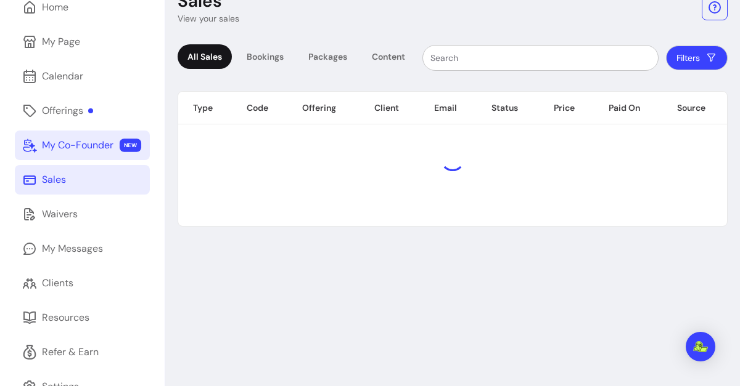
scroll to position [59, 0]
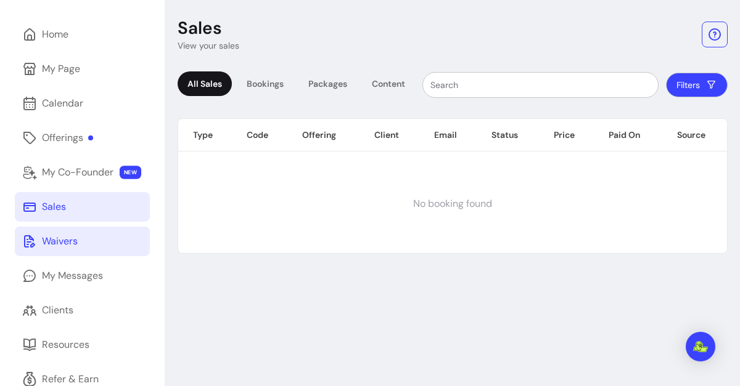
click at [65, 237] on div "Waivers" at bounding box center [60, 241] width 36 height 15
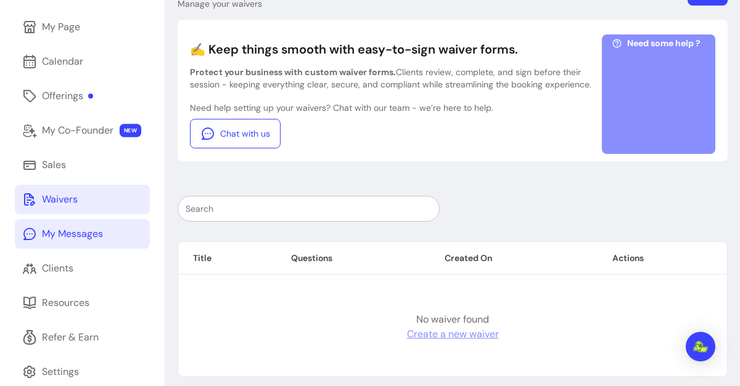
scroll to position [108, 0]
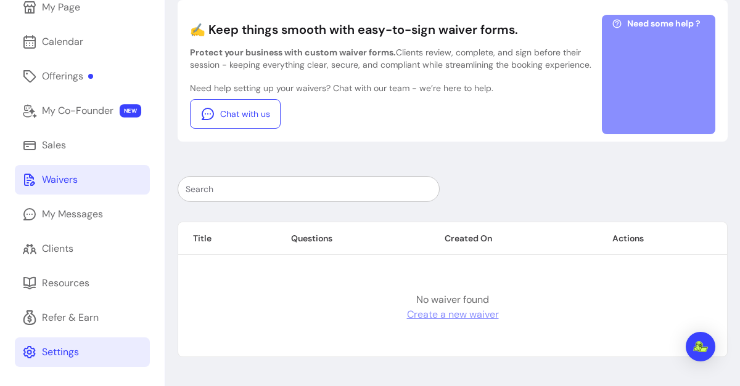
click at [67, 349] on div "Settings" at bounding box center [60, 352] width 37 height 15
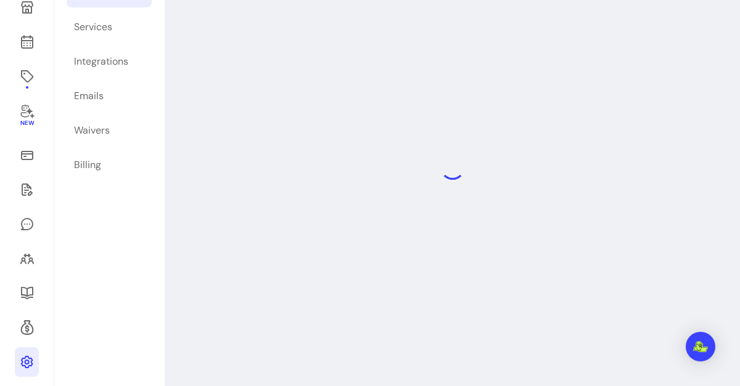
scroll to position [59, 0]
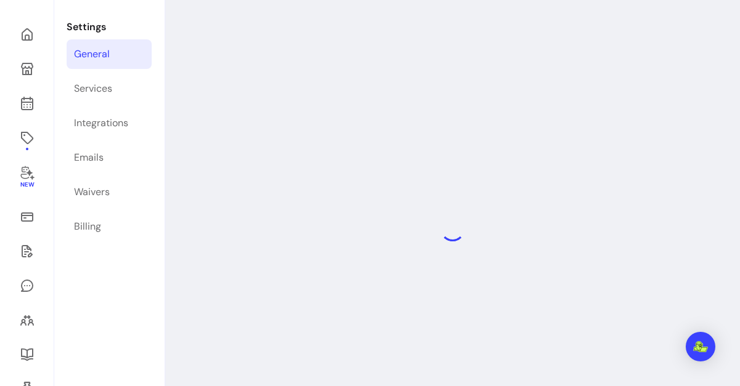
select select "**********"
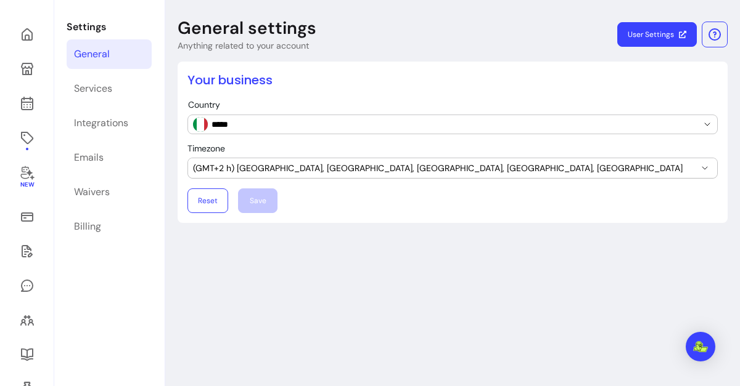
click at [62, 96] on div "Settings General Services Integrations Emails Waivers Billing" at bounding box center [109, 229] width 110 height 459
click at [76, 96] on link "Services" at bounding box center [109, 89] width 85 height 30
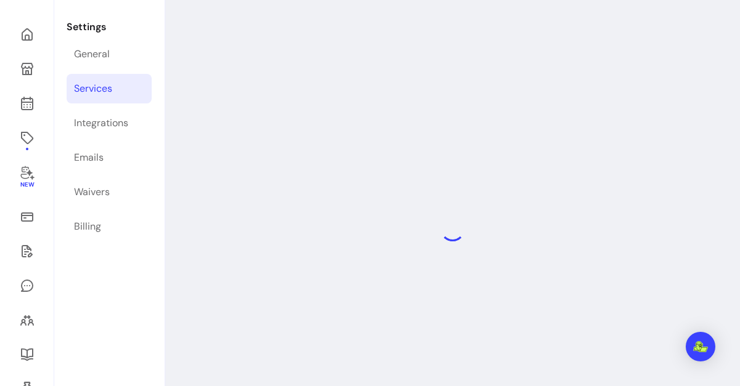
select select "***"
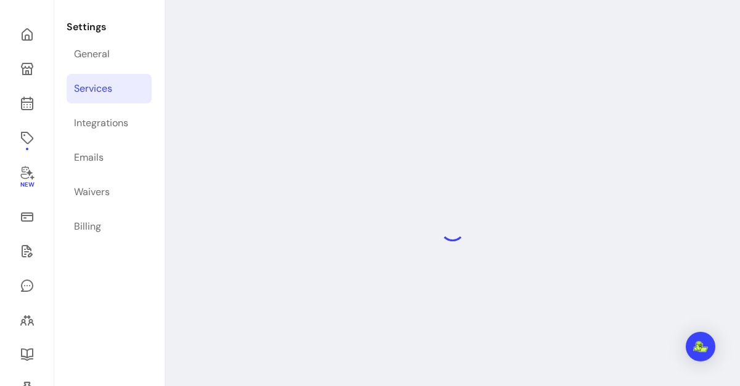
select select "***"
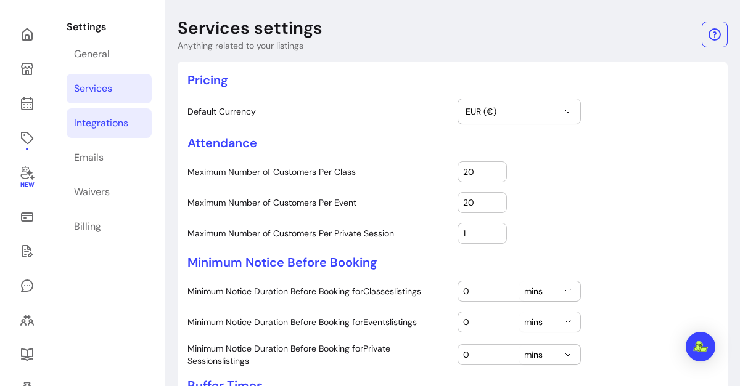
click at [97, 119] on div "Integrations" at bounding box center [101, 123] width 54 height 15
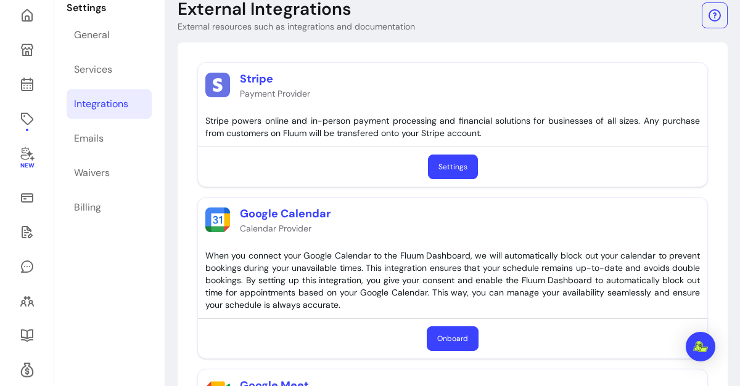
scroll to position [76, 0]
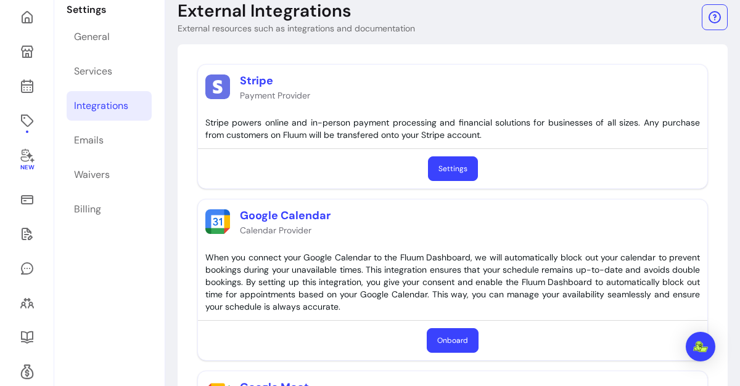
click at [439, 162] on link "Settings" at bounding box center [453, 169] width 50 height 25
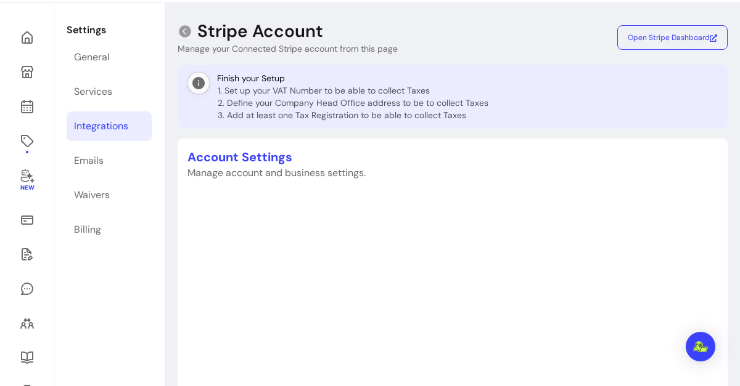
scroll to position [69, 0]
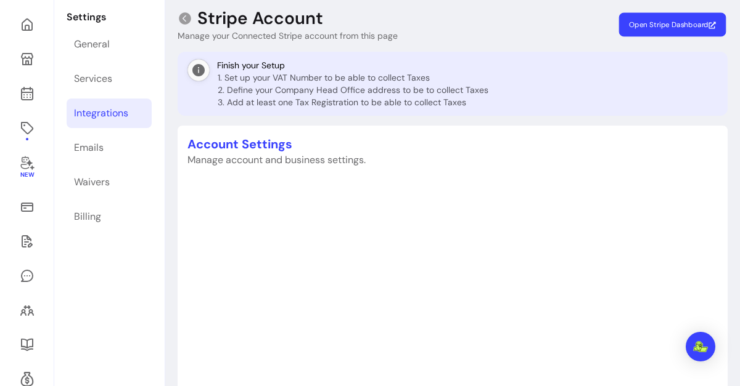
click at [629, 29] on span "Open Stripe Dashboard" at bounding box center [672, 25] width 87 height 10
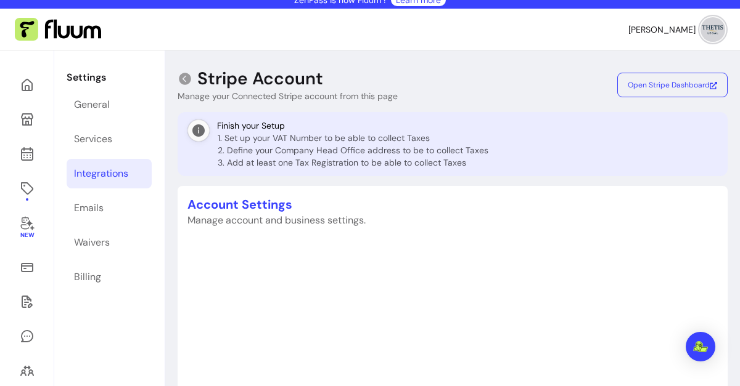
scroll to position [7, 0]
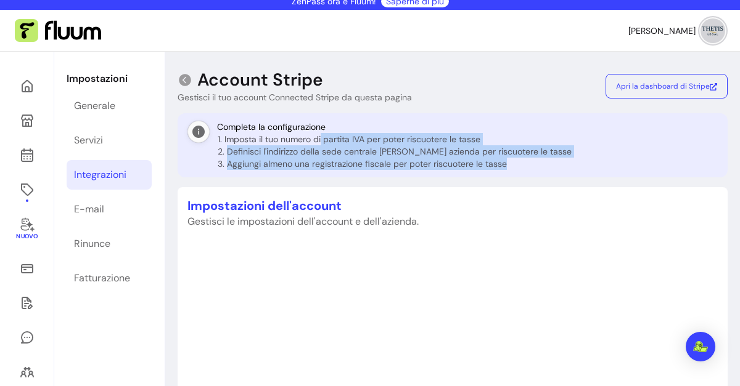
drag, startPoint x: 510, startPoint y: 164, endPoint x: 317, endPoint y: 135, distance: 195.7
click at [317, 135] on ol "Imposta il tuo numero di partita IVA per poter riscuotere le tasse Definisci l'…" at bounding box center [395, 151] width 354 height 37
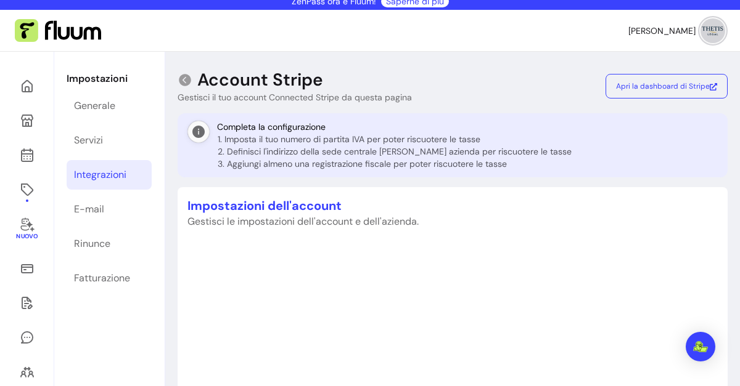
click at [184, 78] on icon at bounding box center [185, 80] width 12 height 12
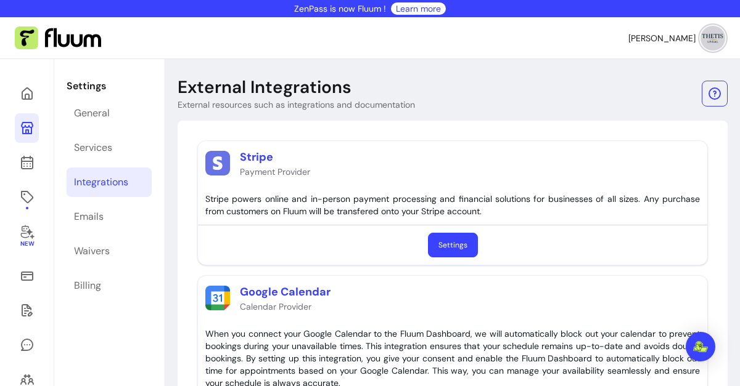
click at [25, 127] on icon at bounding box center [27, 128] width 12 height 12
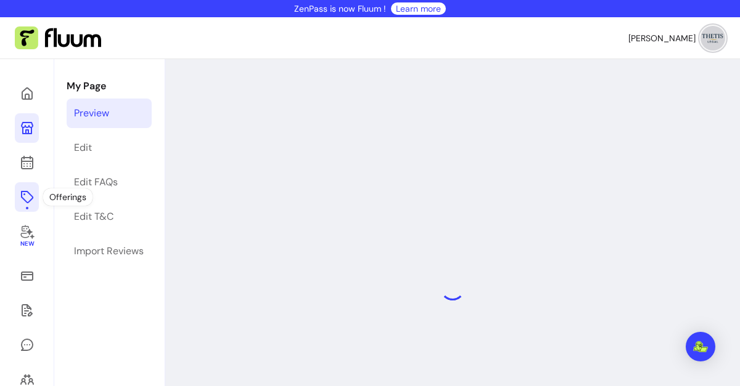
click at [27, 201] on icon at bounding box center [27, 197] width 15 height 15
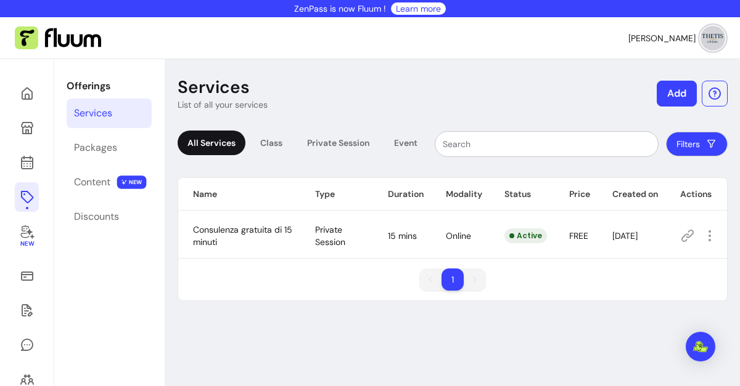
click at [446, 281] on li "1" at bounding box center [452, 280] width 22 height 22
click at [466, 282] on ul "1 1" at bounding box center [452, 280] width 67 height 22
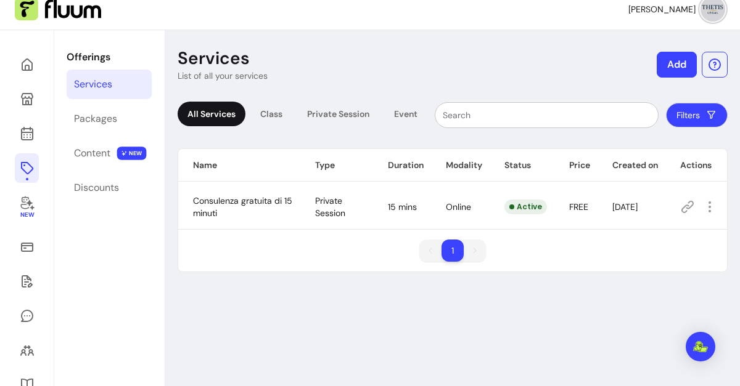
scroll to position [30, 0]
click at [671, 61] on button "Add" at bounding box center [676, 64] width 40 height 26
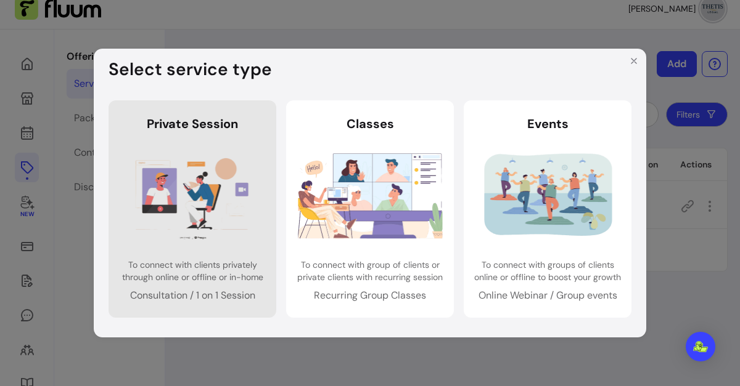
click at [204, 205] on img at bounding box center [192, 195] width 145 height 96
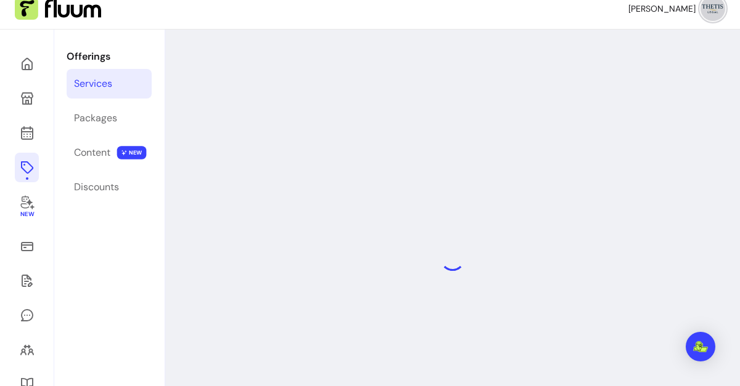
select select "***"
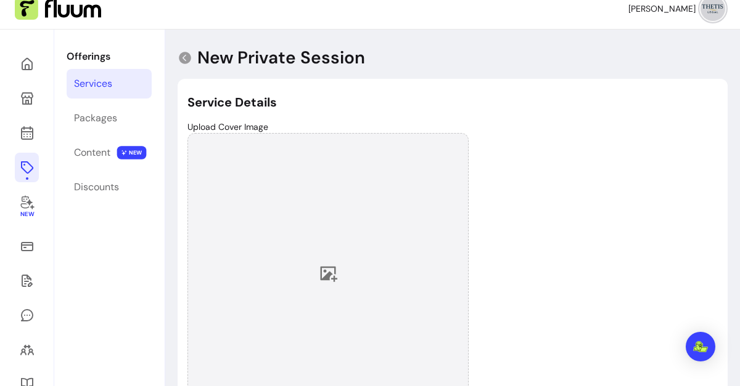
click at [312, 261] on div at bounding box center [327, 273] width 281 height 281
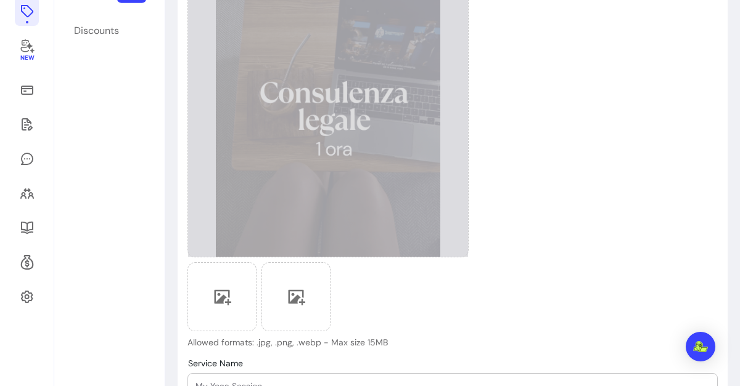
scroll to position [153, 0]
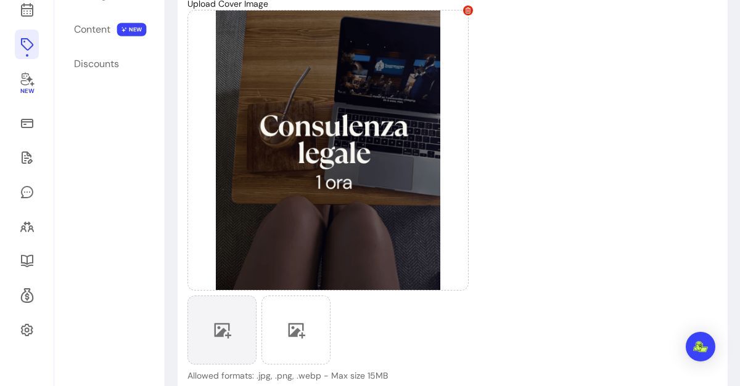
click at [232, 336] on div at bounding box center [221, 330] width 69 height 69
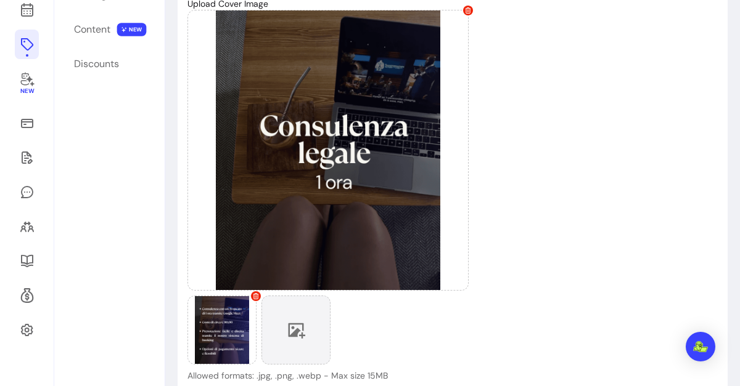
click at [290, 342] on div at bounding box center [295, 330] width 69 height 69
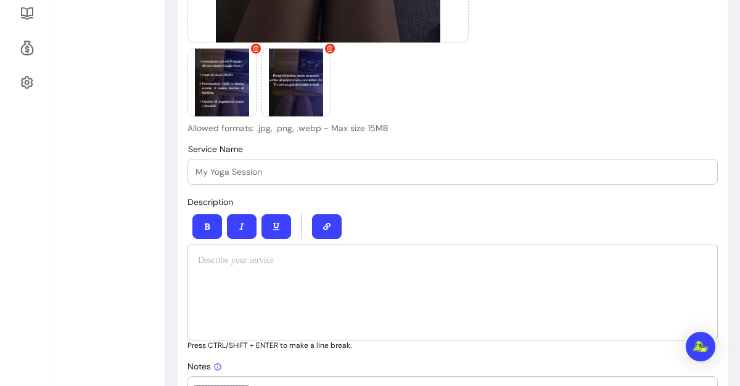
scroll to position [399, 0]
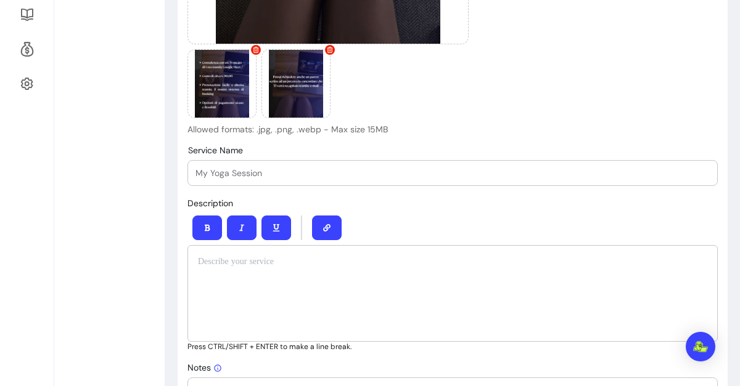
click at [354, 167] on input "Service Name" at bounding box center [452, 173] width 514 height 12
click at [396, 174] on input "Service Name" at bounding box center [452, 173] width 514 height 12
paste input "Consulenza di 1 ora con un Avvocato specializzato"
type input "Consulenza di 1 ora con un Avvocato specializzato"
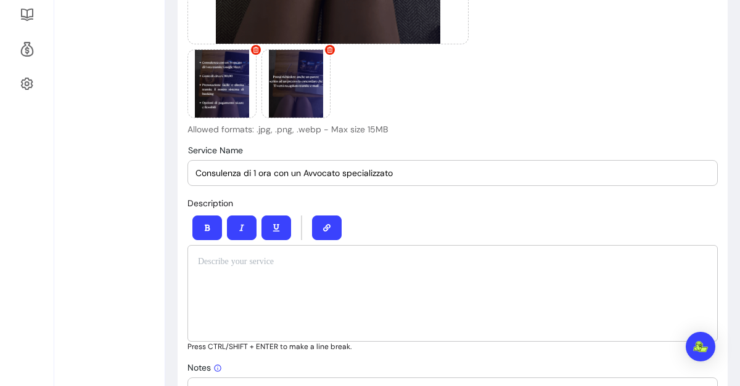
click at [398, 271] on div at bounding box center [452, 293] width 530 height 97
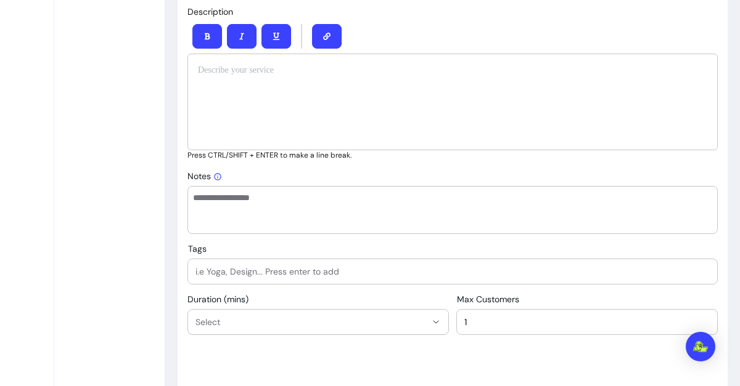
scroll to position [590, 0]
click at [510, 211] on textarea "Notes" at bounding box center [452, 210] width 519 height 37
click at [328, 105] on div at bounding box center [452, 102] width 530 height 97
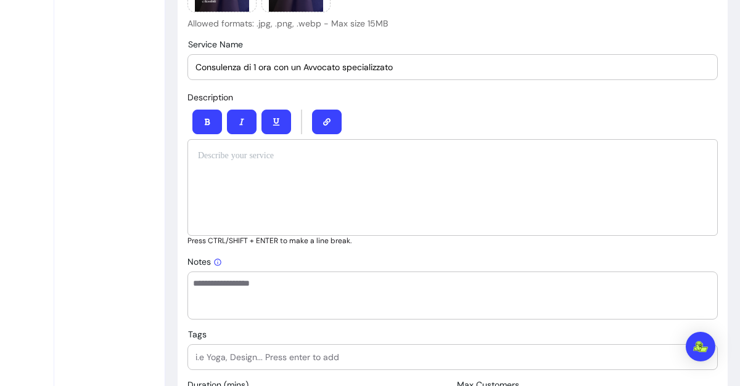
scroll to position [489, 0]
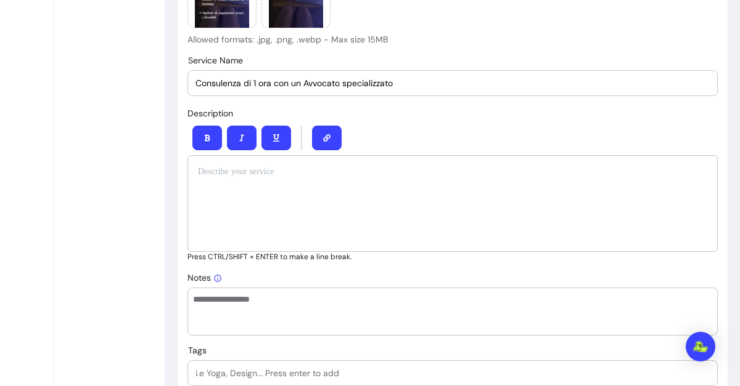
click at [284, 312] on textarea "Notes" at bounding box center [452, 311] width 519 height 37
paste textarea "**********"
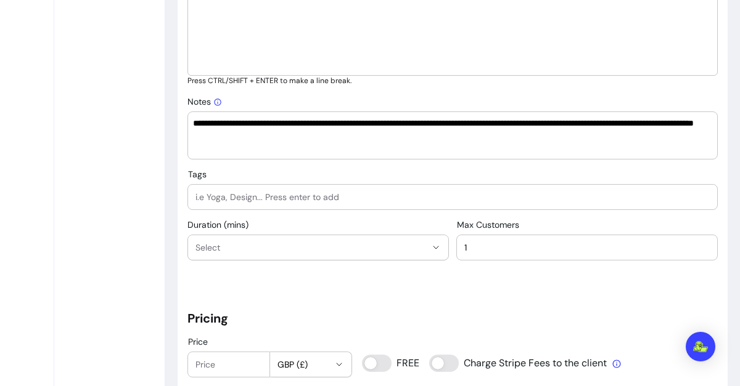
scroll to position [666, 0]
type textarea "**********"
click at [291, 251] on span "Select" at bounding box center [310, 248] width 231 height 12
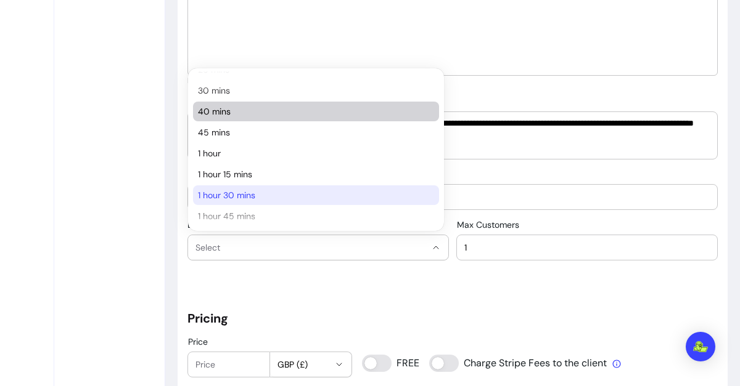
scroll to position [78, 0]
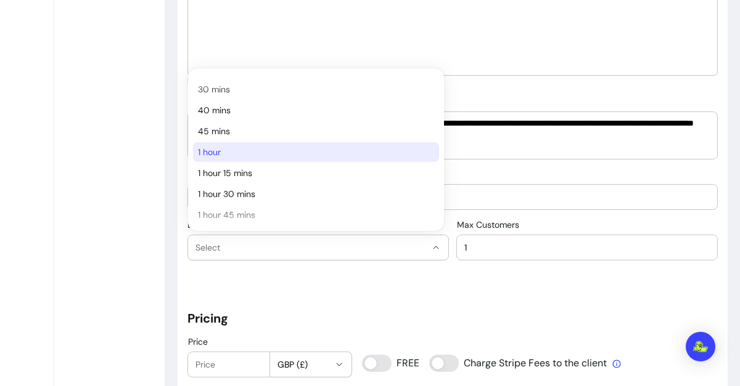
click at [234, 150] on span "1 hour" at bounding box center [310, 152] width 224 height 12
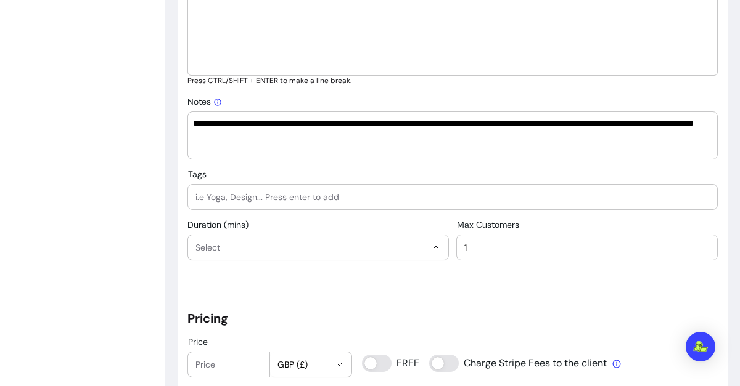
select select "**"
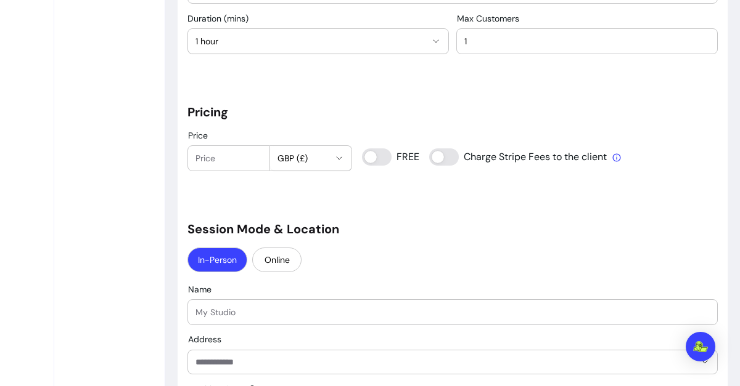
scroll to position [954, 0]
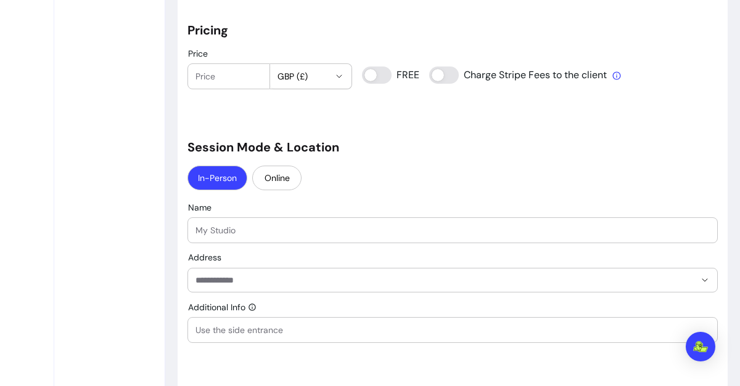
click at [234, 75] on input "Price" at bounding box center [228, 76] width 67 height 12
type input "80.00"
click at [409, 152] on h5 "Session Mode & Location" at bounding box center [452, 147] width 530 height 17
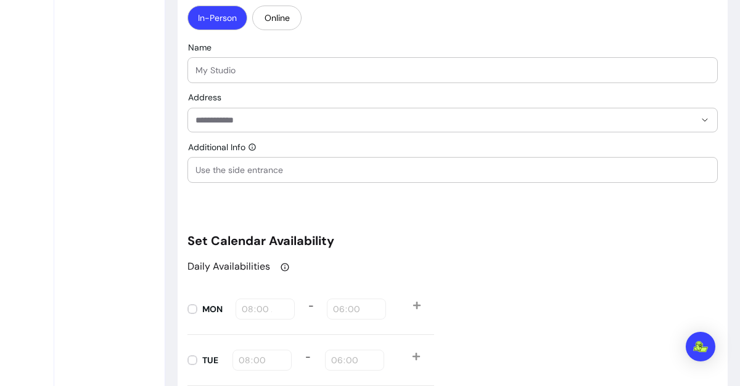
scroll to position [1114, 0]
click at [282, 25] on button "Online" at bounding box center [276, 18] width 49 height 25
select select "****"
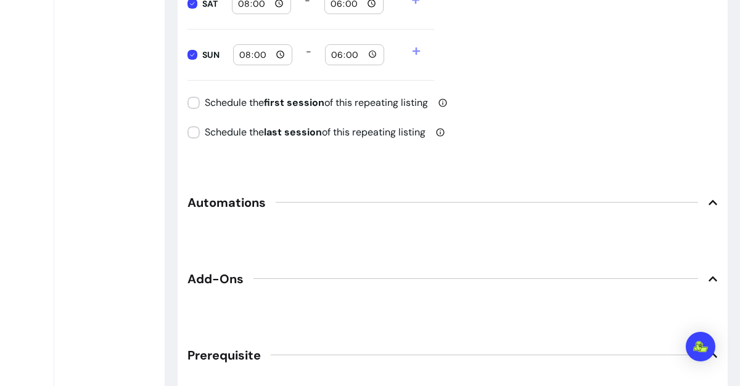
scroll to position [1635, 0]
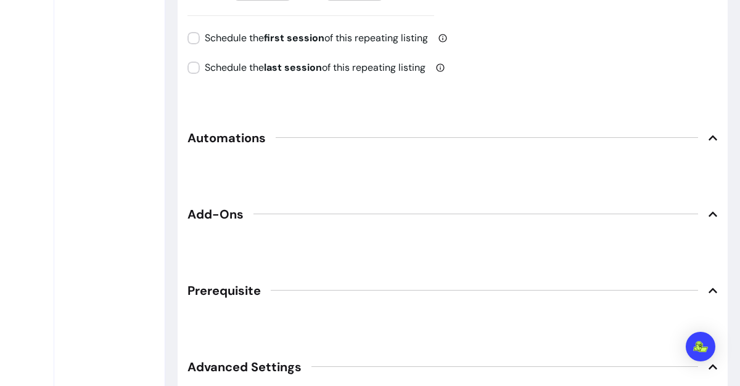
click at [708, 137] on icon at bounding box center [713, 138] width 10 height 10
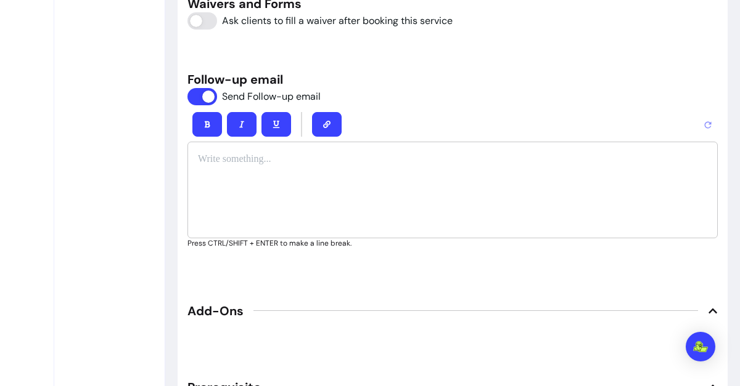
scroll to position [1802, 0]
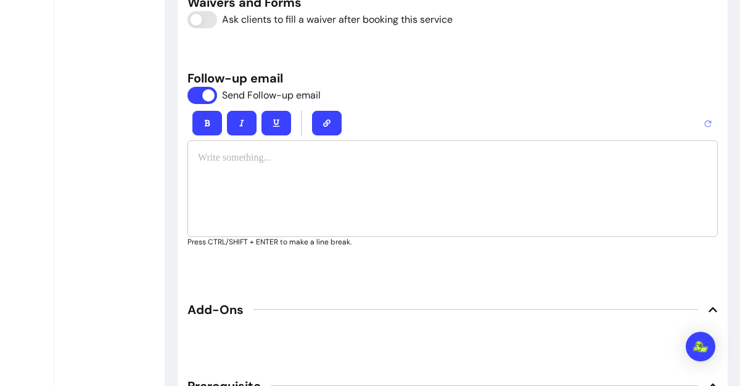
click at [422, 130] on div at bounding box center [452, 123] width 530 height 35
click at [328, 151] on p at bounding box center [452, 158] width 509 height 15
paste div
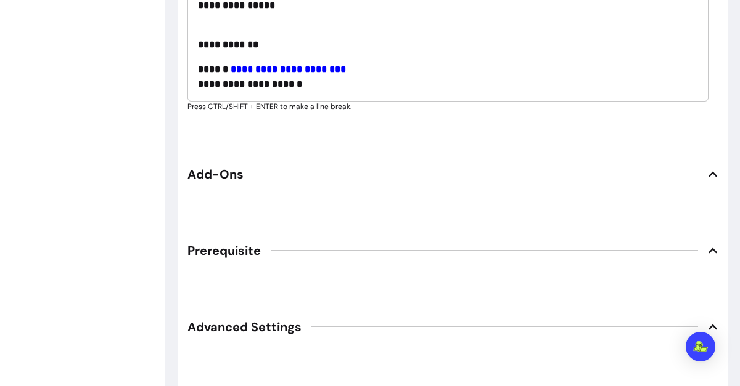
scroll to position [2071, 0]
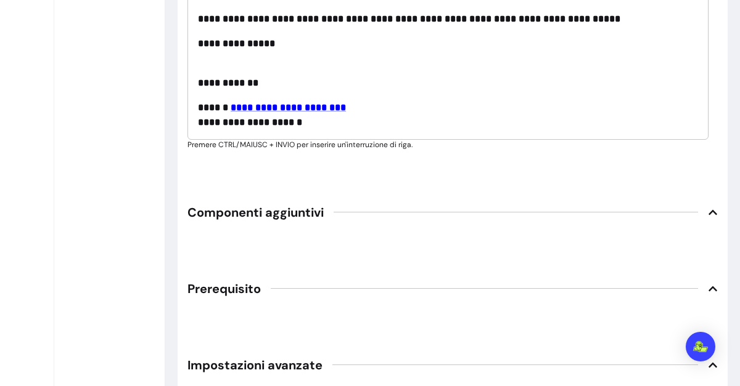
scroll to position [2013, 0]
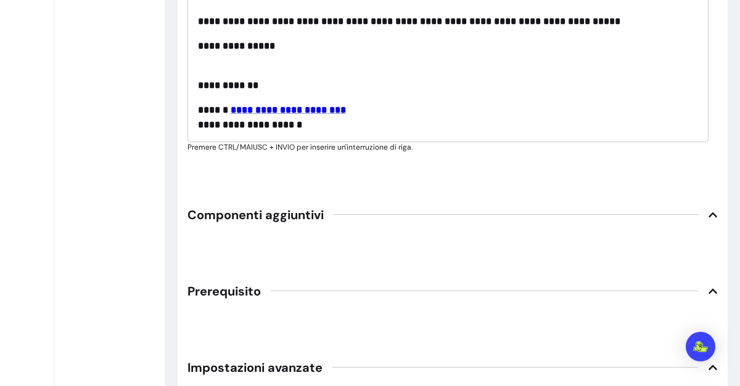
click at [432, 211] on span "Componenti aggiuntivi" at bounding box center [452, 215] width 530 height 27
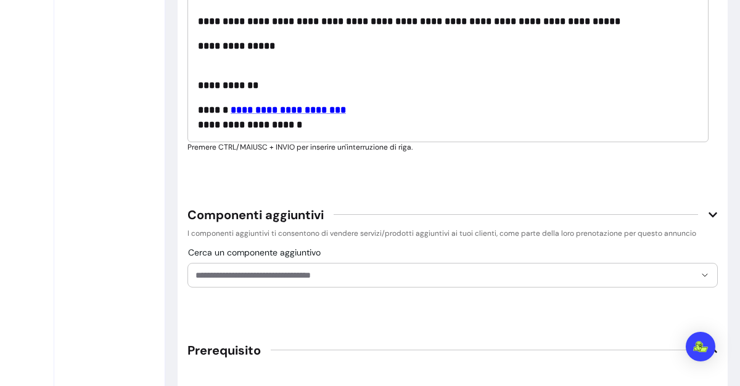
click at [432, 211] on span "Componenti aggiuntivi" at bounding box center [452, 215] width 530 height 27
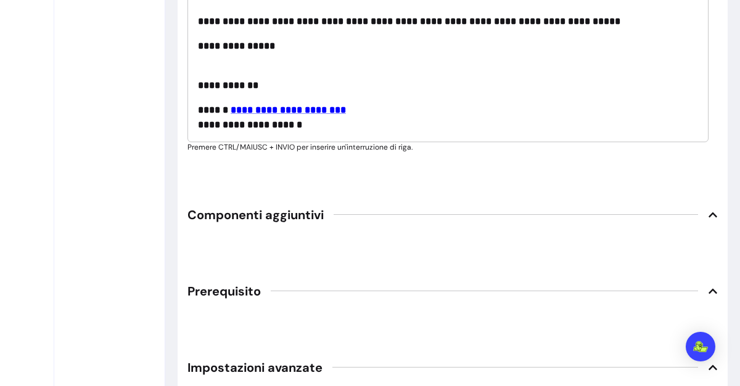
click at [432, 211] on span "Componenti aggiuntivi" at bounding box center [452, 215] width 530 height 27
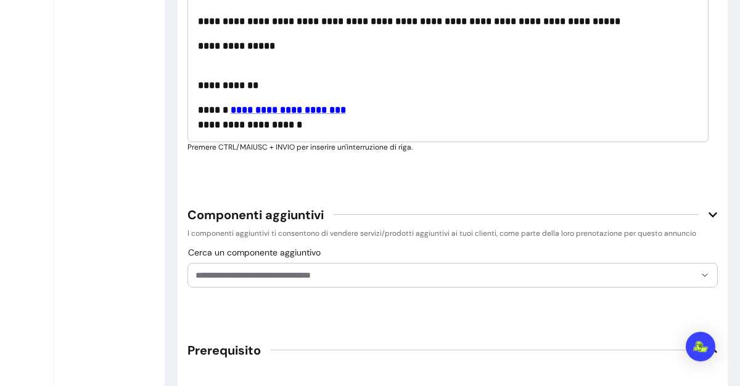
click at [432, 211] on span "Componenti aggiuntivi" at bounding box center [452, 215] width 530 height 27
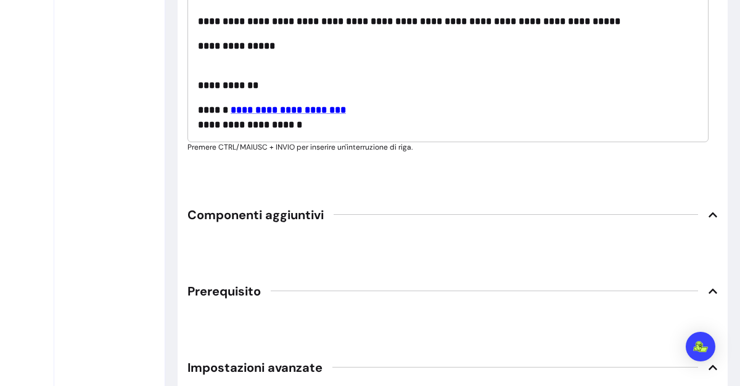
click at [432, 211] on span "Componenti aggiuntivi" at bounding box center [452, 215] width 530 height 27
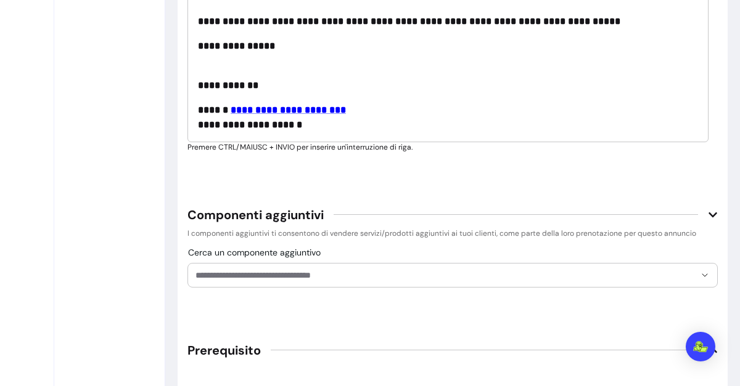
click at [432, 211] on span "Componenti aggiuntivi" at bounding box center [452, 215] width 530 height 27
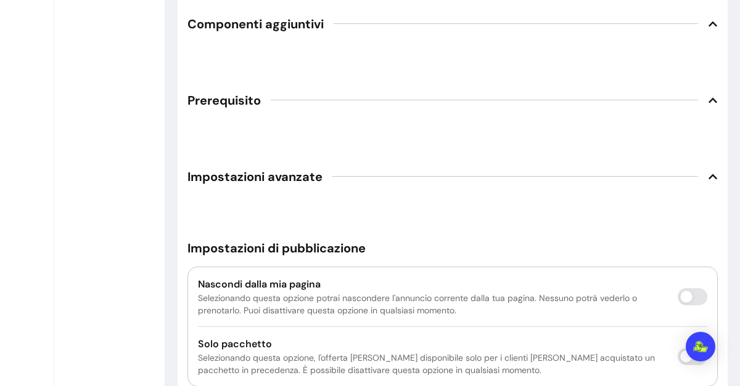
scroll to position [2266, 0]
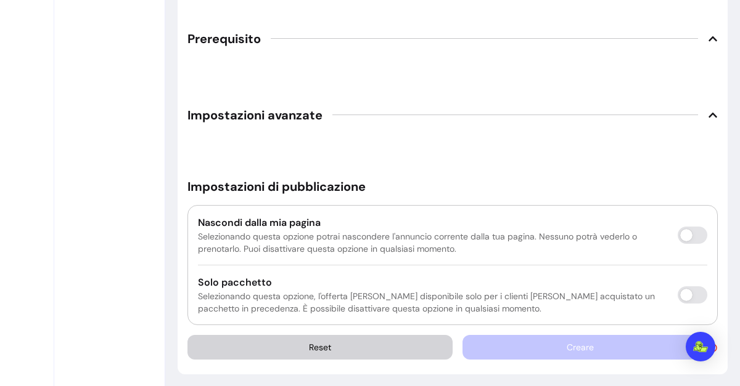
click at [398, 109] on span "Impostazioni avanzate" at bounding box center [452, 115] width 530 height 27
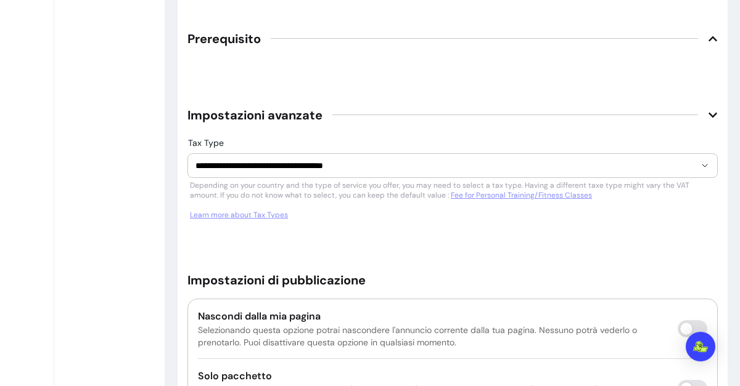
click at [398, 109] on span "Impostazioni avanzate" at bounding box center [452, 115] width 530 height 27
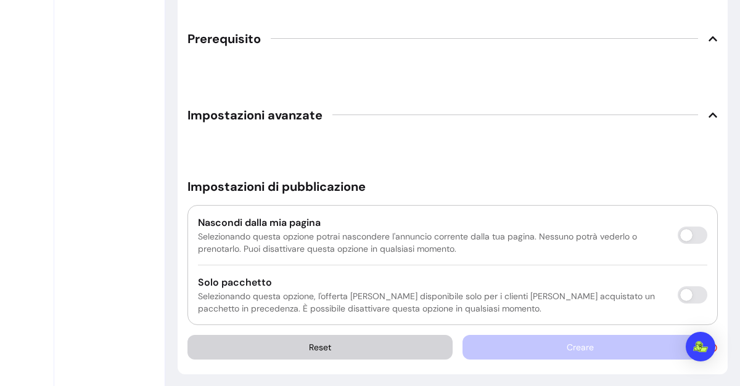
click at [398, 109] on span "Impostazioni avanzate" at bounding box center [452, 115] width 530 height 27
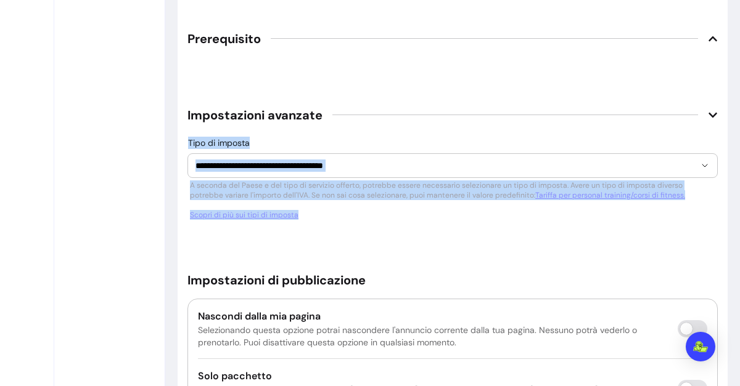
click at [389, 141] on div "**********" at bounding box center [452, 181] width 530 height 84
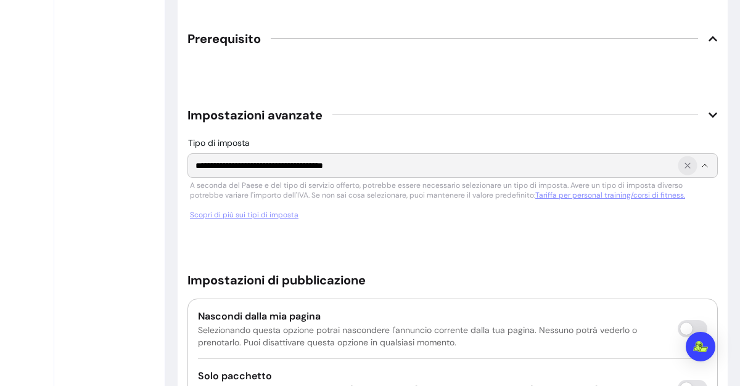
click at [682, 163] on icon "Mostra suggerimenti" at bounding box center [687, 166] width 10 height 10
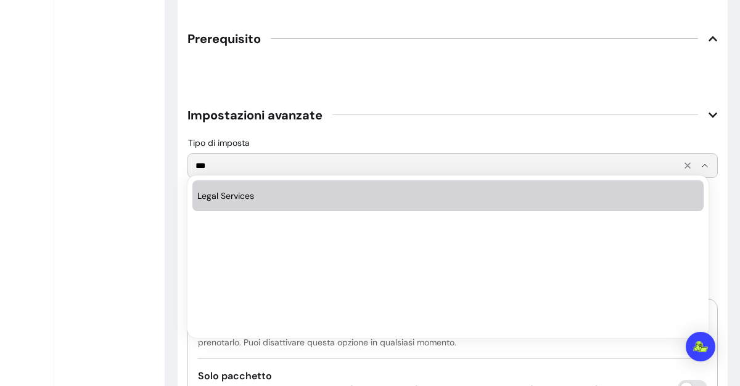
scroll to position [0, 0]
click at [259, 206] on li "Legal Services" at bounding box center [447, 196] width 511 height 31
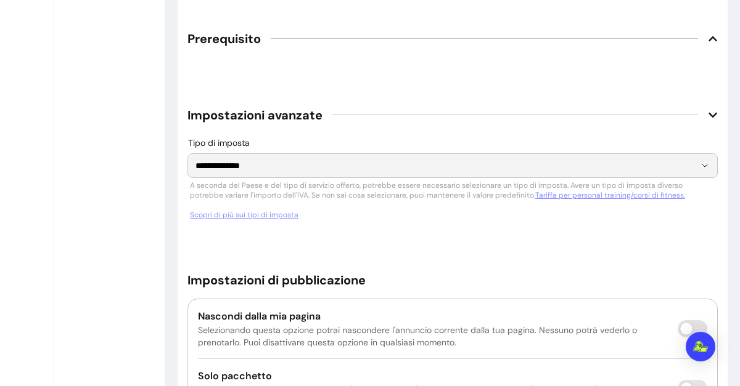
type input "**********"
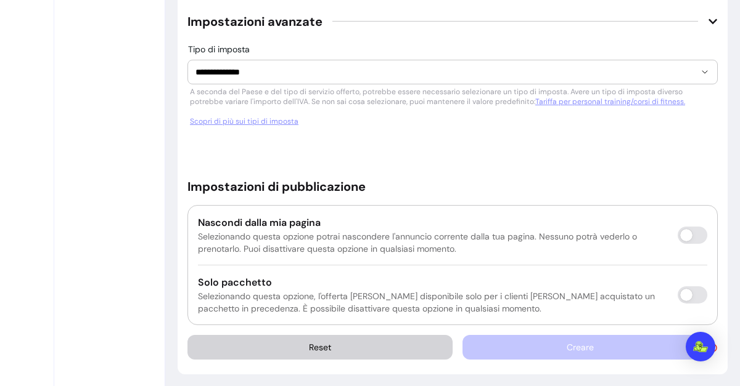
click at [560, 340] on div "Creare" at bounding box center [589, 347] width 255 height 25
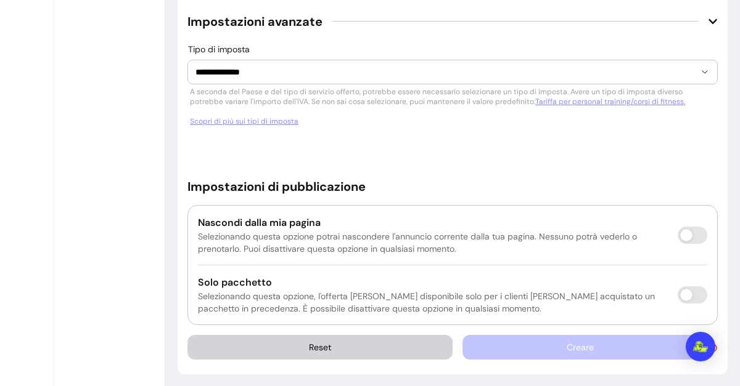
click at [560, 340] on div "Creare" at bounding box center [589, 347] width 255 height 25
click at [699, 354] on div "Apri Intercom Messenger" at bounding box center [700, 347] width 33 height 33
click at [708, 345] on icon at bounding box center [712, 348] width 8 height 8
click at [708, 344] on icon at bounding box center [713, 348] width 10 height 10
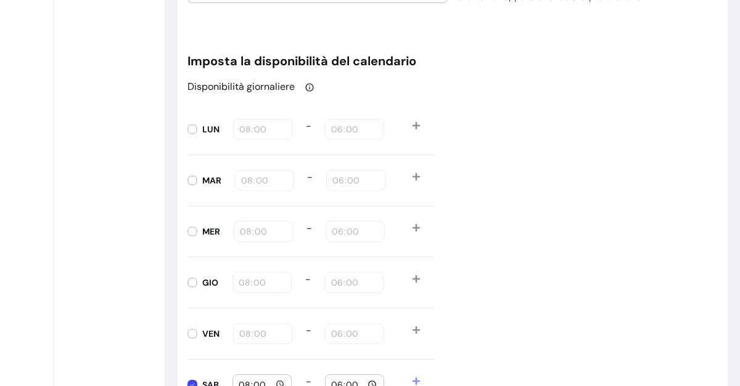
scroll to position [1186, 0]
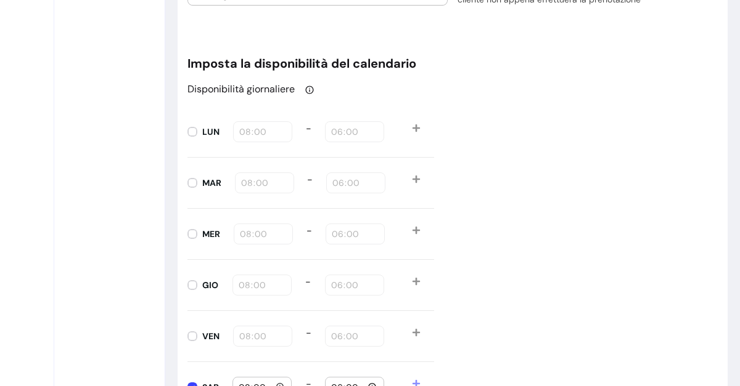
click at [340, 137] on div "LUN 08:00 - 18:00" at bounding box center [310, 132] width 247 height 51
click at [337, 129] on div "LUN 08:00 - 18:00" at bounding box center [310, 132] width 247 height 51
click at [346, 134] on input "18:00" at bounding box center [354, 132] width 48 height 14
type input "09:00"
click at [337, 185] on input "18:00" at bounding box center [356, 183] width 48 height 14
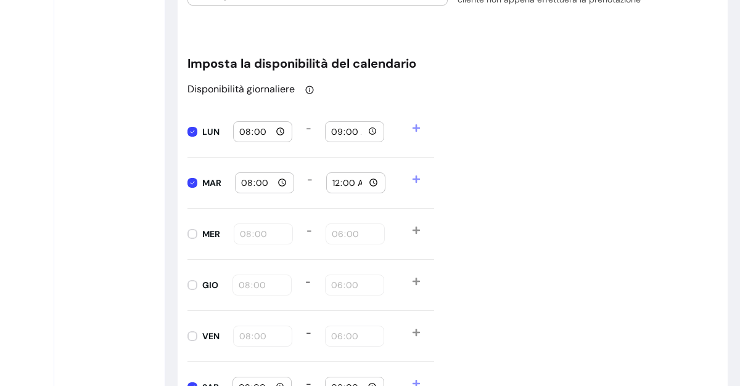
type input "09:00"
click at [337, 231] on input "18:00" at bounding box center [355, 234] width 48 height 14
type input "09:00"
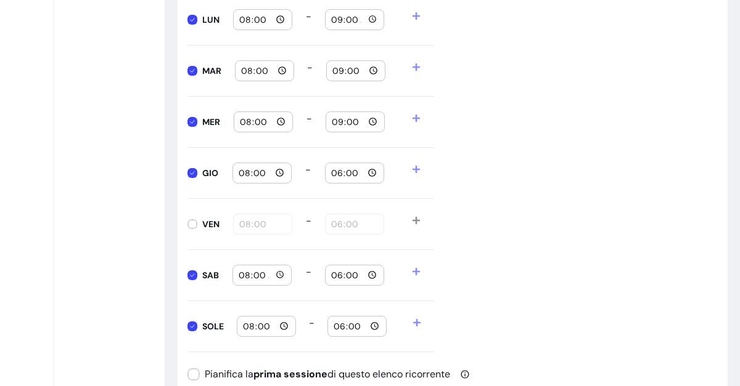
scroll to position [1304, 0]
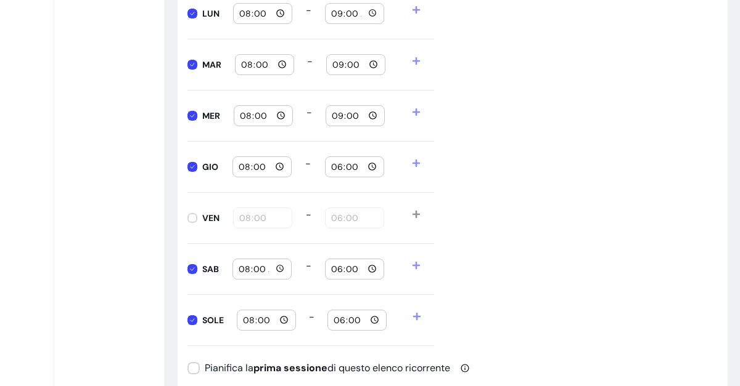
click at [333, 174] on div "GIO 08:00 - 18:00" at bounding box center [310, 167] width 247 height 51
click at [335, 168] on input "18:00" at bounding box center [354, 167] width 48 height 14
type input "09:00"
click at [333, 219] on input "18:00" at bounding box center [354, 218] width 48 height 14
type input "09:00"
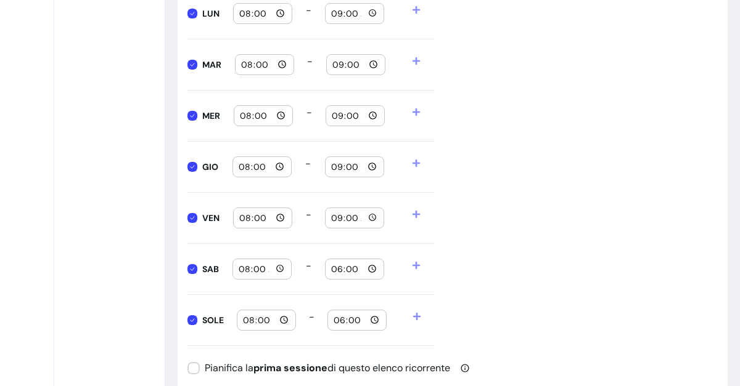
click at [553, 235] on div "Disponibilità giornaliere LUN 08:00 - 09:00 MAR 08:00 - 09:00 MER 08:00 - 09:00…" at bounding box center [452, 155] width 530 height 383
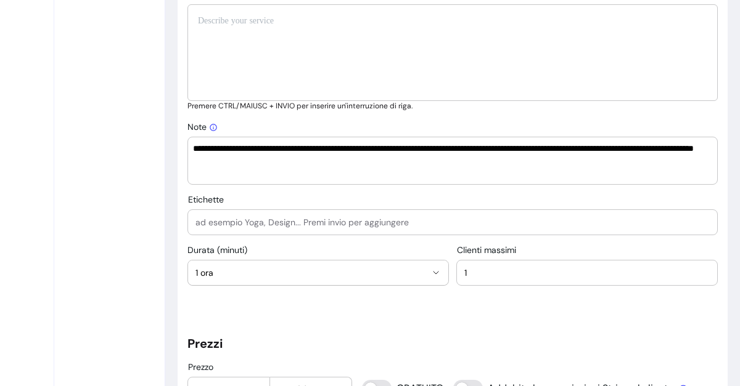
scroll to position [668, 0]
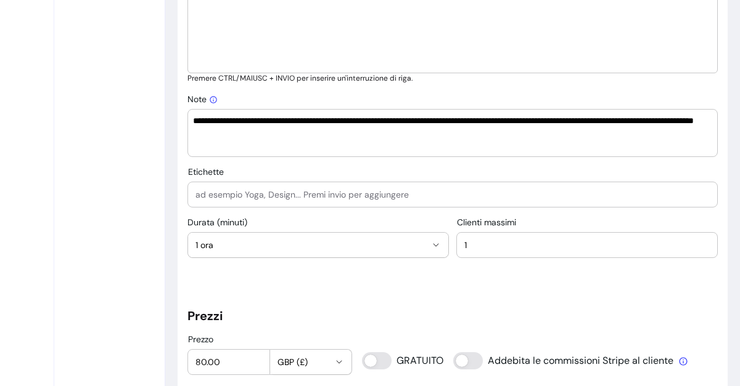
click at [322, 194] on input "Etichette" at bounding box center [452, 195] width 514 height 12
type input "Avvocato"
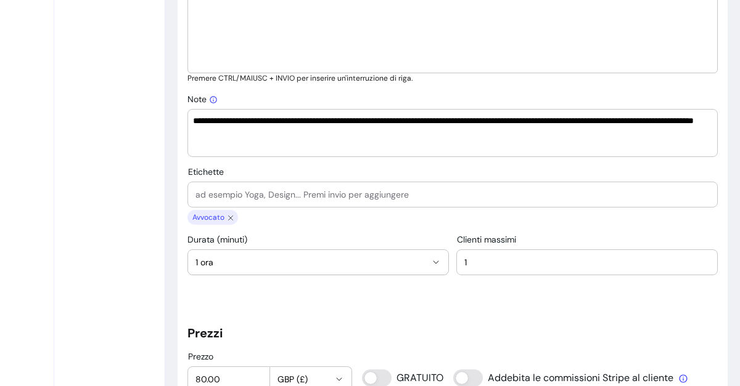
click at [322, 194] on input "Etichette" at bounding box center [452, 195] width 514 height 12
type input "legale"
click at [322, 194] on input "Etichette" at bounding box center [452, 195] width 514 height 12
type input "diritto"
click at [322, 194] on input "Etichette" at bounding box center [452, 195] width 514 height 12
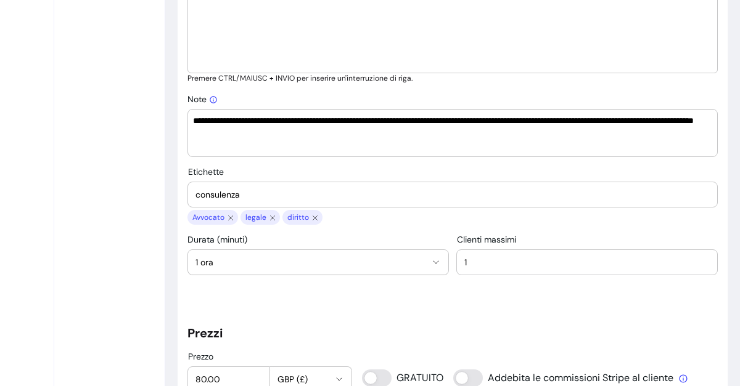
type input "consulenza"
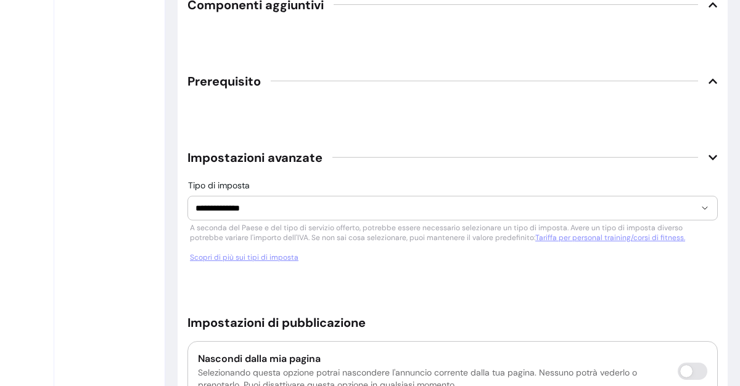
scroll to position [2377, 0]
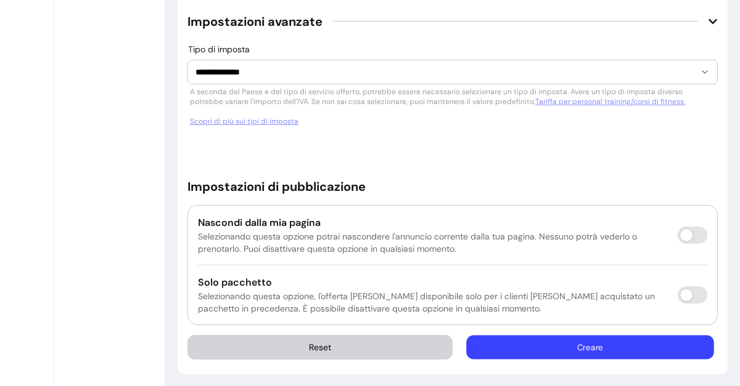
click at [568, 336] on button "Creare" at bounding box center [590, 347] width 247 height 24
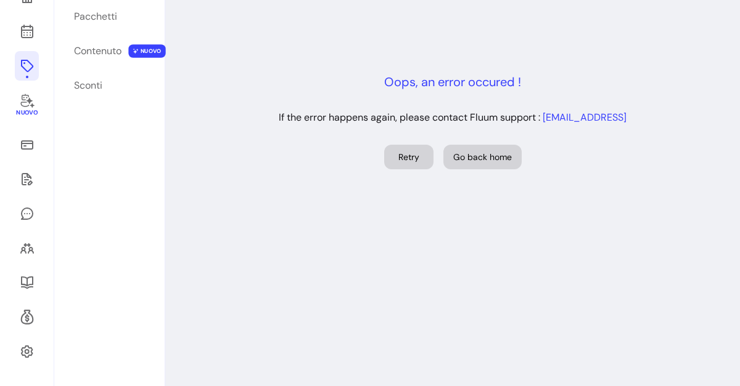
scroll to position [131, 0]
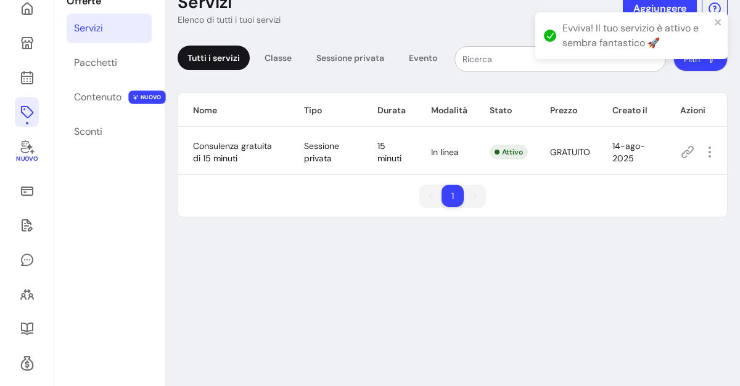
scroll to position [59, 0]
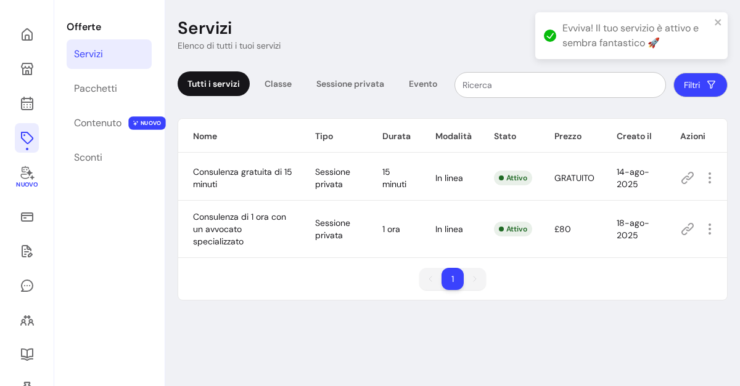
click at [558, 226] on font "£80" at bounding box center [562, 229] width 17 height 11
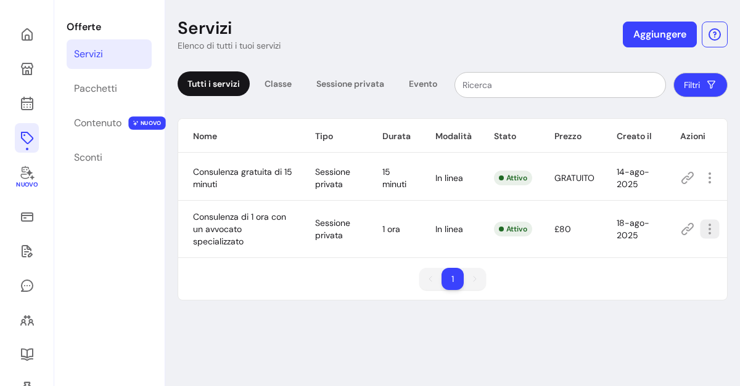
click at [700, 235] on button "button" at bounding box center [709, 229] width 19 height 19
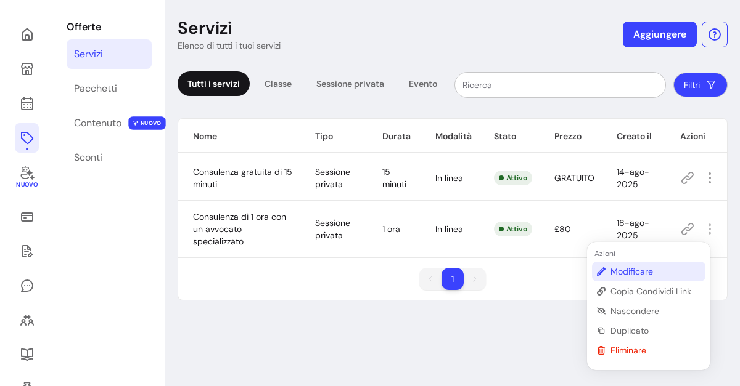
click at [635, 272] on font "Modificare" at bounding box center [631, 271] width 43 height 11
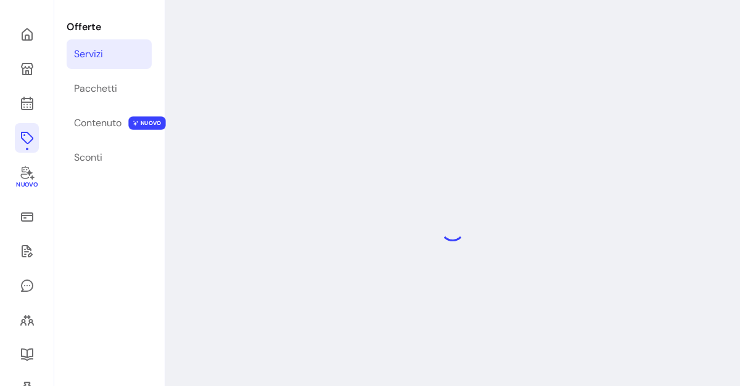
select select "**"
select select "***"
select select "****"
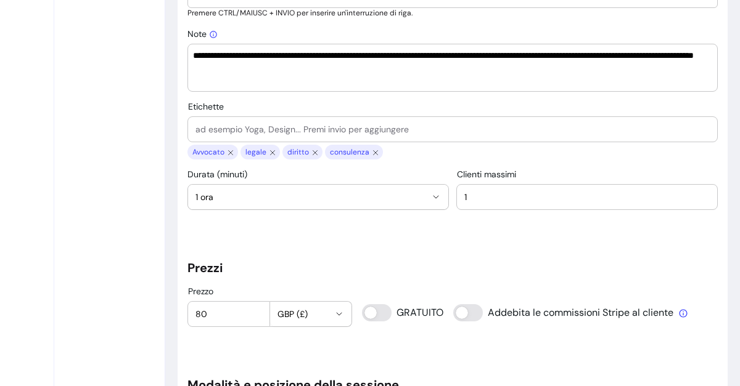
scroll to position [801, 0]
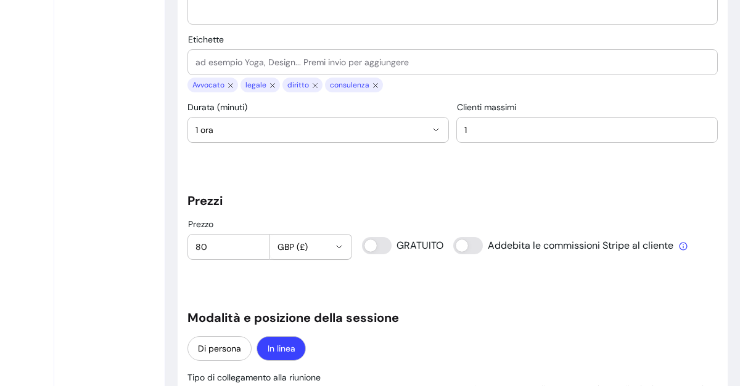
click at [312, 246] on span "GBP (£)" at bounding box center [303, 247] width 52 height 12
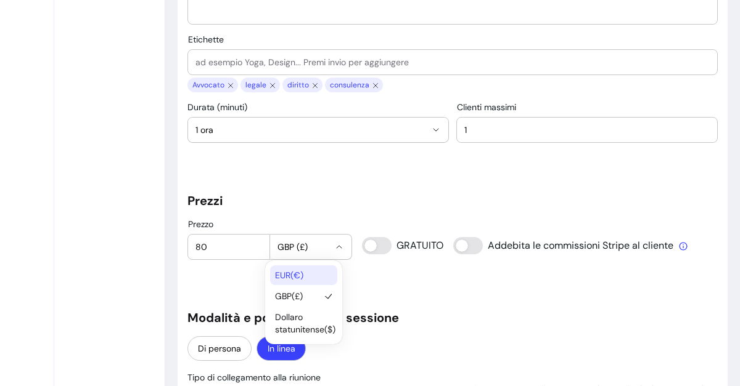
click at [290, 280] on font "EUR" at bounding box center [282, 275] width 15 height 11
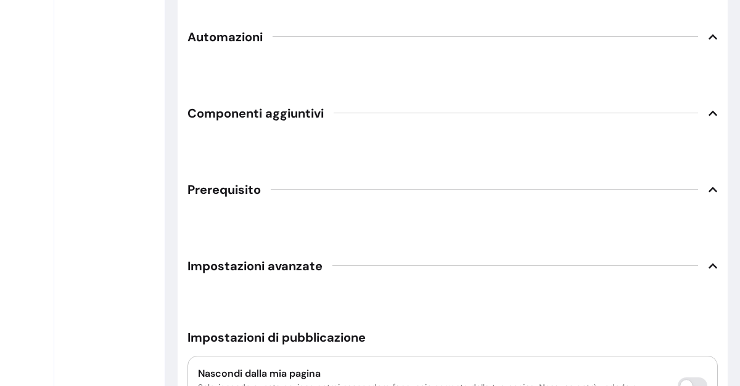
scroll to position [1753, 0]
click at [696, 36] on span "Automazioni" at bounding box center [452, 36] width 530 height 27
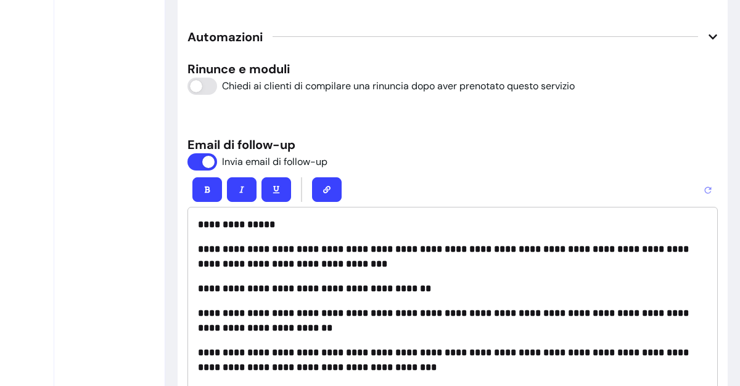
click at [696, 36] on span "Automazioni" at bounding box center [452, 36] width 530 height 27
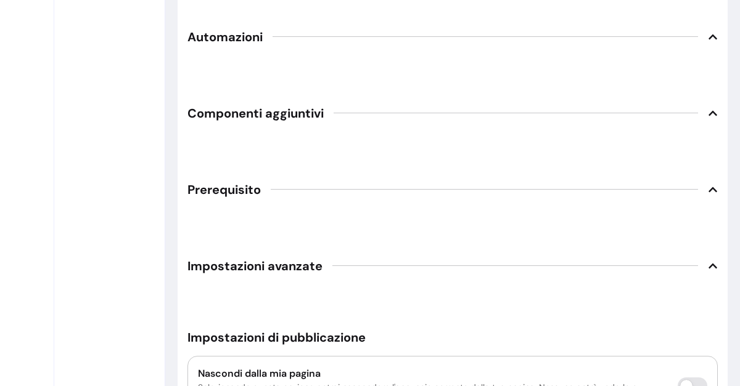
click at [696, 36] on span "Automazioni" at bounding box center [452, 36] width 530 height 27
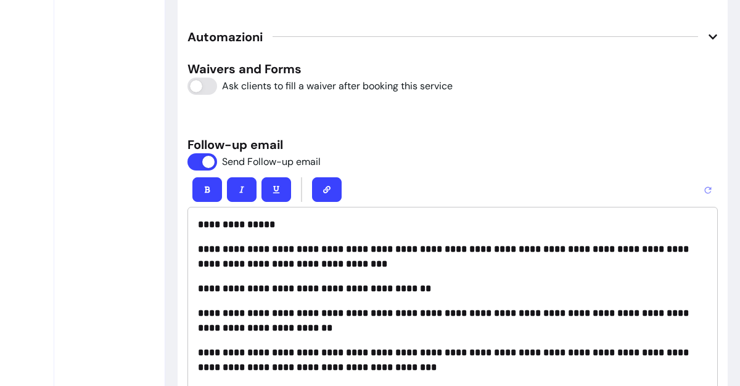
click at [696, 36] on span "Automazioni" at bounding box center [452, 36] width 530 height 27
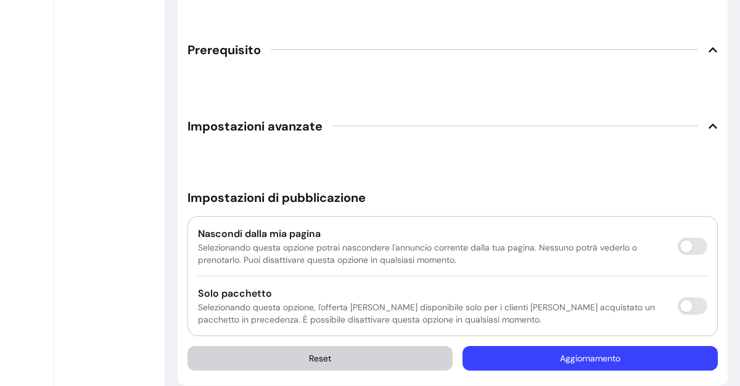
scroll to position [1904, 0]
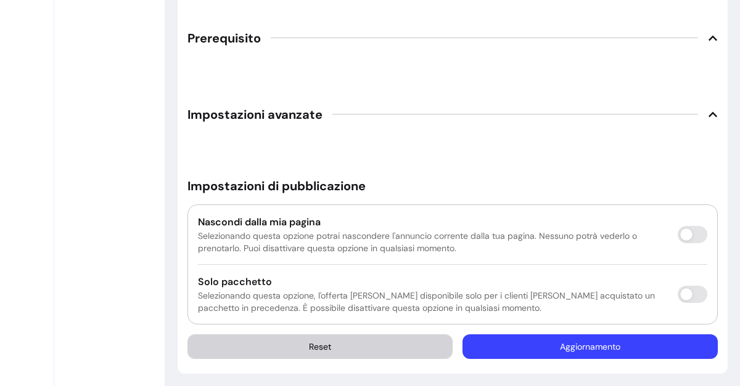
click at [583, 353] on button "Aggiornamento" at bounding box center [589, 347] width 255 height 25
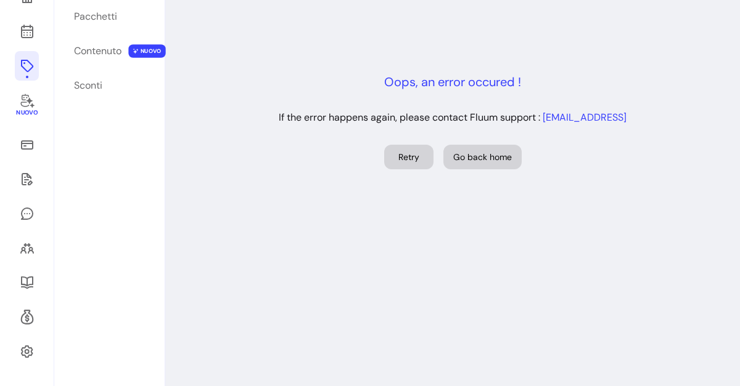
scroll to position [131, 0]
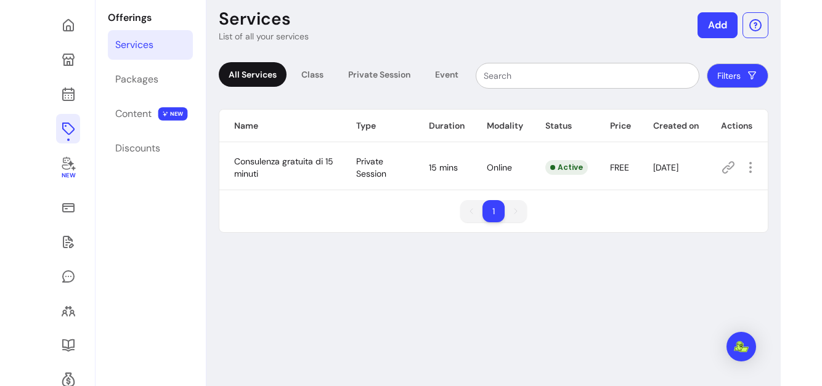
scroll to position [6, 0]
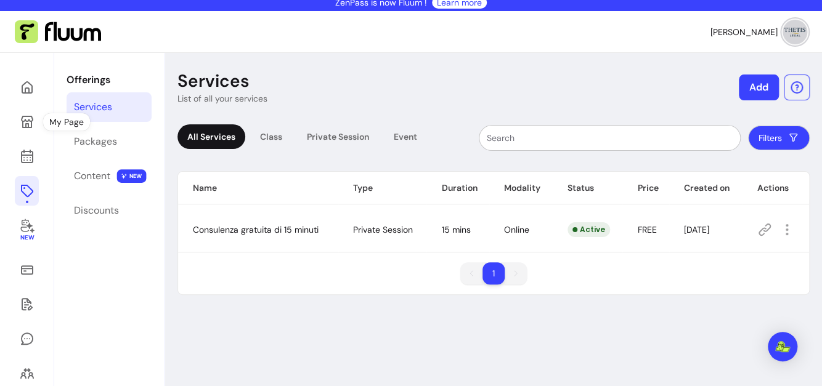
click at [7, 134] on div "New" at bounding box center [27, 282] width 54 height 459
click at [21, 126] on icon at bounding box center [27, 122] width 15 height 15
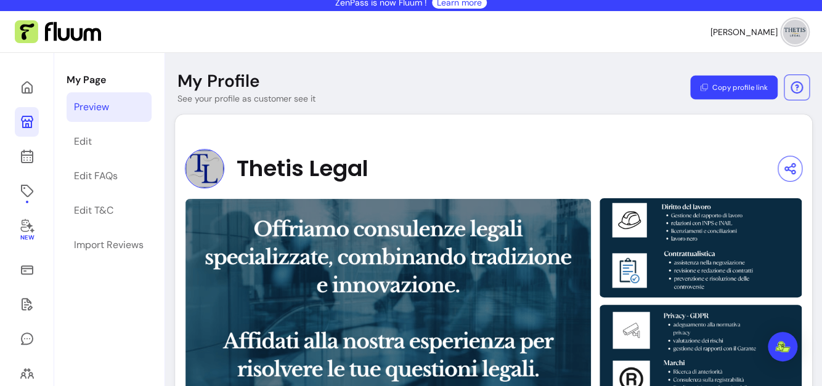
click at [711, 87] on button "Copy profile link" at bounding box center [734, 88] width 88 height 24
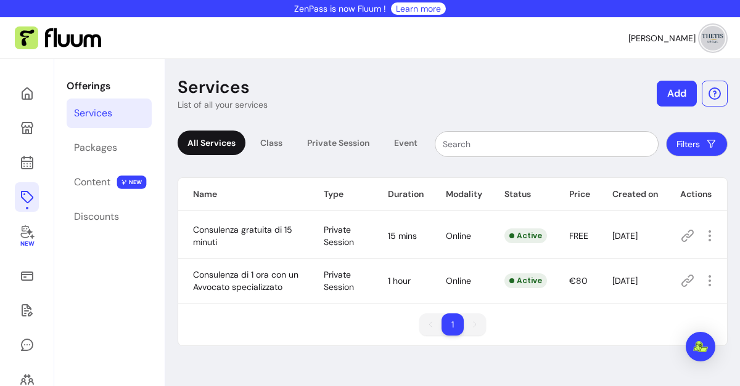
click at [681, 287] on icon at bounding box center [687, 281] width 12 height 12
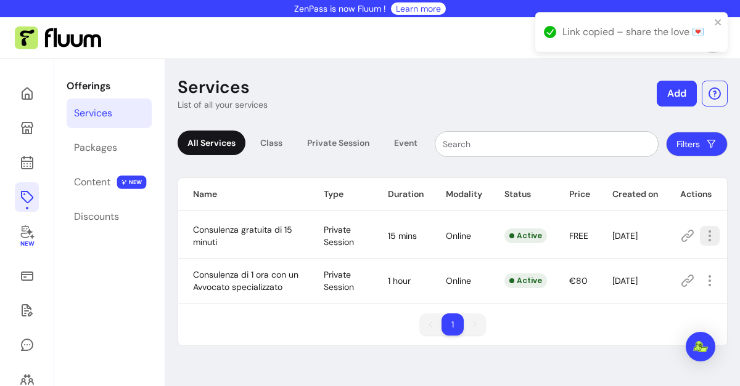
click at [702, 242] on icon "button" at bounding box center [709, 236] width 15 height 15
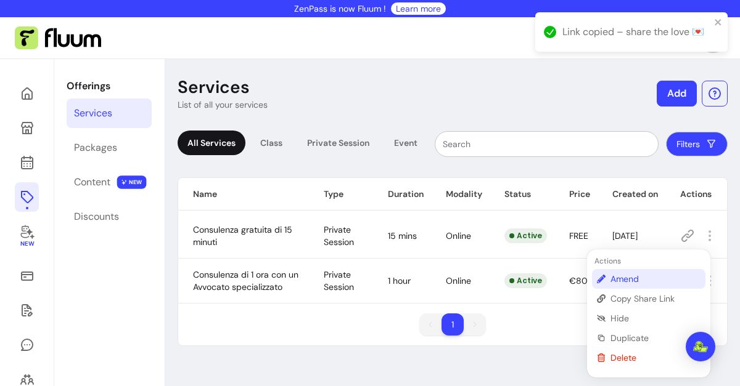
click at [614, 279] on span "Amend" at bounding box center [655, 279] width 90 height 12
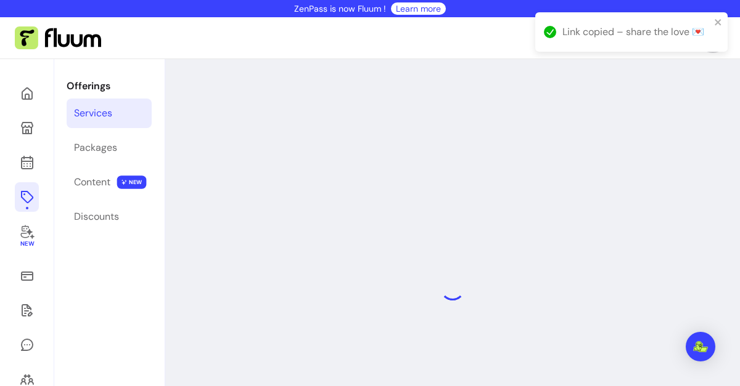
select select "**"
select select "***"
select select "****"
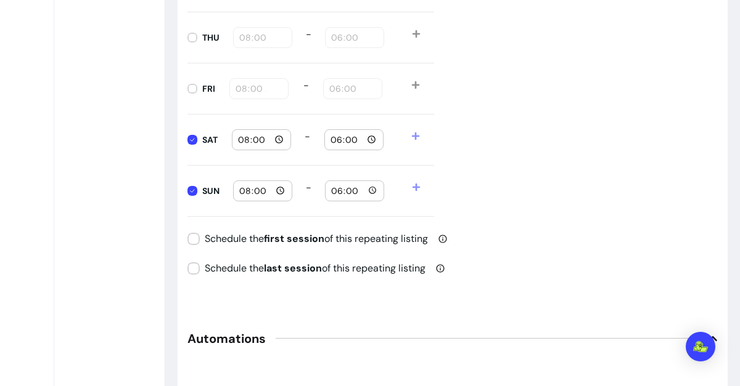
scroll to position [1228, 0]
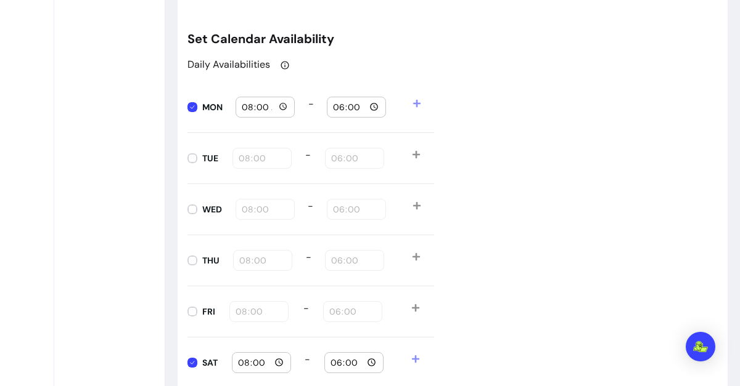
click at [340, 107] on input "18:00" at bounding box center [356, 107] width 48 height 14
type input "09:00"
click at [338, 159] on input "18:00" at bounding box center [354, 159] width 48 height 14
type input "09:00"
click at [345, 208] on input "18:00" at bounding box center [356, 210] width 48 height 14
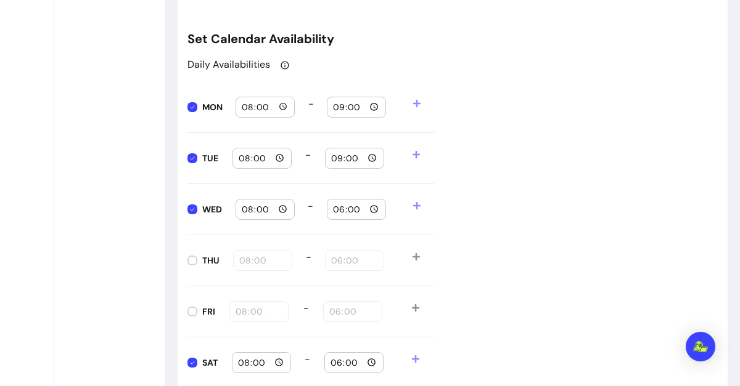
click at [335, 204] on input "18:00" at bounding box center [356, 210] width 48 height 14
type input "09:00"
click at [333, 257] on input "18:00" at bounding box center [354, 261] width 48 height 14
type input "09:00"
click at [336, 308] on input "18:00" at bounding box center [353, 312] width 48 height 14
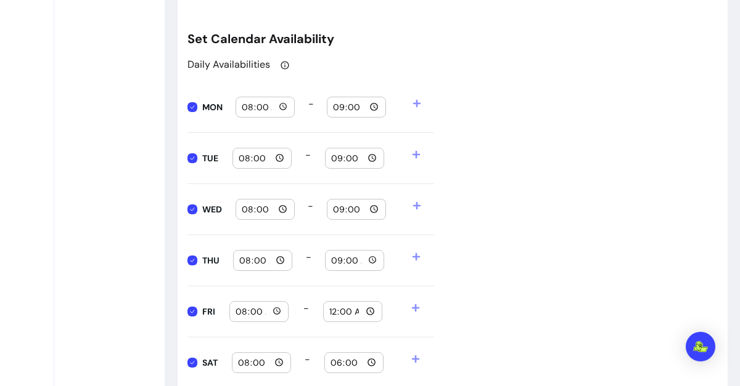
type input "09:00"
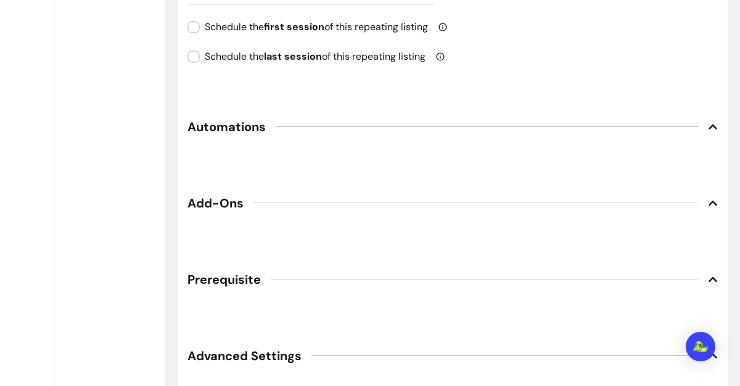
scroll to position [1669, 0]
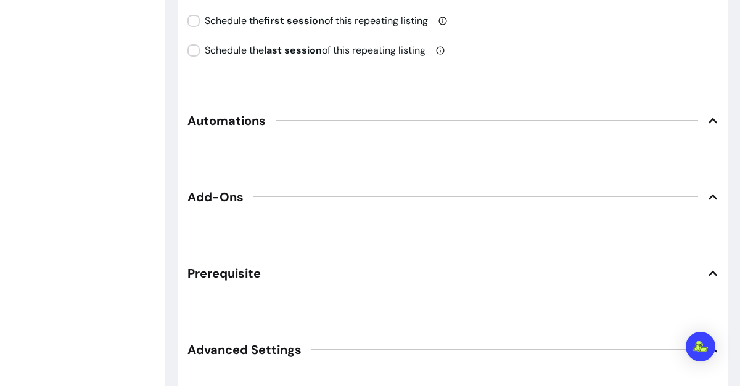
click at [708, 120] on icon at bounding box center [713, 121] width 10 height 10
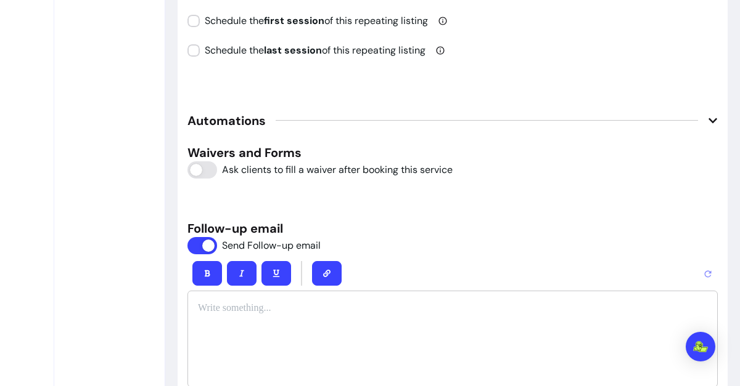
click at [265, 304] on p at bounding box center [452, 308] width 509 height 15
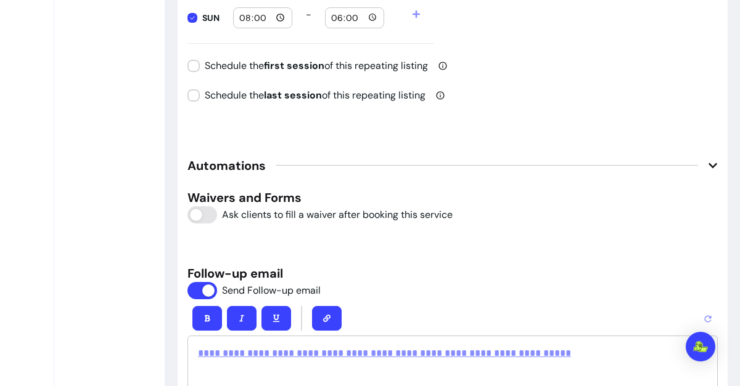
scroll to position [1689, 0]
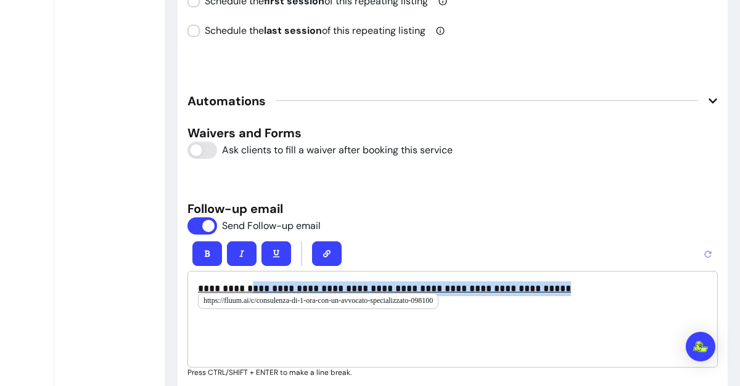
drag, startPoint x: 584, startPoint y: 285, endPoint x: 237, endPoint y: 288, distance: 347.6
click at [237, 288] on p "**********" at bounding box center [448, 289] width 500 height 15
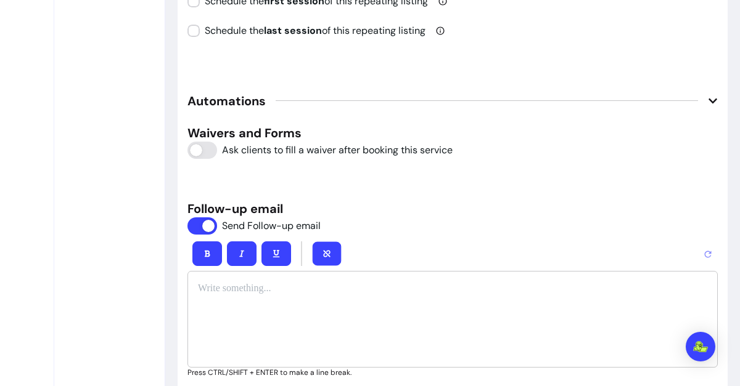
click at [325, 251] on icon "button" at bounding box center [326, 253] width 7 height 7
click at [308, 299] on div at bounding box center [452, 319] width 530 height 97
click at [321, 247] on button "button" at bounding box center [327, 254] width 30 height 25
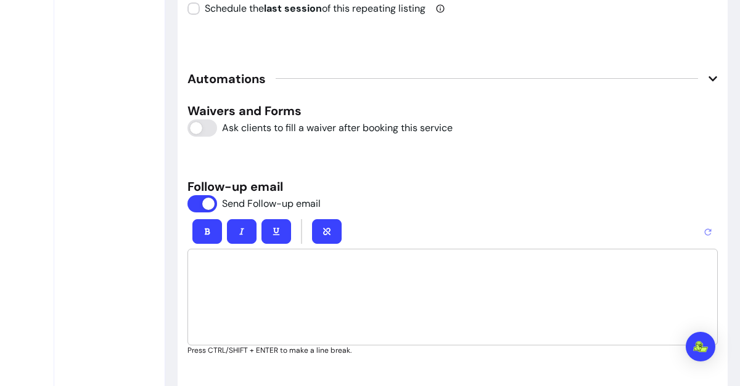
scroll to position [1712, 0]
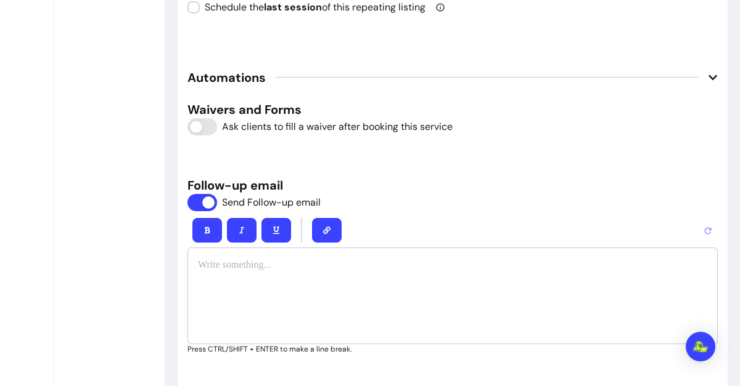
click at [327, 227] on icon "button" at bounding box center [326, 230] width 7 height 7
click at [243, 261] on p at bounding box center [452, 265] width 509 height 15
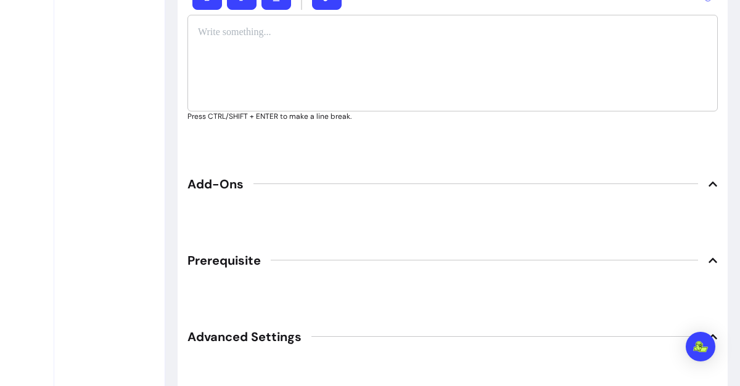
scroll to position [1724, 0]
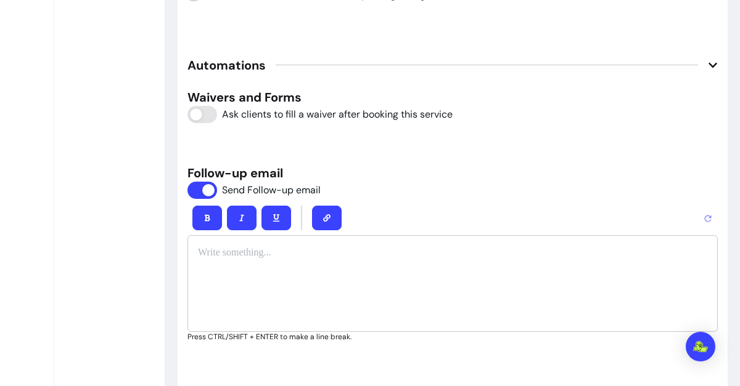
click at [461, 254] on p at bounding box center [452, 253] width 509 height 15
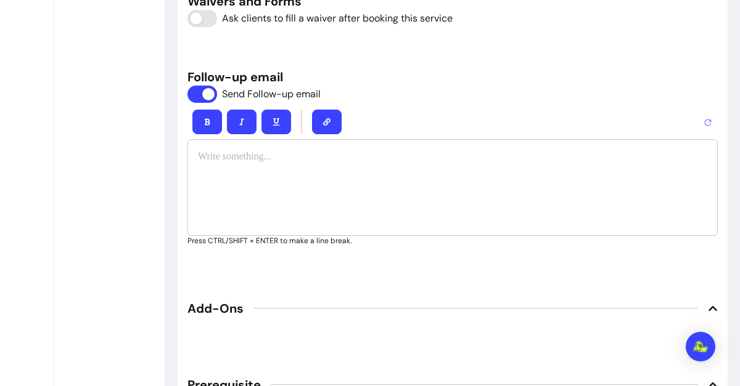
scroll to position [1731, 0]
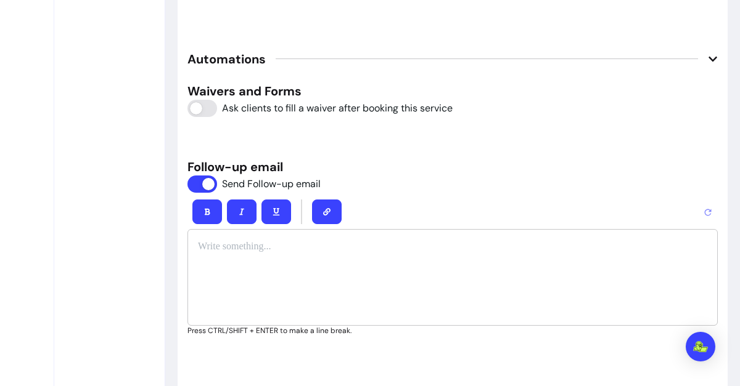
drag, startPoint x: 293, startPoint y: 287, endPoint x: 301, endPoint y: 245, distance: 43.2
click at [301, 245] on div at bounding box center [452, 277] width 530 height 97
click at [430, 195] on div at bounding box center [452, 212] width 530 height 35
click at [364, 242] on p at bounding box center [452, 247] width 509 height 15
click at [494, 222] on div at bounding box center [452, 212] width 530 height 35
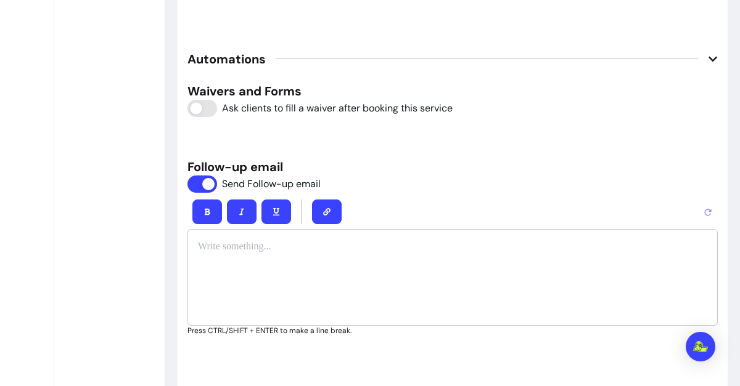
click at [327, 240] on p at bounding box center [452, 247] width 509 height 15
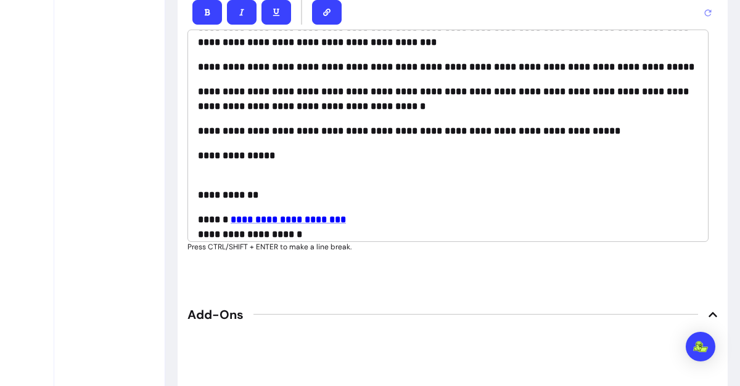
scroll to position [148, 0]
click at [321, 87] on strong "**********" at bounding box center [444, 99] width 493 height 24
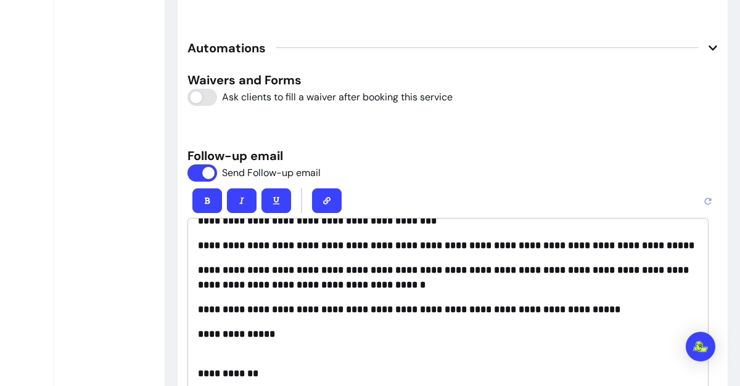
scroll to position [1742, 0]
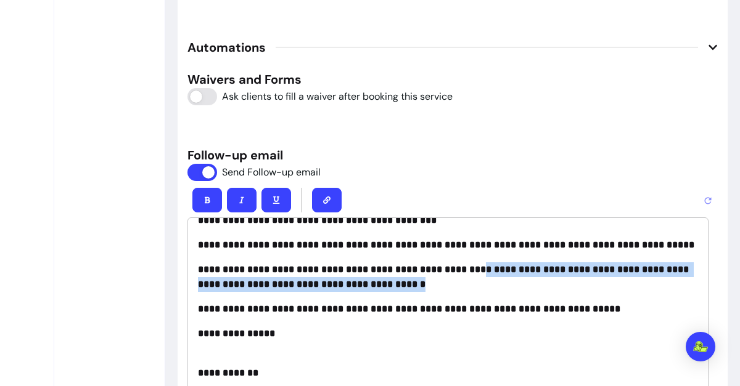
drag, startPoint x: 456, startPoint y: 267, endPoint x: 451, endPoint y: 272, distance: 6.6
click at [451, 272] on p "**********" at bounding box center [448, 278] width 500 height 30
click at [429, 279] on p "**********" at bounding box center [448, 278] width 500 height 30
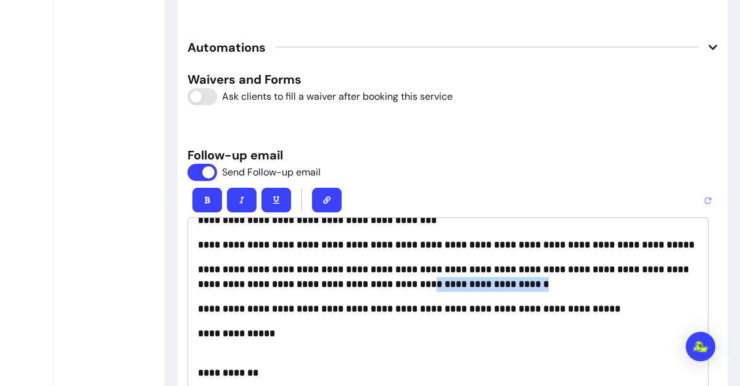
drag, startPoint x: 498, startPoint y: 282, endPoint x: 402, endPoint y: 280, distance: 96.2
click at [402, 280] on p "**********" at bounding box center [448, 278] width 500 height 30
click at [318, 192] on button "button" at bounding box center [326, 200] width 29 height 24
click at [463, 309] on strong "**********" at bounding box center [409, 308] width 422 height 9
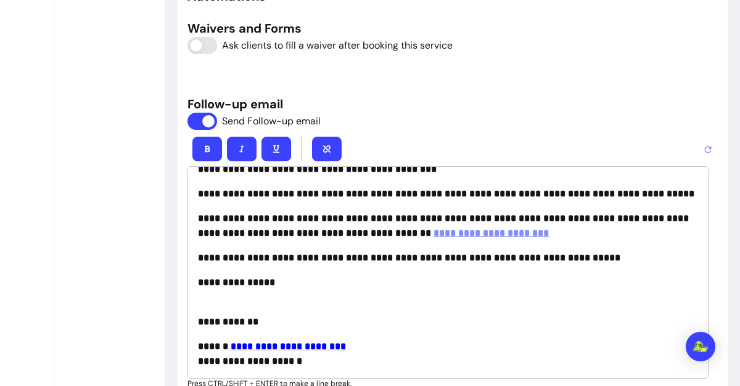
scroll to position [1794, 0]
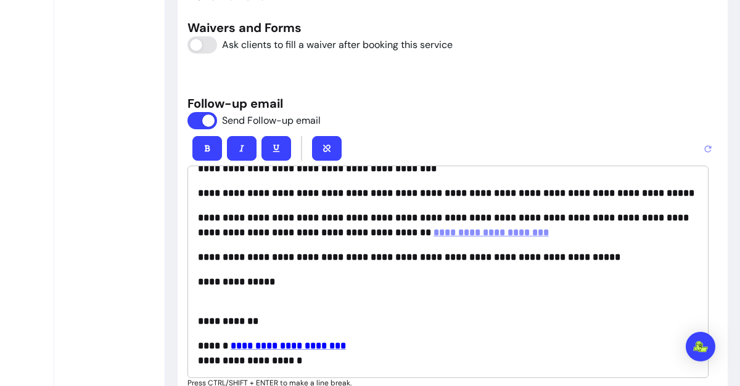
click at [398, 228] on strong "**********" at bounding box center [444, 225] width 493 height 24
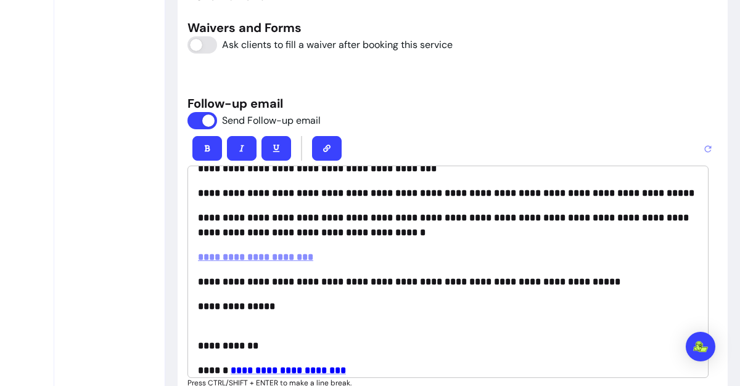
click at [417, 229] on p "**********" at bounding box center [448, 226] width 500 height 30
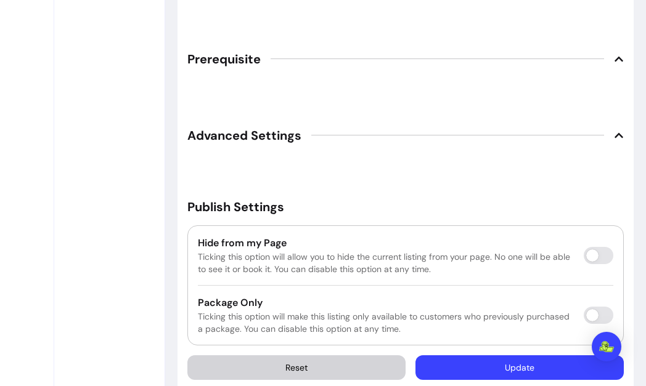
scroll to position [2283, 0]
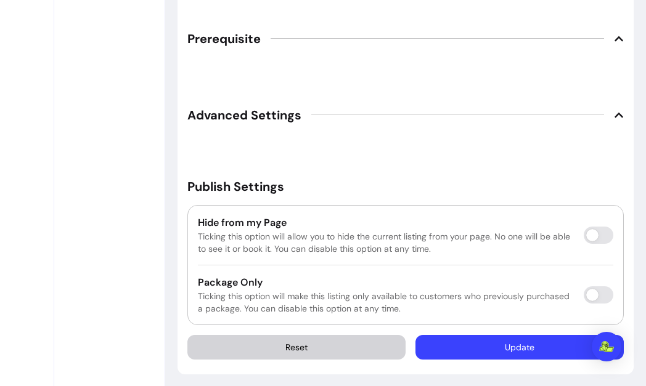
click at [483, 343] on button "Update" at bounding box center [519, 347] width 208 height 25
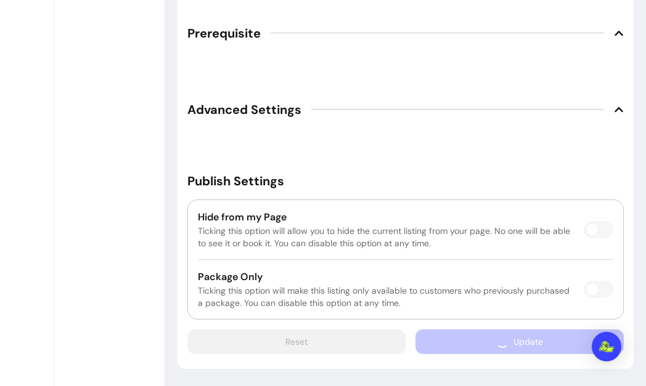
scroll to position [2248, 0]
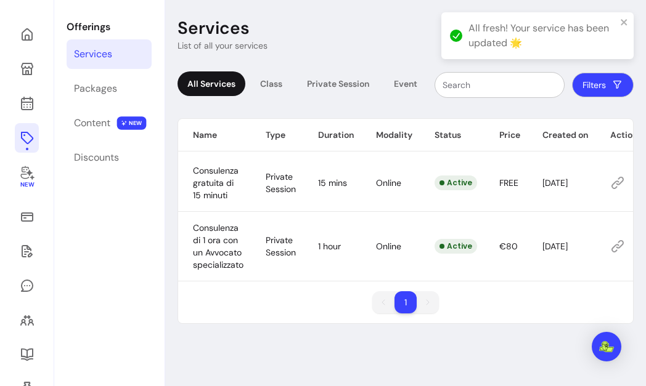
scroll to position [0, 34]
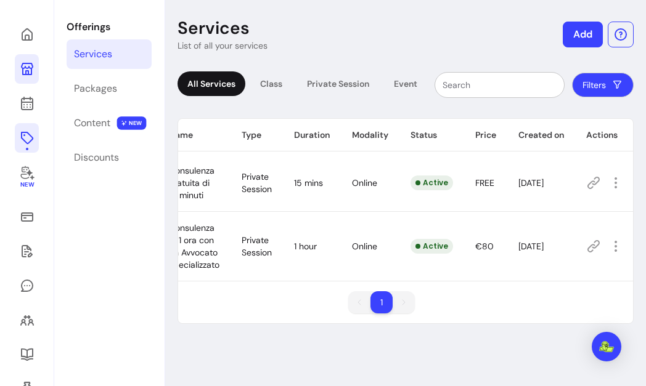
click at [22, 70] on icon at bounding box center [27, 69] width 12 height 12
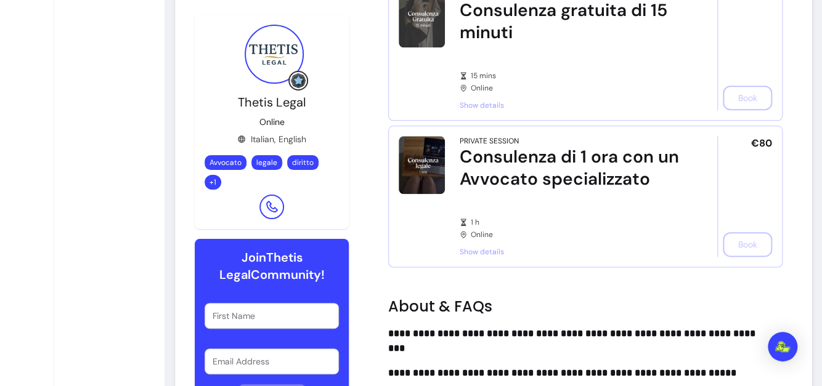
scroll to position [516, 0]
click at [738, 253] on div "€80 Book" at bounding box center [744, 196] width 55 height 121
click at [733, 256] on div "€80 Book" at bounding box center [744, 196] width 55 height 121
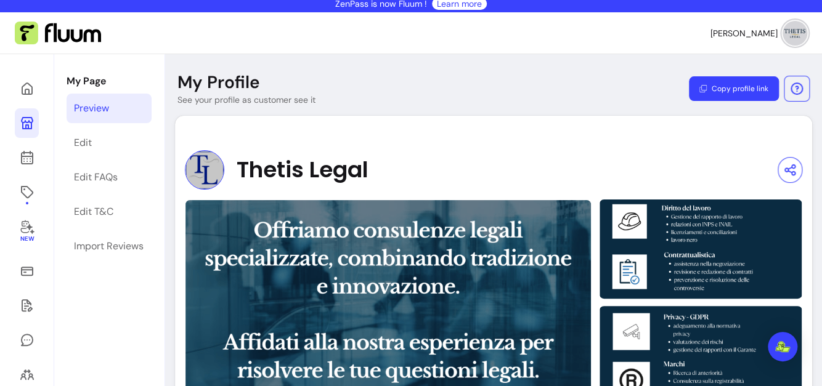
scroll to position [0, 0]
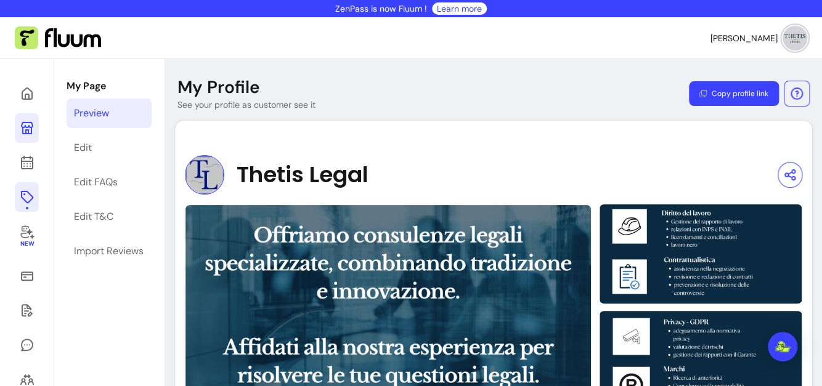
click at [22, 199] on icon at bounding box center [27, 197] width 15 height 15
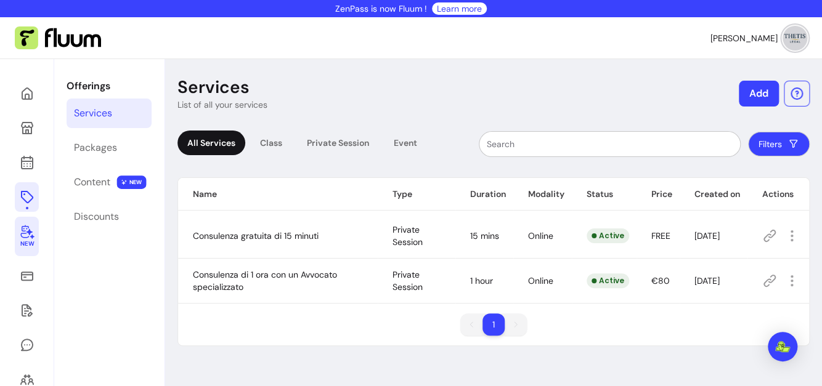
click at [21, 232] on icon at bounding box center [27, 231] width 15 height 15
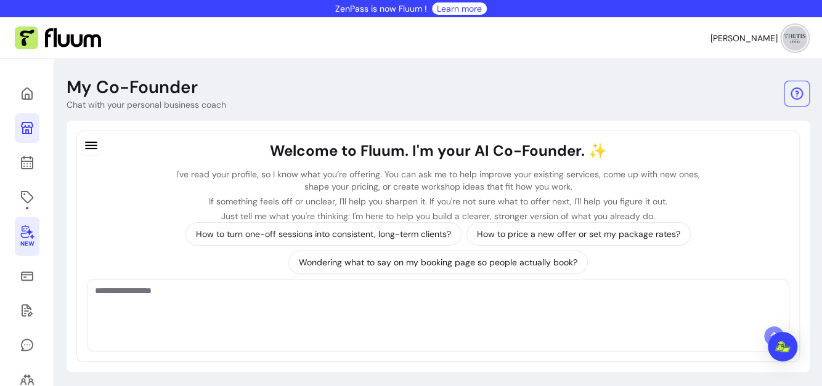
click at [23, 135] on icon at bounding box center [27, 128] width 15 height 15
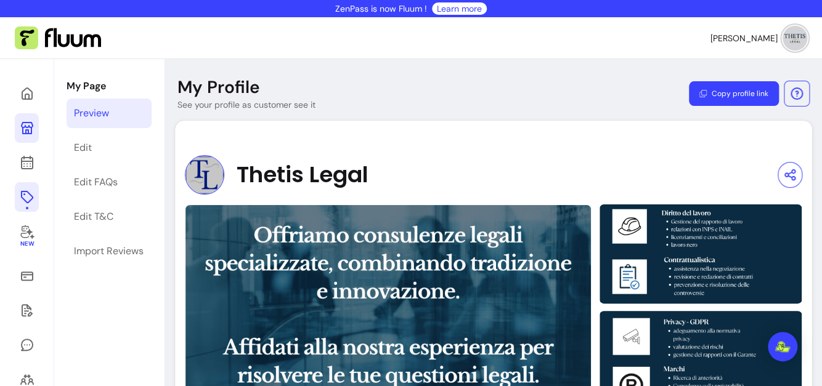
click at [31, 192] on icon at bounding box center [27, 197] width 15 height 15
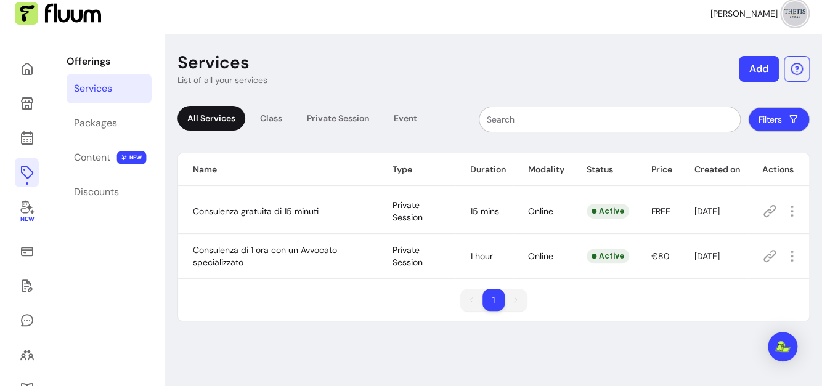
scroll to position [22, 0]
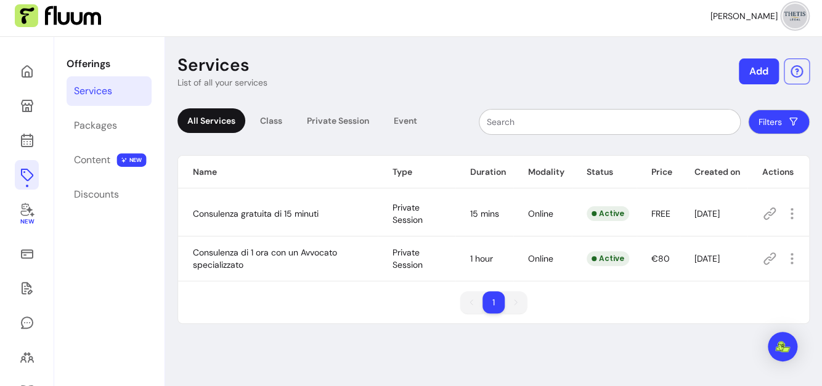
click at [233, 258] on span "Consulenza di 1 ora con un Avvocato specializzato" at bounding box center [265, 258] width 144 height 23
click at [23, 141] on icon at bounding box center [26, 92] width 209 height 176
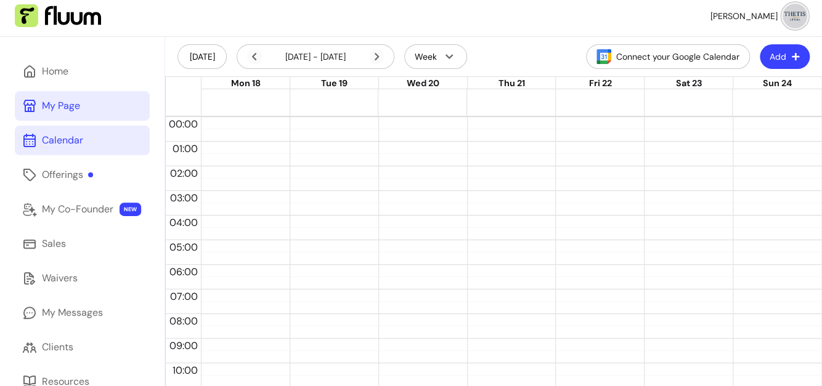
click at [54, 106] on div "My Page" at bounding box center [61, 106] width 38 height 15
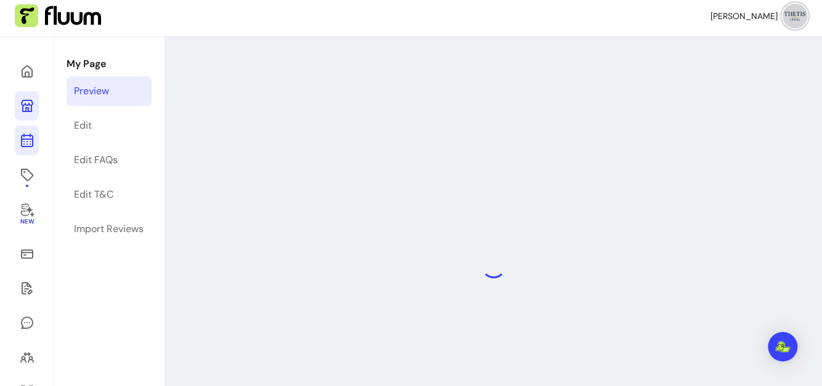
click at [33, 133] on icon at bounding box center [27, 140] width 15 height 15
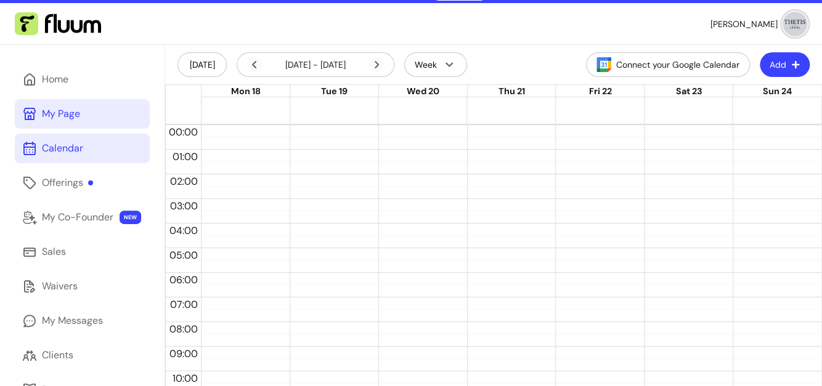
scroll to position [12, 0]
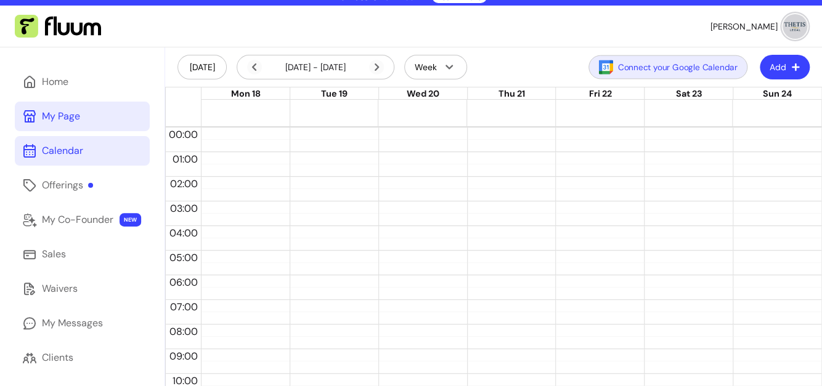
click at [646, 78] on button "Connect your Google Calendar" at bounding box center [668, 67] width 159 height 24
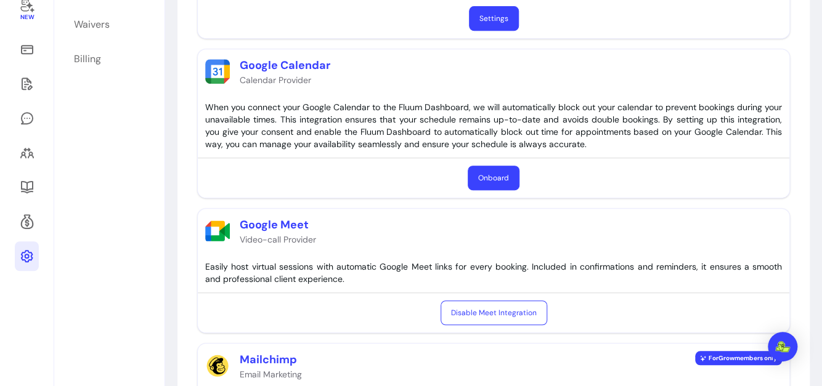
scroll to position [227, 0]
click at [486, 170] on button "Onboard" at bounding box center [494, 178] width 52 height 25
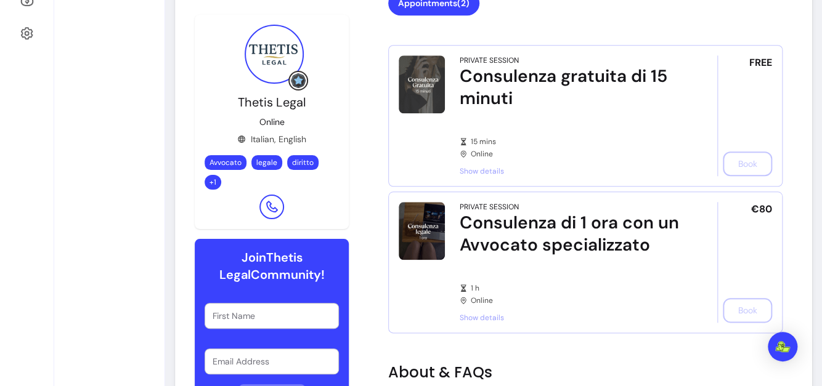
scroll to position [468, 0]
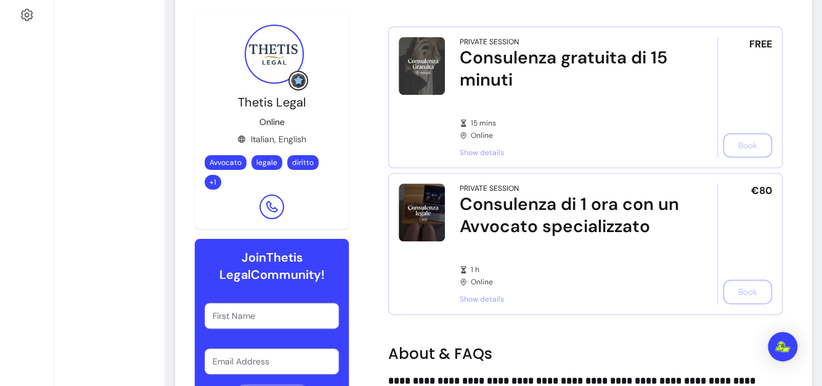
click at [724, 100] on div "FREE Book" at bounding box center [744, 97] width 55 height 121
click at [727, 142] on div "FREE Book" at bounding box center [744, 97] width 55 height 121
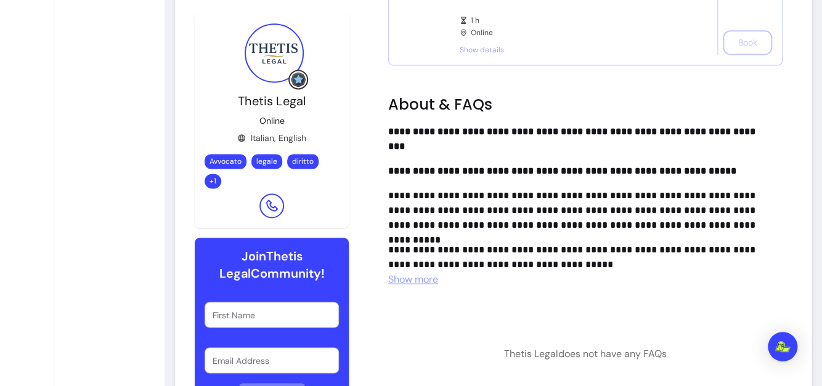
scroll to position [792, 0]
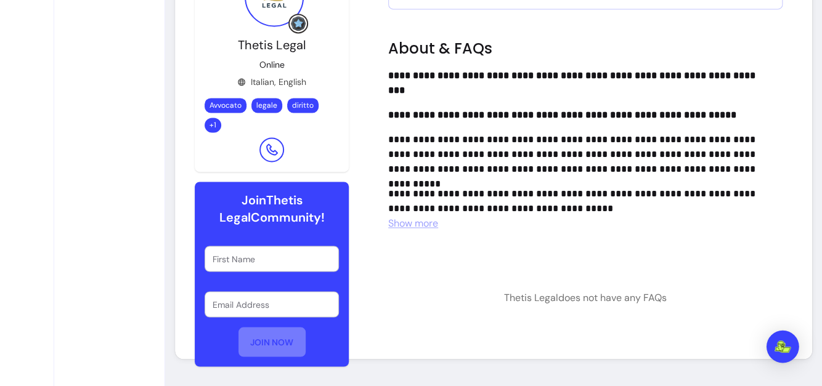
click at [779, 351] on img "Apri il messenger Intercom" at bounding box center [783, 347] width 16 height 12
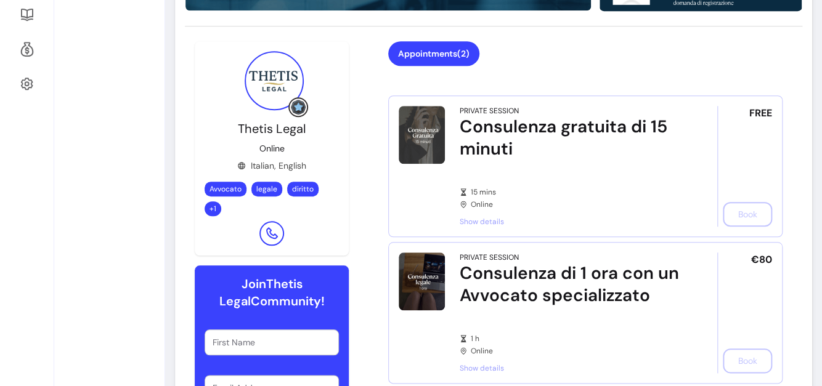
scroll to position [402, 0]
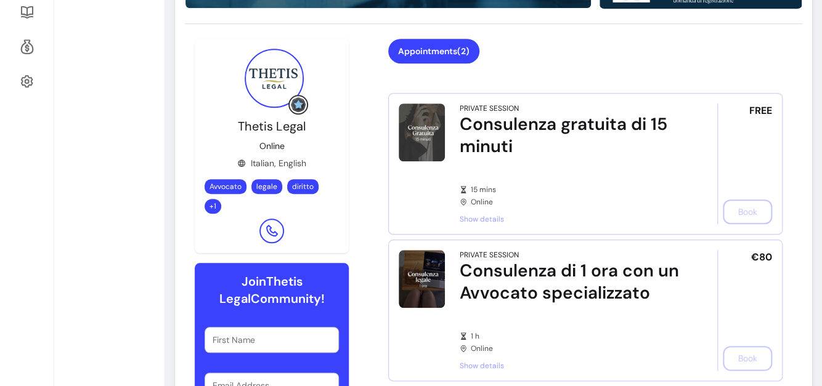
click at [720, 162] on div "FREE Book" at bounding box center [744, 164] width 55 height 121
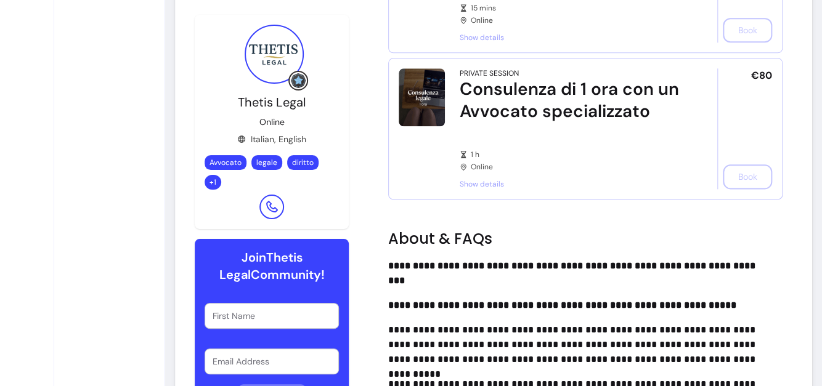
scroll to position [589, 0]
